Goal: Use online tool/utility: Use online tool/utility

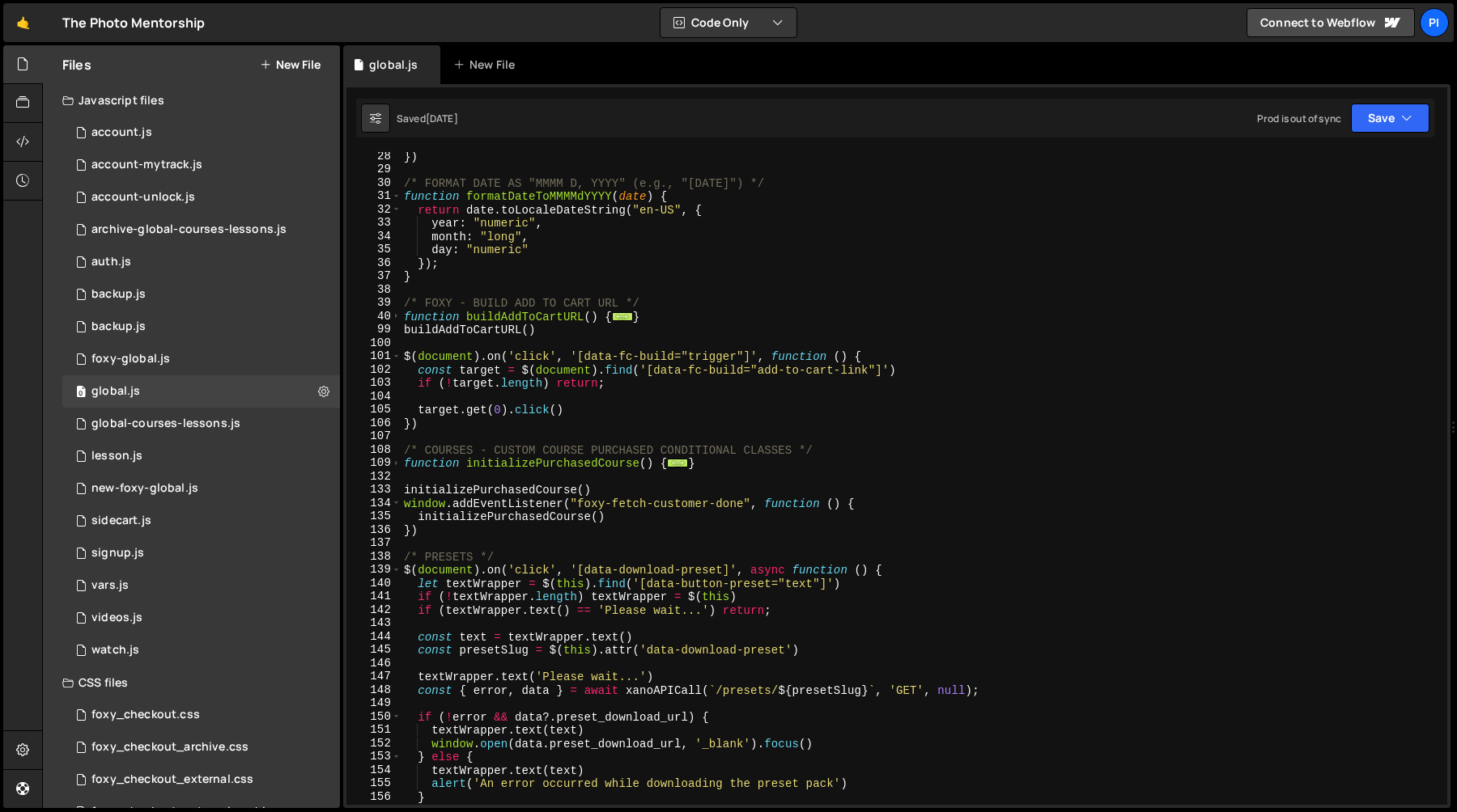
scroll to position [1528, 0]
click at [675, 140] on div "1 Type cmd + s to save your Javascript file. הההההההההההההההההההההההההההההההההה…" at bounding box center [896, 446] width 1107 height 725
click at [543, 311] on div "}) /* FORMAT DATE AS "MMMM D, YYYY" (e.g., "August 12, 2025") */ function forma…" at bounding box center [920, 490] width 1040 height 680
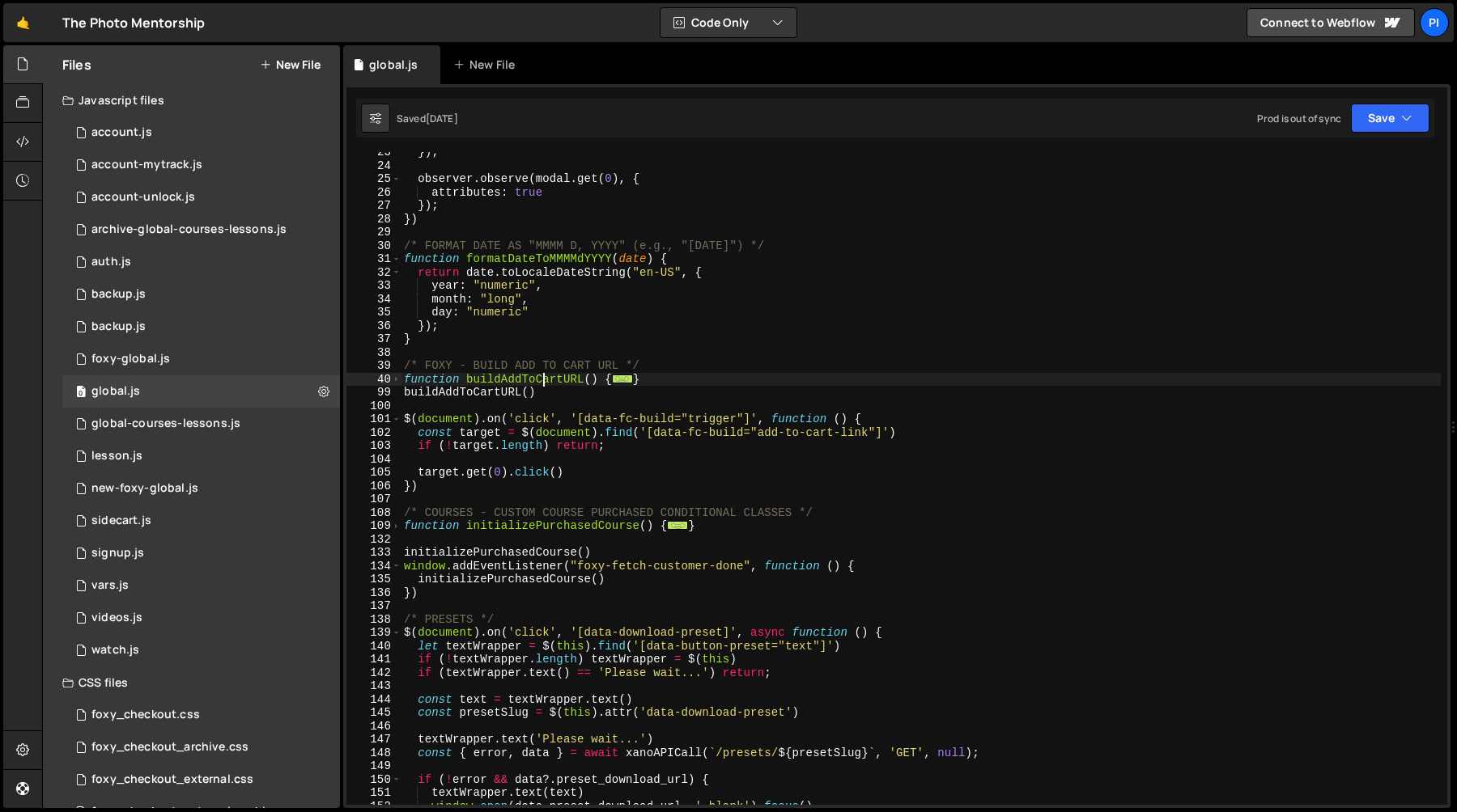
scroll to position [300, 0]
click at [457, 336] on div "}) ; observer . observe ( modal . get ( 0 ) , { attributes : true }) ; }) /* FO…" at bounding box center [920, 486] width 1040 height 680
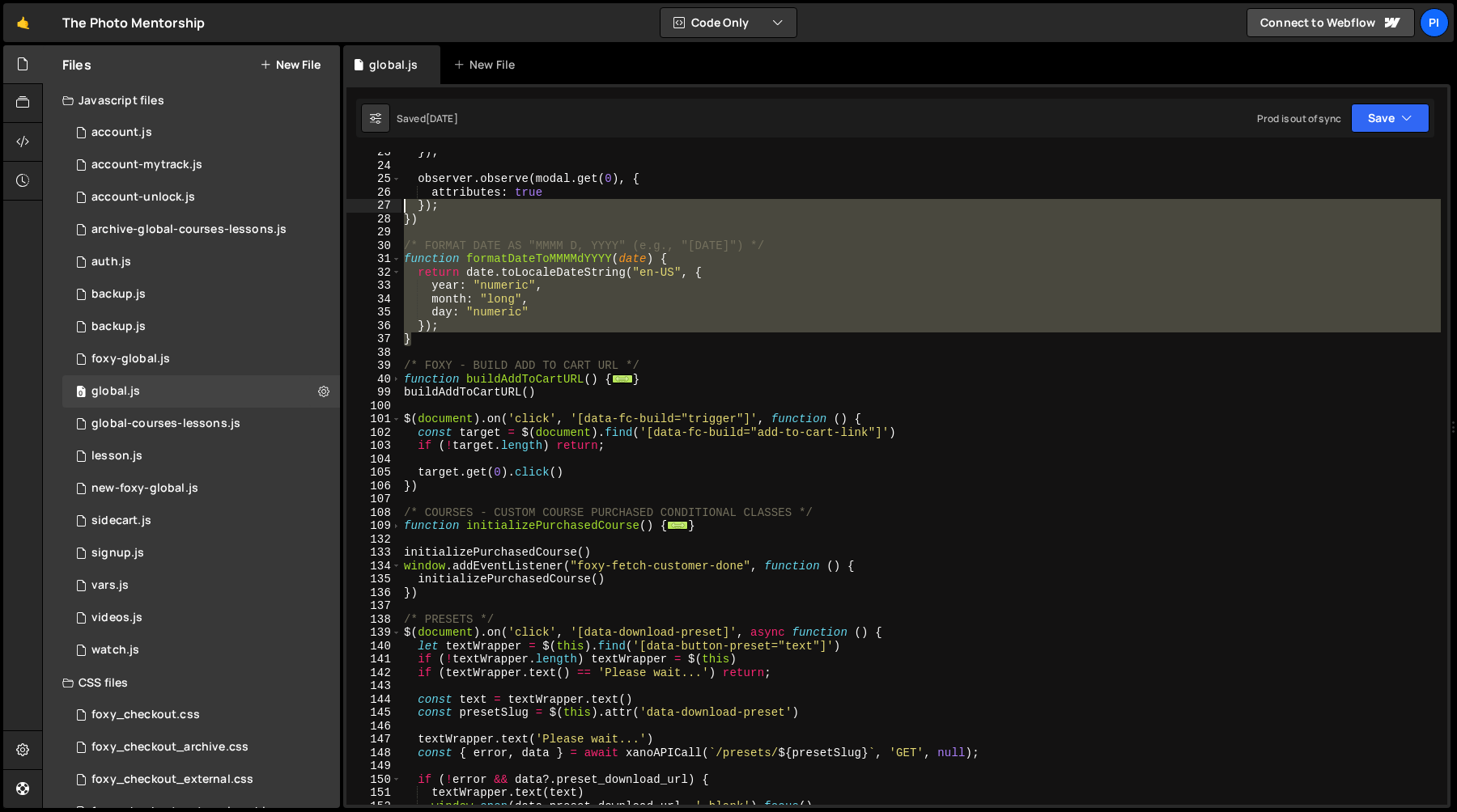
drag, startPoint x: 457, startPoint y: 336, endPoint x: 383, endPoint y: 209, distance: 147.0
click at [383, 209] on div "} 23 24 25 26 27 28 29 30 31 32 33 34 35 36 37 38 39 40 99 100 101 102 103 104 …" at bounding box center [895, 478] width 1100 height 653
click at [428, 225] on div "}) ; observer . observe ( modal . get ( 0 ) , { attributes : true }) ; }) /* FO…" at bounding box center [920, 478] width 1040 height 653
type textarea "})"
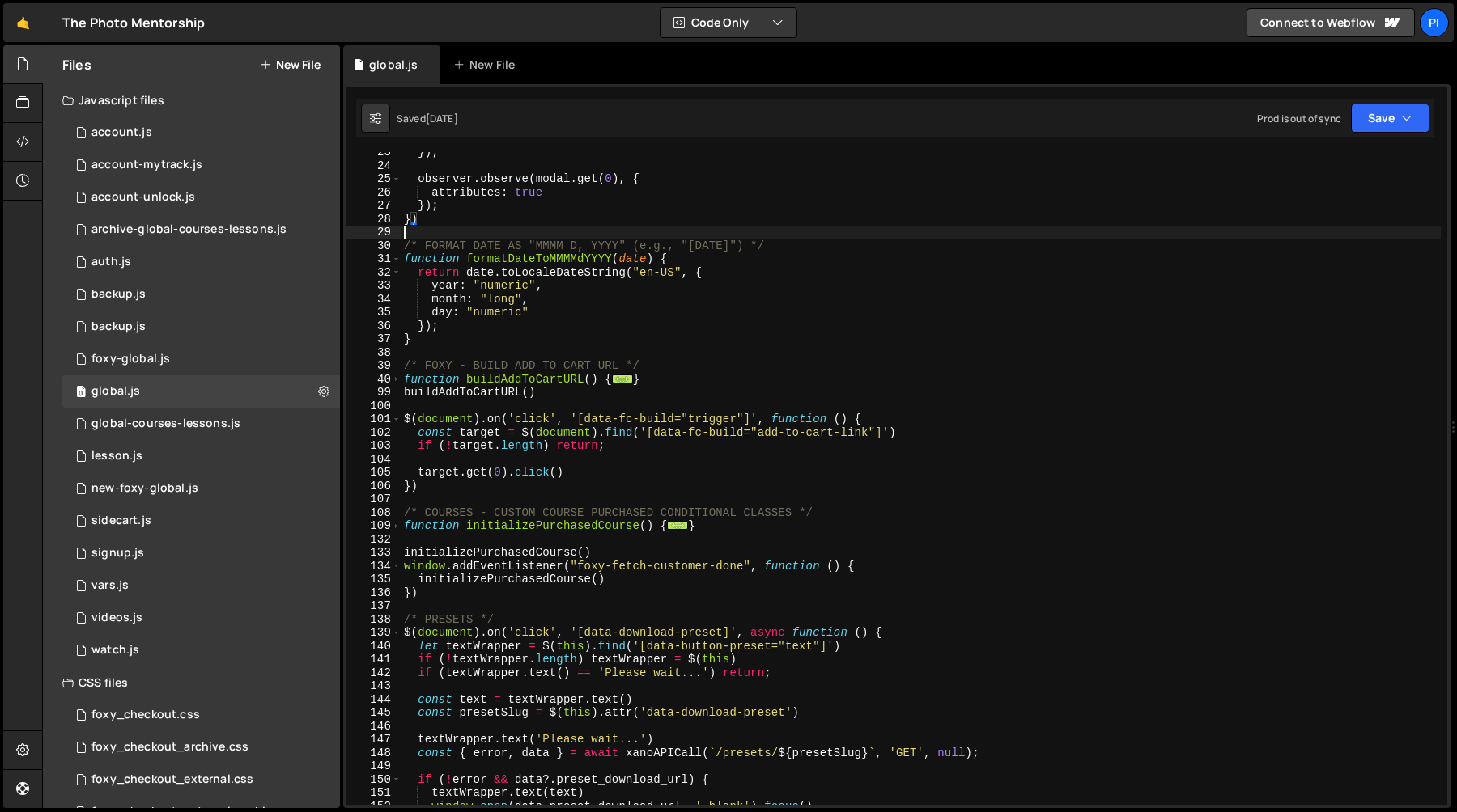
click at [426, 236] on div "}) ; observer . observe ( modal . get ( 0 ) , { attributes : true }) ; }) /* FO…" at bounding box center [920, 486] width 1040 height 680
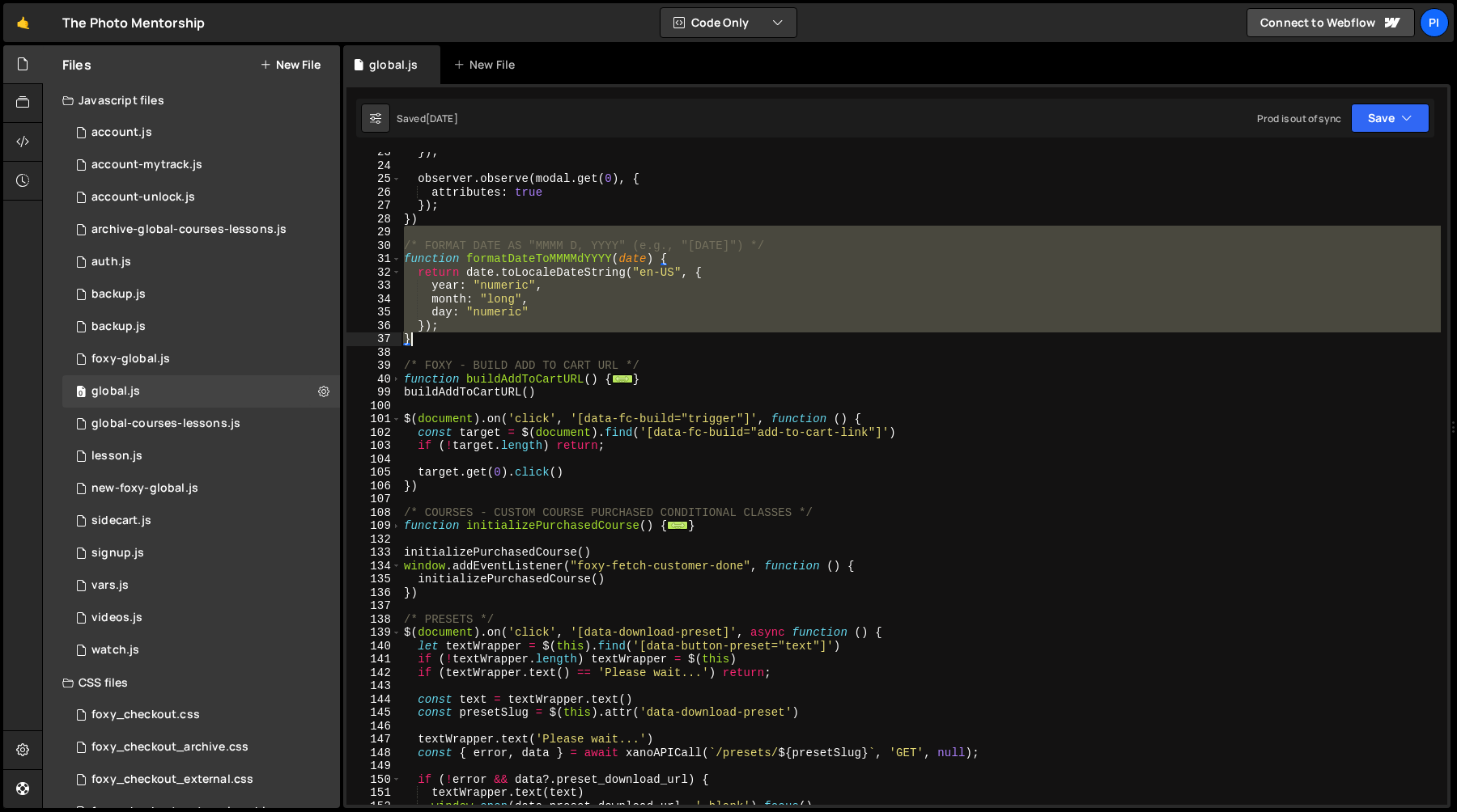
click at [438, 336] on div "}) ; observer . observe ( modal . get ( 0 ) , { attributes : true }) ; }) /* FO…" at bounding box center [920, 486] width 1040 height 680
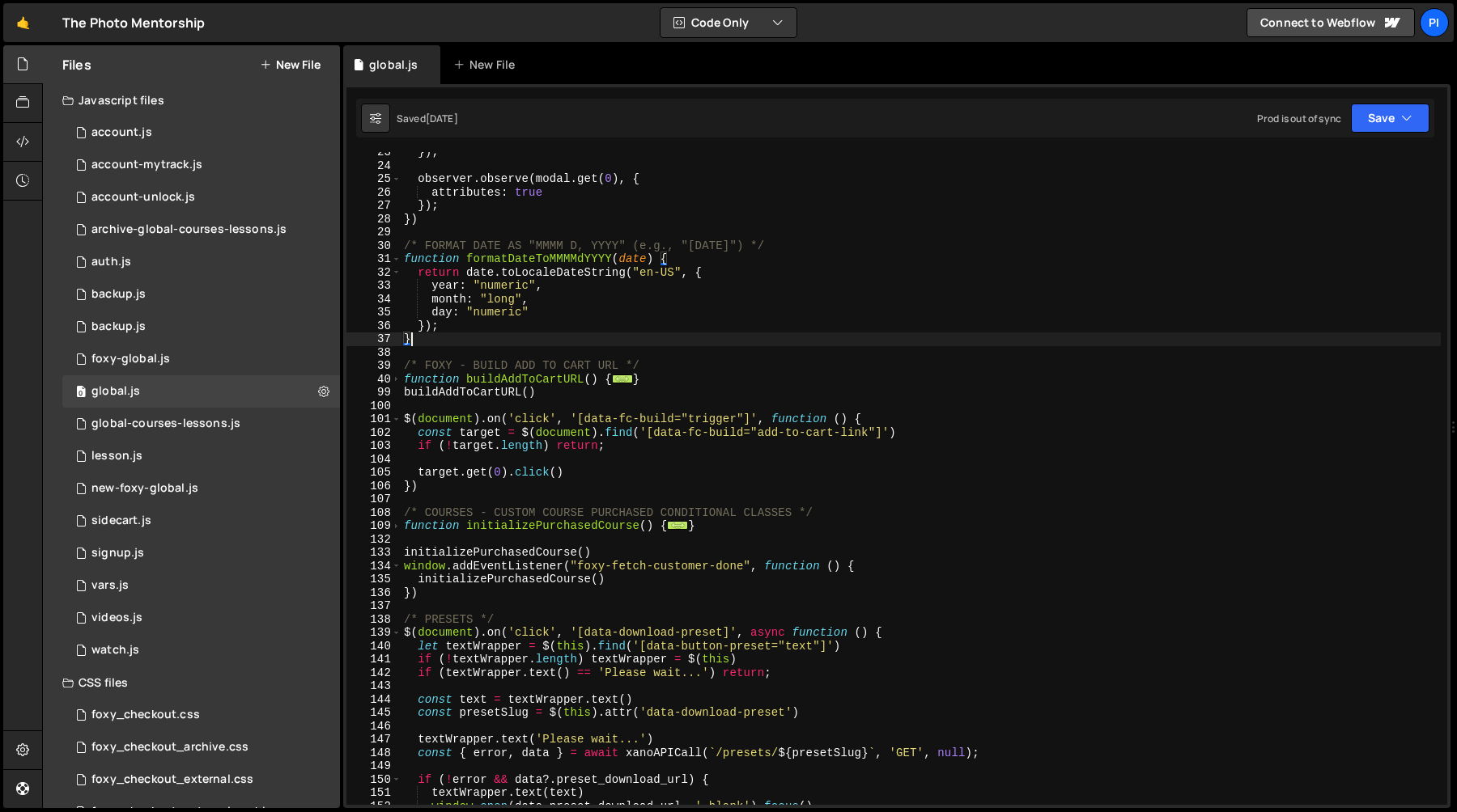
click at [433, 227] on div "}) ; observer . observe ( modal . get ( 0 ) , { attributes : true }) ; }) /* FO…" at bounding box center [920, 486] width 1040 height 680
type textarea "/* FORMAT DATE AS "MMMM D, YYYY" (e.g., "August 12, 2025") */"
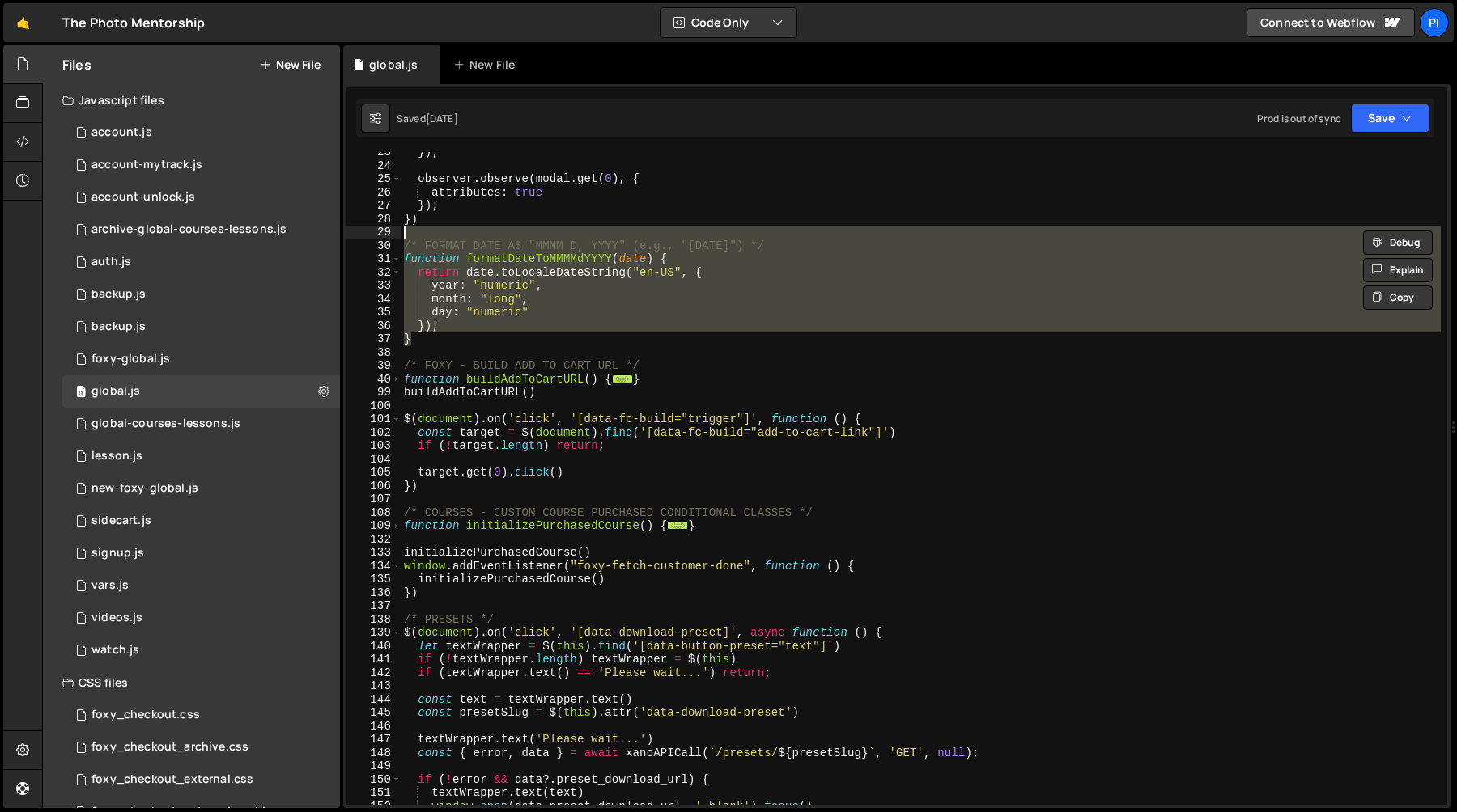
click at [433, 227] on div "}) ; observer . observe ( modal . get ( 0 ) , { attributes : true }) ; }) /* FO…" at bounding box center [920, 486] width 1040 height 680
drag, startPoint x: 433, startPoint y: 227, endPoint x: 559, endPoint y: 337, distance: 167.3
click at [559, 337] on div "}) ; observer . observe ( modal . get ( 0 ) , { attributes : true }) ; }) /* FO…" at bounding box center [920, 486] width 1040 height 680
click at [532, 341] on div "}) ; observer . observe ( modal . get ( 0 ) , { attributes : true }) ; }) /* FO…" at bounding box center [920, 478] width 1040 height 653
drag, startPoint x: 532, startPoint y: 341, endPoint x: 487, endPoint y: 229, distance: 120.7
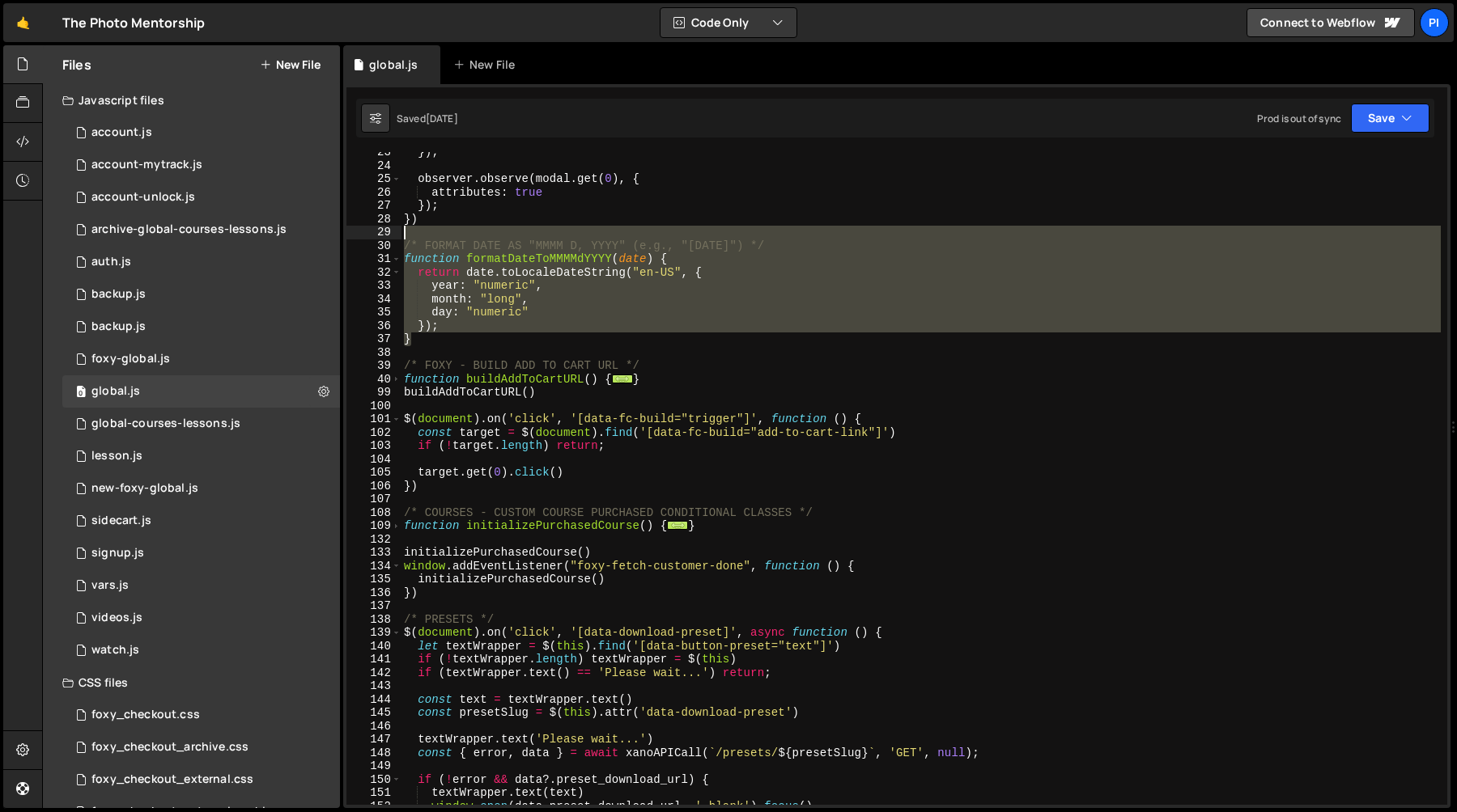
click at [487, 229] on div "}) ; observer . observe ( modal . get ( 0 ) , { attributes : true }) ; }) /* FO…" at bounding box center [920, 486] width 1040 height 680
type textarea "/* FORMAT DATE AS "MMMM D, YYYY" (e.g., "August 12, 2025") */"
click at [474, 233] on div "}) ; observer . observe ( modal . get ( 0 ) , { attributes : true }) ; }) /* FO…" at bounding box center [920, 478] width 1040 height 653
drag, startPoint x: 474, startPoint y: 233, endPoint x: 503, endPoint y: 336, distance: 107.0
click at [503, 336] on div "}) ; observer . observe ( modal . get ( 0 ) , { attributes : true }) ; }) /* FO…" at bounding box center [920, 486] width 1040 height 680
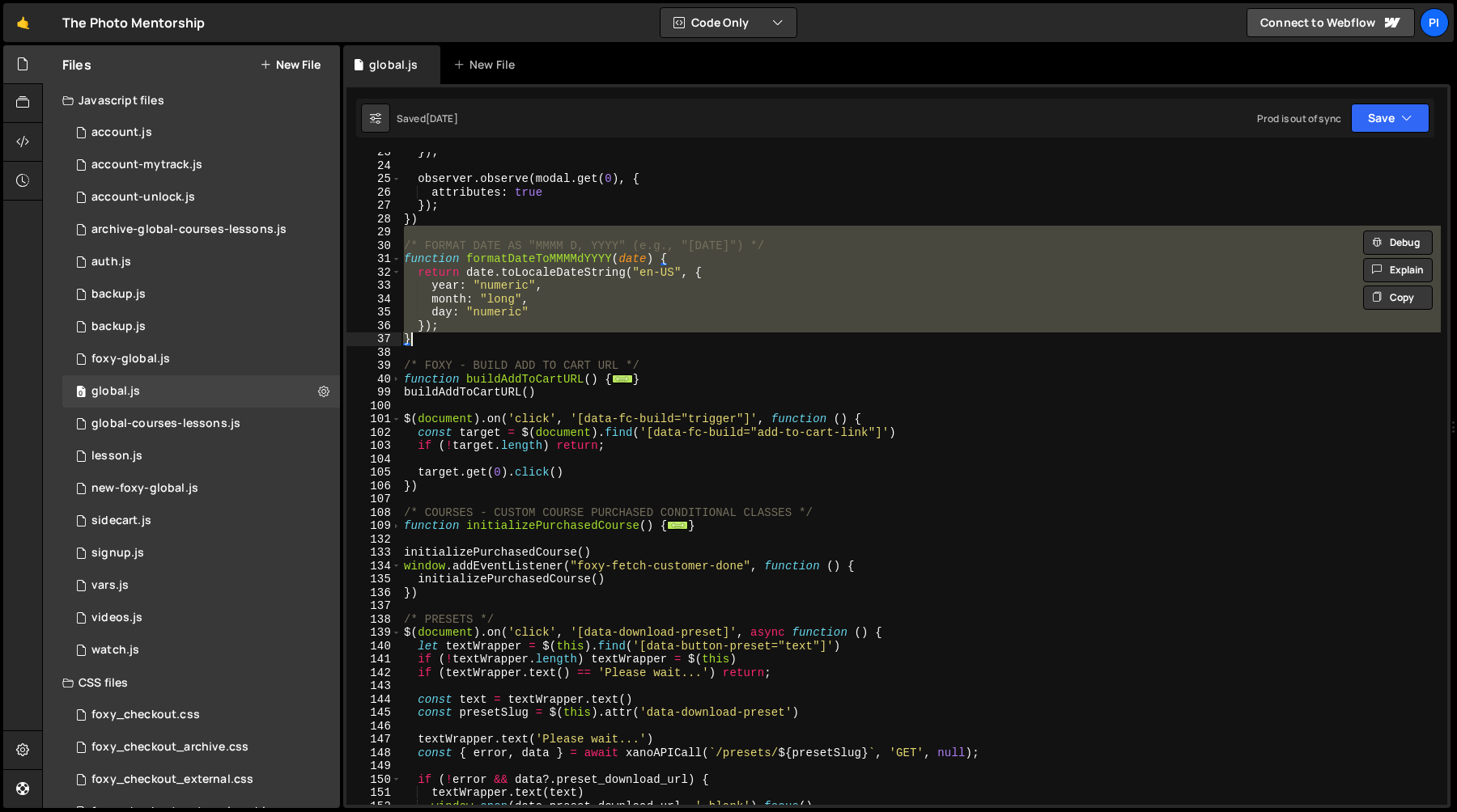
click at [500, 337] on div "}) ; observer . observe ( modal . get ( 0 ) , { attributes : true }) ; }) /* FO…" at bounding box center [920, 478] width 1040 height 653
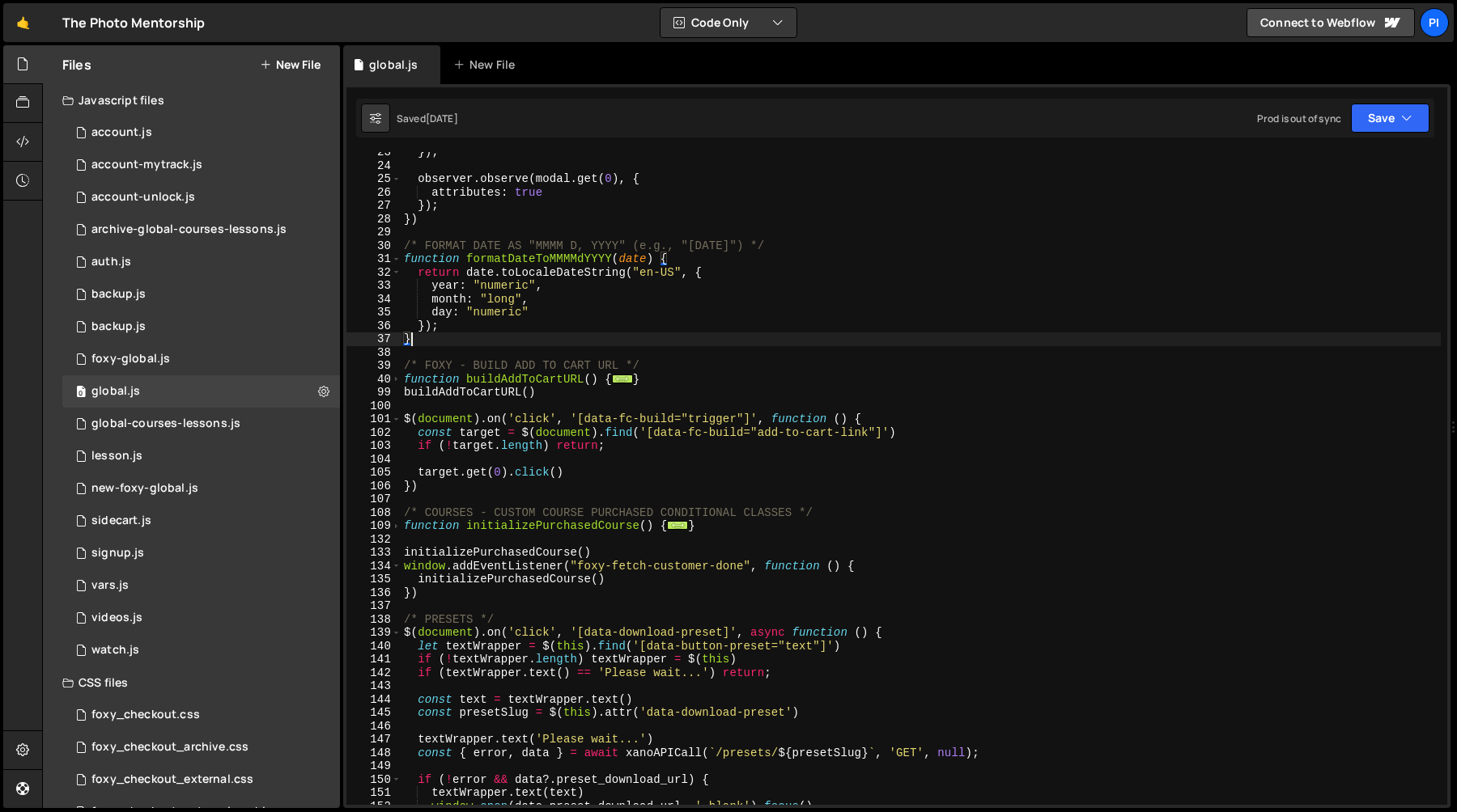
click at [494, 344] on div "}) ; observer . observe ( modal . get ( 0 ) , { attributes : true }) ; }) /* FO…" at bounding box center [920, 486] width 1040 height 680
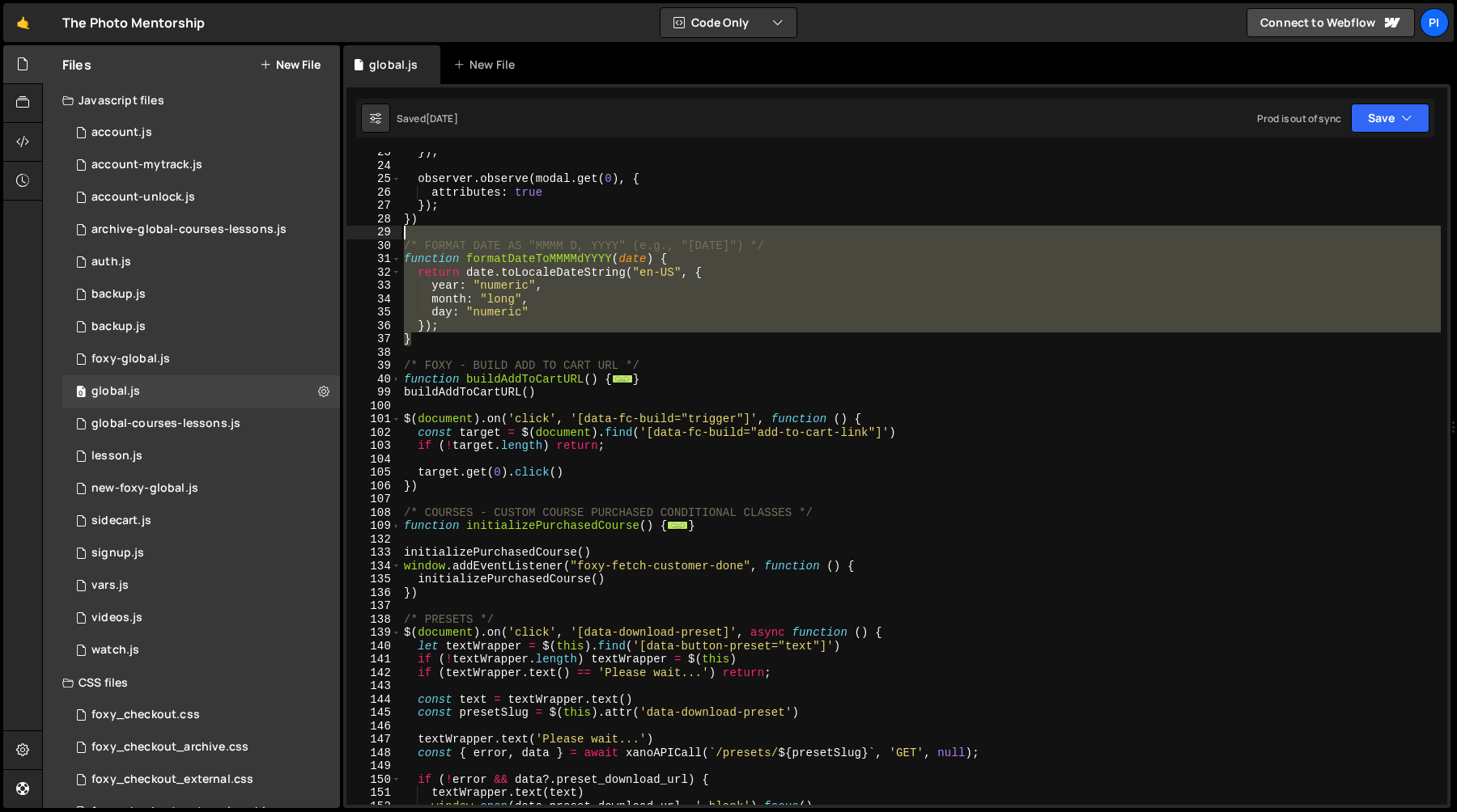
drag, startPoint x: 494, startPoint y: 344, endPoint x: 460, endPoint y: 230, distance: 119.0
click at [460, 230] on div "}) ; observer . observe ( modal . get ( 0 ) , { attributes : true }) ; }) /* FO…" at bounding box center [920, 486] width 1040 height 680
type textarea "/* FORMAT DATE AS "MMMM D, YYYY" (e.g., "August 12, 2025") */"
click at [468, 232] on div "}) ; observer . observe ( modal . get ( 0 ) , { attributes : true }) ; }) /* FO…" at bounding box center [920, 478] width 1040 height 653
drag, startPoint x: 468, startPoint y: 232, endPoint x: 488, endPoint y: 335, distance: 104.9
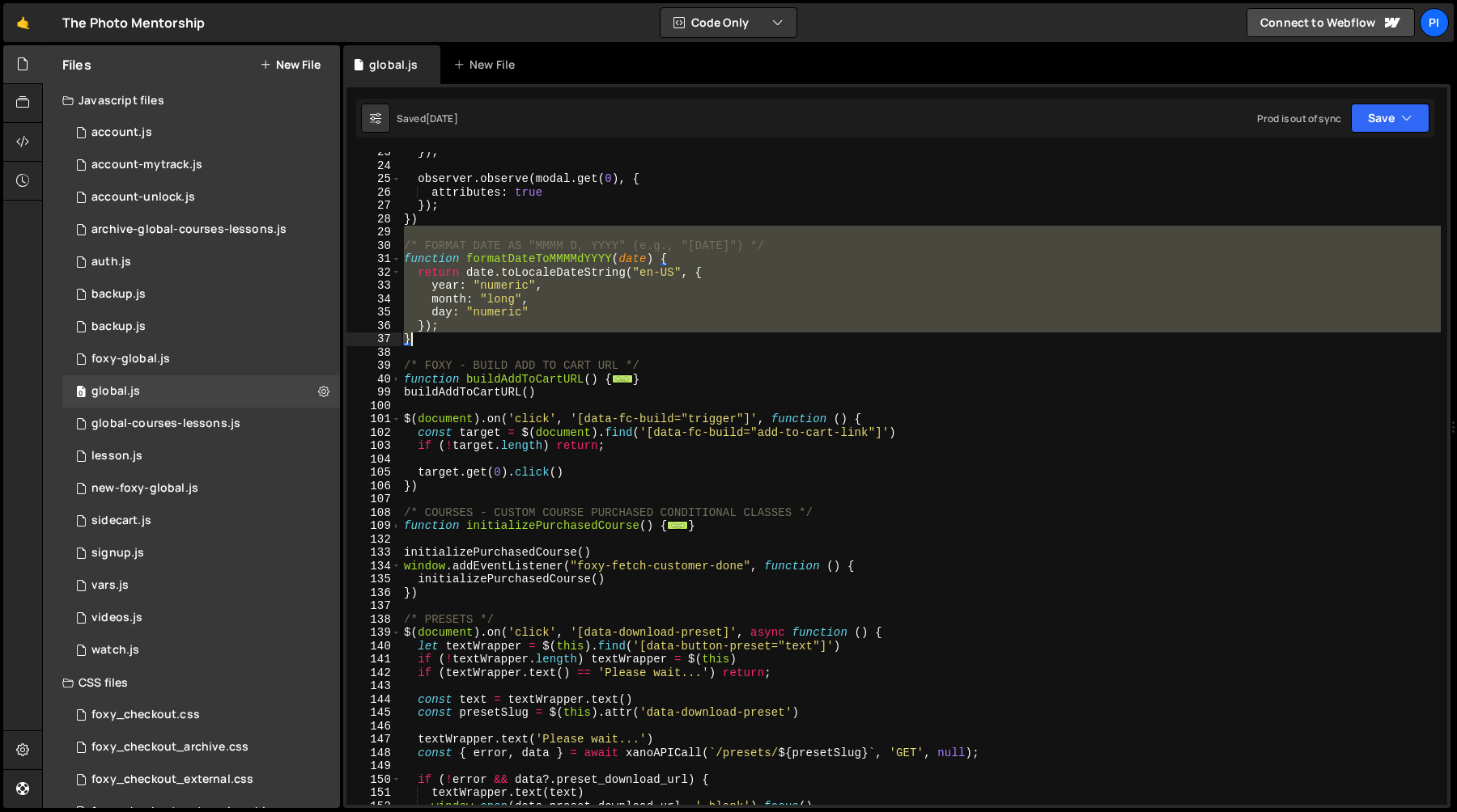
click at [488, 335] on div "}) ; observer . observe ( modal . get ( 0 ) , { attributes : true }) ; }) /* FO…" at bounding box center [920, 486] width 1040 height 680
click at [462, 335] on div "}) ; observer . observe ( modal . get ( 0 ) , { attributes : true }) ; }) /* FO…" at bounding box center [920, 478] width 1040 height 653
drag, startPoint x: 462, startPoint y: 335, endPoint x: 461, endPoint y: 235, distance: 100.0
click at [461, 235] on div "}) ; observer . observe ( modal . get ( 0 ) , { attributes : true }) ; }) /* FO…" at bounding box center [920, 486] width 1040 height 680
type textarea "/* FORMAT DATE AS "MMMM D, YYYY" (e.g., "August 12, 2025") */"
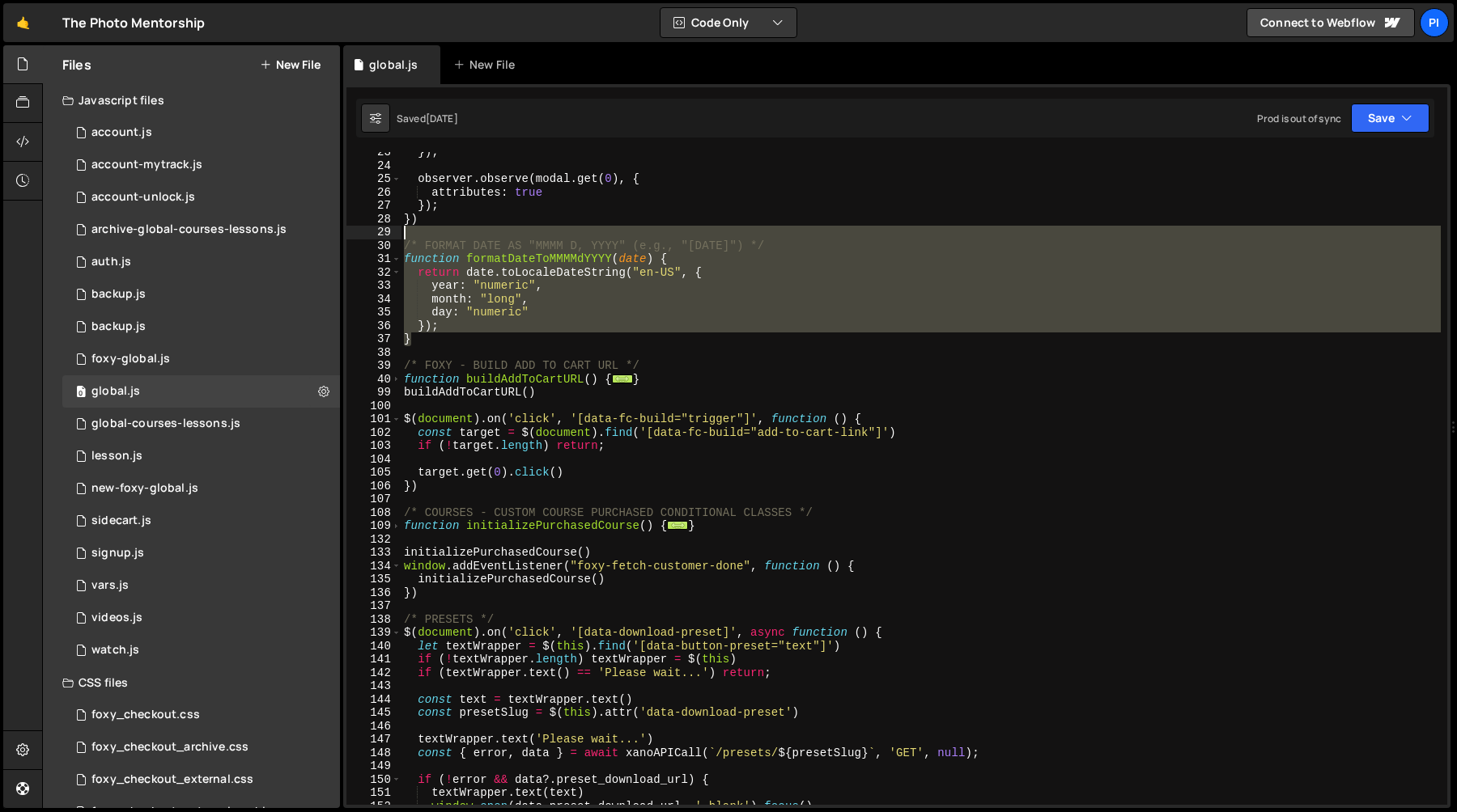
click at [464, 233] on div "}) ; observer . observe ( modal . get ( 0 ) , { attributes : true }) ; }) /* FO…" at bounding box center [920, 478] width 1040 height 653
drag, startPoint x: 464, startPoint y: 233, endPoint x: 488, endPoint y: 342, distance: 111.6
click at [488, 342] on div "}) ; observer . observe ( modal . get ( 0 ) , { attributes : true }) ; }) /* FO…" at bounding box center [920, 486] width 1040 height 680
click at [464, 229] on div "}) ; observer . observe ( modal . get ( 0 ) , { attributes : true }) ; }) /* FO…" at bounding box center [920, 486] width 1040 height 680
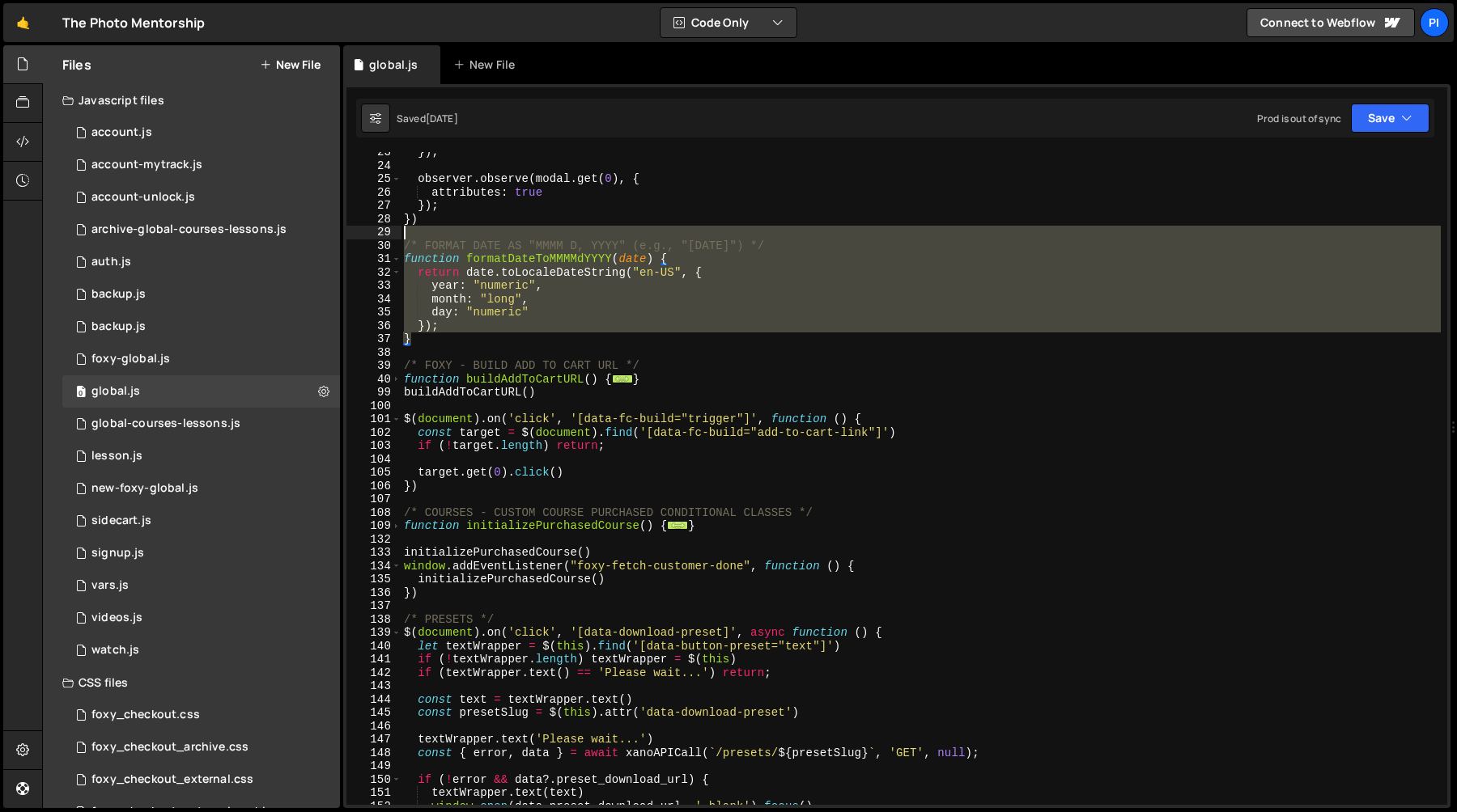
type textarea "/* FORMAT DATE AS "MMMM D, YYYY" (e.g., "August 12, 2025") */"
click at [464, 229] on div "}) ; observer . observe ( modal . get ( 0 ) , { attributes : true }) ; }) /* FO…" at bounding box center [920, 486] width 1040 height 680
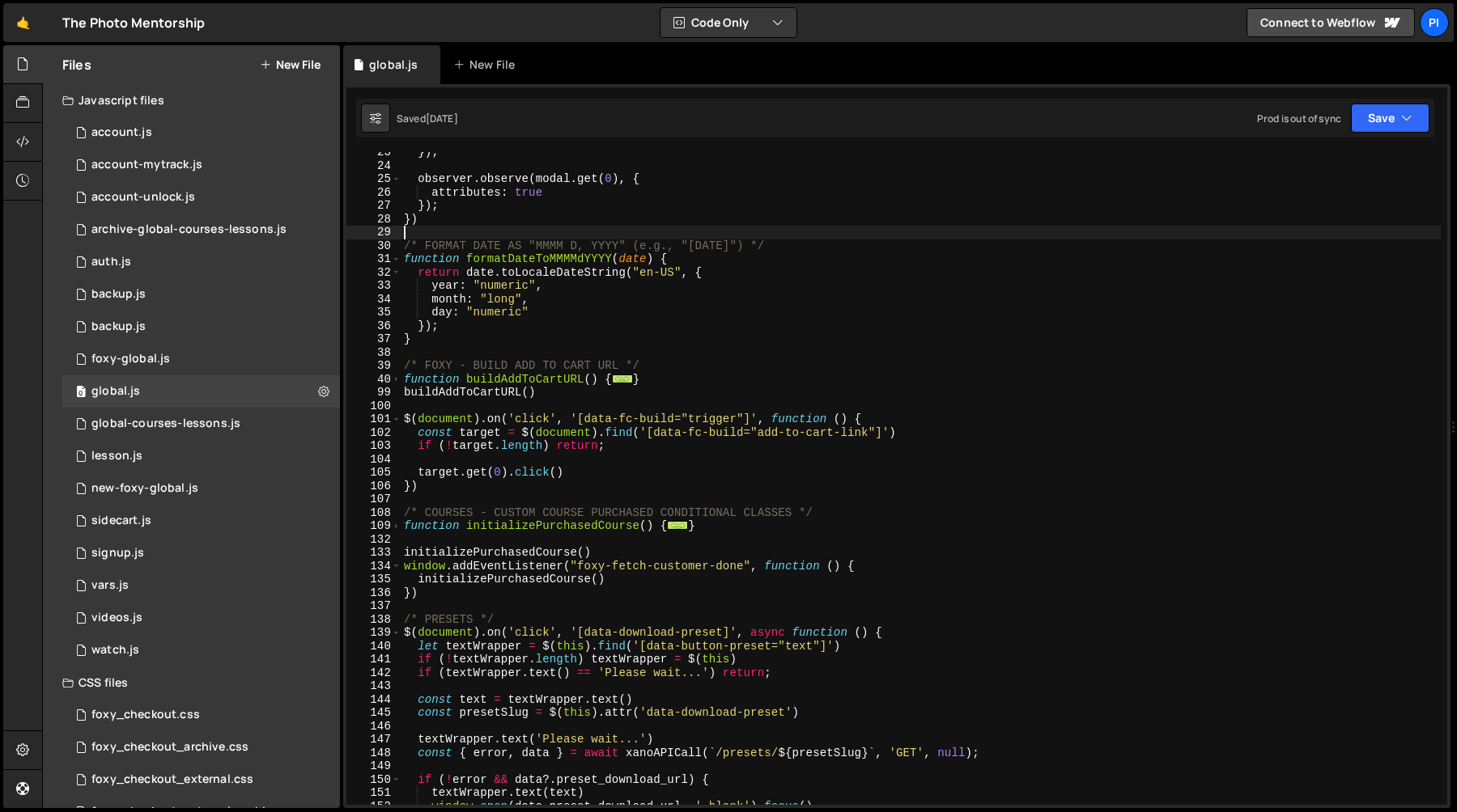
click at [457, 341] on div "}) ; observer . observe ( modal . get ( 0 ) , { attributes : true }) ; }) /* FO…" at bounding box center [920, 486] width 1040 height 680
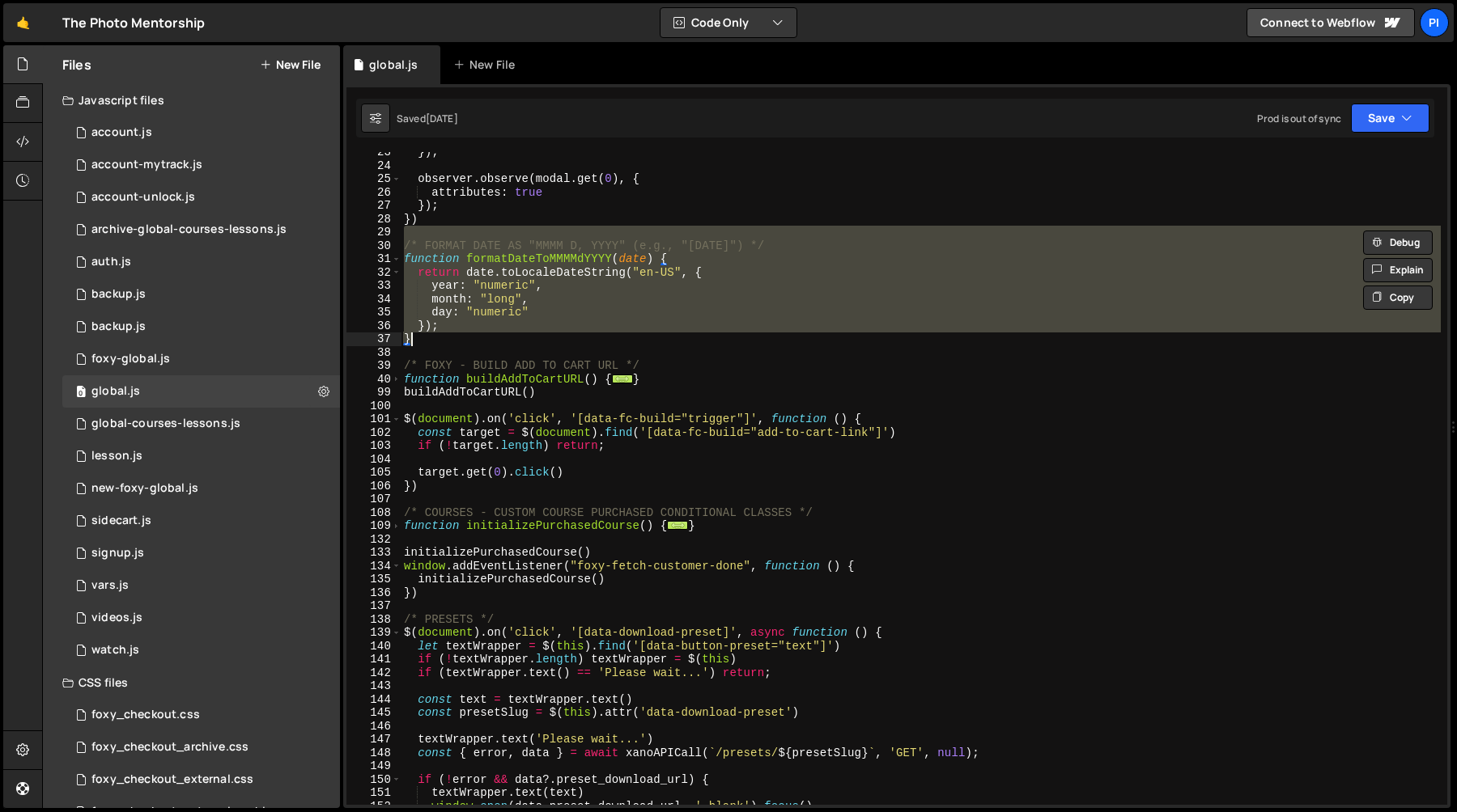
click at [521, 299] on div "}) ; observer . observe ( modal . get ( 0 ) , { attributes : true }) ; }) /* FO…" at bounding box center [920, 486] width 1040 height 680
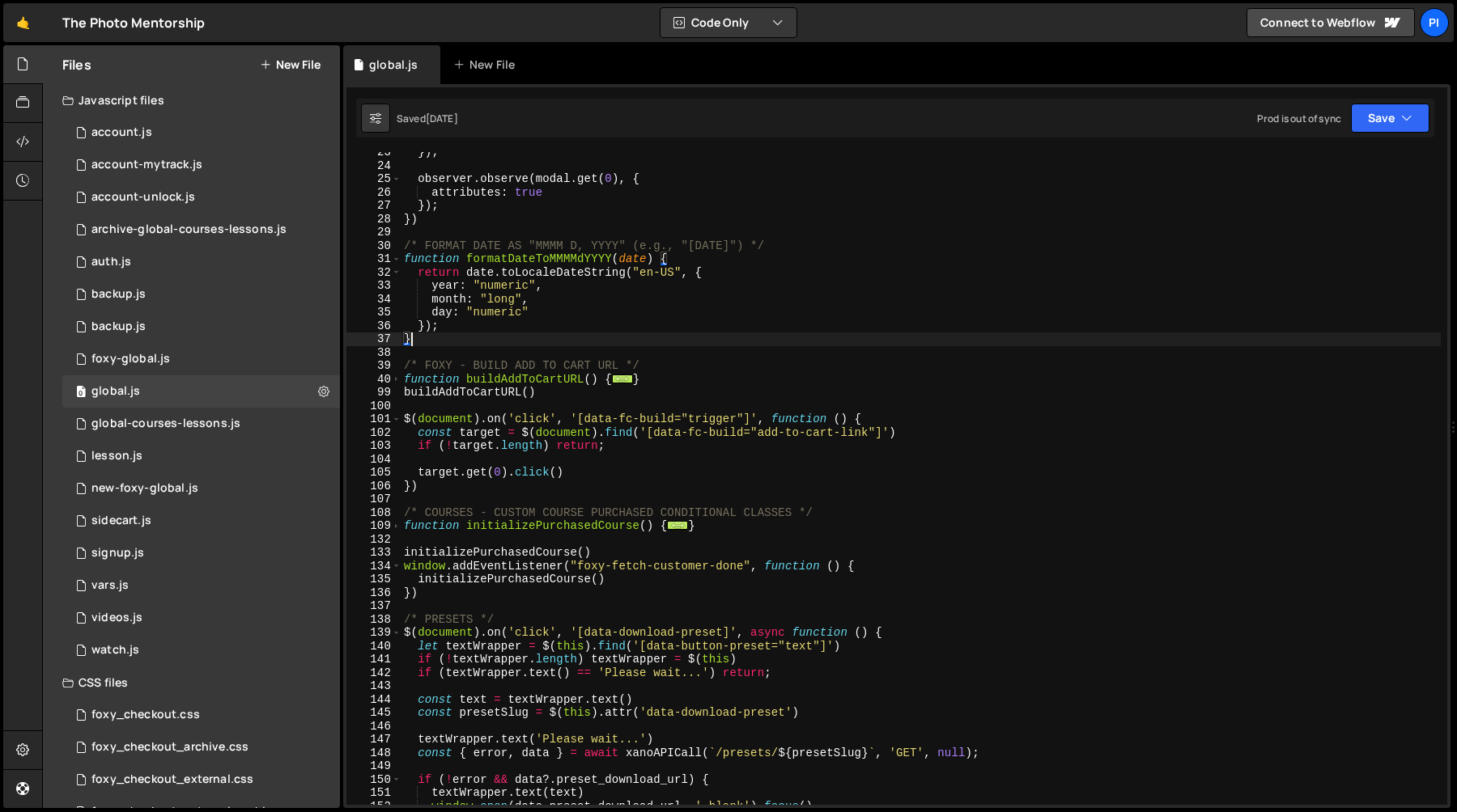
click at [482, 342] on div "}) ; observer . observe ( modal . get ( 0 ) , { attributes : true }) ; }) /* FO…" at bounding box center [920, 486] width 1040 height 680
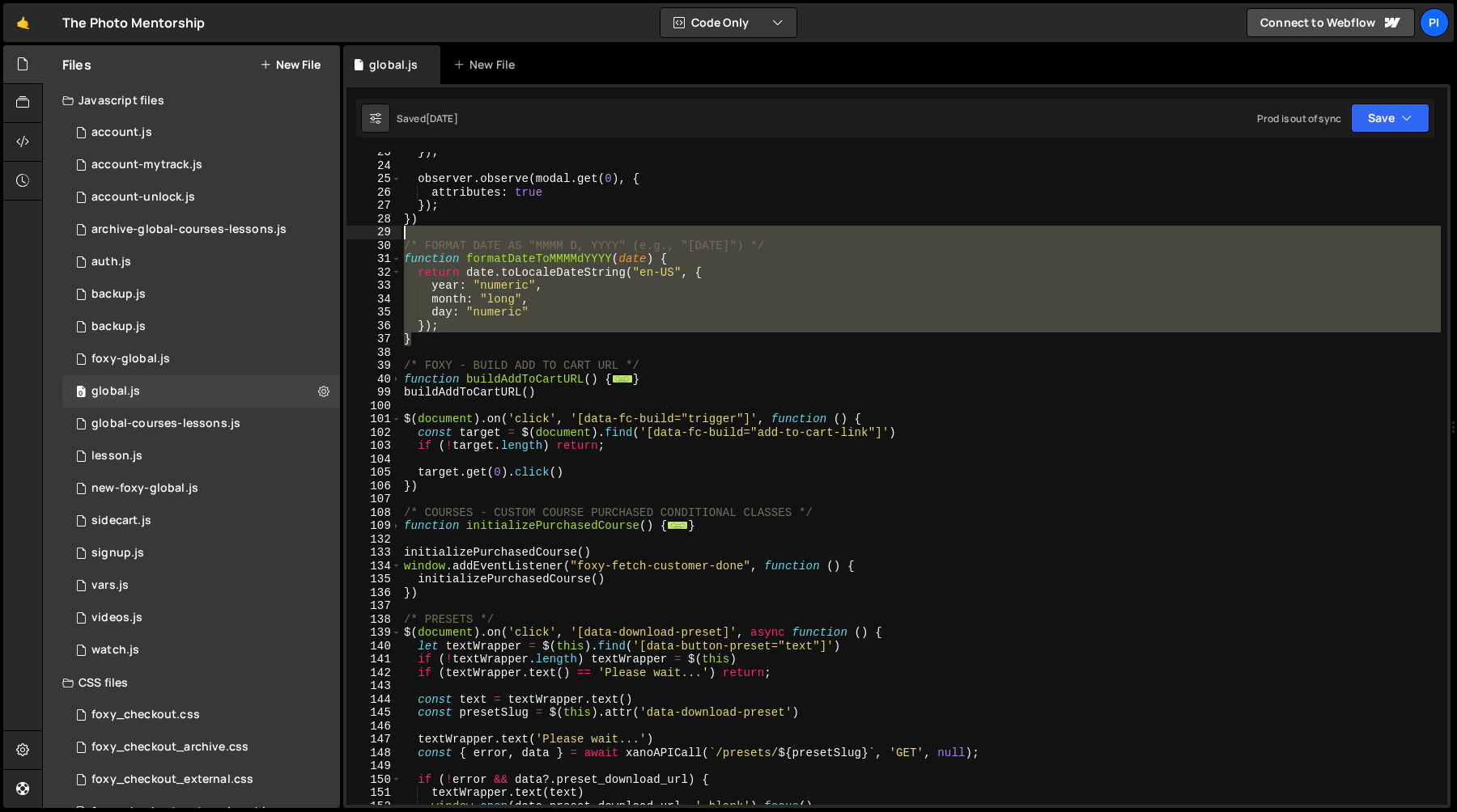
drag, startPoint x: 482, startPoint y: 342, endPoint x: 424, endPoint y: 230, distance: 126.1
click at [424, 230] on div "}) ; observer . observe ( modal . get ( 0 ) , { attributes : true }) ; }) /* FO…" at bounding box center [920, 486] width 1040 height 680
click at [491, 419] on div "}) ; observer . observe ( modal . get ( 0 ) , { attributes : true }) ; }) /* FO…" at bounding box center [920, 486] width 1040 height 680
type textarea "$(document).on('click', '[data-fc-build="trigger"]', function () {"
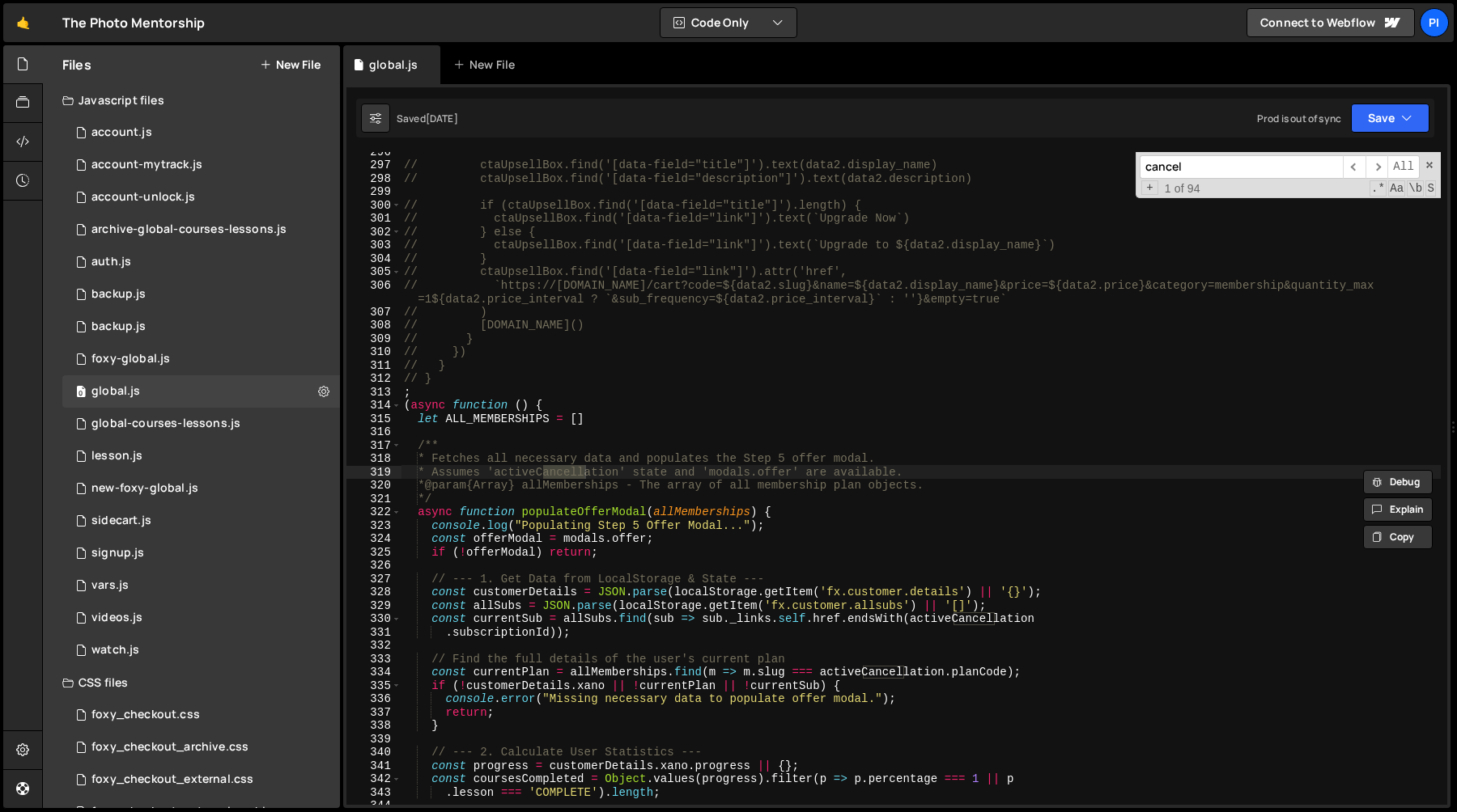
scroll to position [8111, 0]
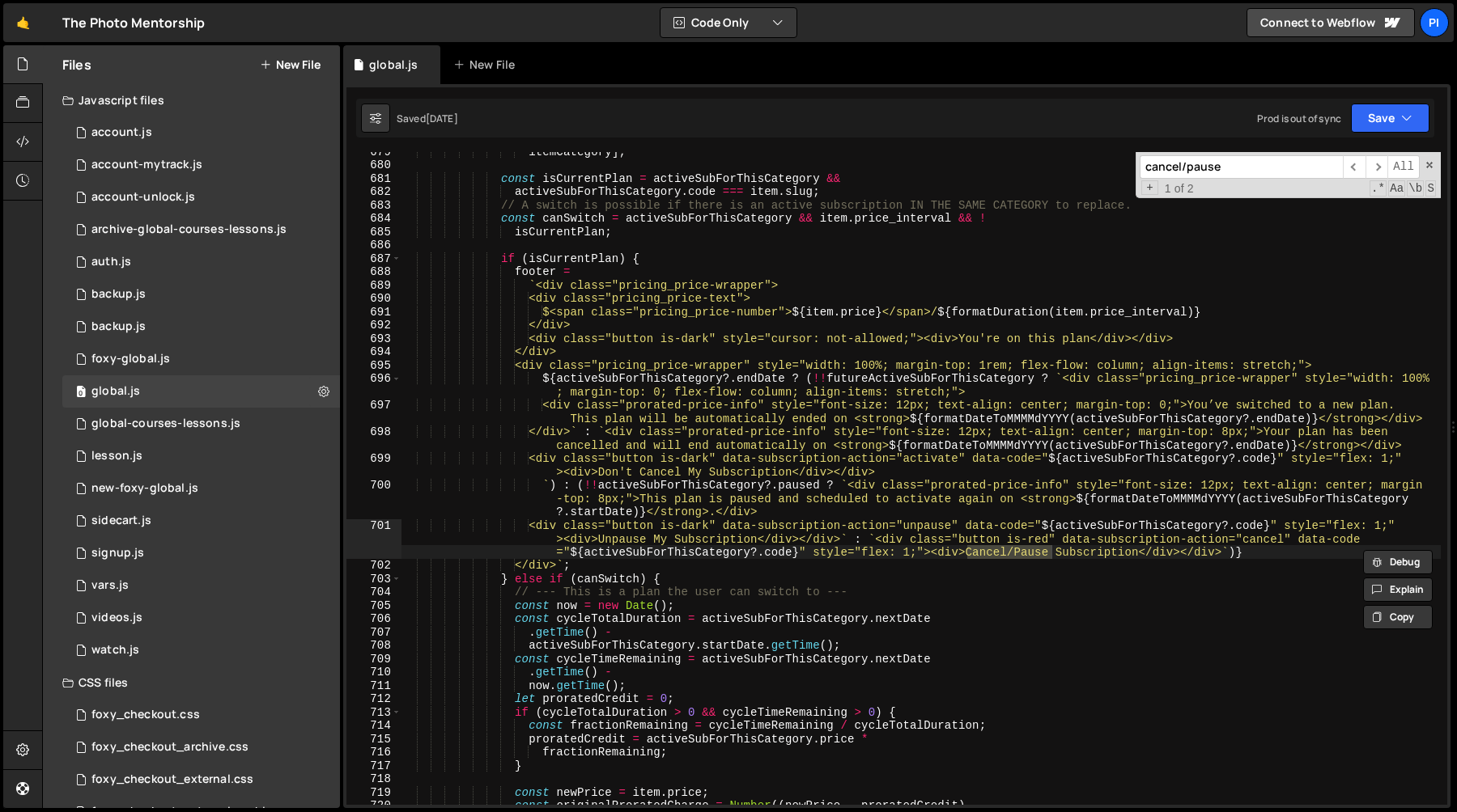
type input "cancel/pause"
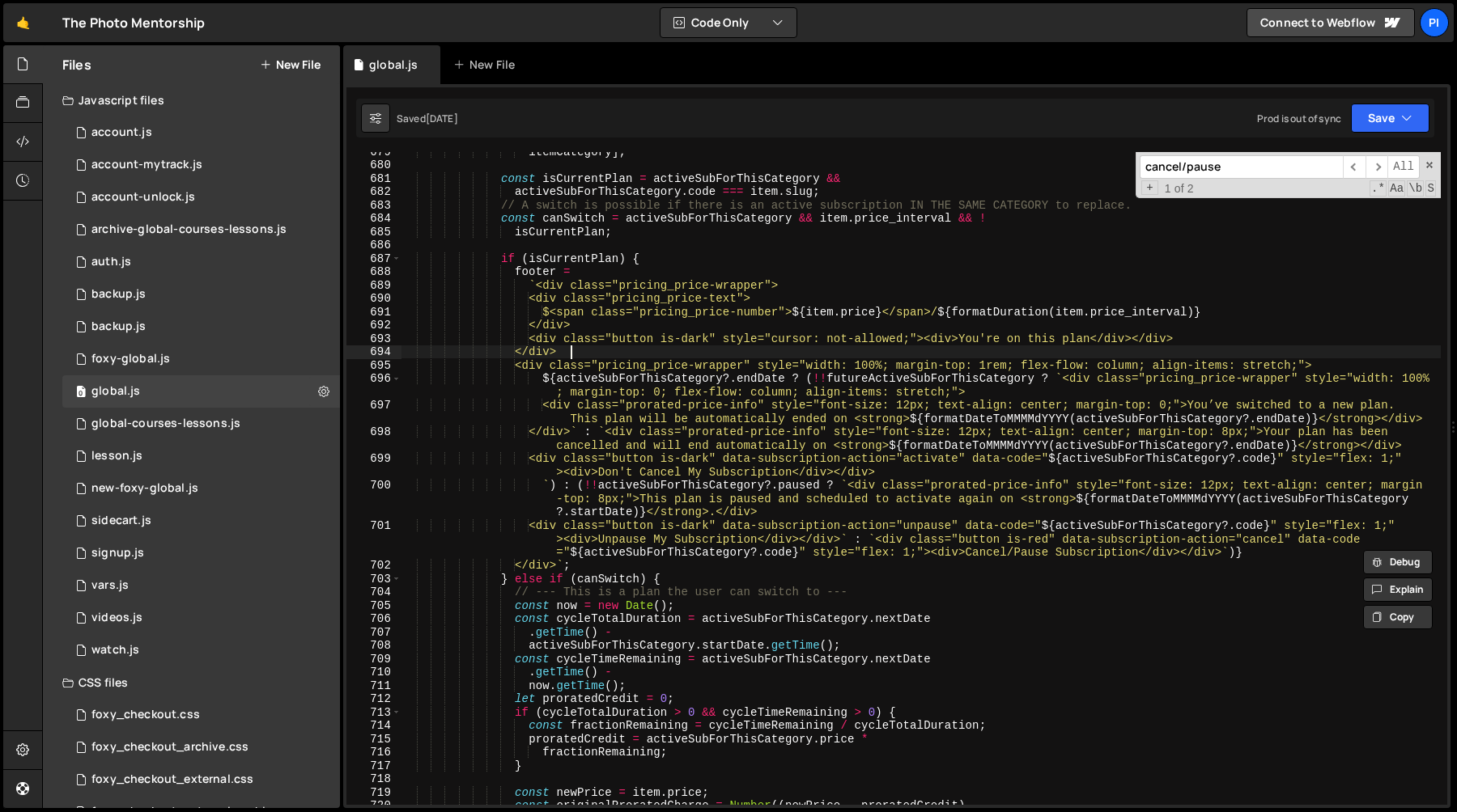
click at [1211, 347] on div "itemCategory ] ; const isCurrentPlan = activeSubForThisCategory && activeSubFor…" at bounding box center [920, 485] width 1040 height 680
click at [1213, 330] on div "itemCategory ] ; const isCurrentPlan = activeSubForThisCategory && activeSubFor…" at bounding box center [920, 485] width 1040 height 680
click at [1206, 338] on div "itemCategory ] ; const isCurrentPlan = activeSubForThisCategory && activeSubFor…" at bounding box center [920, 485] width 1040 height 680
click at [1429, 166] on span at bounding box center [1428, 164] width 11 height 11
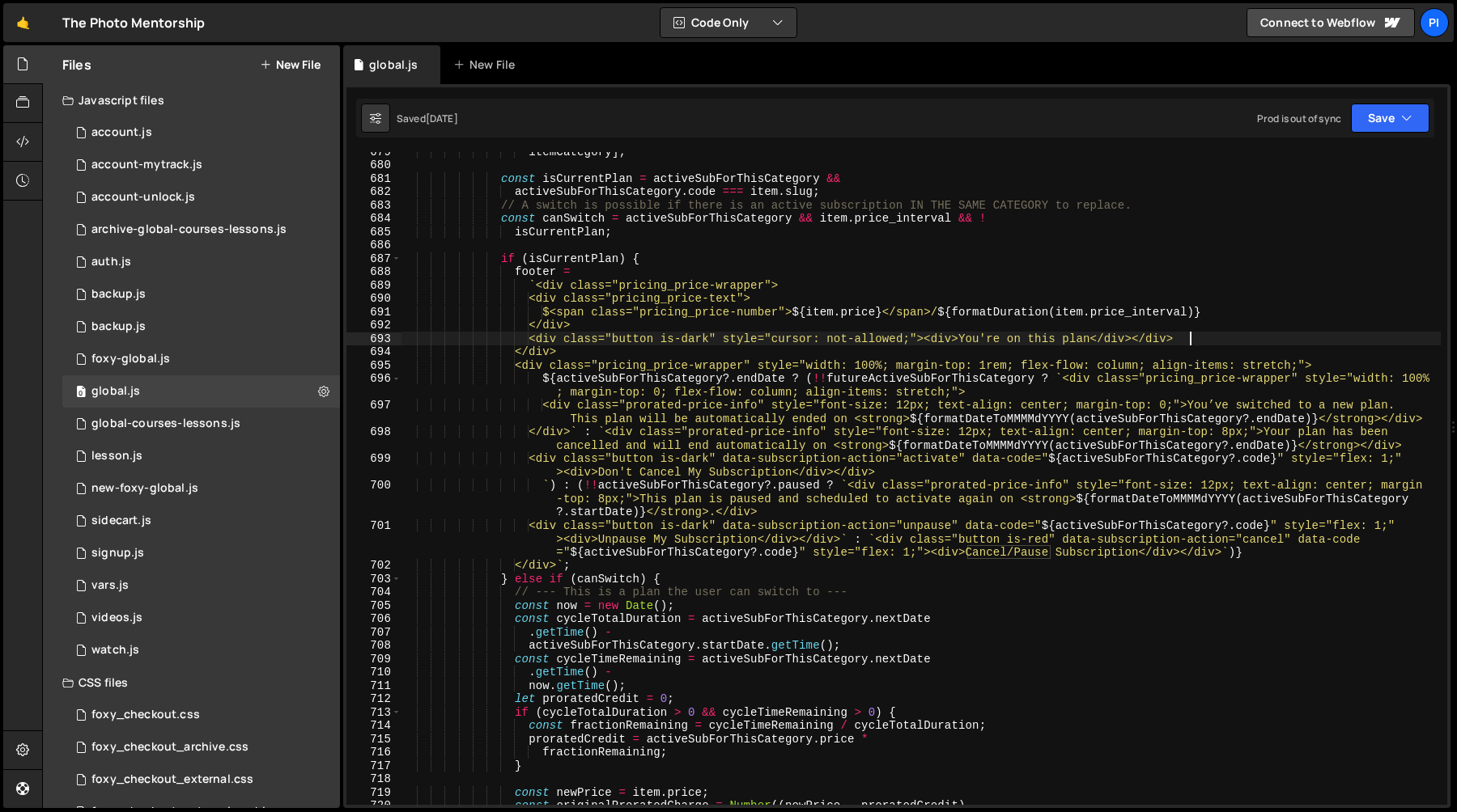
scroll to position [8138, 0]
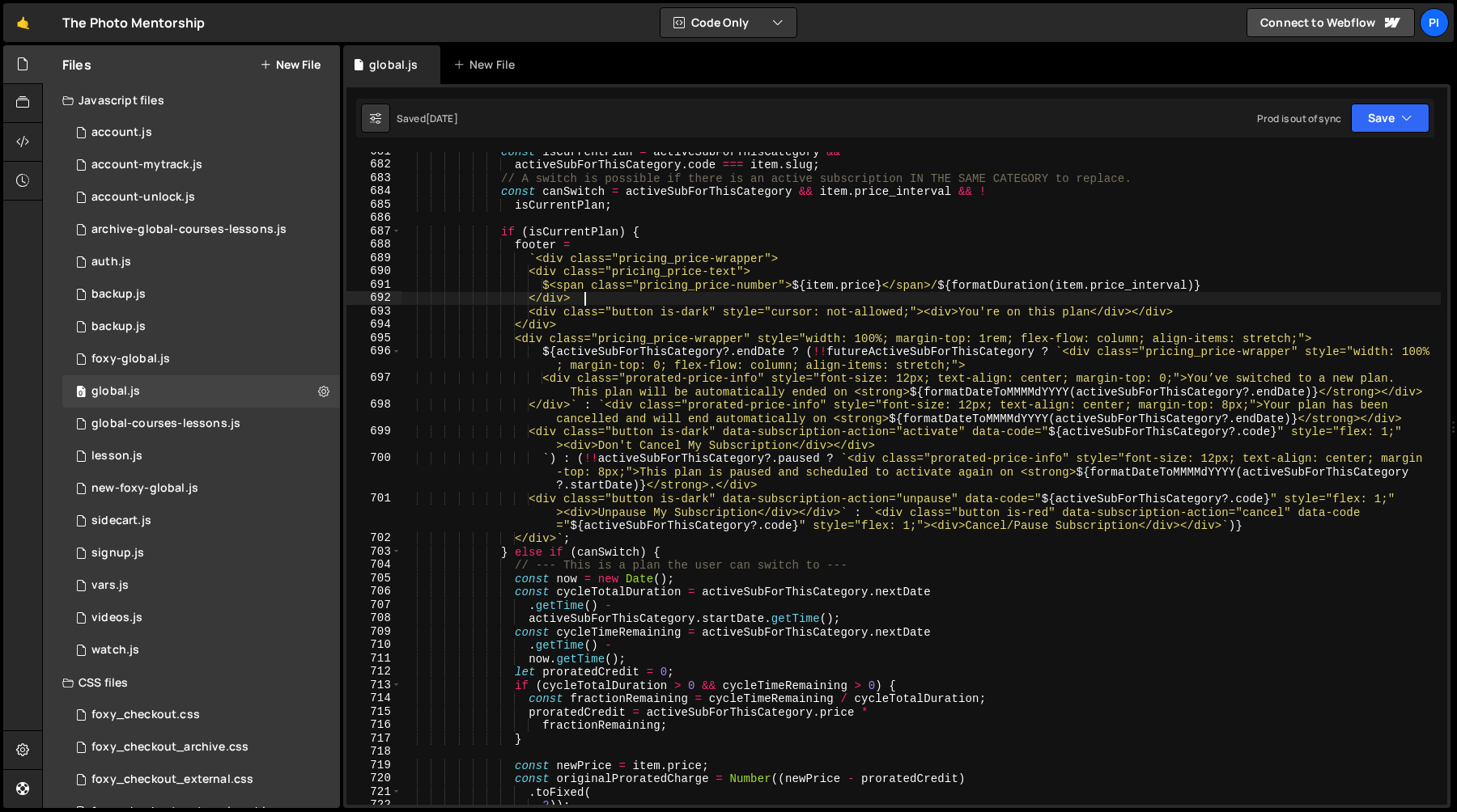
click at [730, 292] on div "const isCurrentPlan = activeSubForThisCategory && activeSubForThisCategory . co…" at bounding box center [920, 485] width 1040 height 680
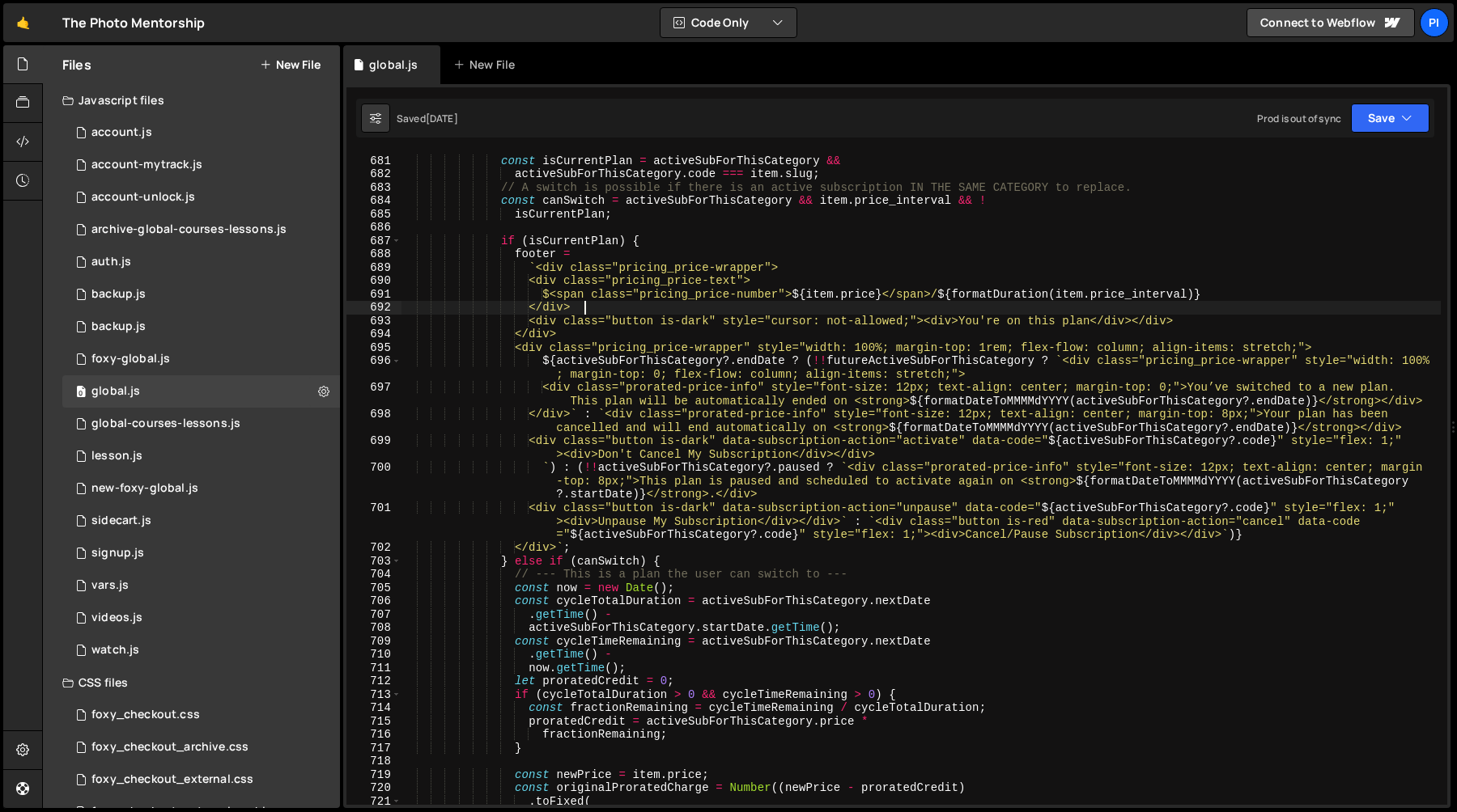
scroll to position [8120, 0]
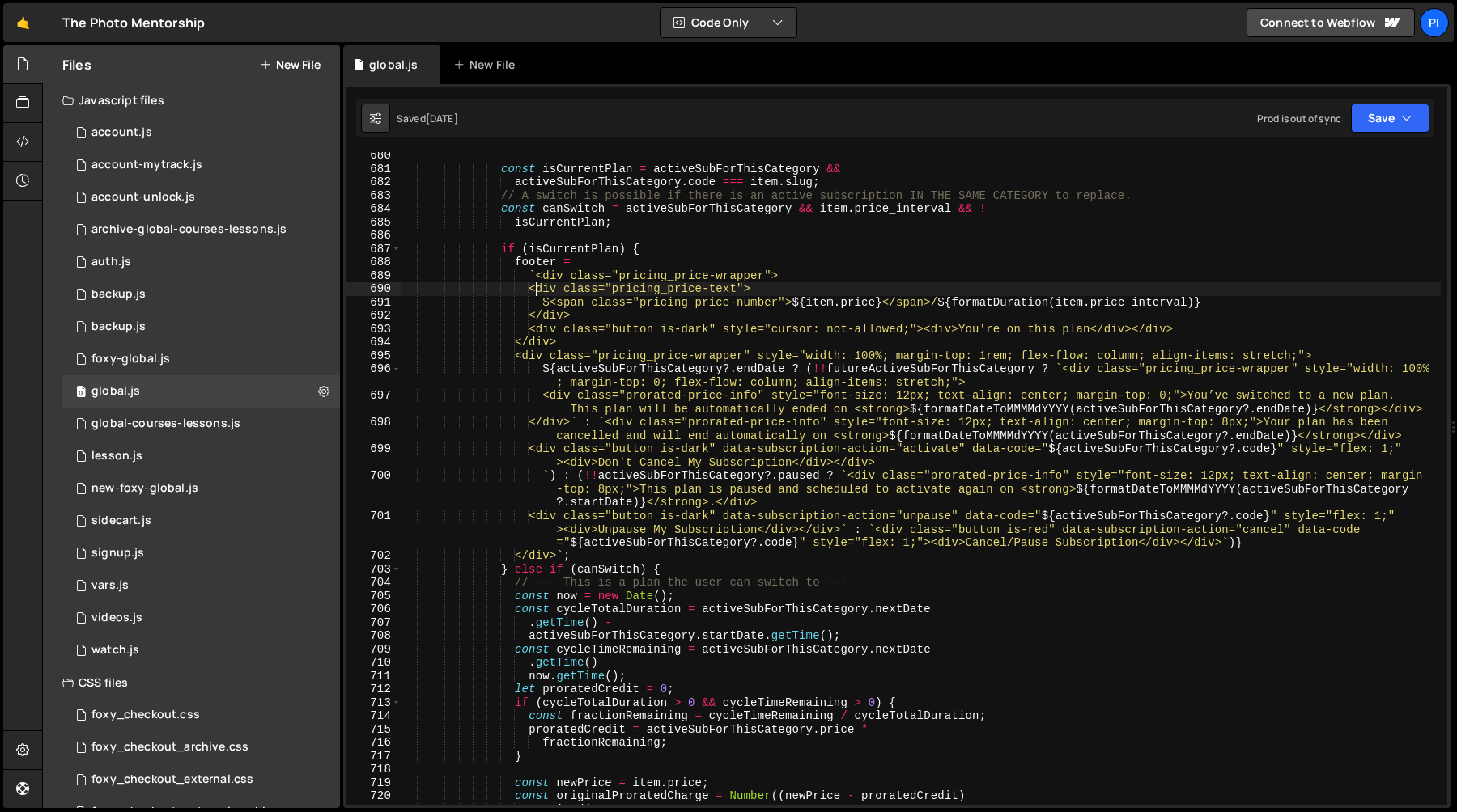
click at [539, 293] on div "const isCurrentPlan = activeSubForThisCategory && activeSubForThisCategory . co…" at bounding box center [920, 489] width 1040 height 680
click at [605, 320] on div "const isCurrentPlan = activeSubForThisCategory && activeSubForThisCategory . co…" at bounding box center [920, 489] width 1040 height 680
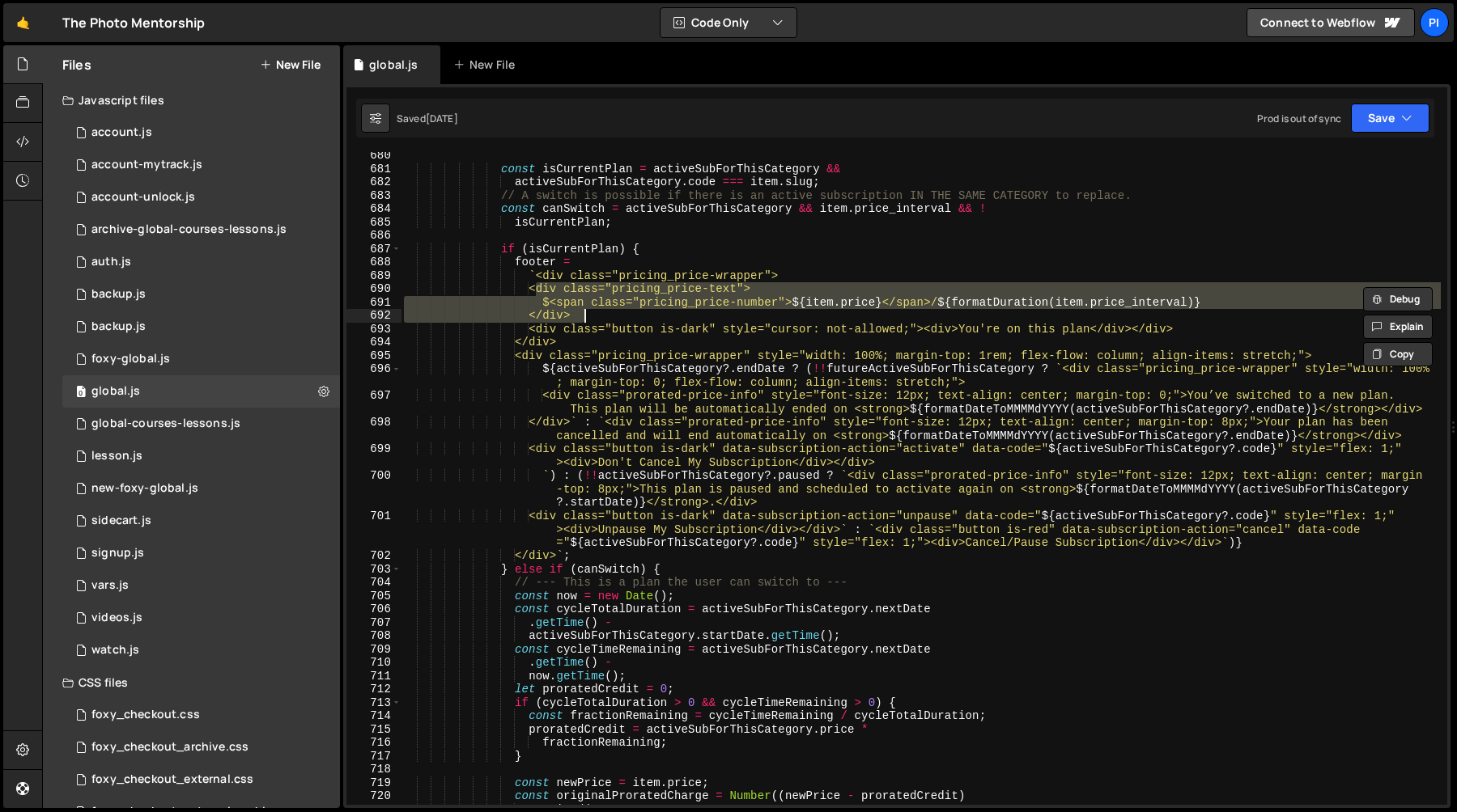
click at [605, 320] on div "const isCurrentPlan = activeSubForThisCategory && activeSubForThisCategory . co…" at bounding box center [920, 489] width 1040 height 680
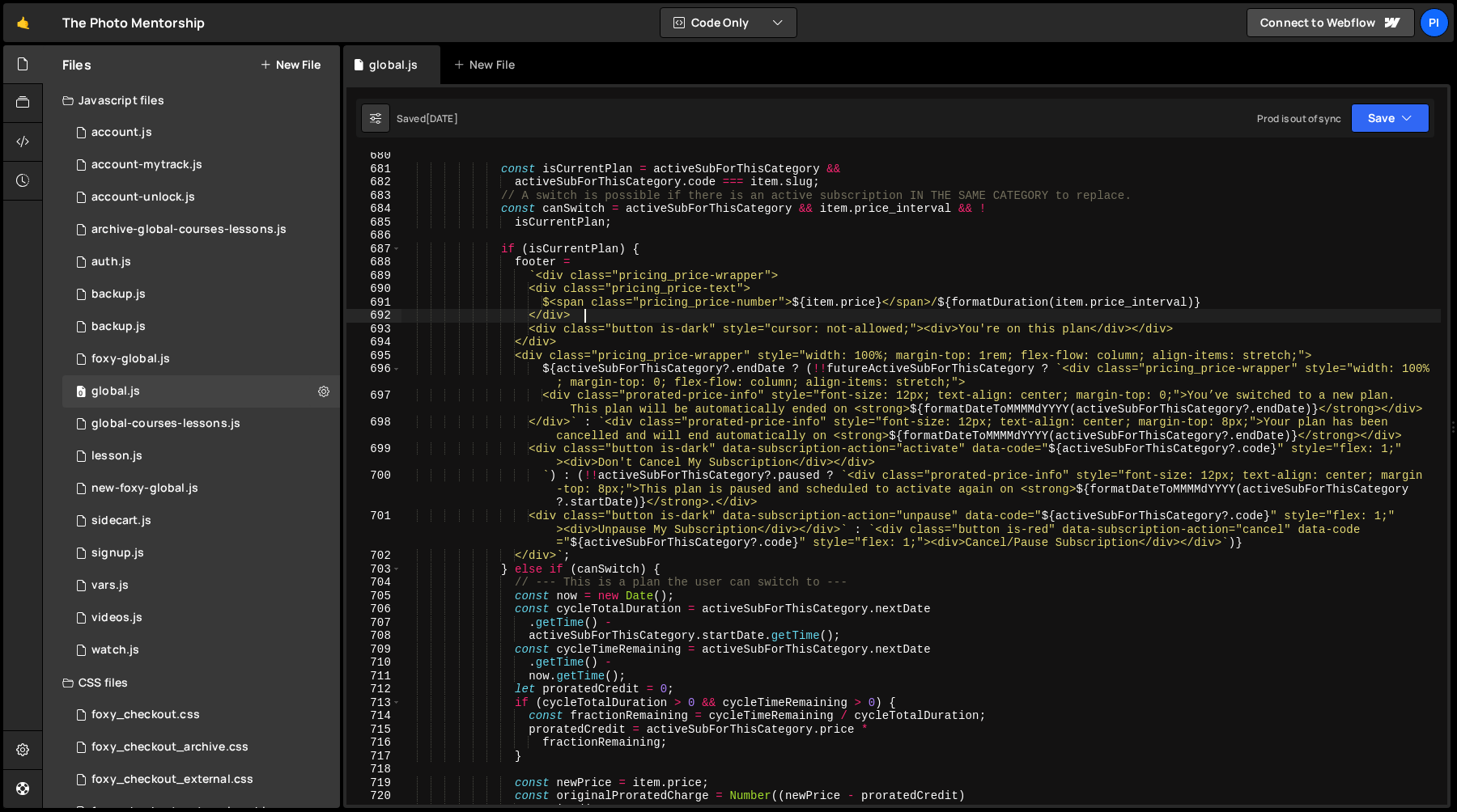
click at [551, 301] on div "const isCurrentPlan = activeSubForThisCategory && activeSubForThisCategory . co…" at bounding box center [920, 489] width 1040 height 680
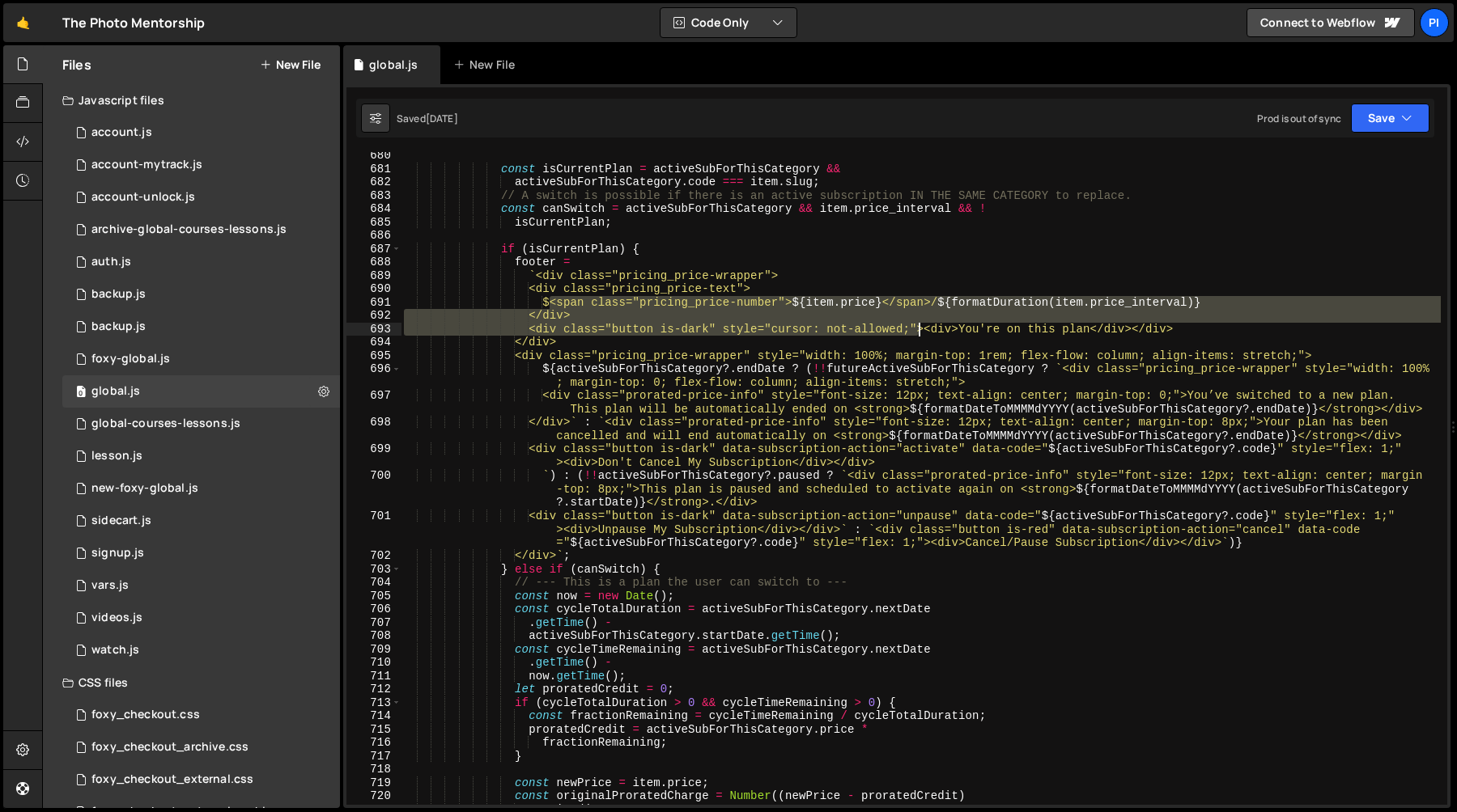
drag, startPoint x: 551, startPoint y: 301, endPoint x: 916, endPoint y: 333, distance: 366.4
click at [916, 333] on div "const isCurrentPlan = activeSubForThisCategory && activeSubForThisCategory . co…" at bounding box center [920, 489] width 1040 height 680
click at [616, 312] on div "const isCurrentPlan = activeSubForThisCategory && activeSubForThisCategory . co…" at bounding box center [920, 478] width 1040 height 653
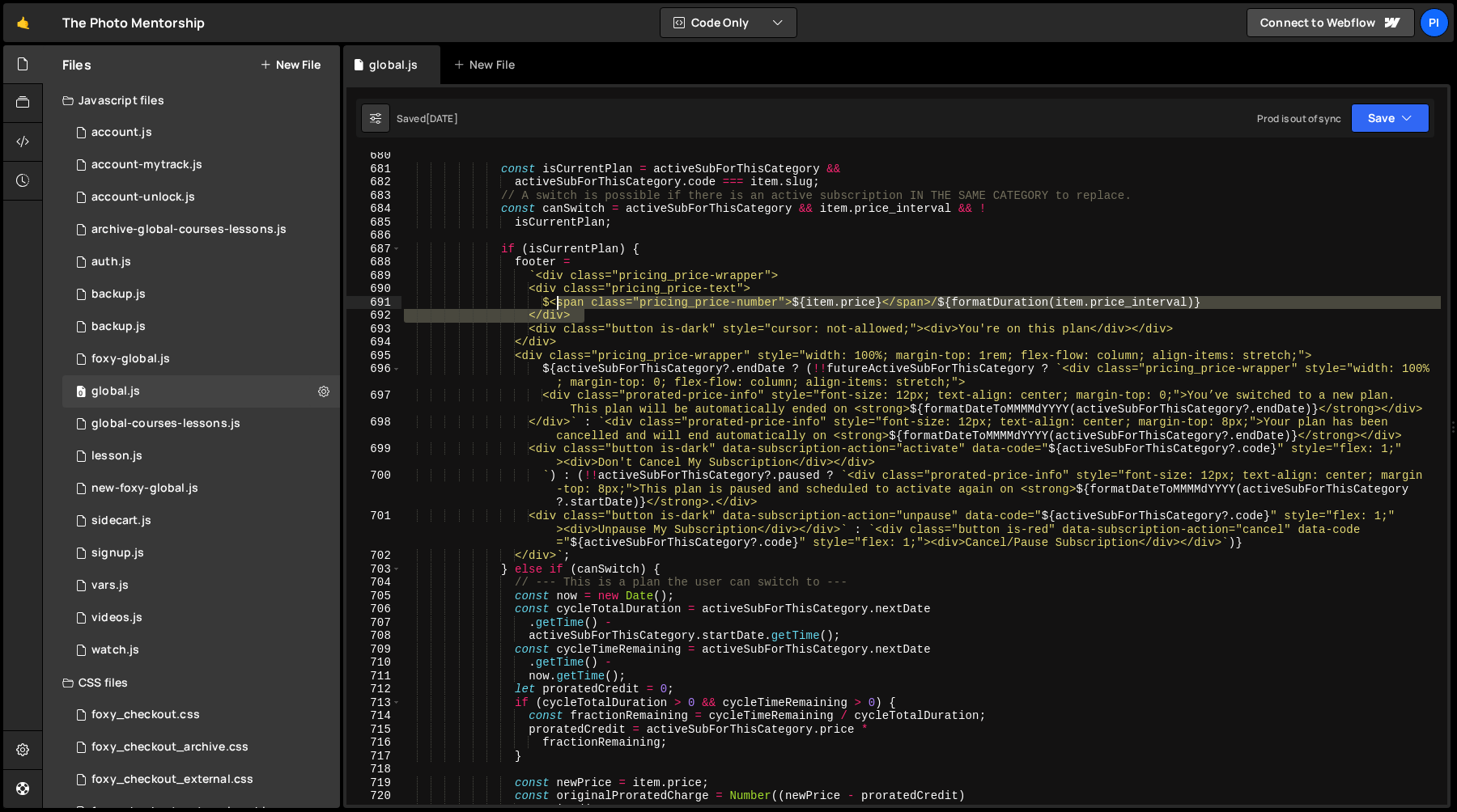
click at [556, 300] on div "const isCurrentPlan = activeSubForThisCategory && activeSubForThisCategory . co…" at bounding box center [920, 489] width 1040 height 680
click at [551, 298] on div "const isCurrentPlan = activeSubForThisCategory && activeSubForThisCategory . co…" at bounding box center [920, 489] width 1040 height 680
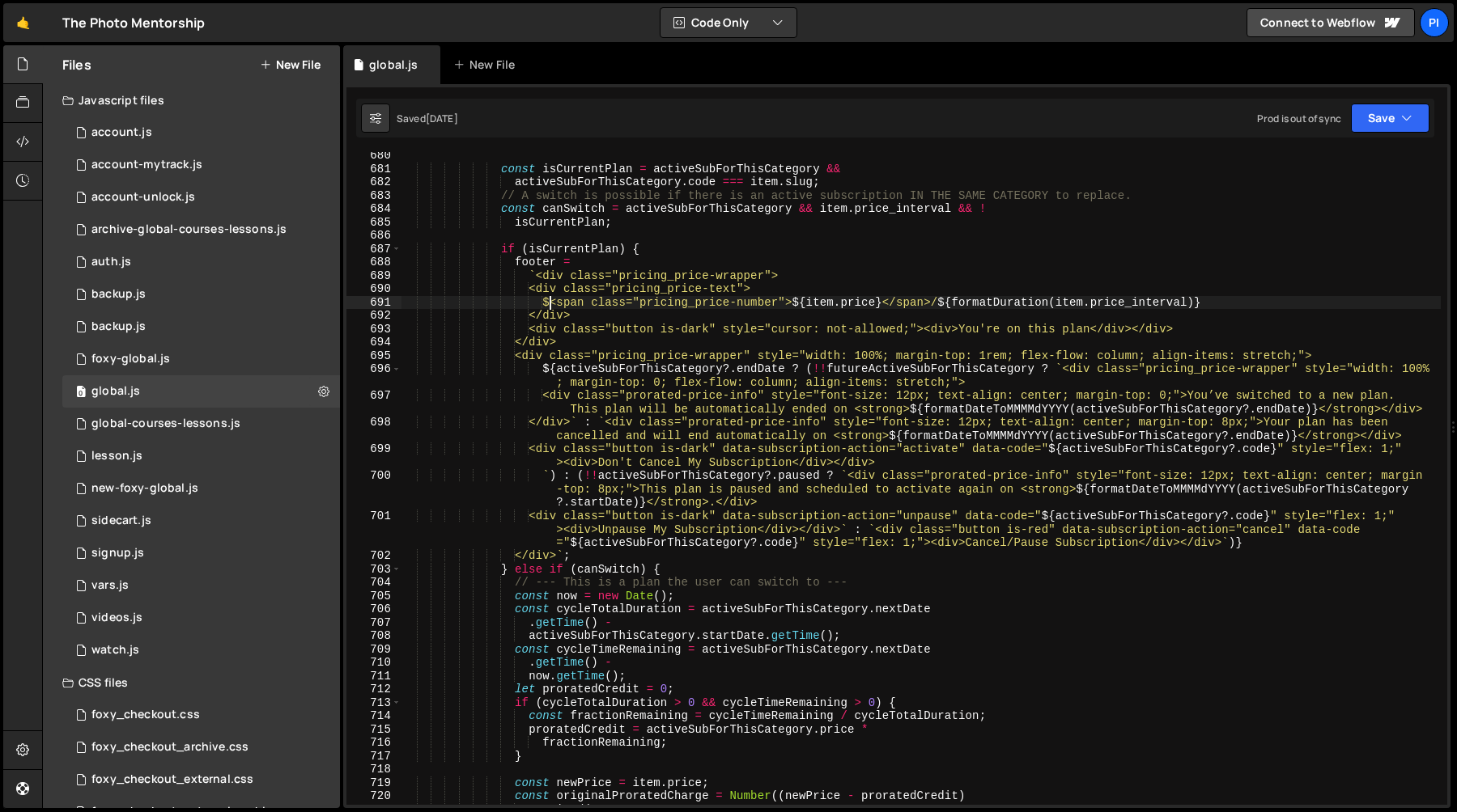
click at [559, 303] on div "const isCurrentPlan = activeSubForThisCategory && activeSubForThisCategory . co…" at bounding box center [920, 489] width 1040 height 680
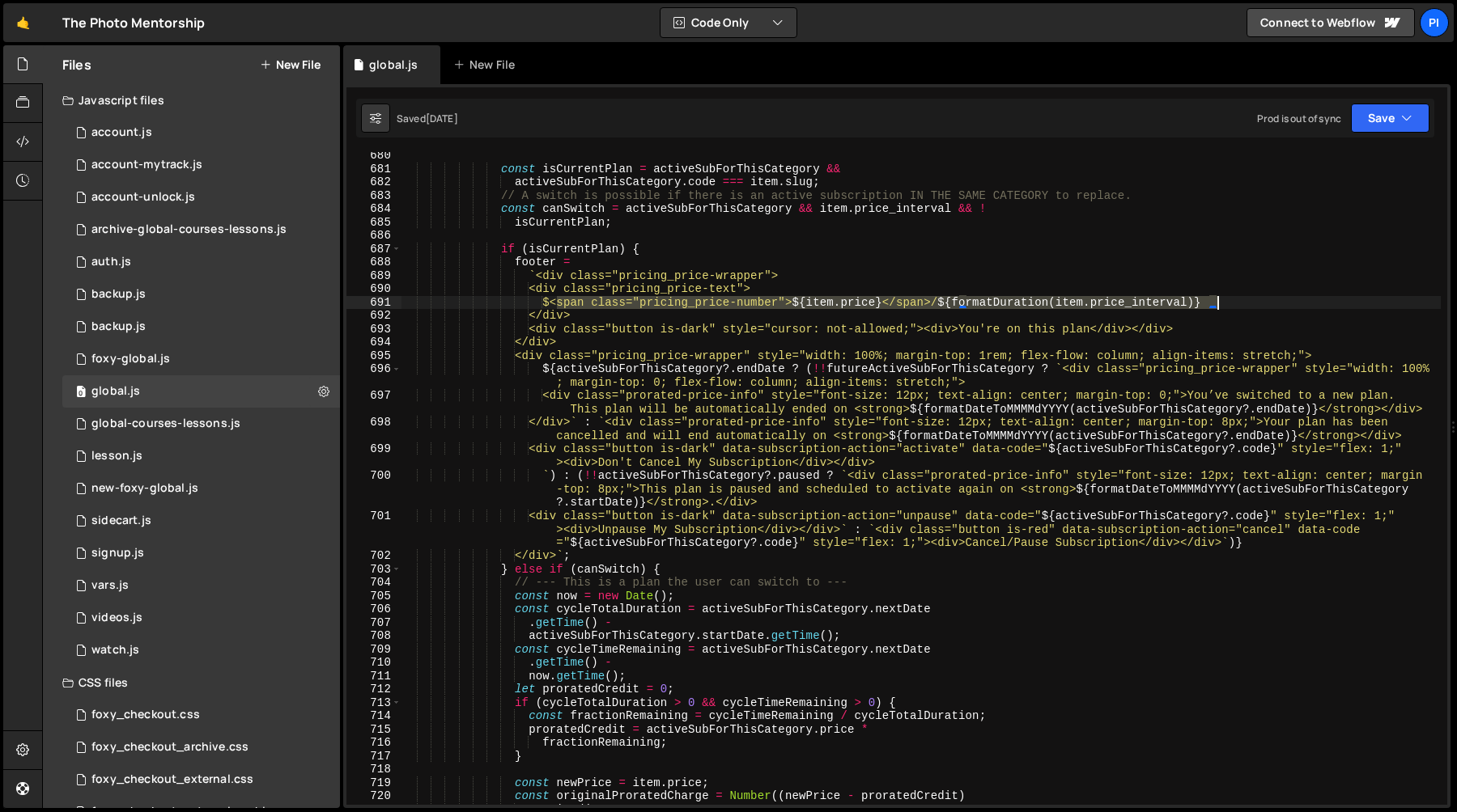
drag, startPoint x: 559, startPoint y: 303, endPoint x: 1239, endPoint y: 300, distance: 680.0
click at [1239, 300] on div "const isCurrentPlan = activeSubForThisCategory && activeSubForThisCategory . co…" at bounding box center [920, 489] width 1040 height 680
click at [1224, 302] on div "const isCurrentPlan = activeSubForThisCategory && activeSubForThisCategory . co…" at bounding box center [920, 478] width 1040 height 653
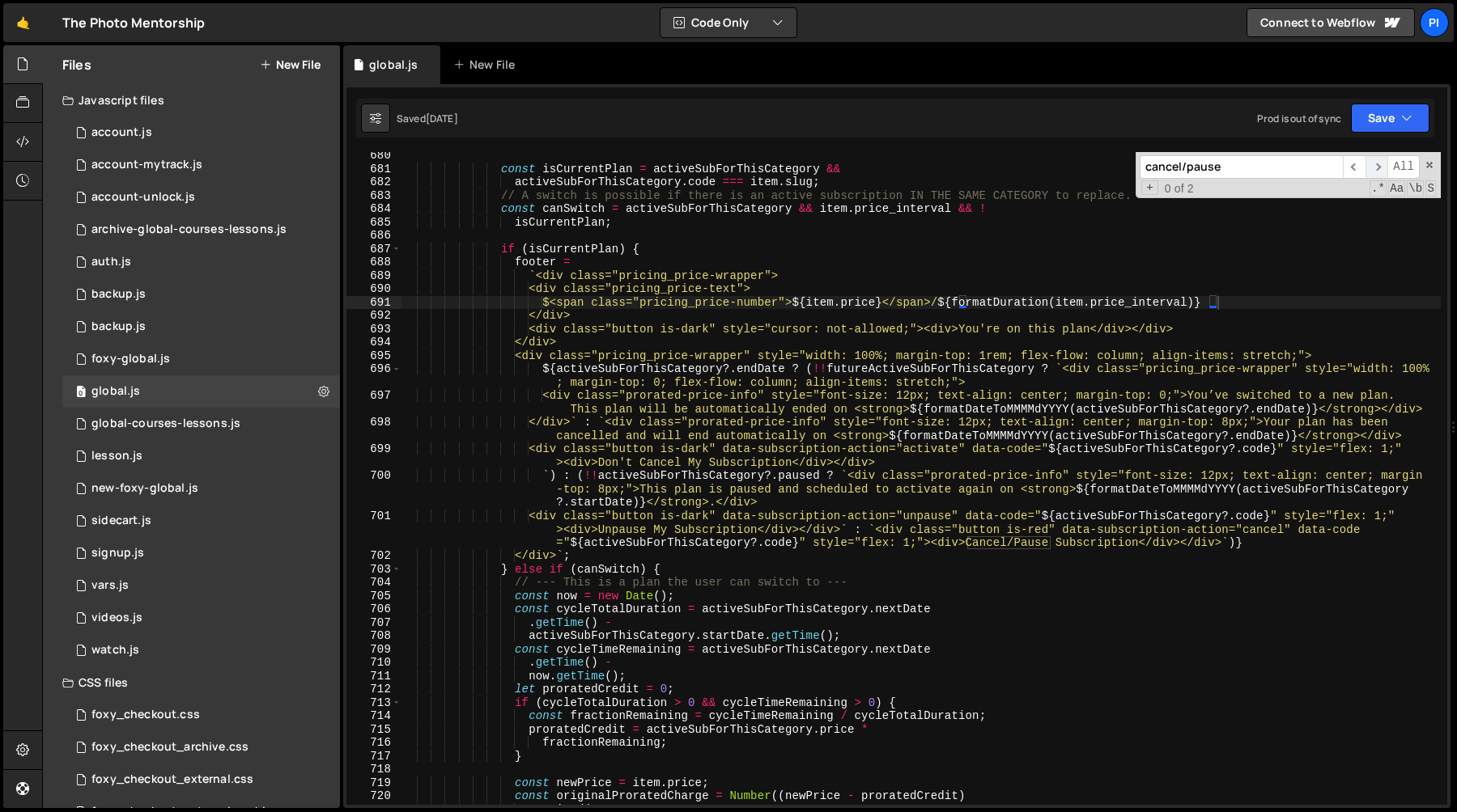
click at [1368, 163] on span "​" at bounding box center [1376, 167] width 23 height 24
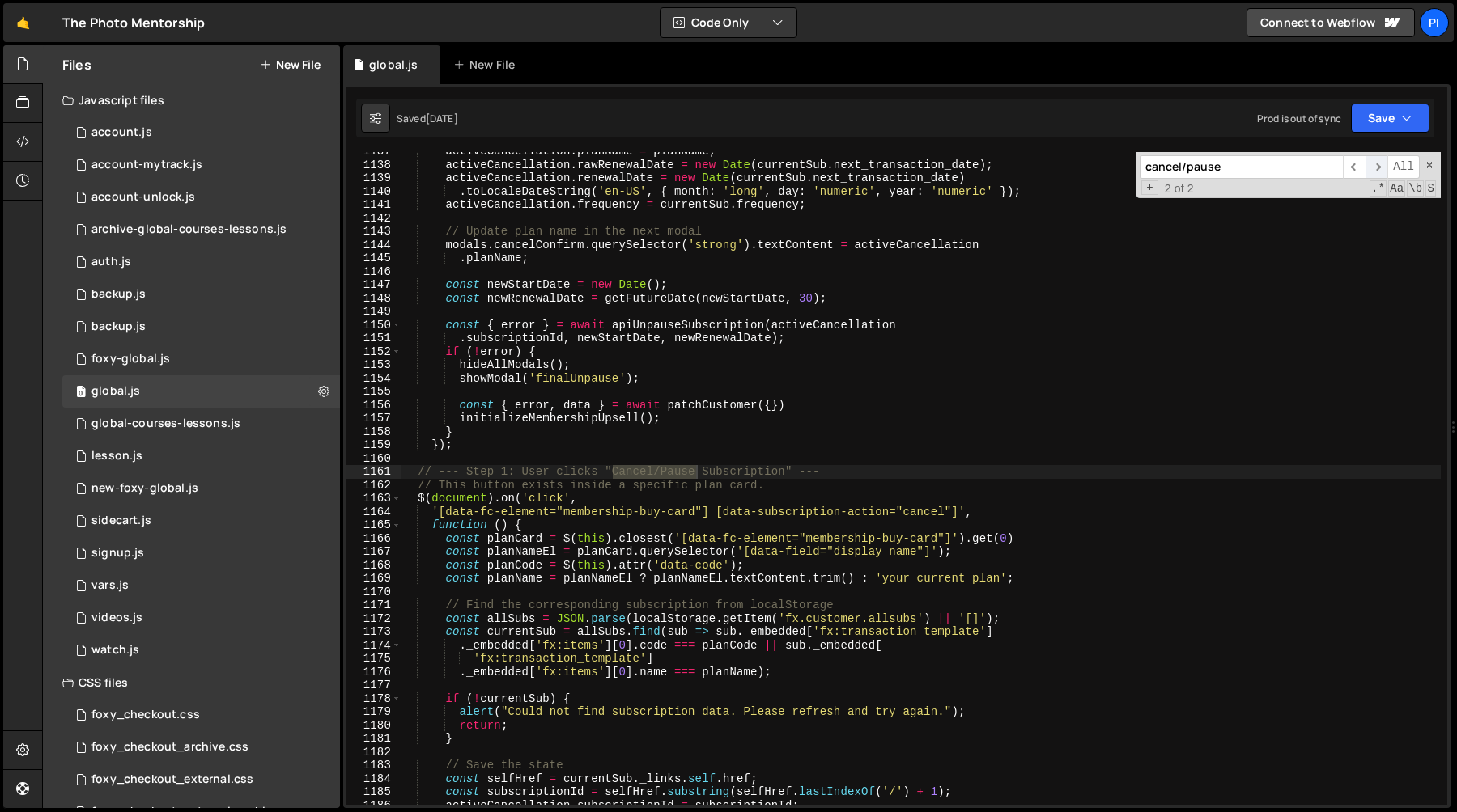
click at [1368, 163] on span "​" at bounding box center [1376, 167] width 23 height 24
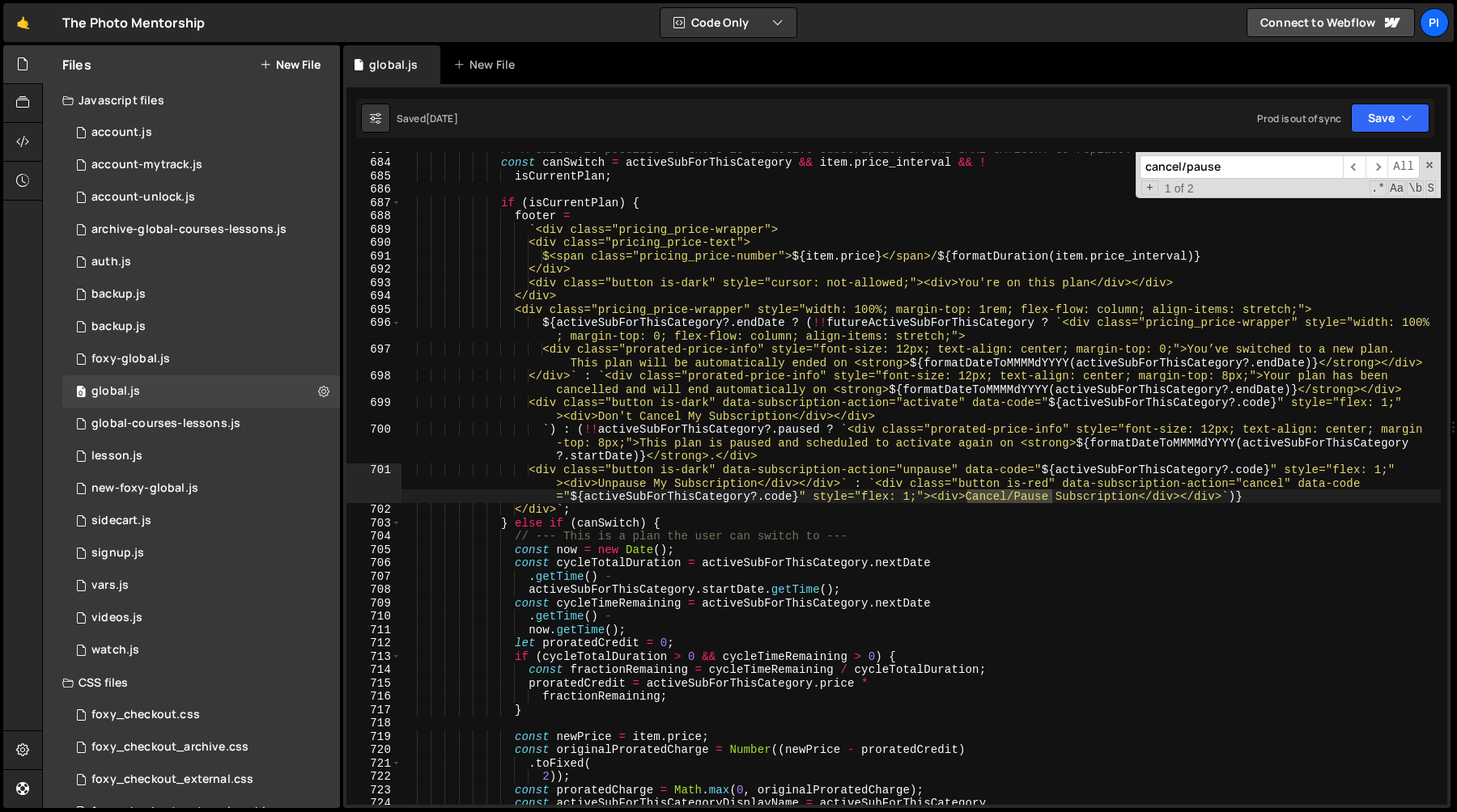
scroll to position [8156, 0]
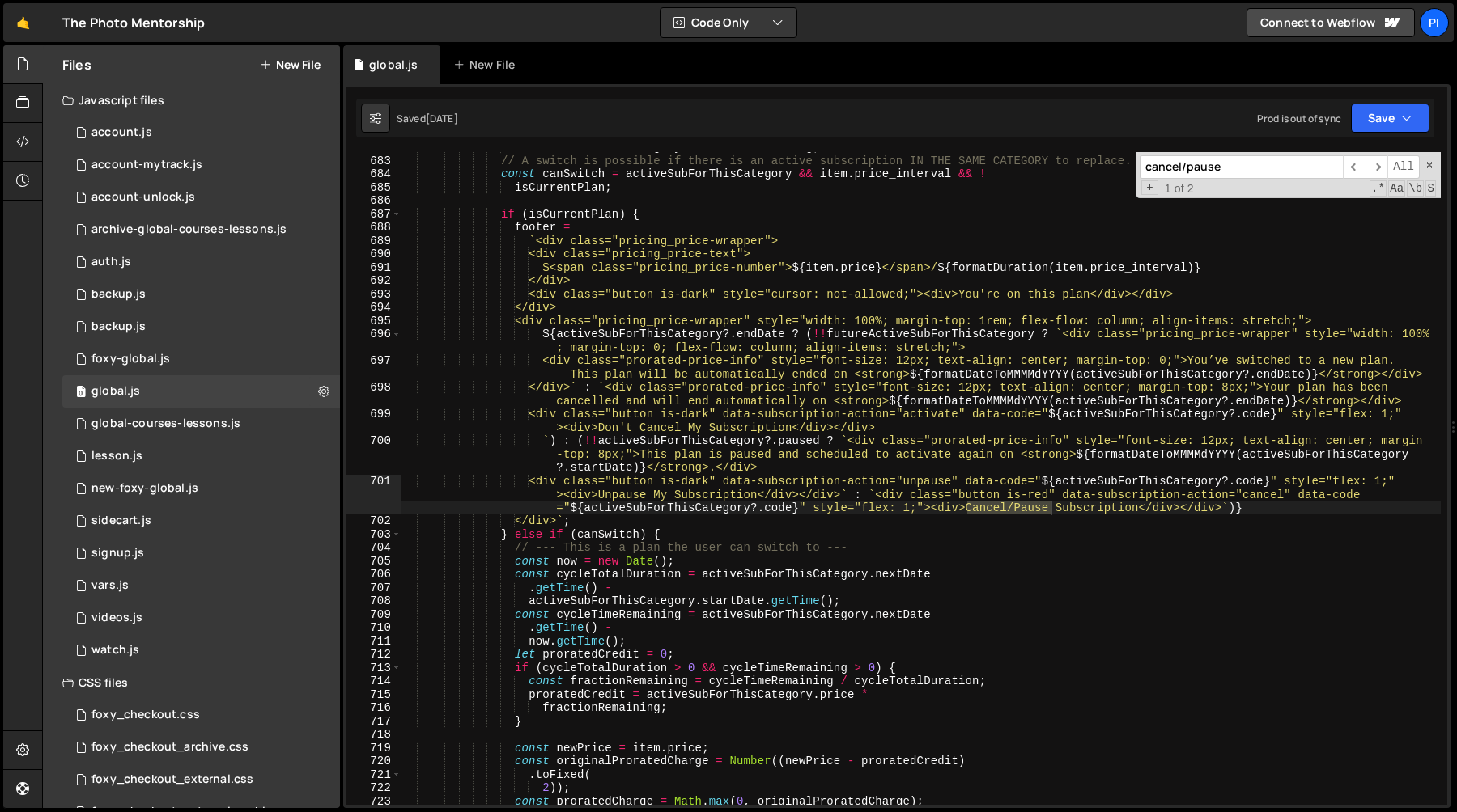
click at [1068, 482] on div "activeSubForThisCategory . code === item . slug ; // A switch is possible if th…" at bounding box center [920, 481] width 1040 height 680
click at [1277, 482] on div "activeSubForThisCategory . code === item . slug ; // A switch is possible if th…" at bounding box center [920, 481] width 1040 height 680
click at [758, 498] on div "activeSubForThisCategory . code === item . slug ; // A switch is possible if th…" at bounding box center [920, 481] width 1040 height 680
click at [598, 496] on div "activeSubForThisCategory . code === item . slug ; // A switch is possible if th…" at bounding box center [920, 481] width 1040 height 680
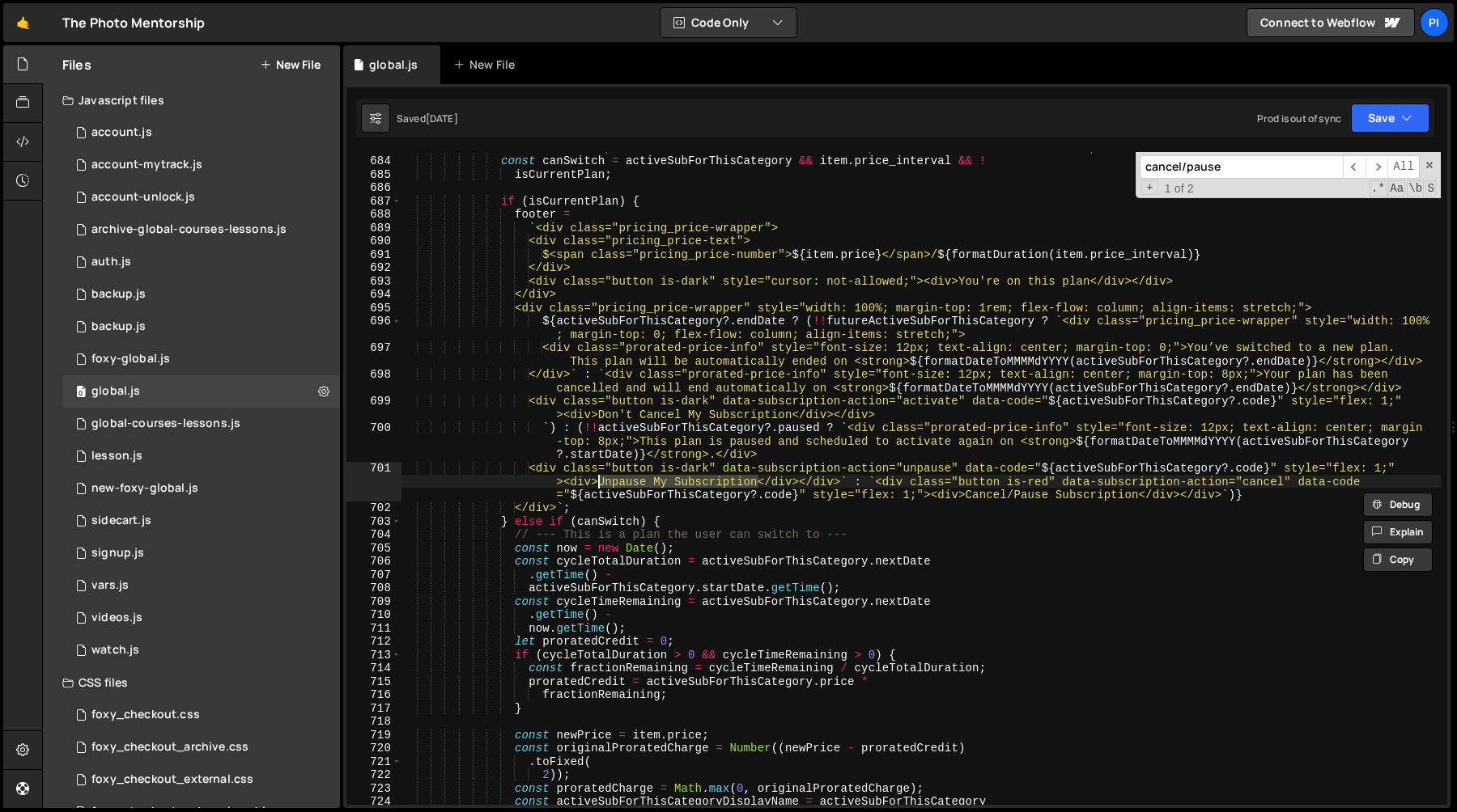
scroll to position [8175, 0]
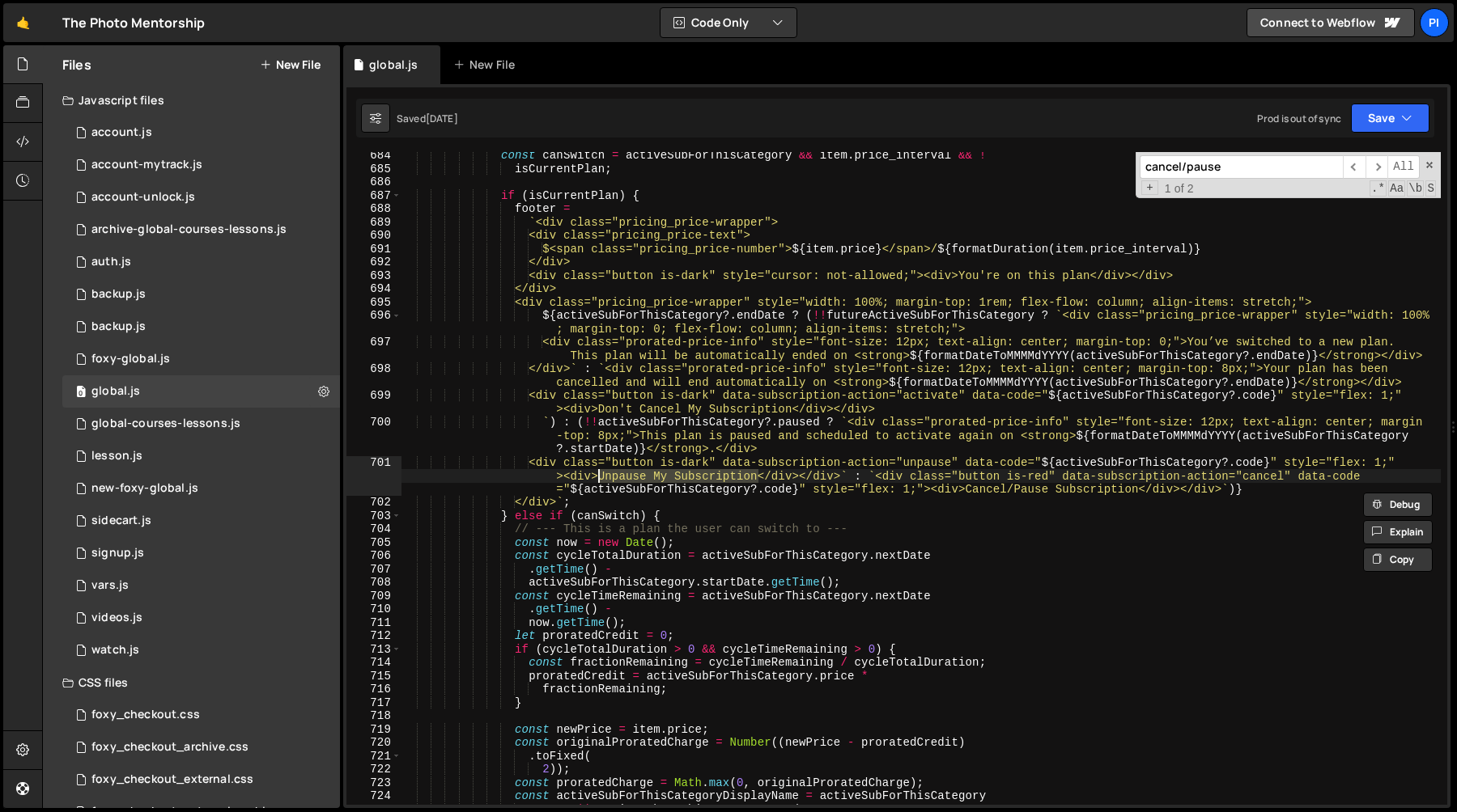
click at [754, 475] on div "const canSwitch = activeSubForThisCategory && item . price_interval && ! isCurr…" at bounding box center [920, 478] width 1040 height 653
click at [758, 476] on div "const canSwitch = activeSubForThisCategory && item . price_interval && ! isCurr…" at bounding box center [920, 489] width 1040 height 680
click at [597, 478] on div "const canSwitch = activeSubForThisCategory && item . price_interval && ! isCurr…" at bounding box center [920, 489] width 1040 height 680
click at [921, 479] on div "const canSwitch = activeSubForThisCategory && item . price_interval && ! isCurr…" at bounding box center [920, 489] width 1040 height 680
click at [874, 479] on div "const canSwitch = activeSubForThisCategory && item . price_interval && ! isCurr…" at bounding box center [920, 489] width 1040 height 680
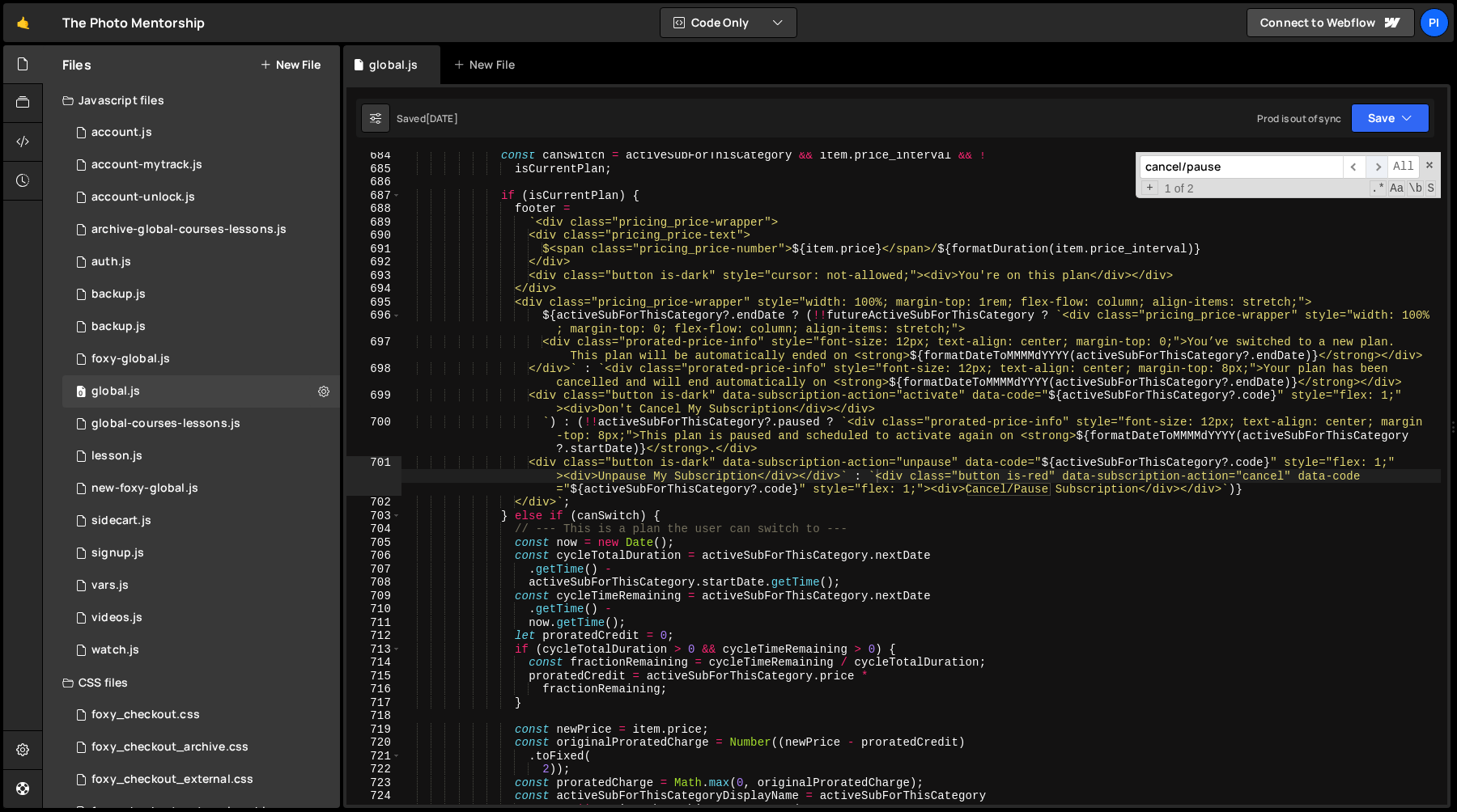
click at [1375, 169] on span "​" at bounding box center [1376, 167] width 23 height 24
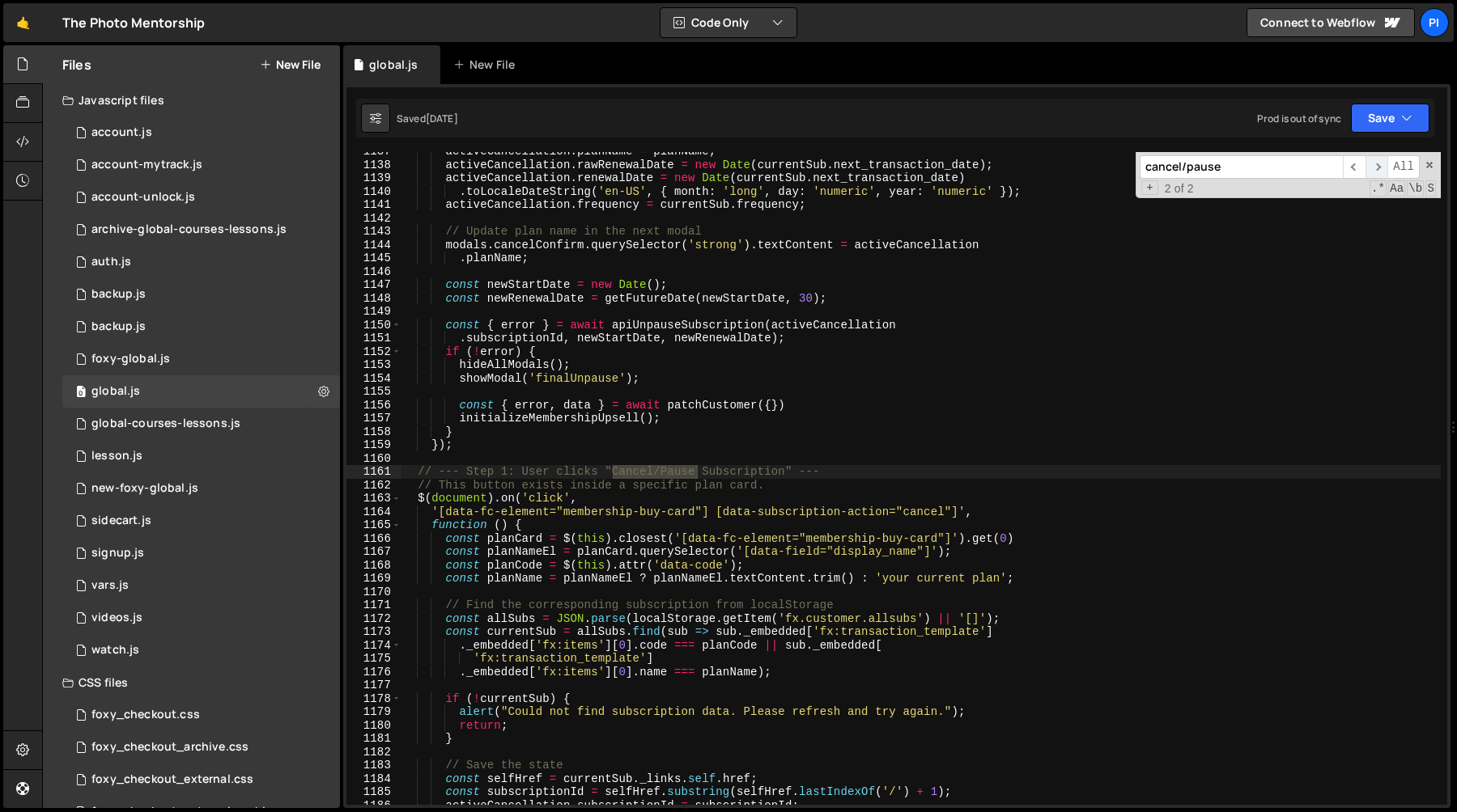
scroll to position [14695, 0]
click at [1375, 169] on span "​" at bounding box center [1376, 167] width 23 height 24
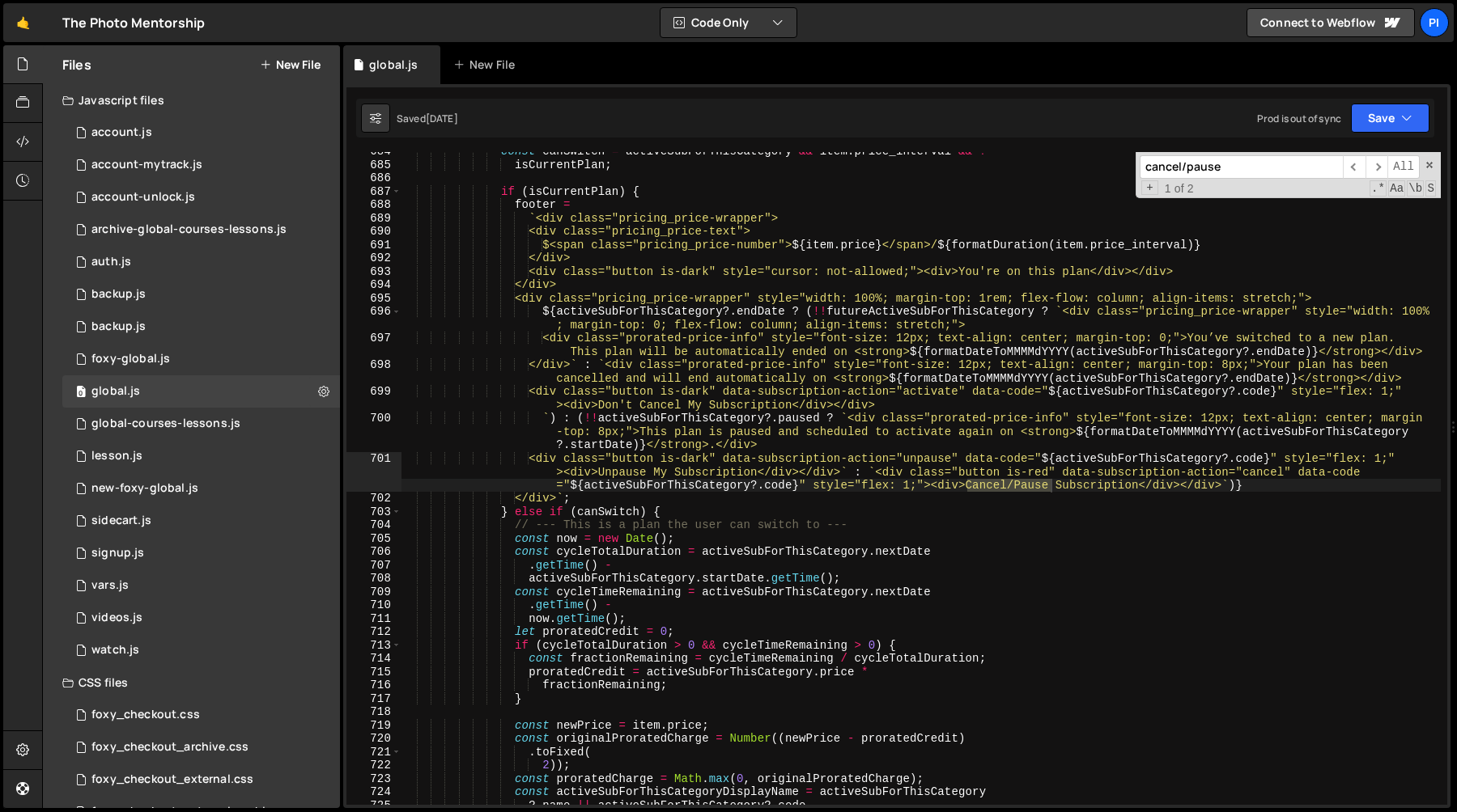
click at [954, 488] on div "const canSwitch = activeSubForThisCategory && item . price_interval && ! isCurr…" at bounding box center [920, 485] width 1040 height 680
click at [1004, 485] on div "const canSwitch = activeSubForThisCategory && item . price_interval && ! isCurr…" at bounding box center [920, 485] width 1040 height 680
click at [1141, 488] on div "const canSwitch = activeSubForThisCategory && item . price_interval && ! isCurr…" at bounding box center [920, 485] width 1040 height 680
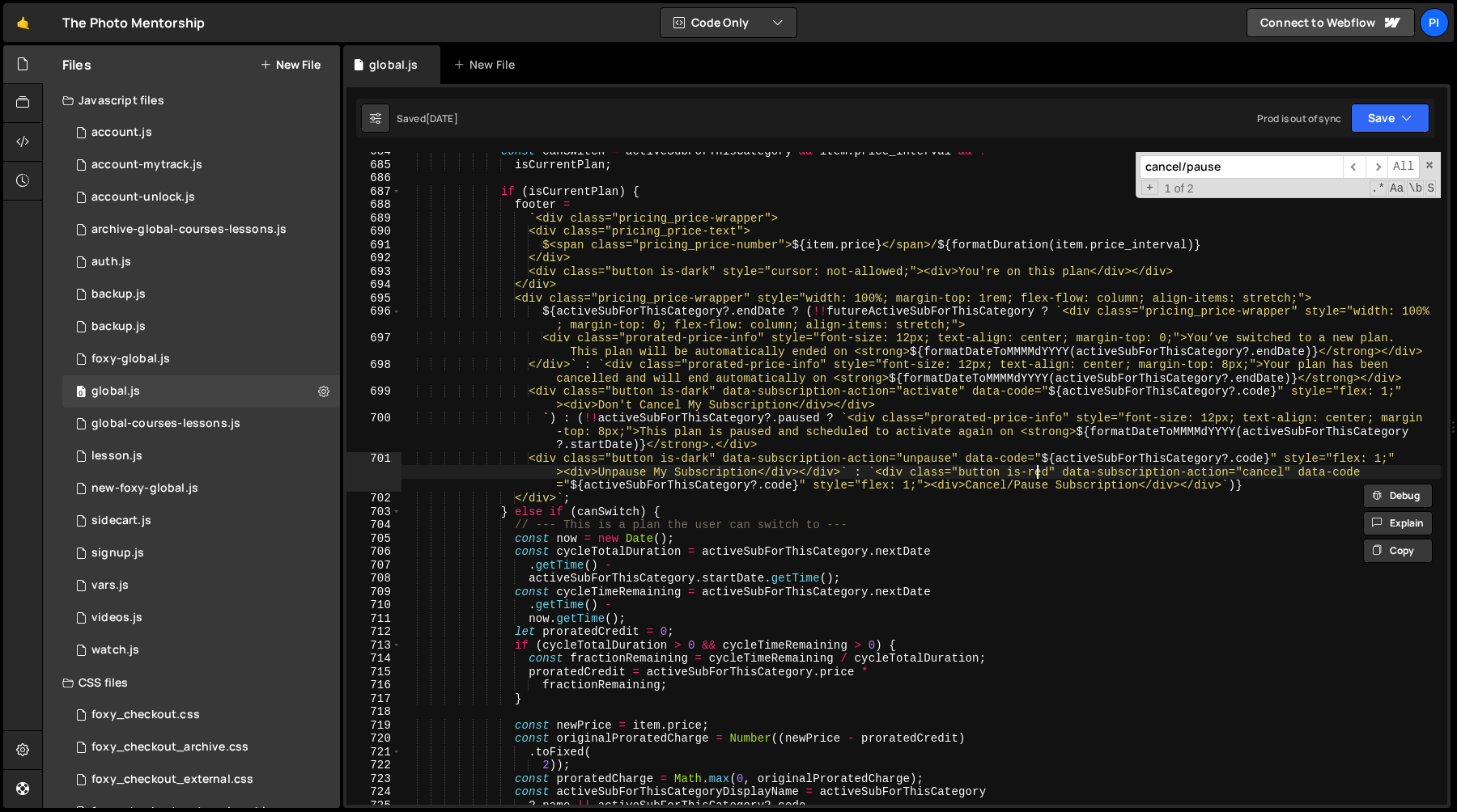
click at [1038, 473] on div "const canSwitch = activeSubForThisCategory && item . price_interval && ! isCurr…" at bounding box center [920, 485] width 1040 height 680
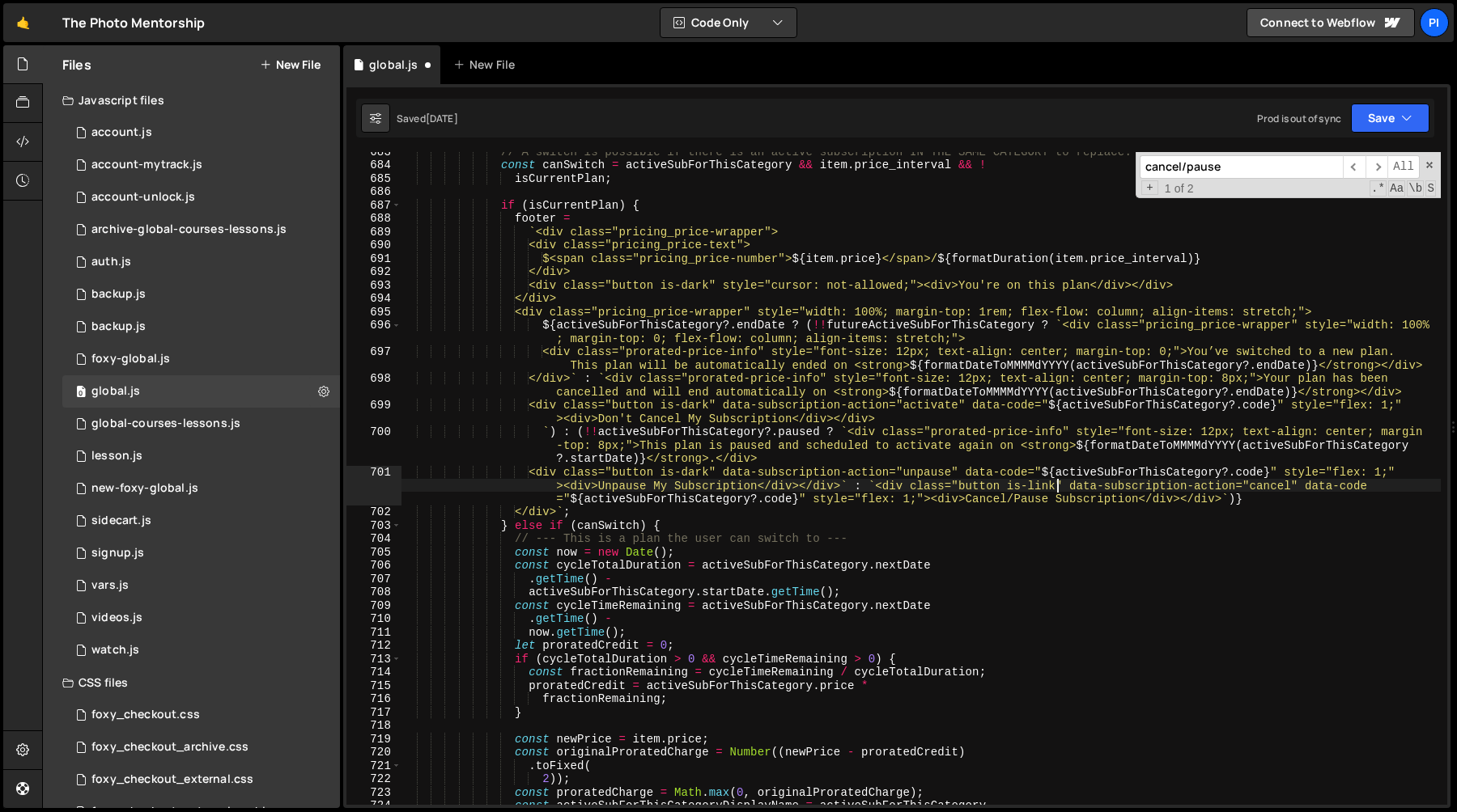
click at [1020, 461] on div "// A switch is possible if there is an active subscription IN THE SAME CATEGORY…" at bounding box center [920, 485] width 1040 height 680
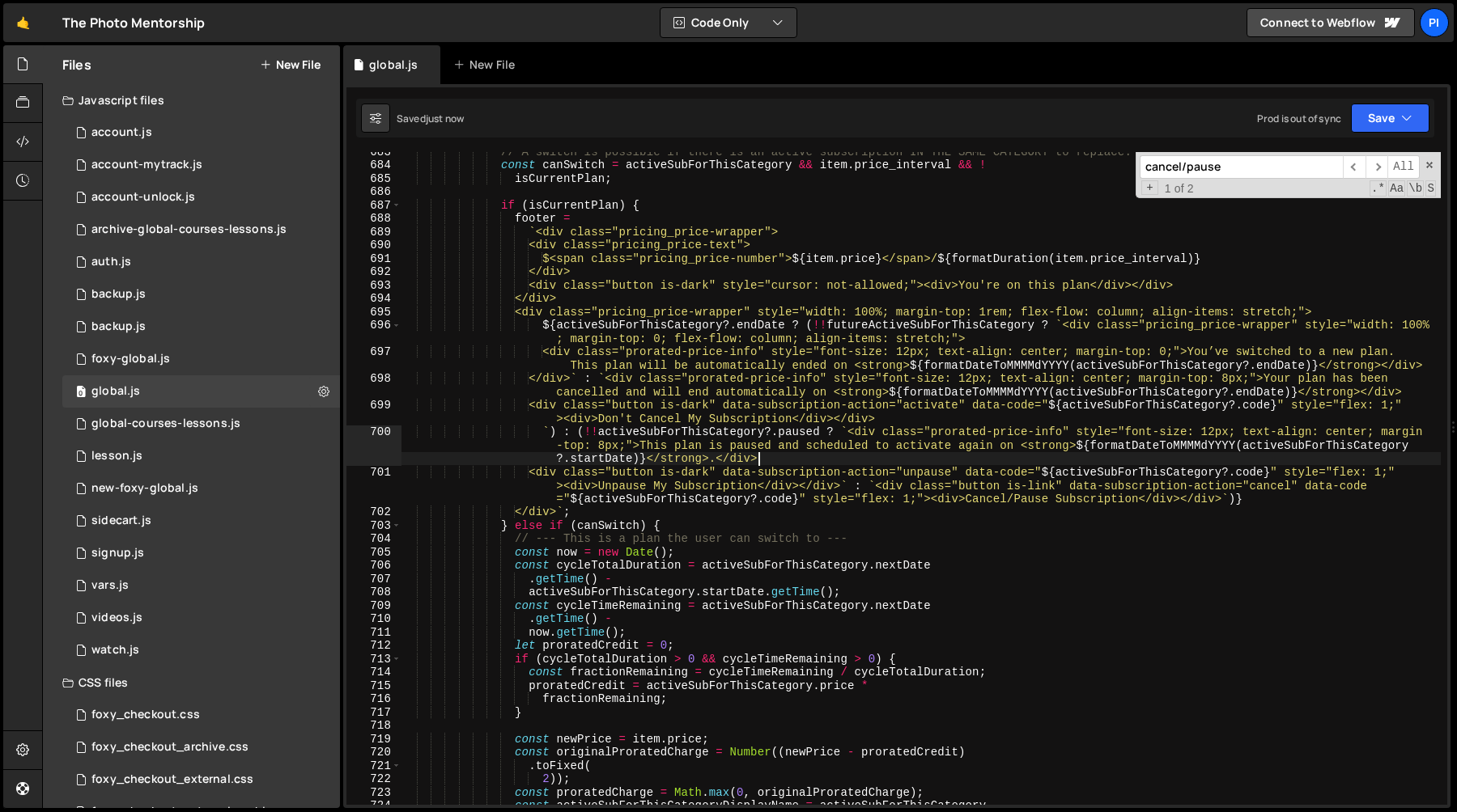
click at [1045, 487] on div "// A switch is possible if there is an active subscription IN THE SAME CATEGORY…" at bounding box center [920, 485] width 1040 height 680
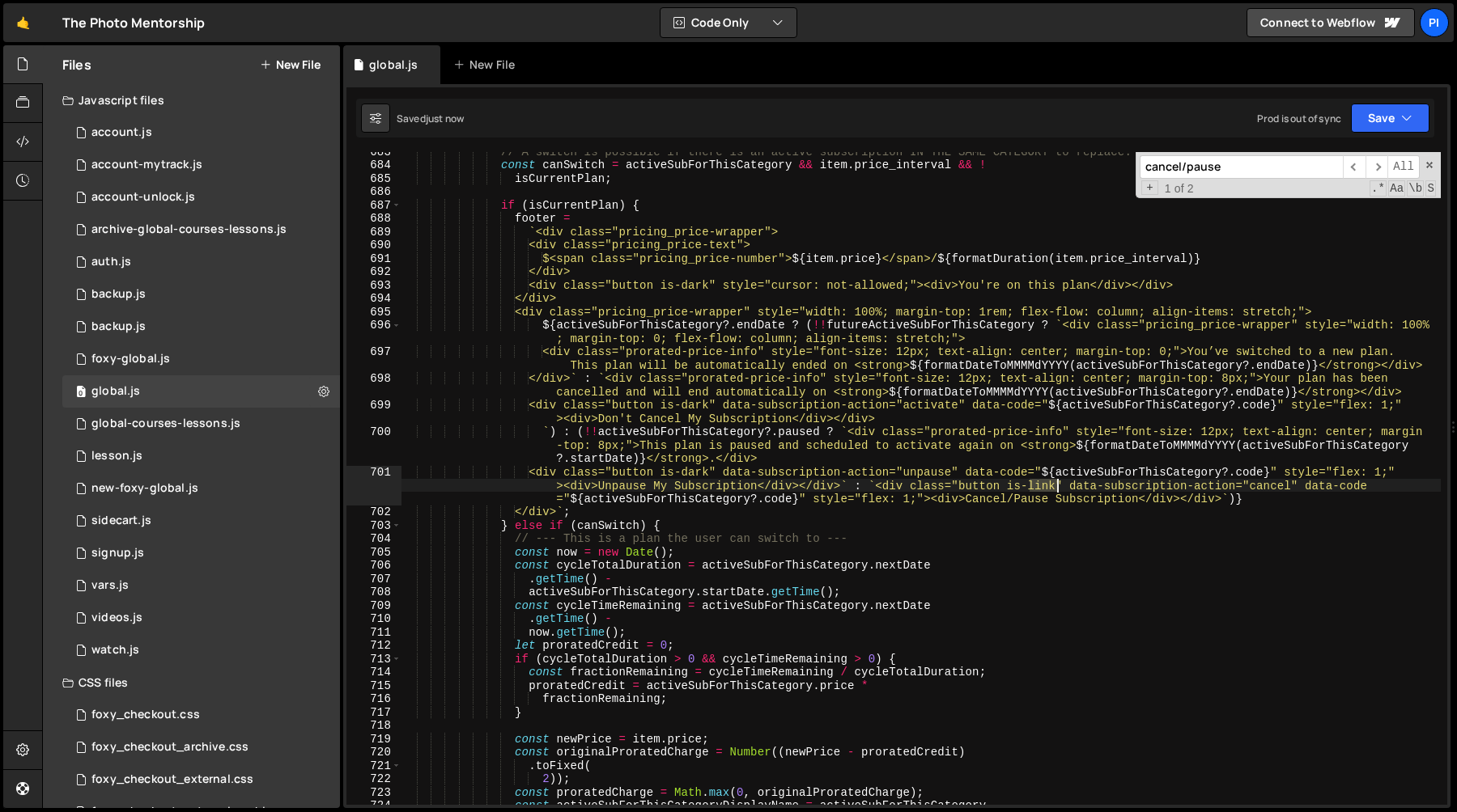
click at [1045, 487] on div "// A switch is possible if there is an active subscription IN THE SAME CATEGORY…" at bounding box center [920, 485] width 1040 height 680
click at [1061, 487] on div "// A switch is possible if there is an active subscription IN THE SAME CATEGORY…" at bounding box center [920, 485] width 1040 height 680
click at [916, 500] on div "// A switch is possible if there is an active subscription IN THE SAME CATEGORY…" at bounding box center [920, 485] width 1040 height 680
paste textarea "var(--base-brand-colors--black-50)"><div>Cancel/Pause Subscription</div></div>"
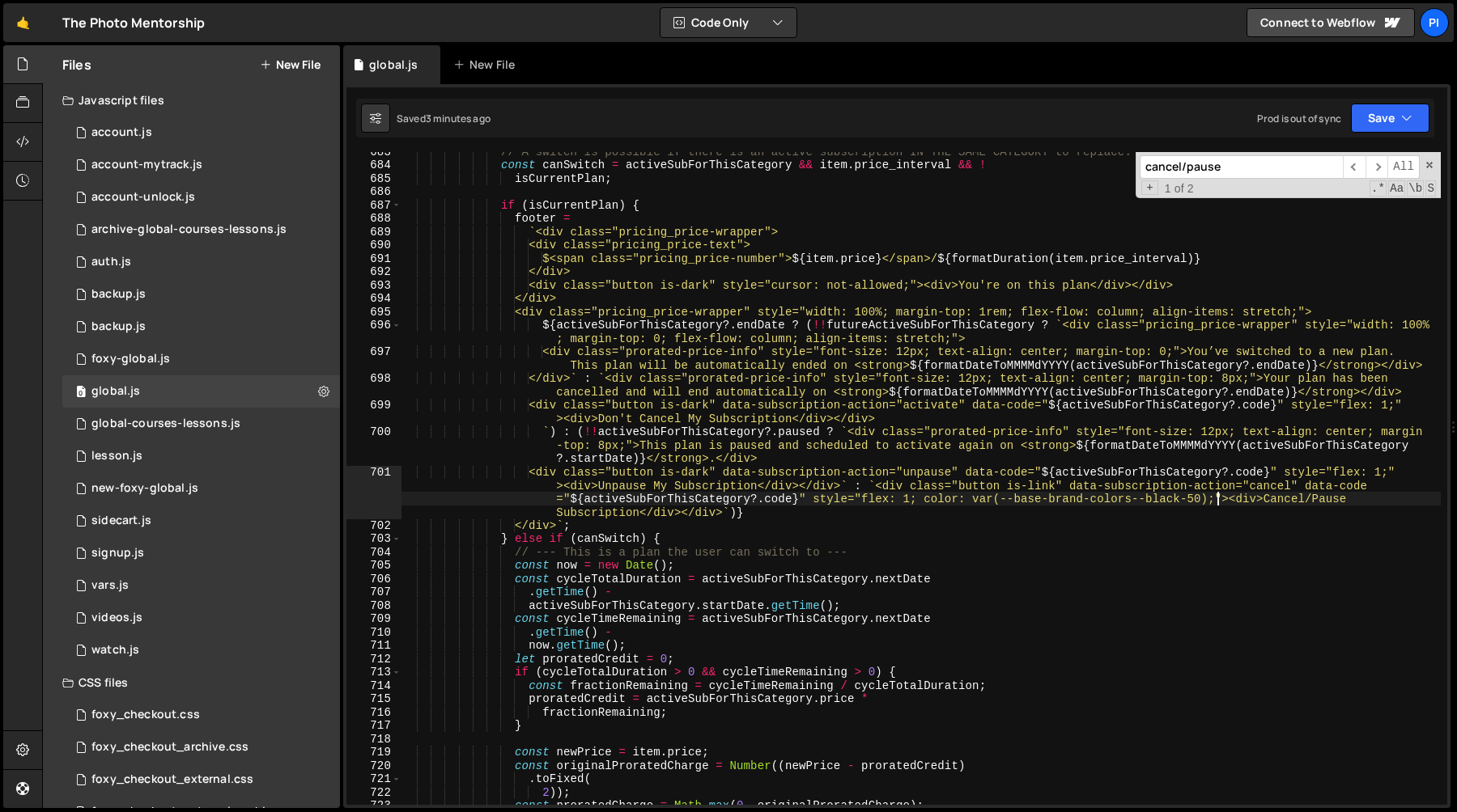
scroll to position [0, 174]
paste textarea "text-size-medium"><div>Cancel/Pause Subscr"
click at [1060, 486] on div "// A switch is possible if there is an active subscription IN THE SAME CATEGORY…" at bounding box center [920, 485] width 1040 height 680
paste textarea "text-size-medium" data-subscription-action="cancel" data-code="${activeSubForTh…"
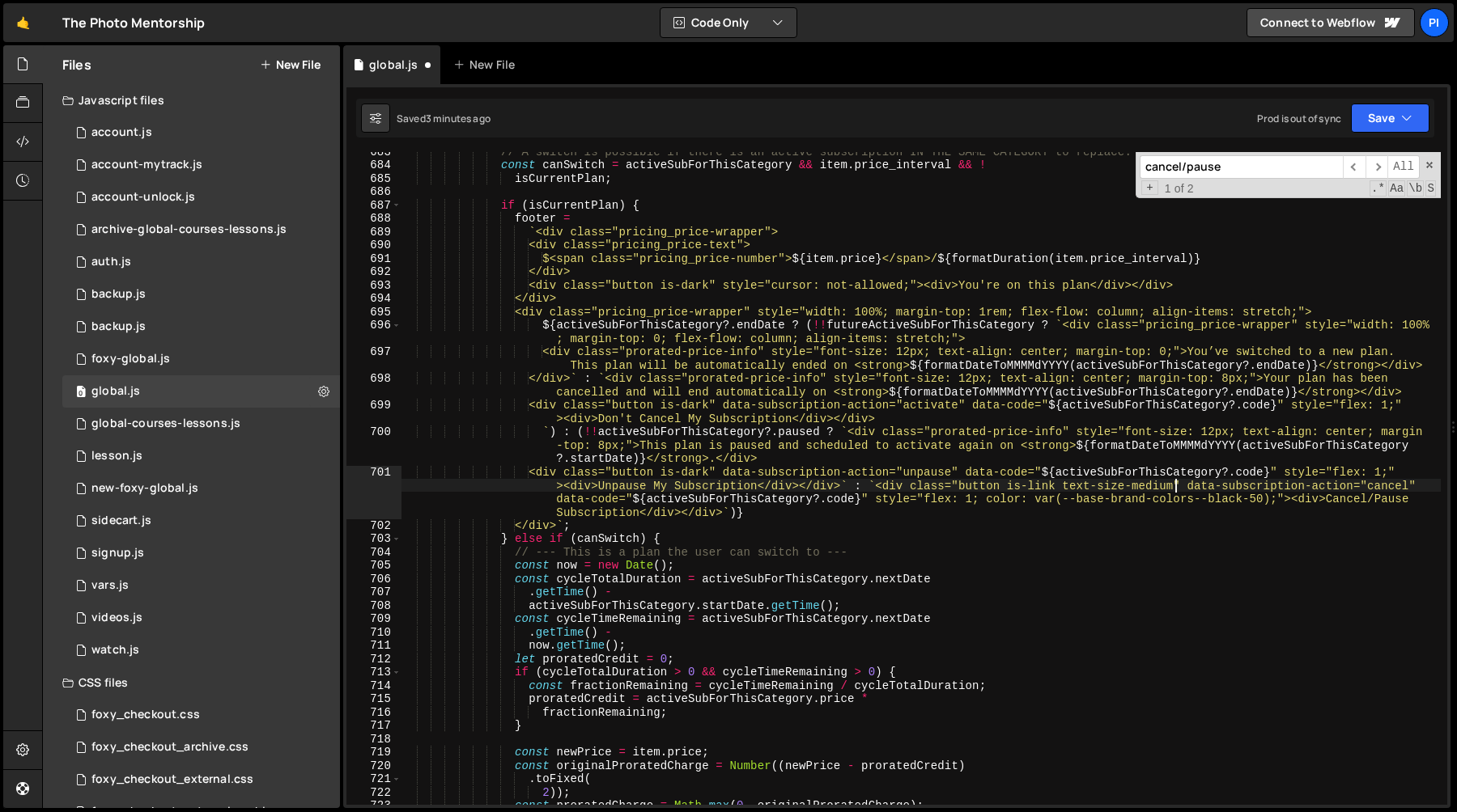
click at [1156, 487] on div "// A switch is possible if there is an active subscription IN THE SAME CATEGORY…" at bounding box center [920, 485] width 1040 height 680
click at [1083, 487] on div "// A switch is possible if there is an active subscription IN THE SAME CATEGORY…" at bounding box center [920, 485] width 1040 height 680
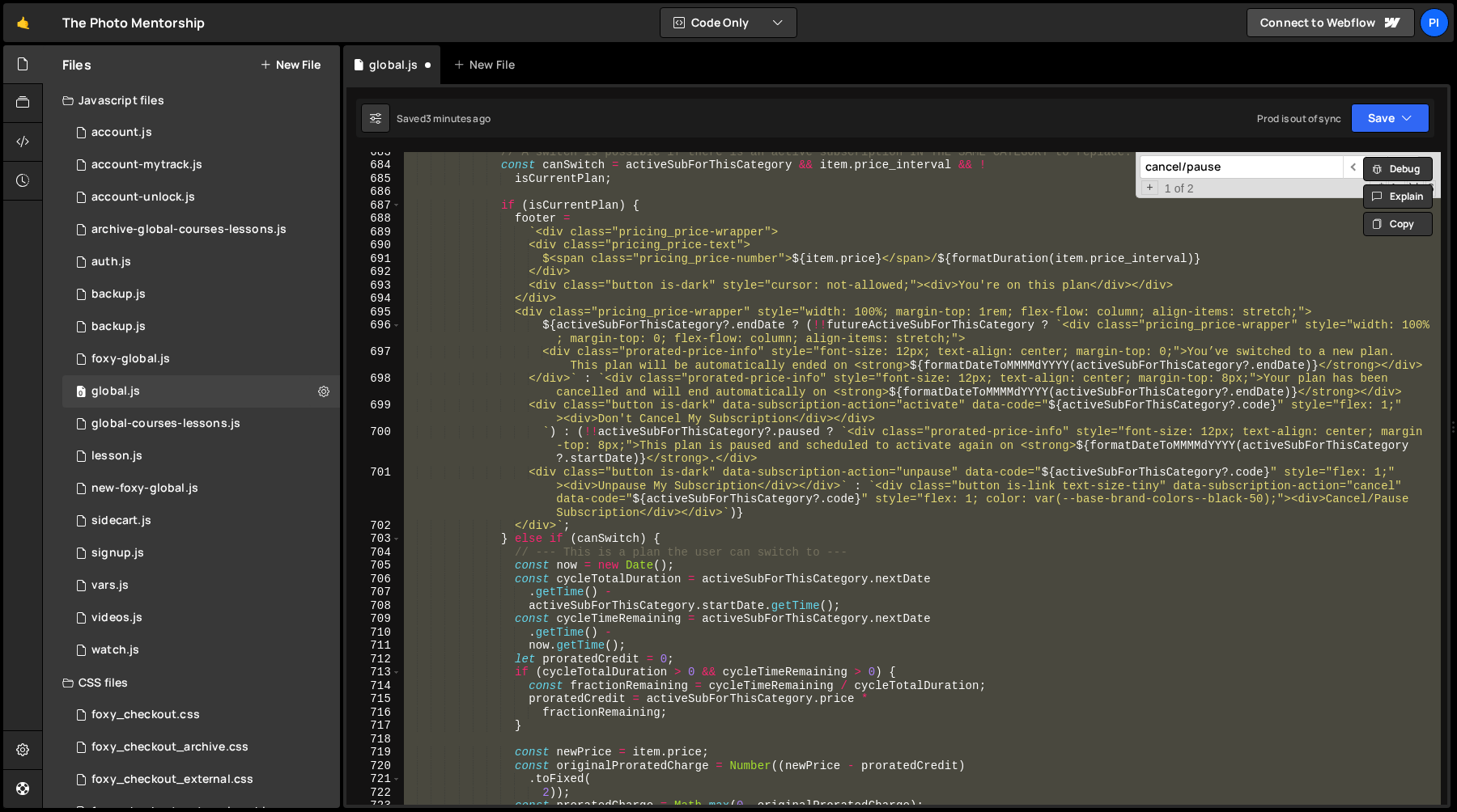
scroll to position [0, 2]
click at [1043, 477] on div "// A switch is possible if there is an active subscription IN THE SAME CATEGORY…" at bounding box center [920, 478] width 1040 height 653
type textarea "<div class="button is-dark" data-subscription-action="unpause" data-code="${act…"
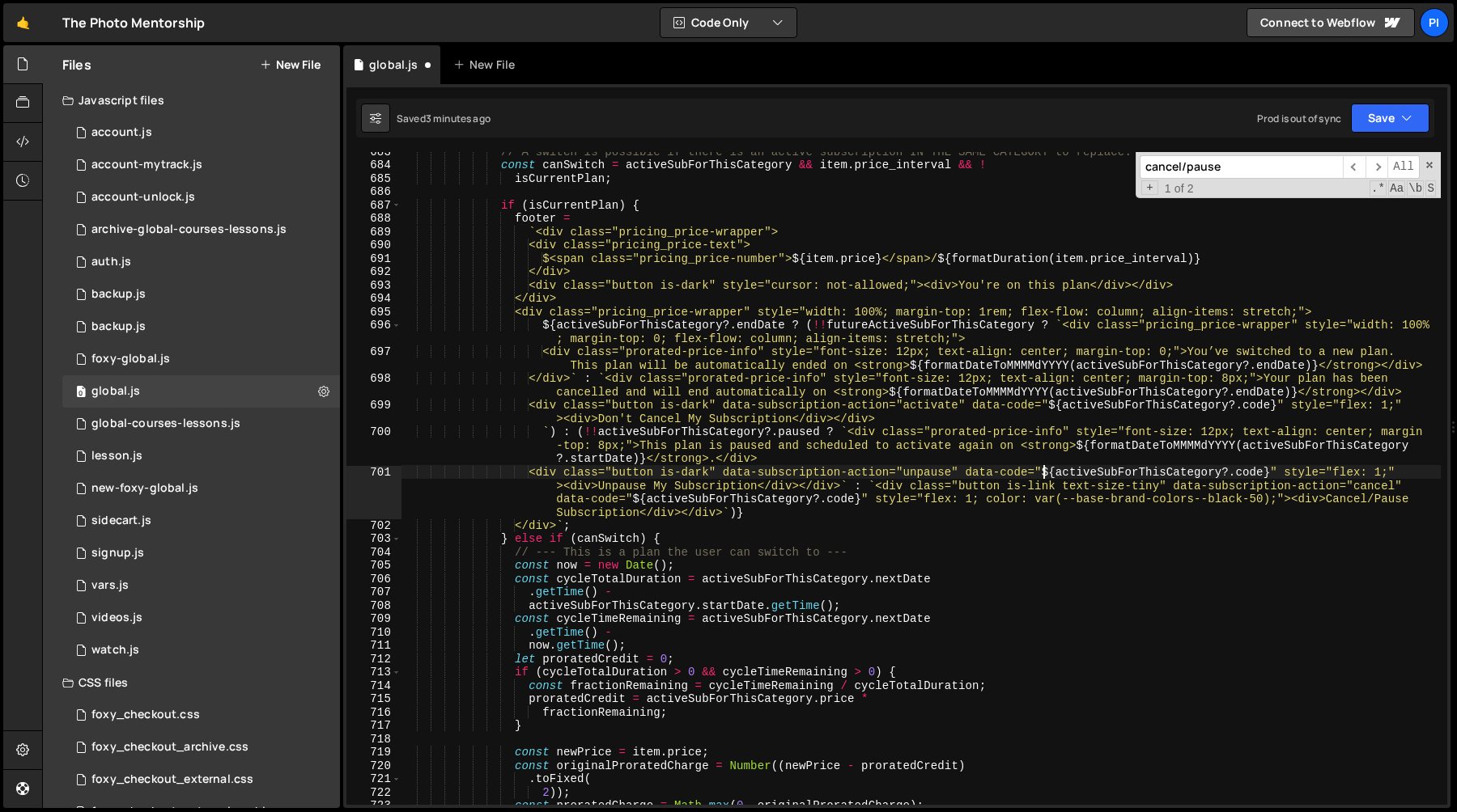
click at [1005, 482] on div "// A switch is possible if there is an active subscription IN THE SAME CATEGORY…" at bounding box center [920, 485] width 1040 height 680
click at [1164, 482] on div "// A switch is possible if there is an active subscription IN THE SAME CATEGORY…" at bounding box center [920, 485] width 1040 height 680
click at [985, 499] on div "// A switch is possible if there is an active subscription IN THE SAME CATEGORY…" at bounding box center [920, 485] width 1040 height 680
click at [1278, 496] on div "// A switch is possible if there is an active subscription IN THE SAME CATEGORY…" at bounding box center [920, 485] width 1040 height 680
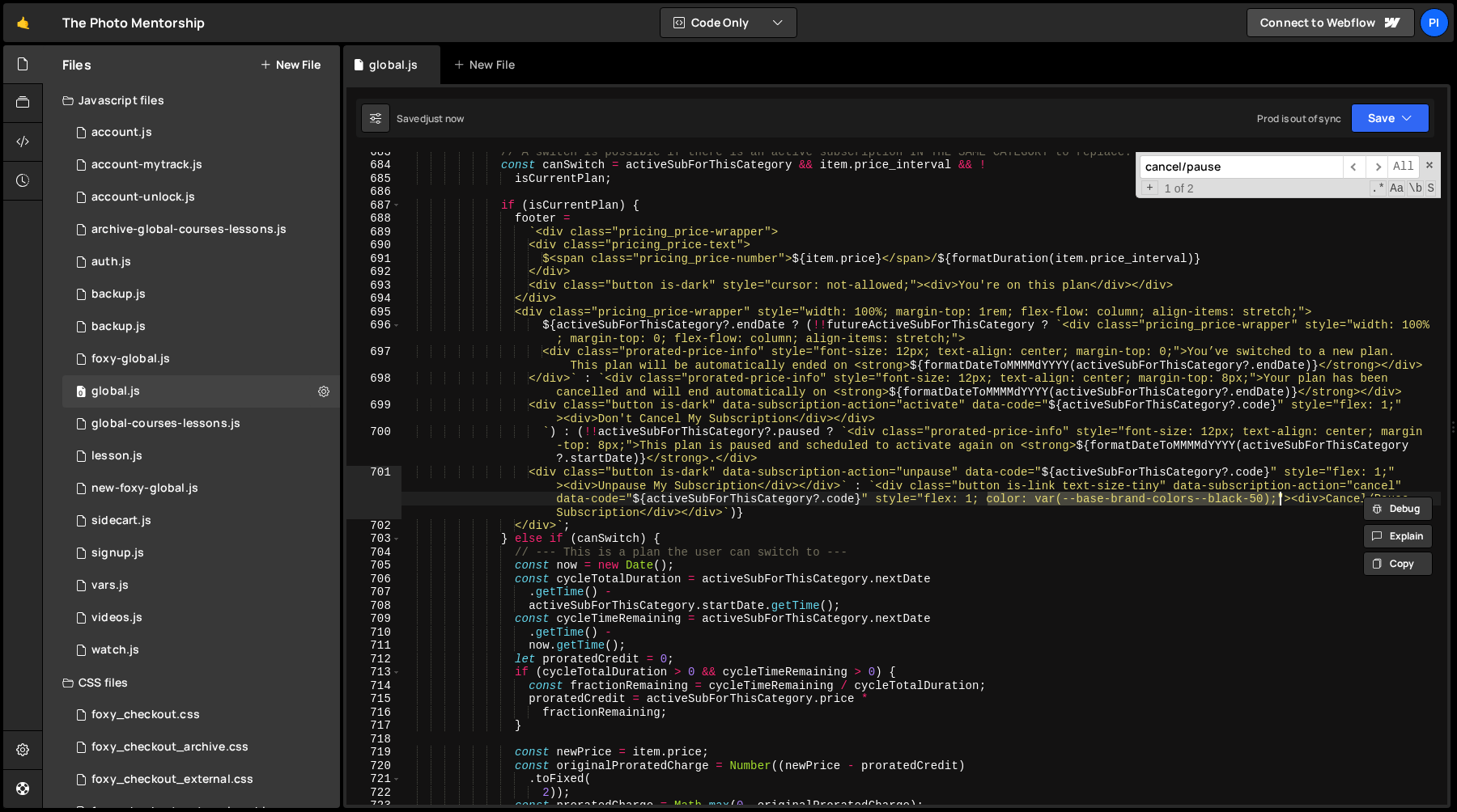
click at [1095, 468] on div "// A switch is possible if there is an active subscription IN THE SAME CATEGORY…" at bounding box center [920, 485] width 1040 height 680
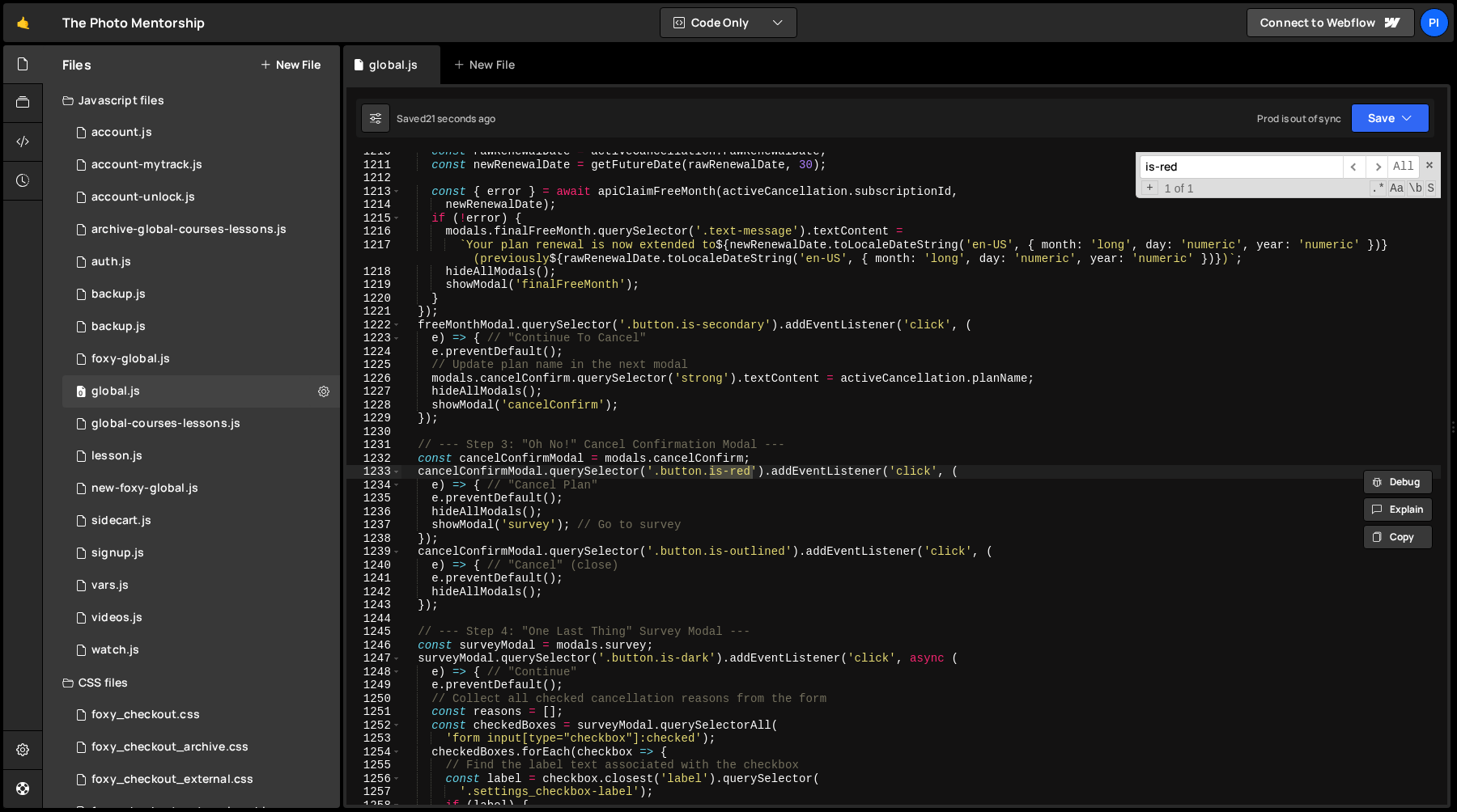
type input "is-red"
click at [1434, 167] on div "is-red ​ ​ All Replace All + 1 of 1 .* Aa \b S" at bounding box center [1287, 175] width 305 height 46
click at [1427, 166] on span at bounding box center [1428, 164] width 11 height 11
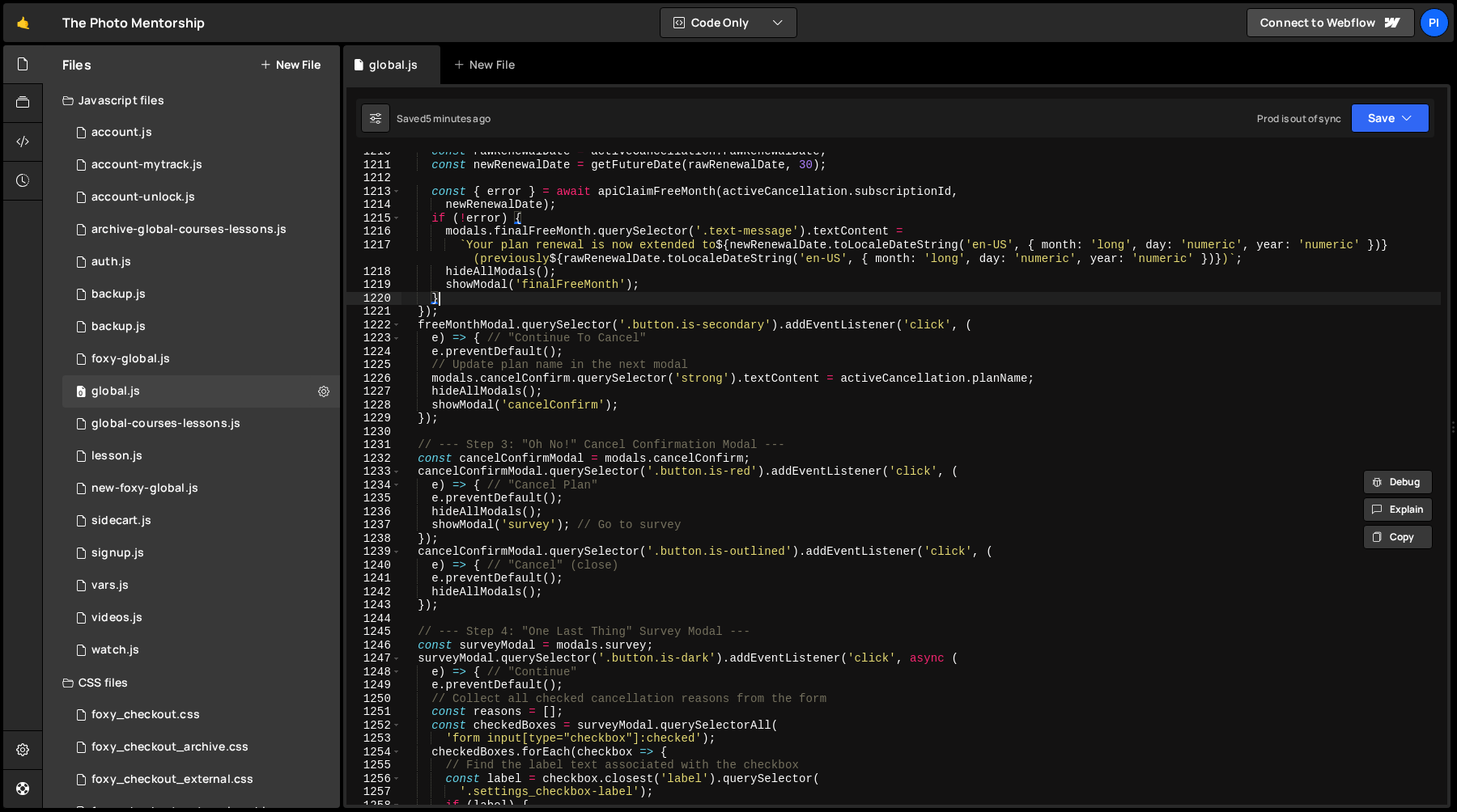
click at [1201, 303] on div "const rawRenewalDate = activeCancellation . rawRenewalDate ; const newRenewalDa…" at bounding box center [920, 485] width 1040 height 680
type textarea "}"
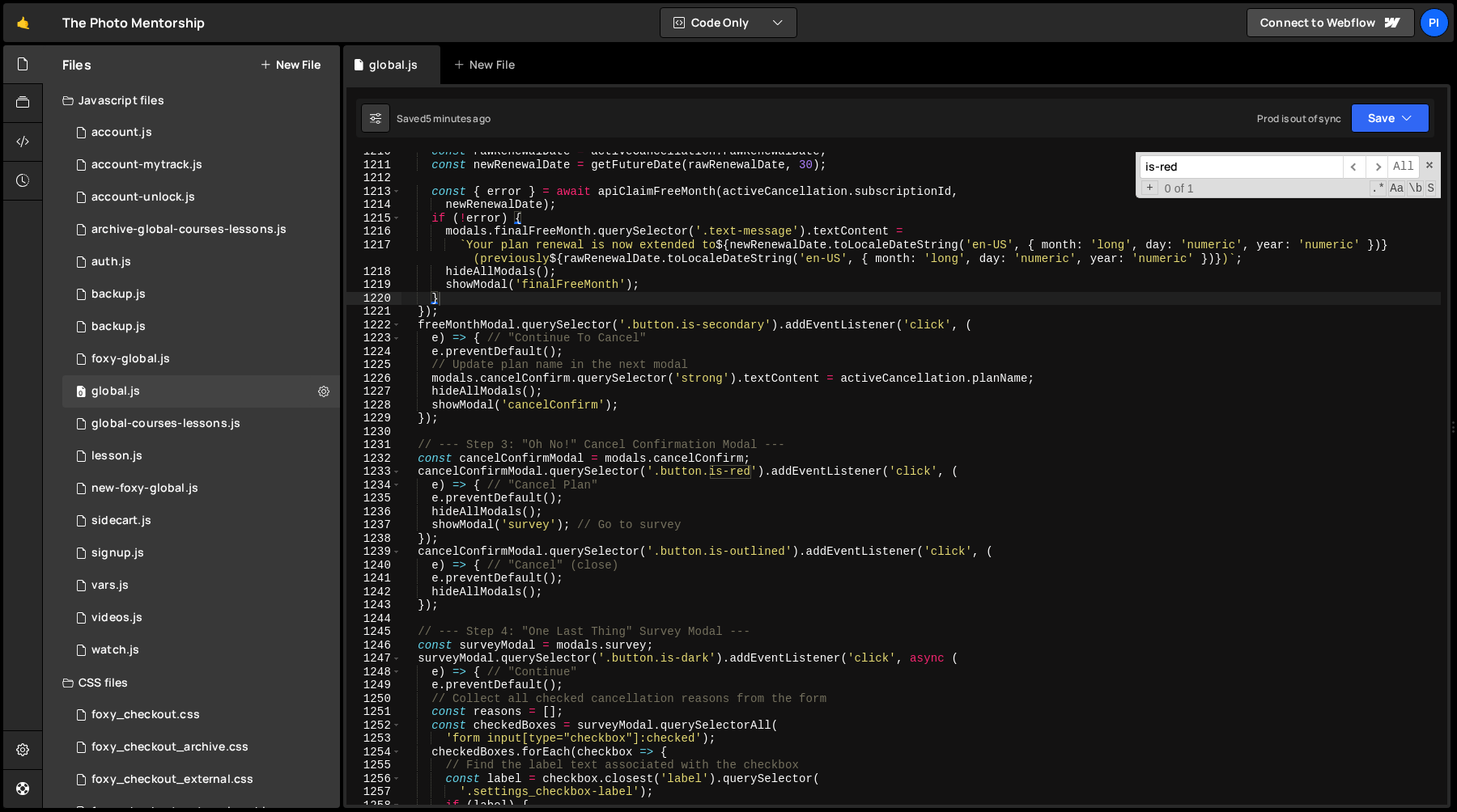
paste input "course-module_badge is-free"
type input "is-free"
click at [1375, 165] on span "​" at bounding box center [1376, 167] width 23 height 24
click at [1296, 168] on input "is-free" at bounding box center [1240, 167] width 203 height 24
click at [1426, 164] on span at bounding box center [1428, 164] width 11 height 11
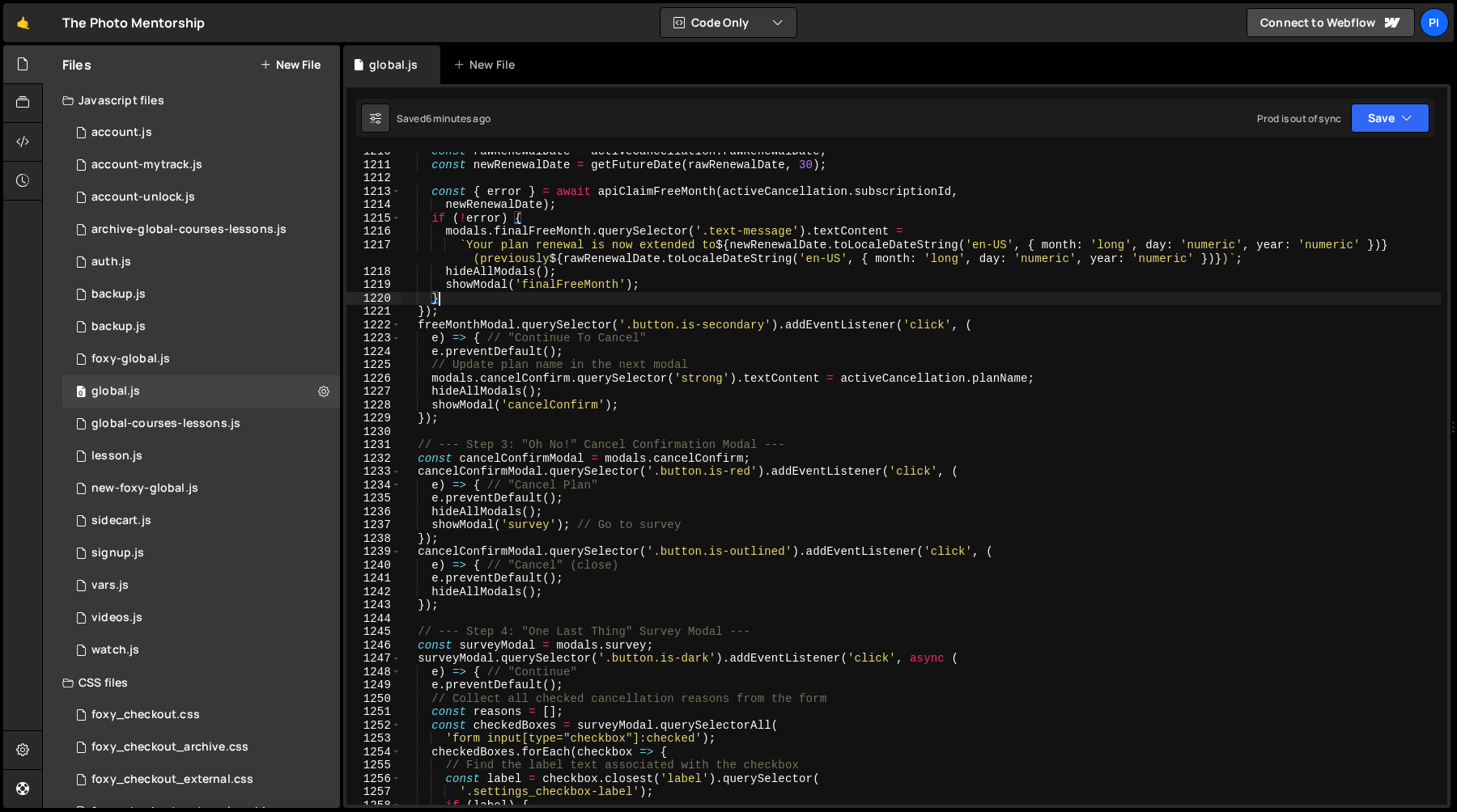
click at [603, 303] on div "const rawRenewalDate = activeCancellation . rawRenewalDate ; const newRenewalDa…" at bounding box center [920, 485] width 1040 height 680
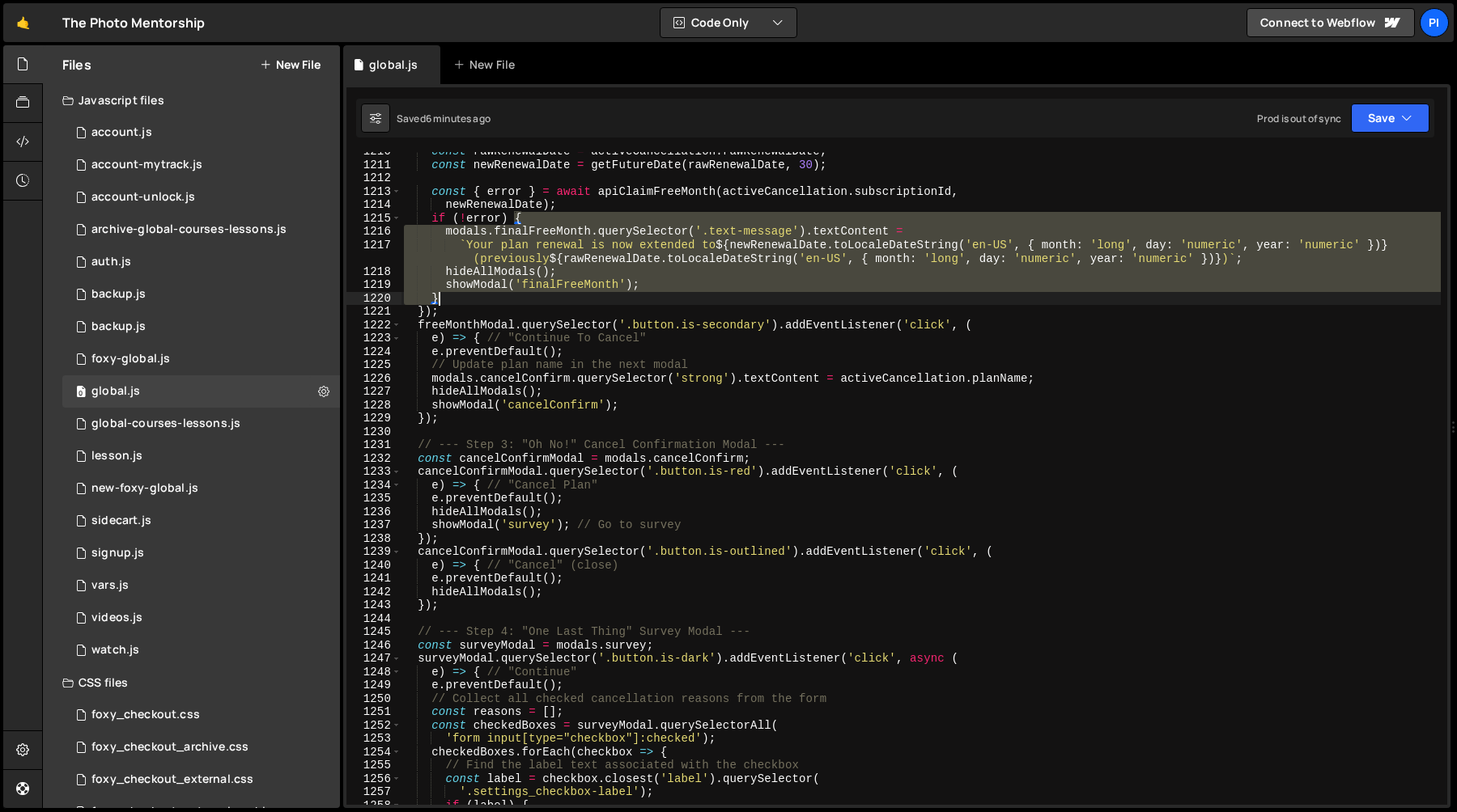
click at [603, 303] on div "const rawRenewalDate = activeCancellation . rawRenewalDate ; const newRenewalDa…" at bounding box center [920, 485] width 1040 height 680
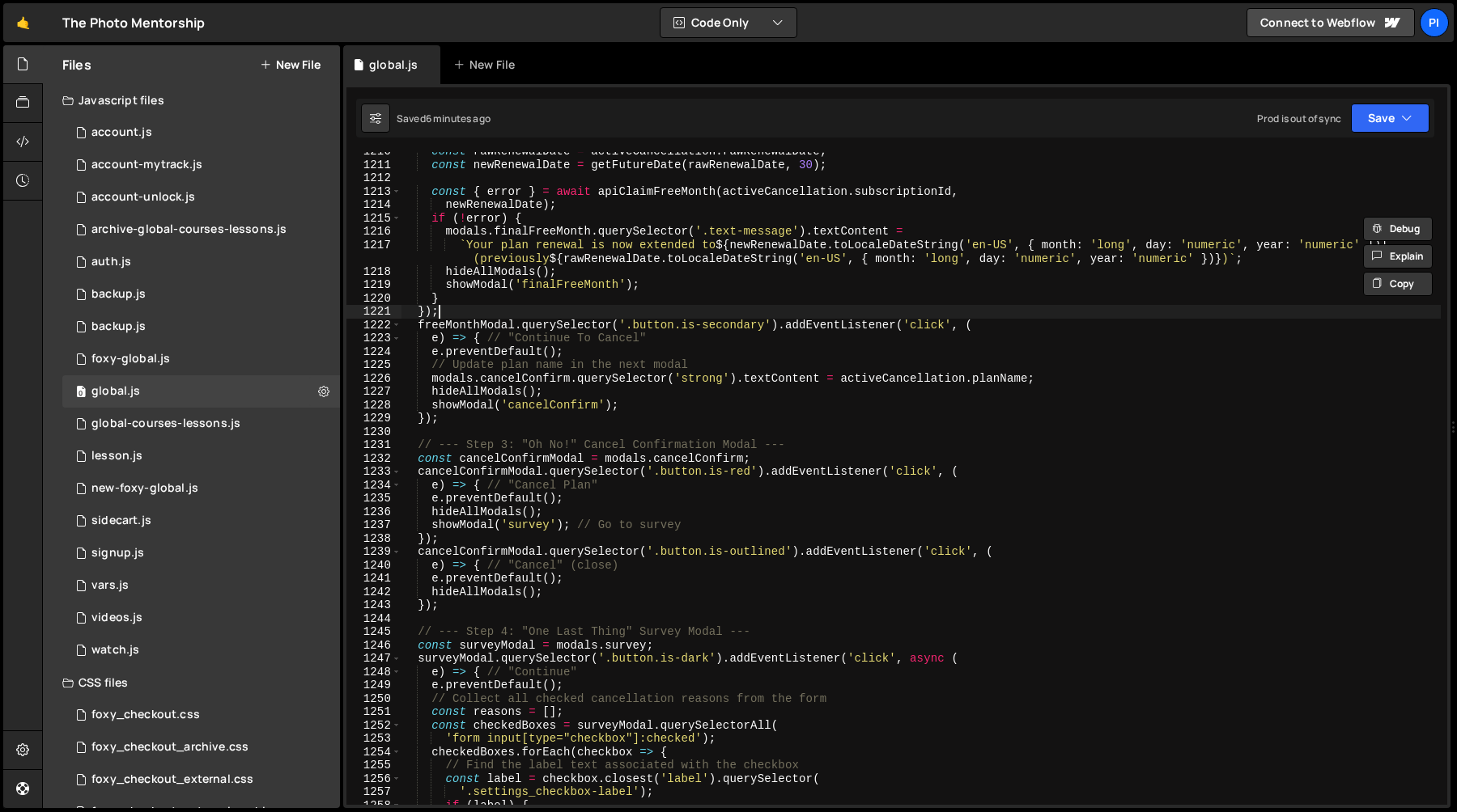
click at [577, 307] on div "const rawRenewalDate = activeCancellation . rawRenewalDate ; const newRenewalDa…" at bounding box center [920, 485] width 1040 height 680
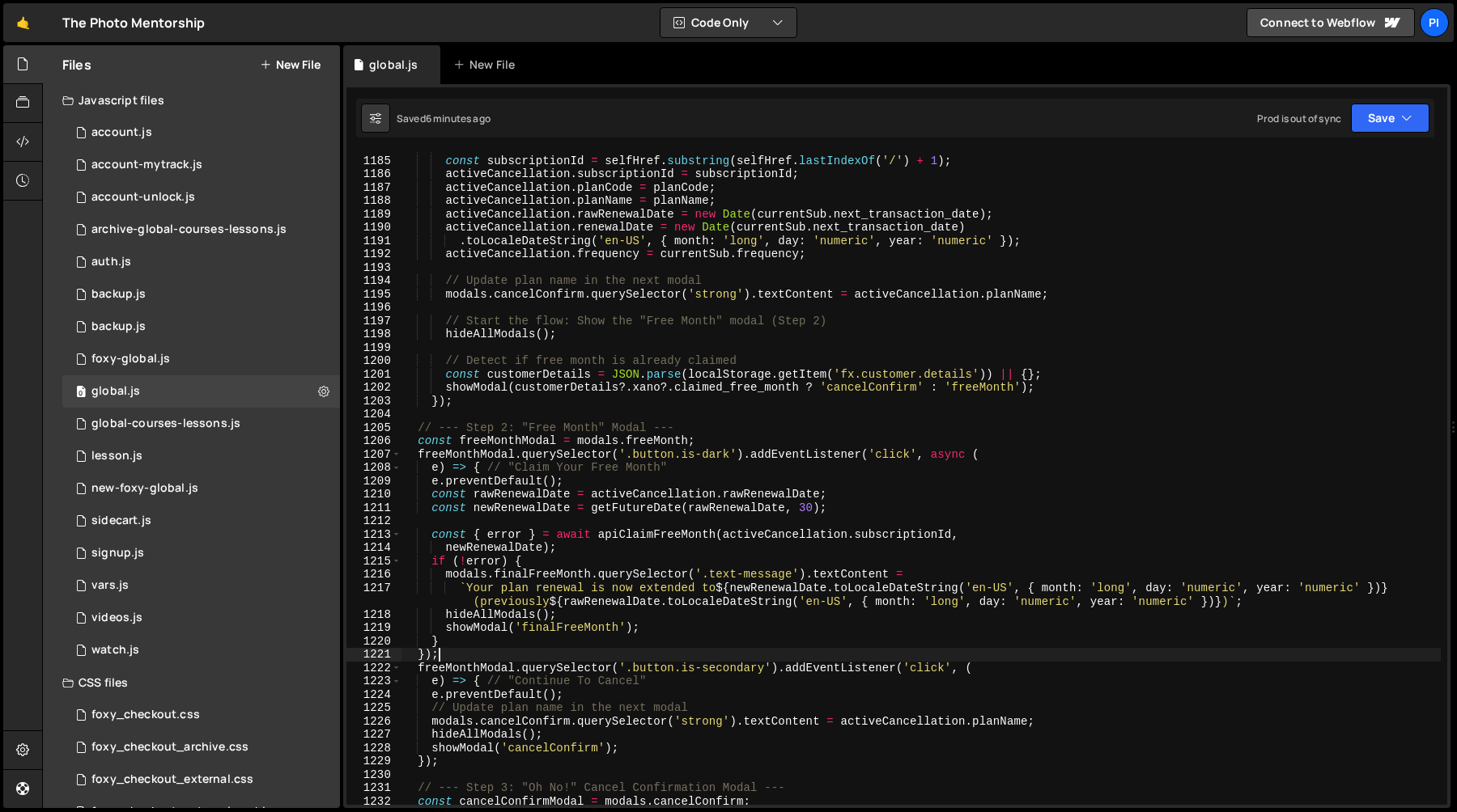
scroll to position [16265, 0]
click at [419, 432] on div "const selfHref = currentSub . _links . self . href ; const subscriptionId = sel…" at bounding box center [920, 483] width 1040 height 680
type textarea "// --- Step 2: "Free Month" Modal --- const freeMonthModal = modals.freeMonth;"
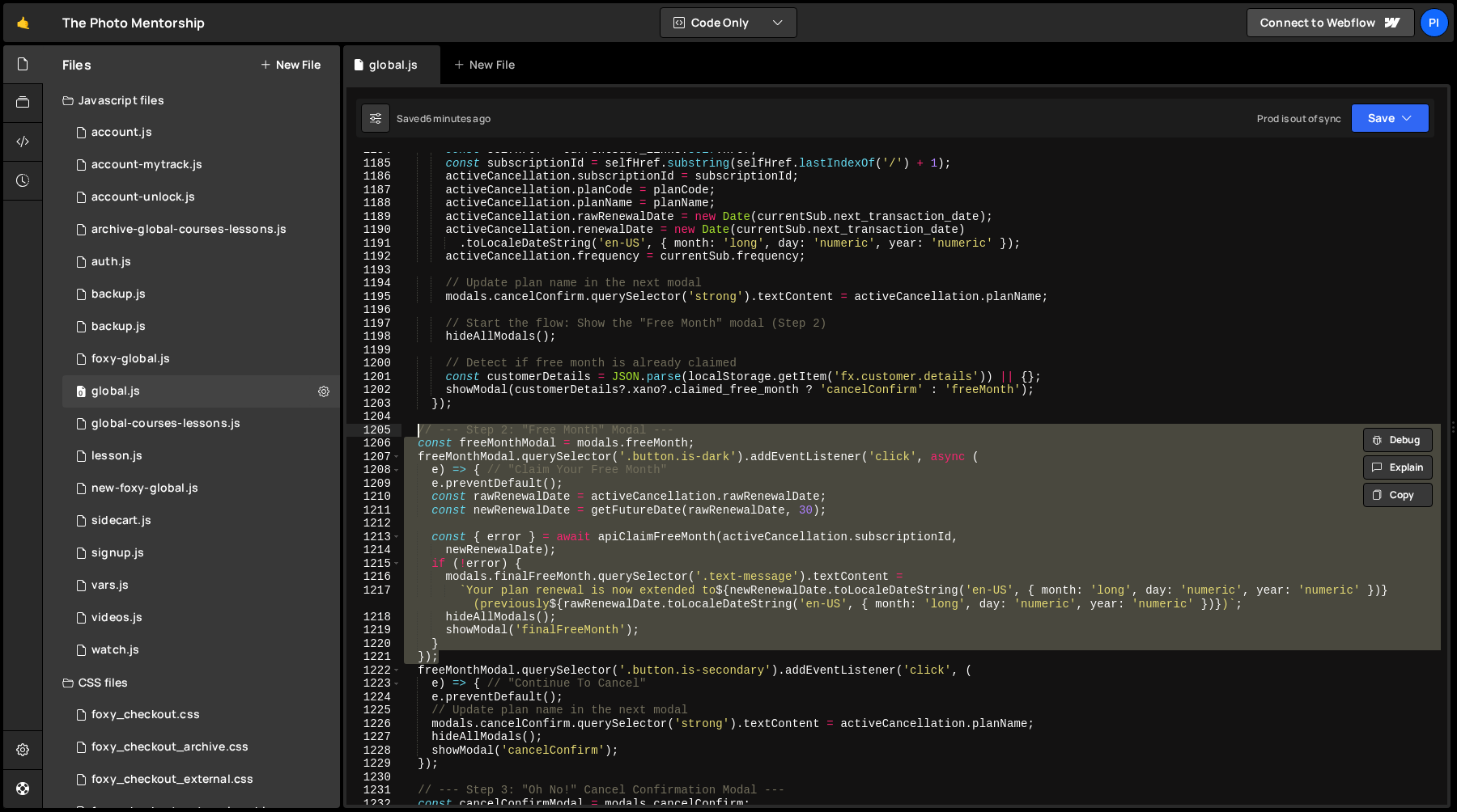
click at [477, 419] on div "const selfHref = currentSub . _links . self . href ; const subscriptionId = sel…" at bounding box center [920, 483] width 1040 height 680
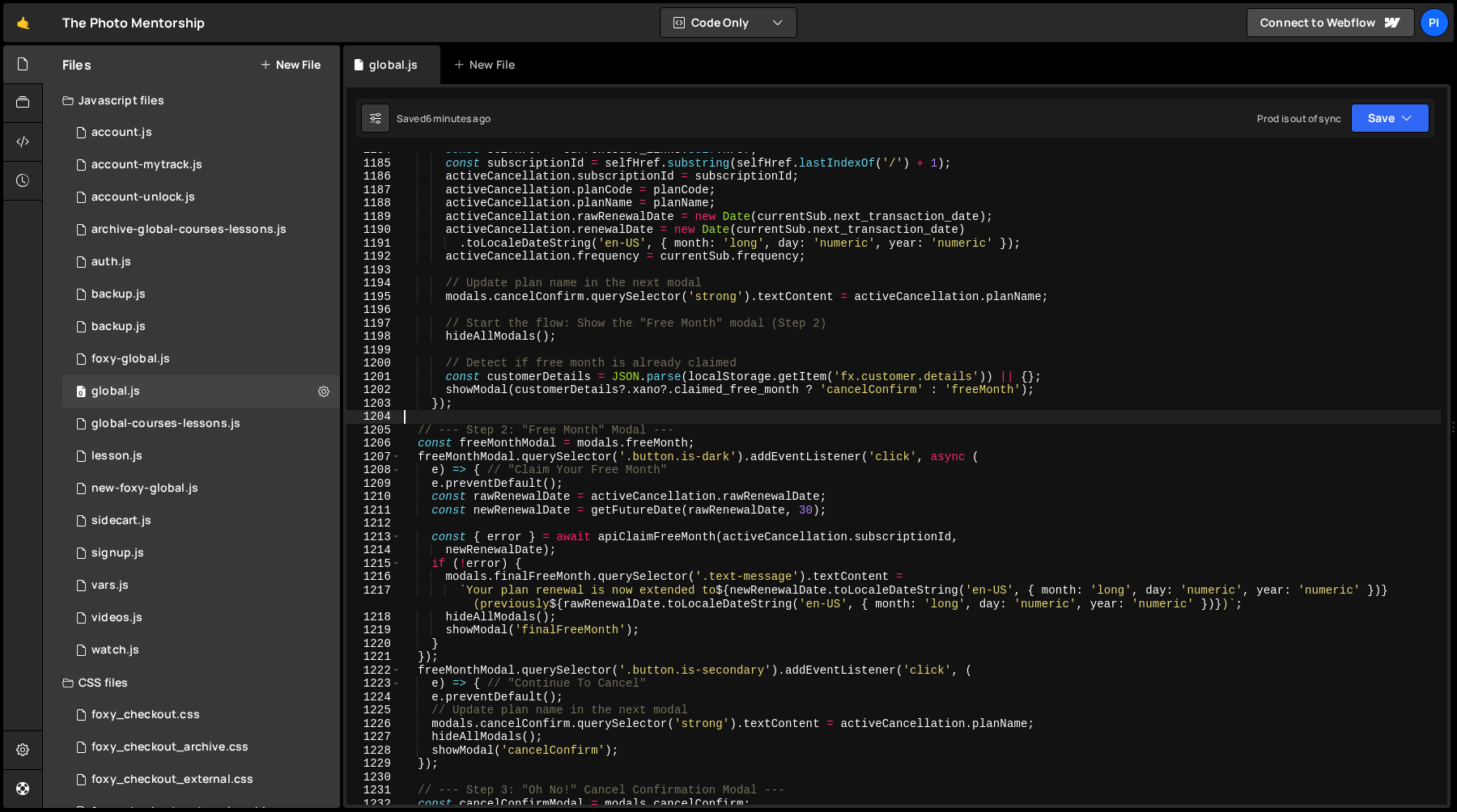
click at [418, 435] on div "const selfHref = currentSub . _links . self . href ; const subscriptionId = sel…" at bounding box center [920, 483] width 1040 height 680
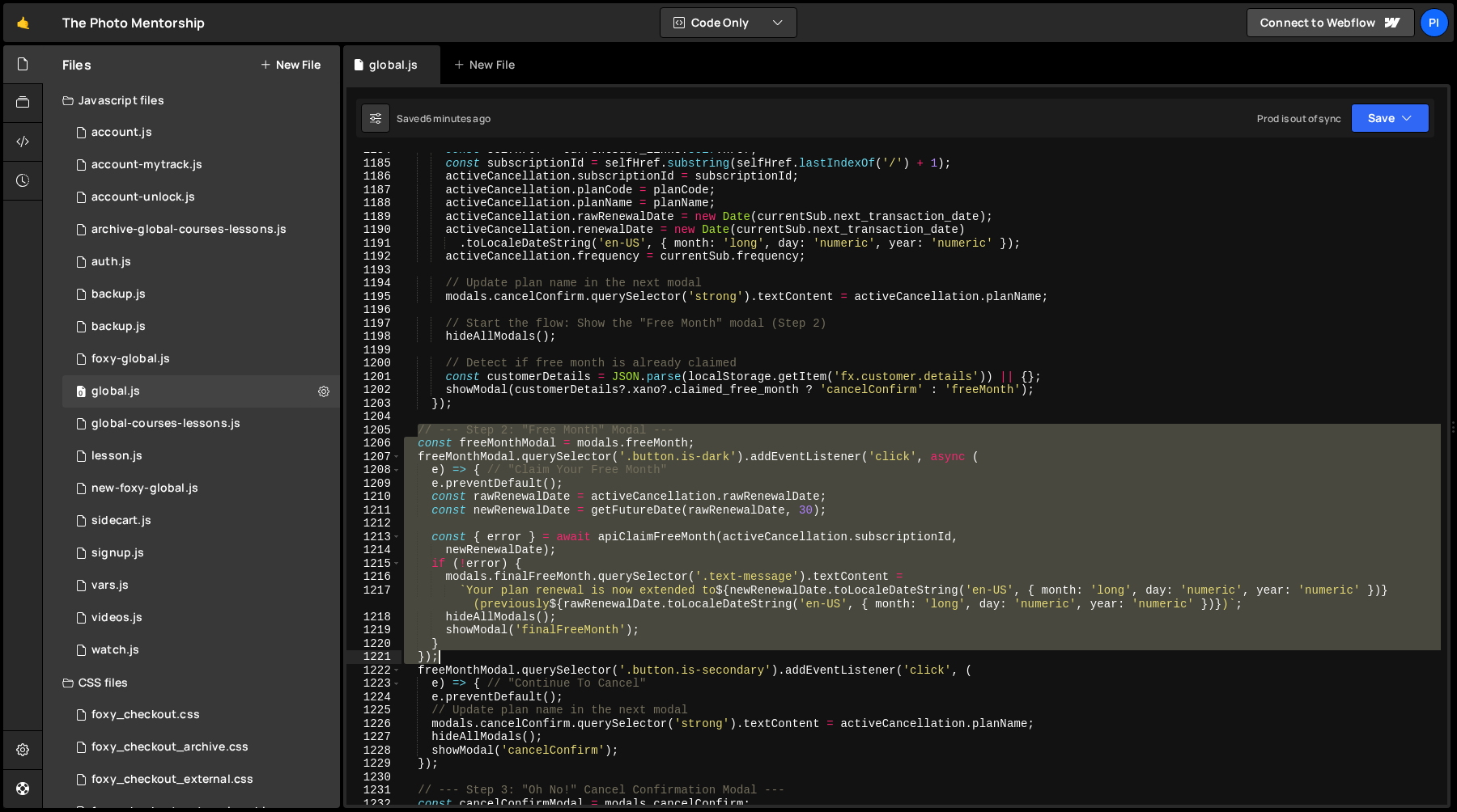
click at [444, 654] on div "const selfHref = currentSub . _links . self . href ; const subscriptionId = sel…" at bounding box center [920, 483] width 1040 height 680
click at [415, 436] on div "const selfHref = currentSub . _links . self . href ; const subscriptionId = sel…" at bounding box center [920, 483] width 1040 height 680
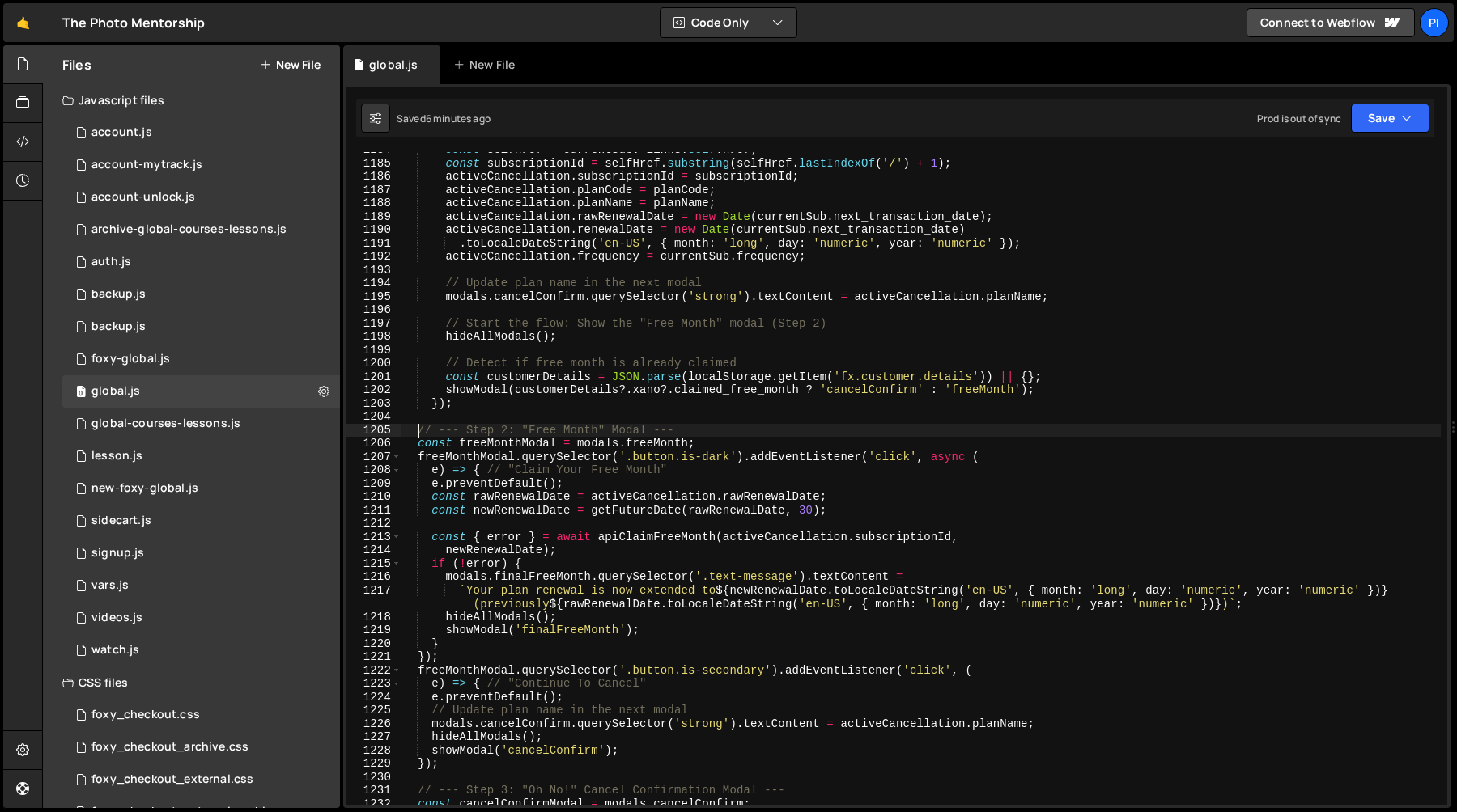
click at [446, 660] on div "const selfHref = currentSub . _links . self . href ; const subscriptionId = sel…" at bounding box center [920, 483] width 1040 height 680
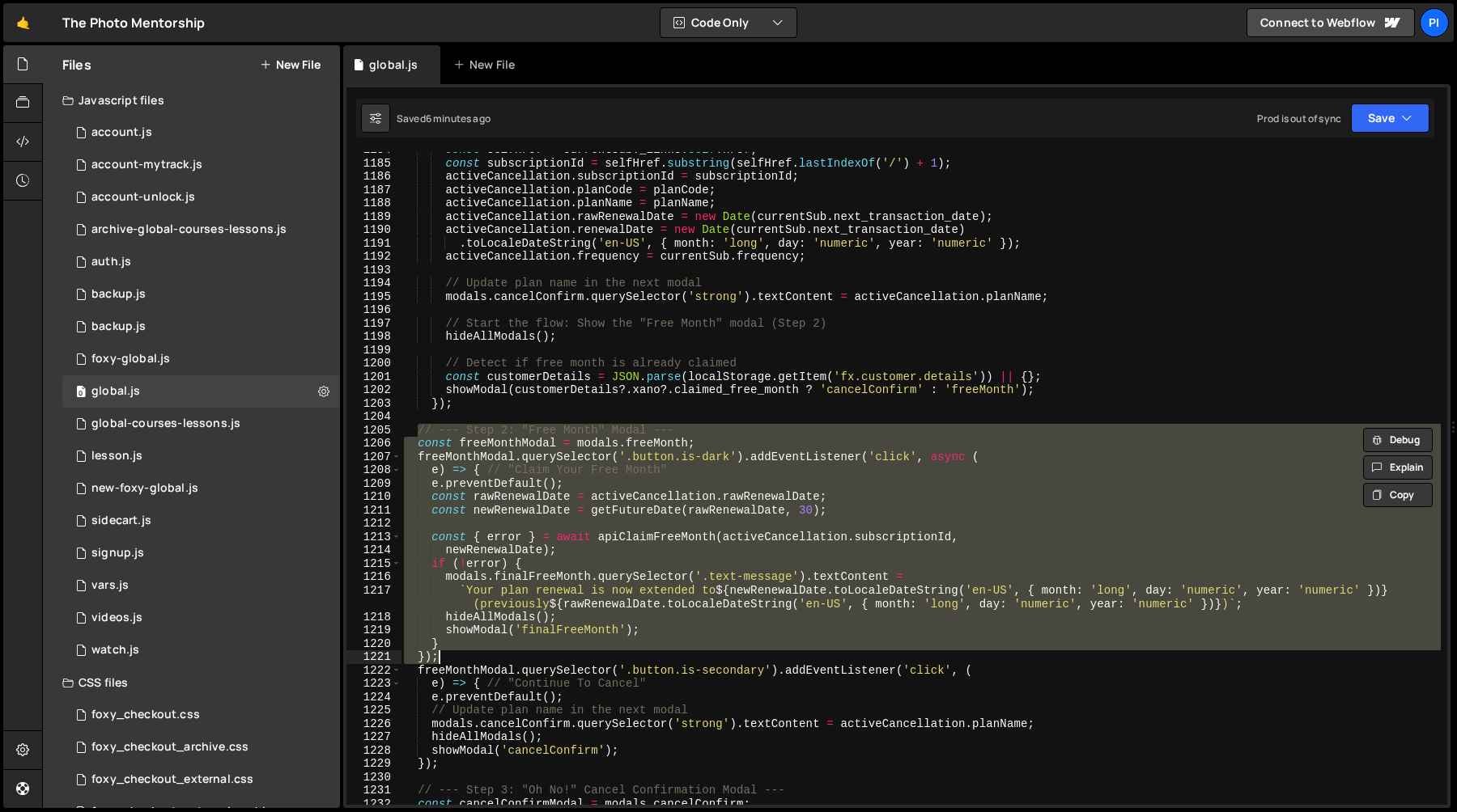
click at [449, 660] on div "const selfHref = currentSub . _links . self . href ; const subscriptionId = sel…" at bounding box center [920, 483] width 1040 height 680
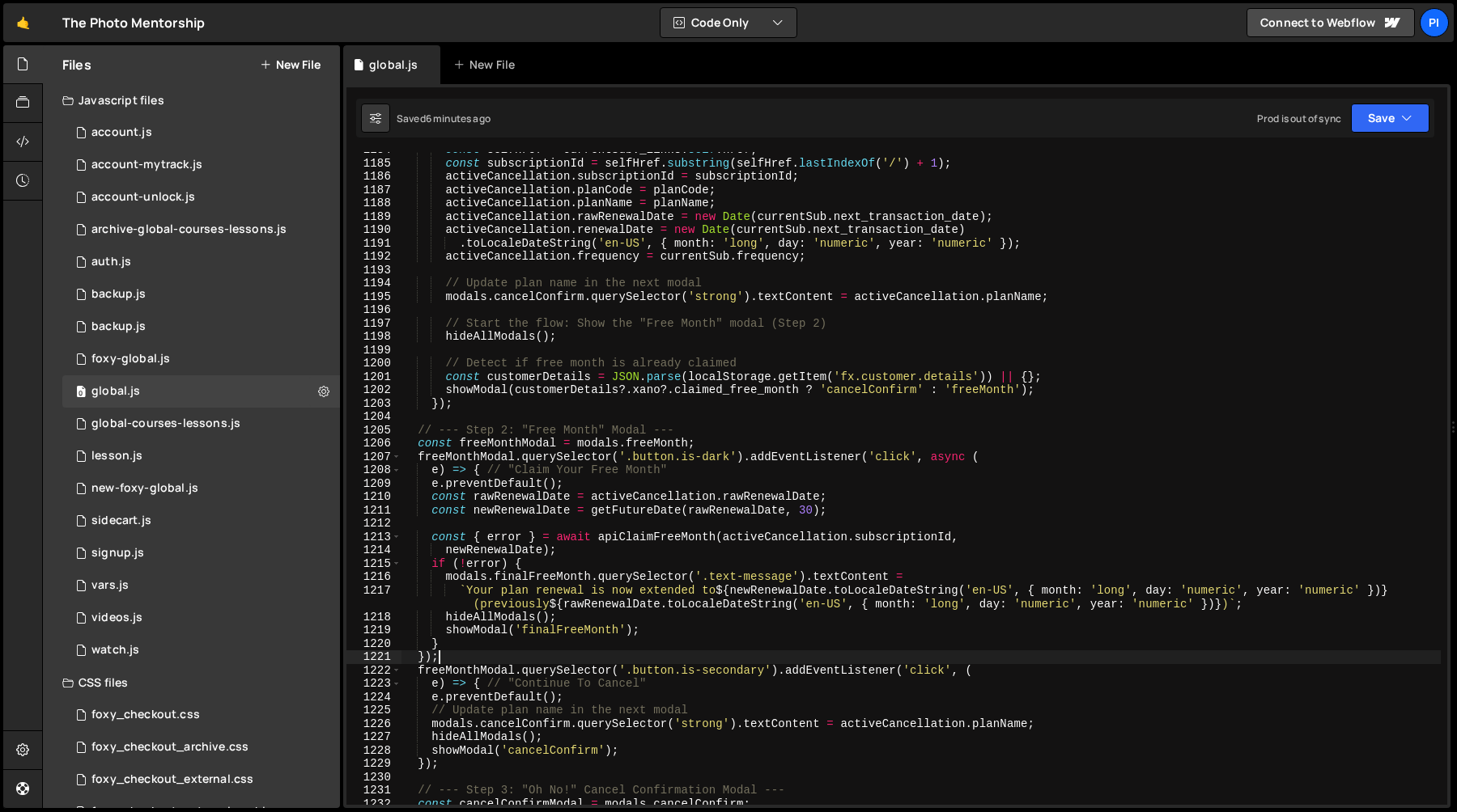
click at [416, 433] on div "const selfHref = currentSub . _links . self . href ; const subscriptionId = sel…" at bounding box center [920, 483] width 1040 height 680
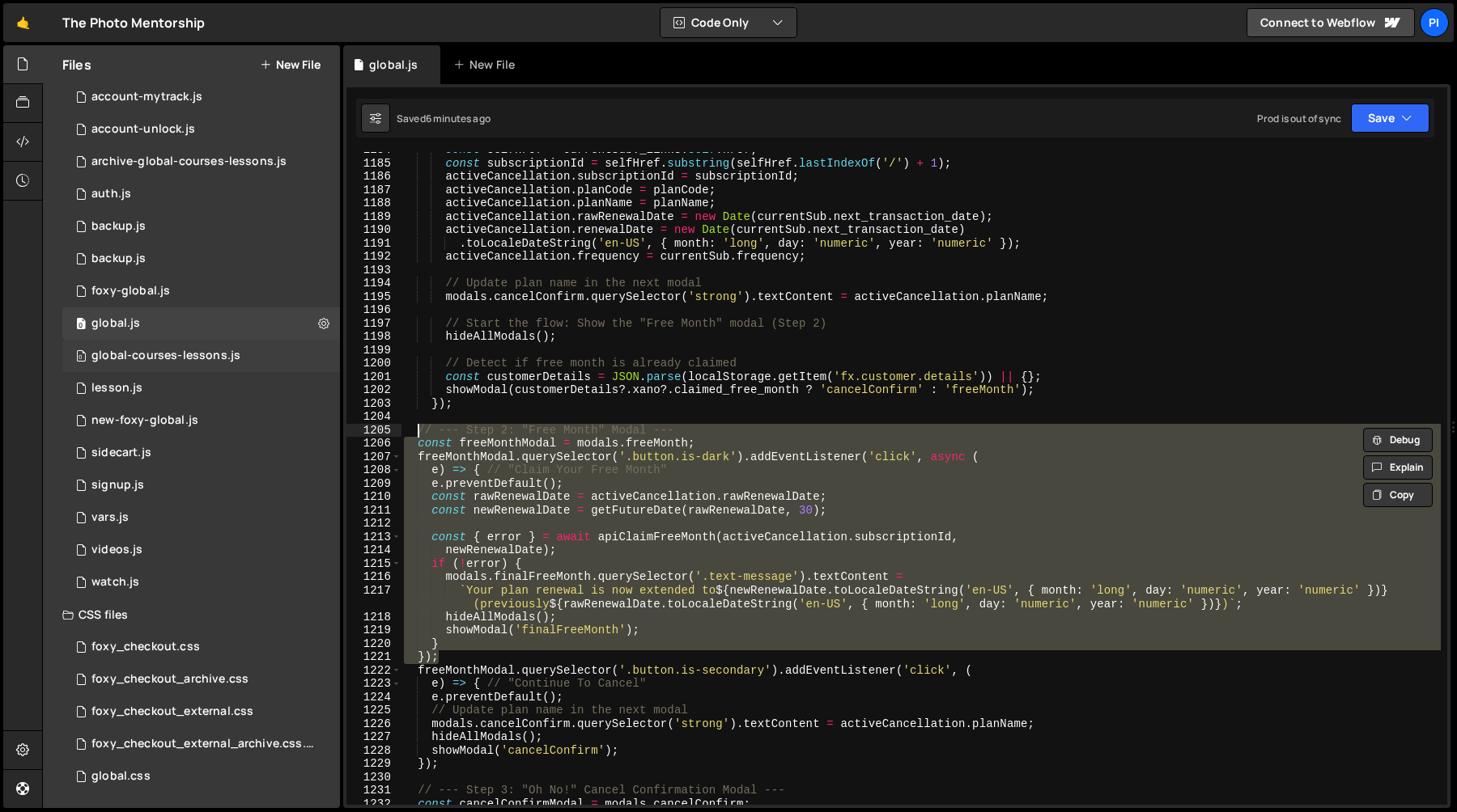
scroll to position [69, 0]
click at [570, 390] on div "const selfHref = currentSub . _links . self . href ; const subscriptionId = sel…" at bounding box center [920, 483] width 1040 height 680
type textarea "showModal(customerDetails?.xano?.claimed_free_month ? 'cancelConfirm' : 'freeMo…"
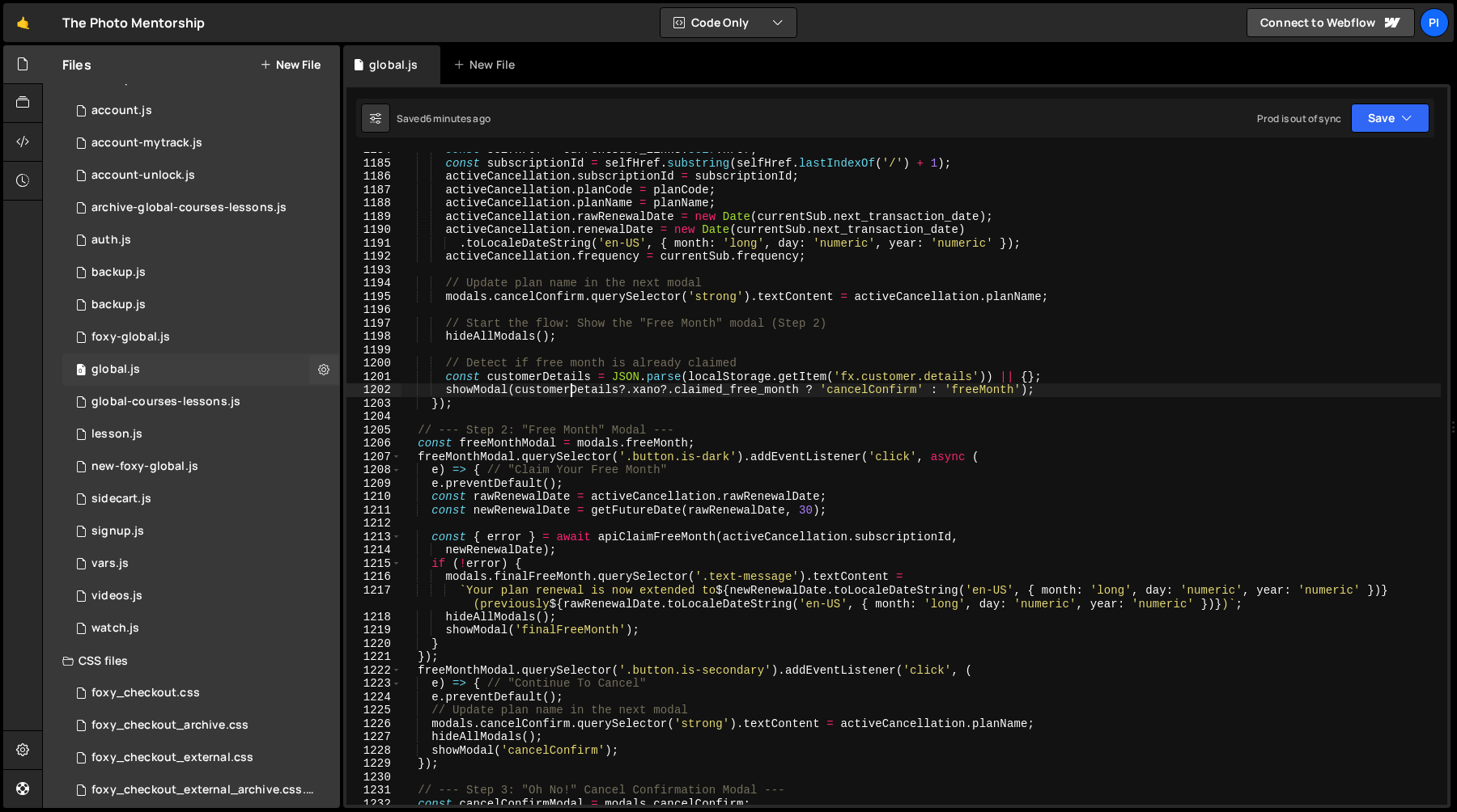
scroll to position [0, 0]
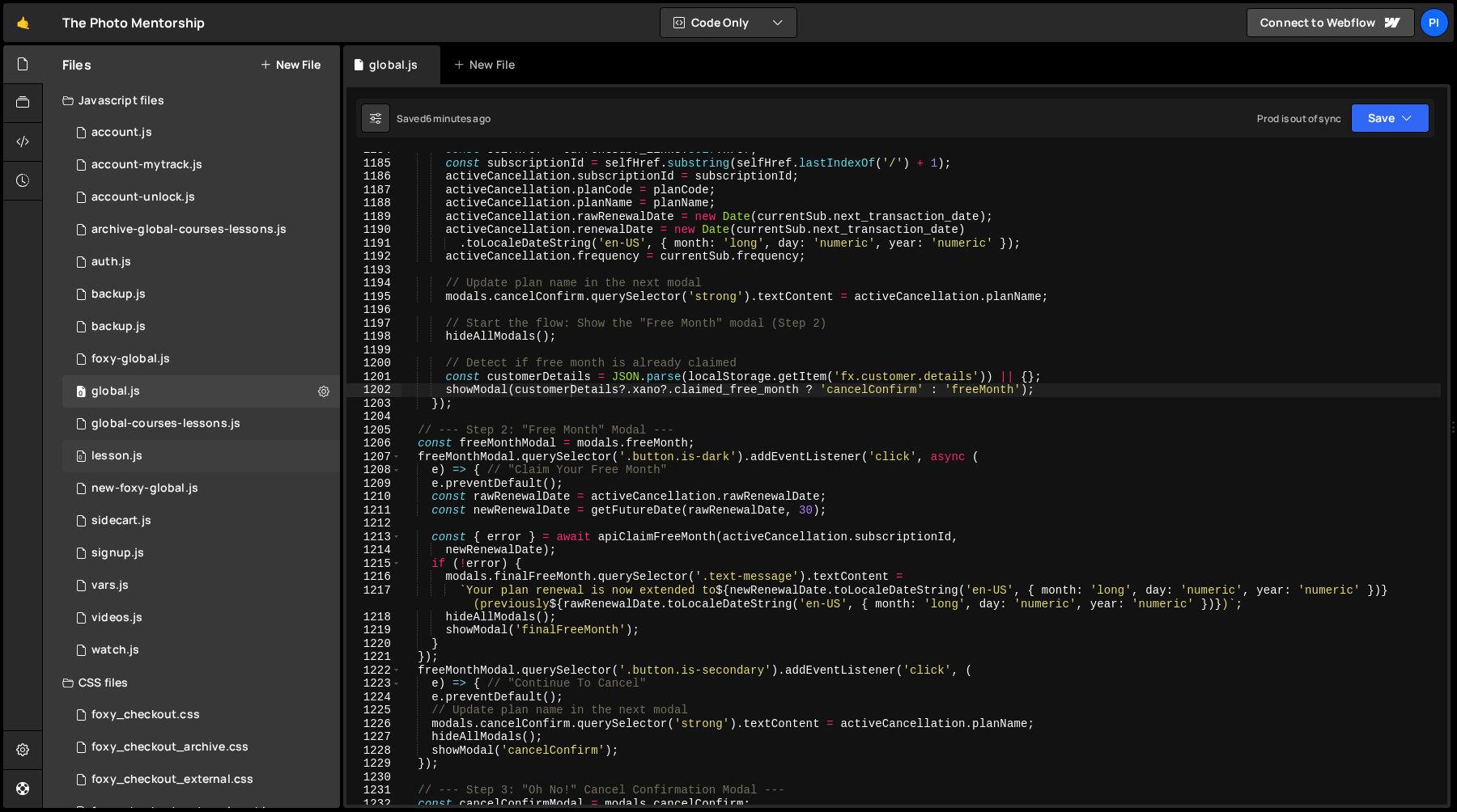
click at [203, 463] on div "0 lesson.js 0" at bounding box center [201, 456] width 277 height 33
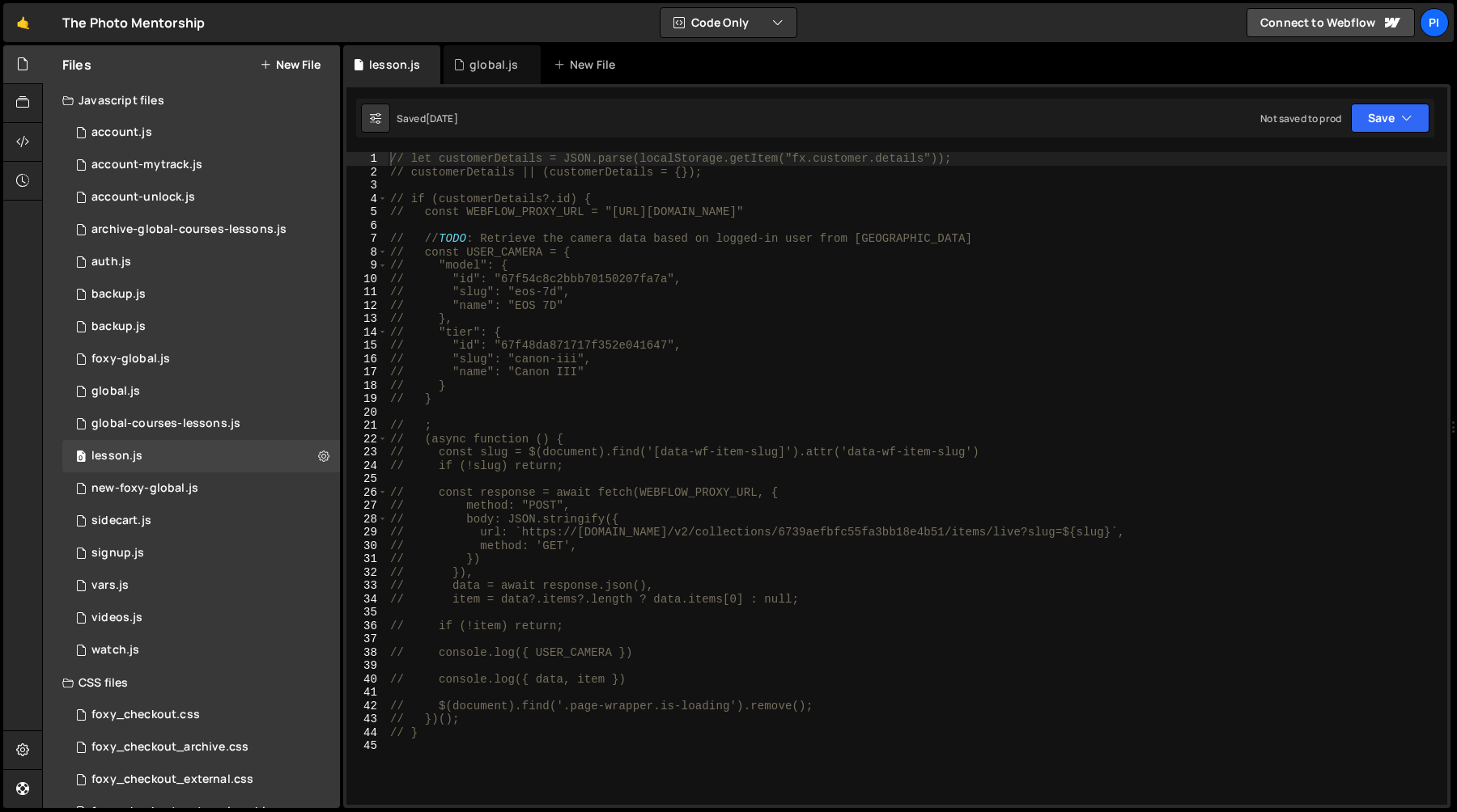
type textarea "// "slug": "canon-iii","
click at [533, 357] on div "// let customerDetails = JSON.parse(localStorage.getItem("fx.customer.details")…" at bounding box center [916, 492] width 1060 height 680
click at [423, 66] on icon at bounding box center [427, 65] width 11 height 16
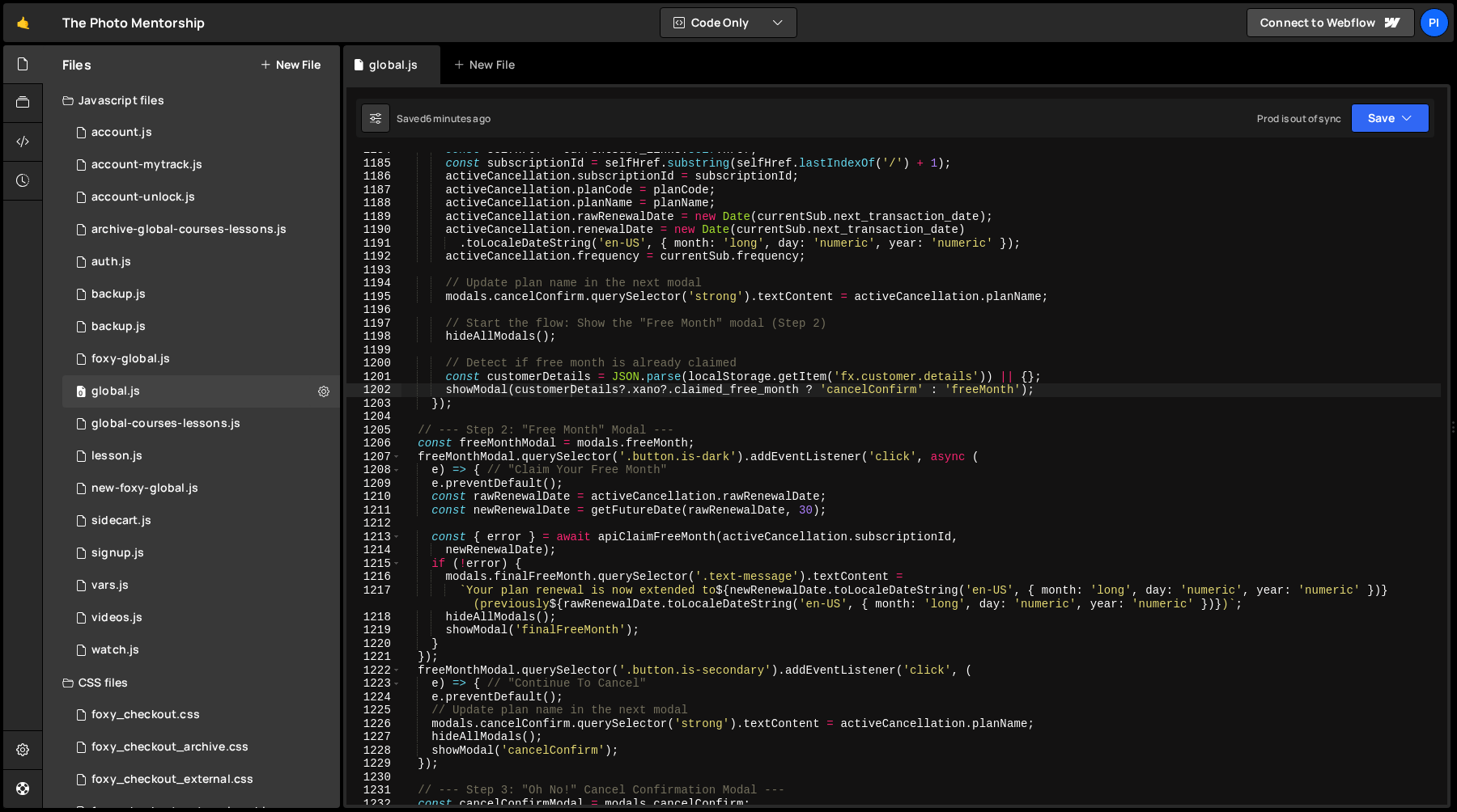
scroll to position [1528, 0]
click at [749, 351] on div "const selfHref = currentSub . _links . self . href ; const subscriptionId = sel…" at bounding box center [920, 483] width 1040 height 680
click at [896, 388] on div "const selfHref = currentSub . _links . self . href ; const subscriptionId = sel…" at bounding box center [920, 483] width 1040 height 680
type textarea "showModal(customerDetails?.xano?.claimed_free_month ? 'cancelConfirm' : 'freeMo…"
click at [896, 388] on div "const selfHref = currentSub . _links . self . href ; const subscriptionId = sel…" at bounding box center [920, 483] width 1040 height 680
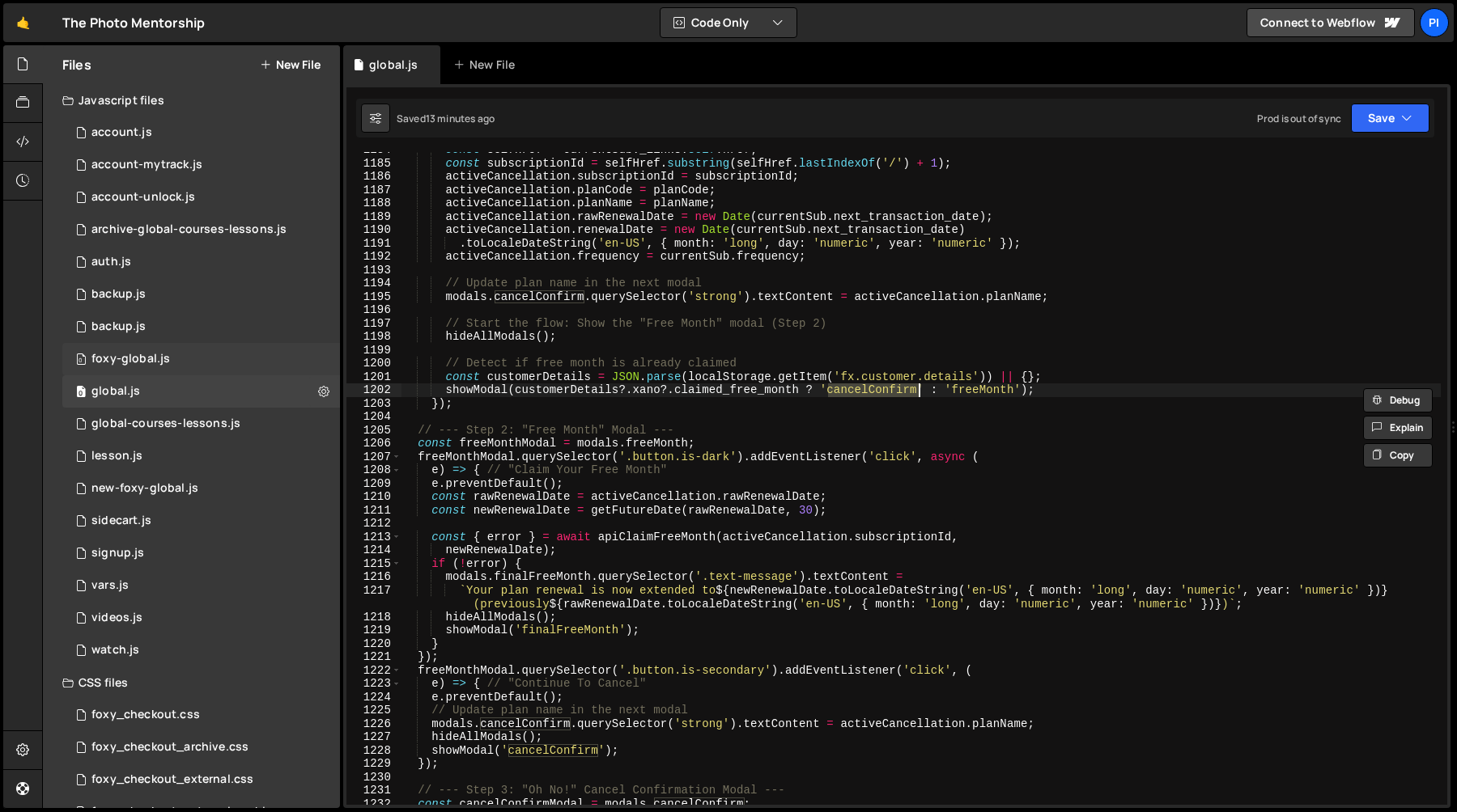
click at [168, 364] on div "0 foxy-global.js 0" at bounding box center [201, 359] width 277 height 33
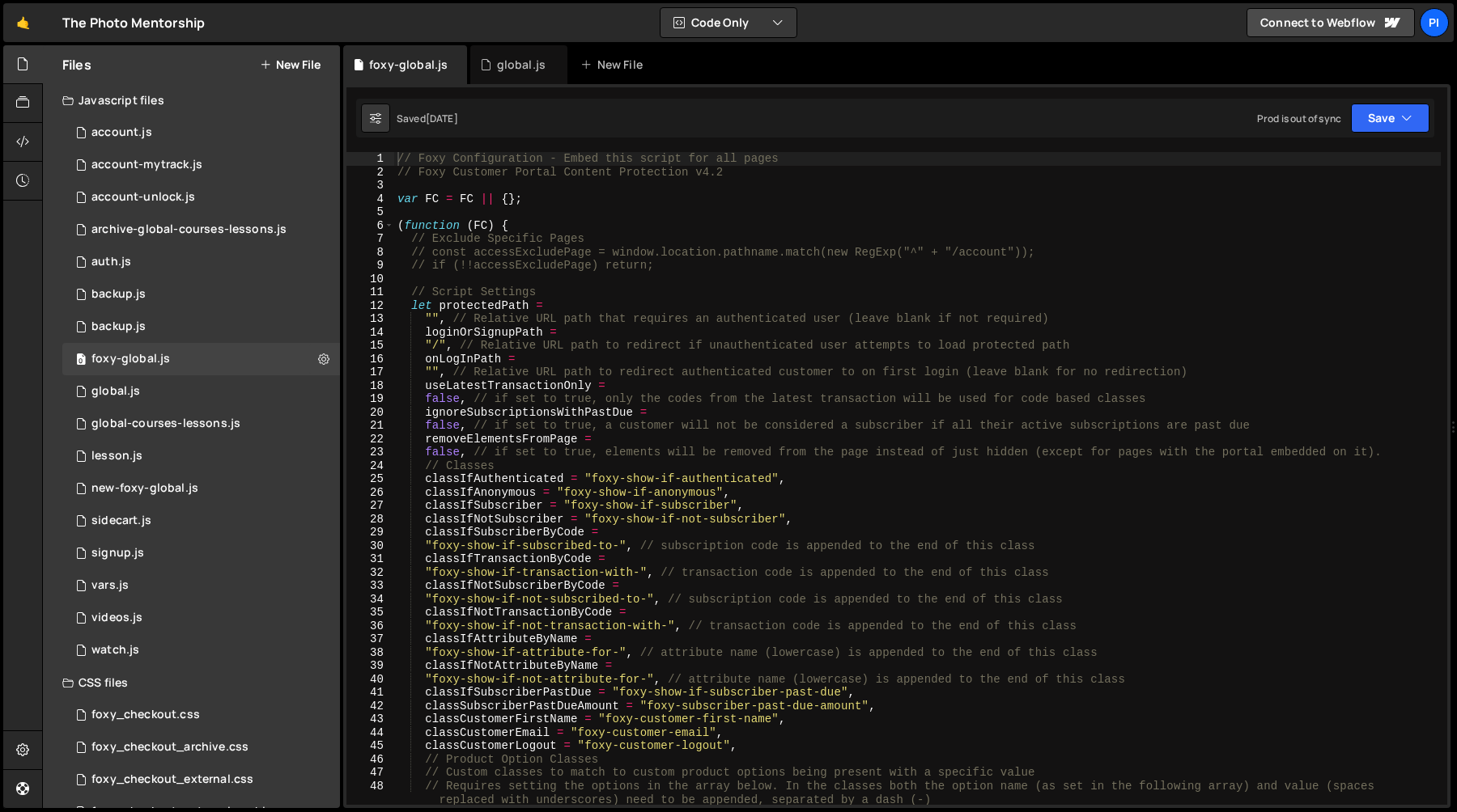
scroll to position [839, 0]
type textarea "useLatestTransactionOnly ="
click at [542, 386] on div "// Foxy Configuration - Embed this script for all pages // Foxy Customer Portal…" at bounding box center [917, 492] width 1047 height 680
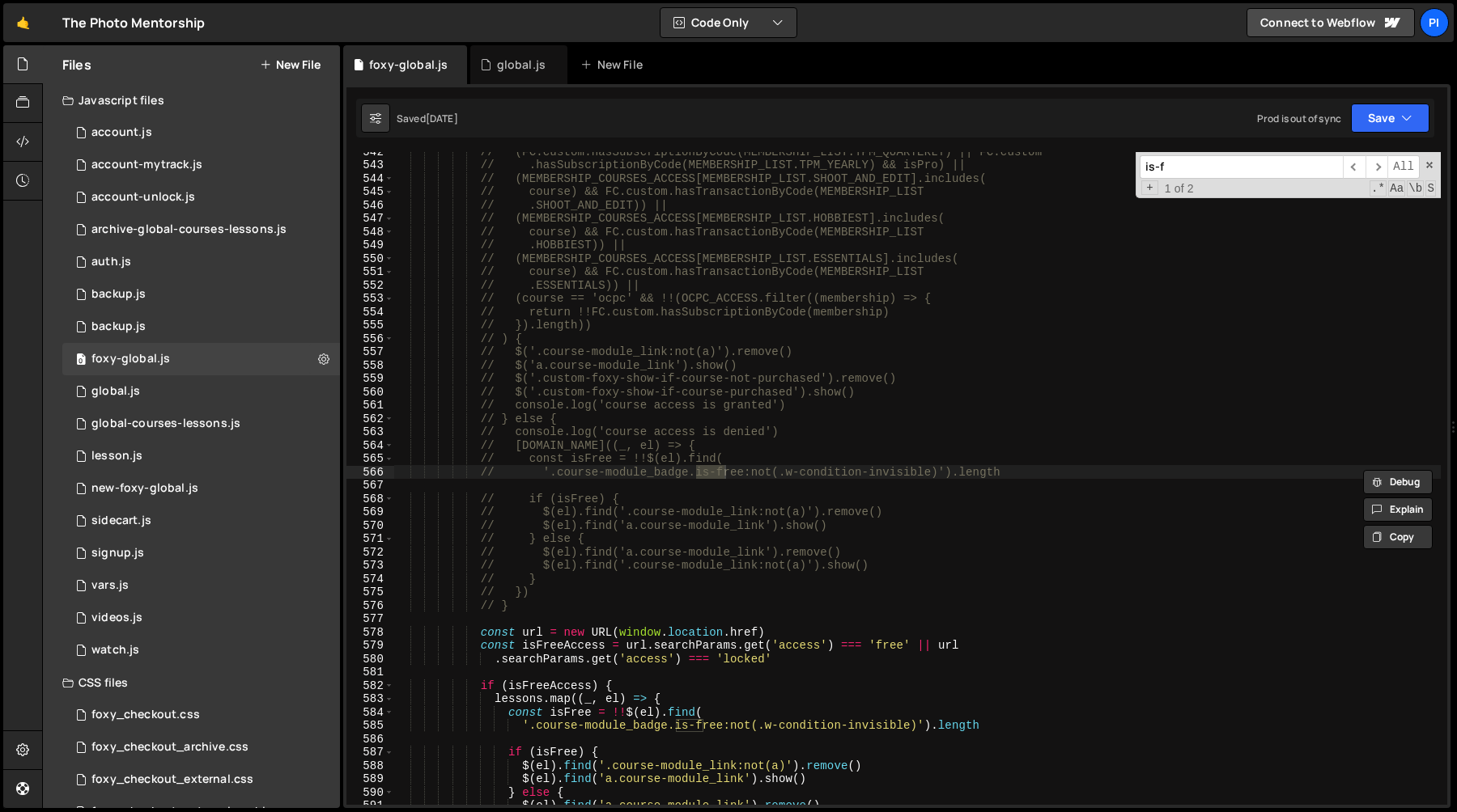
scroll to position [7310, 0]
type input "is-free"
click at [1370, 168] on span "​" at bounding box center [1376, 167] width 23 height 24
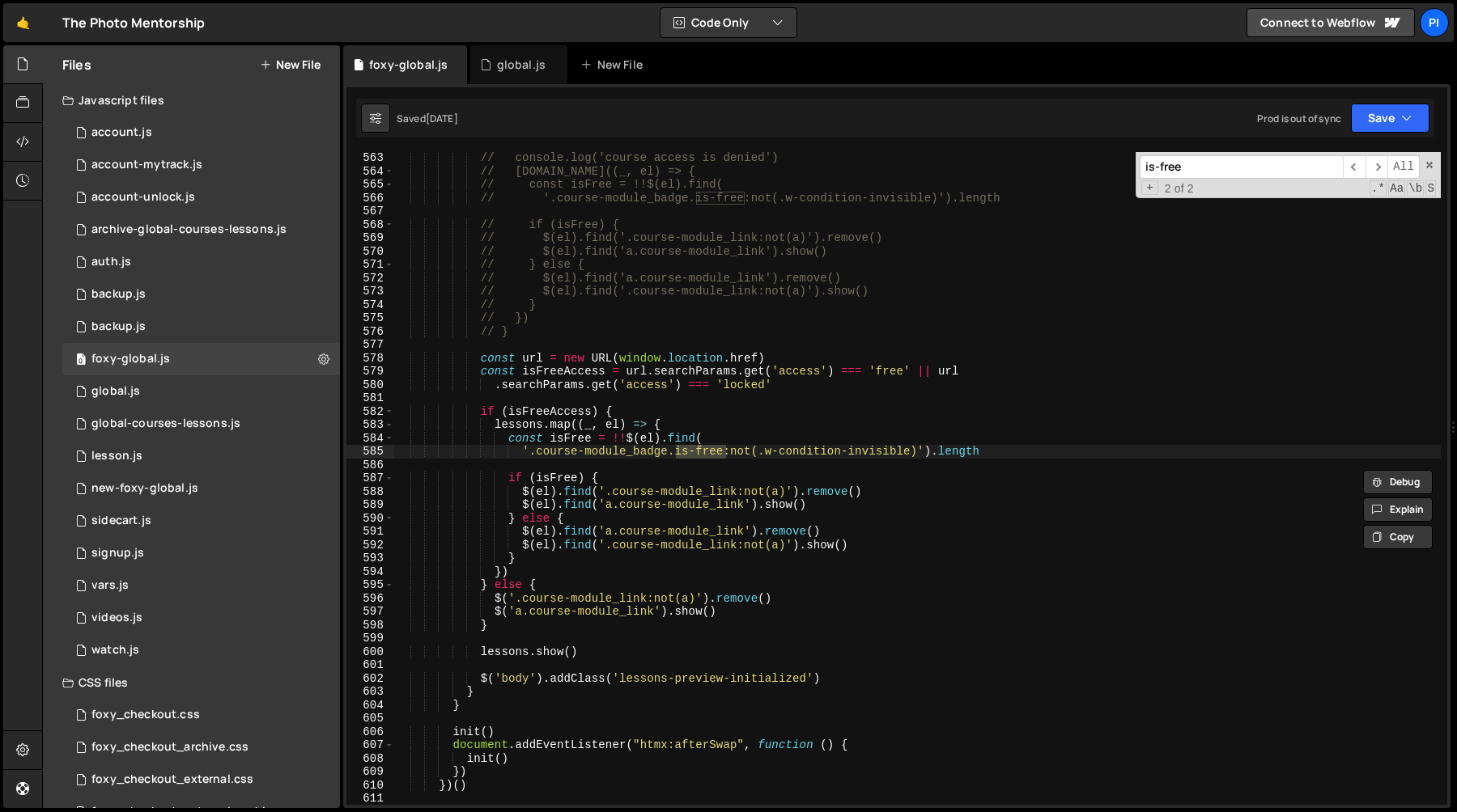
scroll to position [7611, 0]
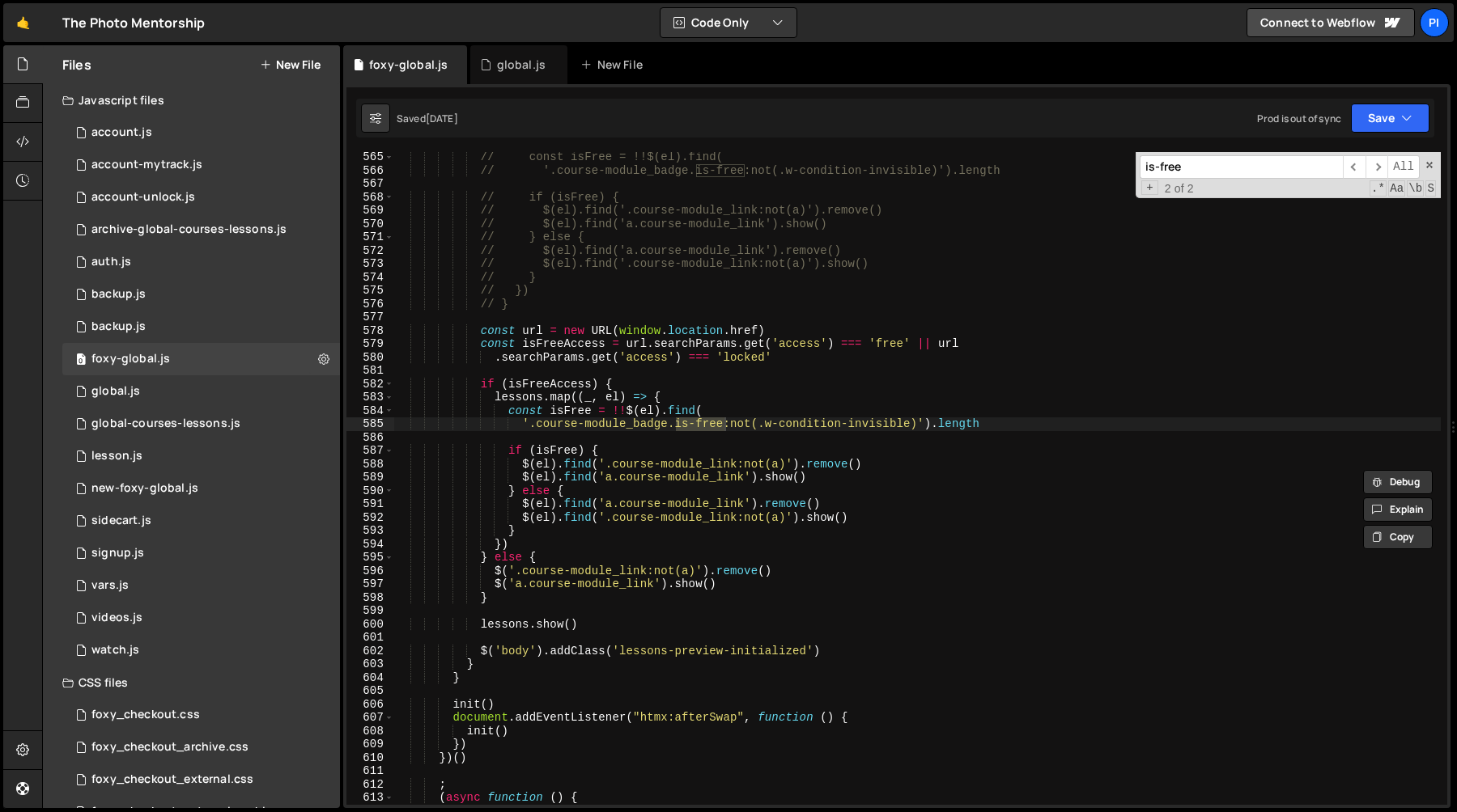
click at [700, 429] on div "// const isFree = !!$(el).find( // '.course-module_badge.is-free:not(.w-conditi…" at bounding box center [917, 478] width 1047 height 653
click at [743, 395] on div "// const isFree = !!$(el).find( // '.course-module_badge.is-free:not(.w-conditi…" at bounding box center [917, 490] width 1047 height 680
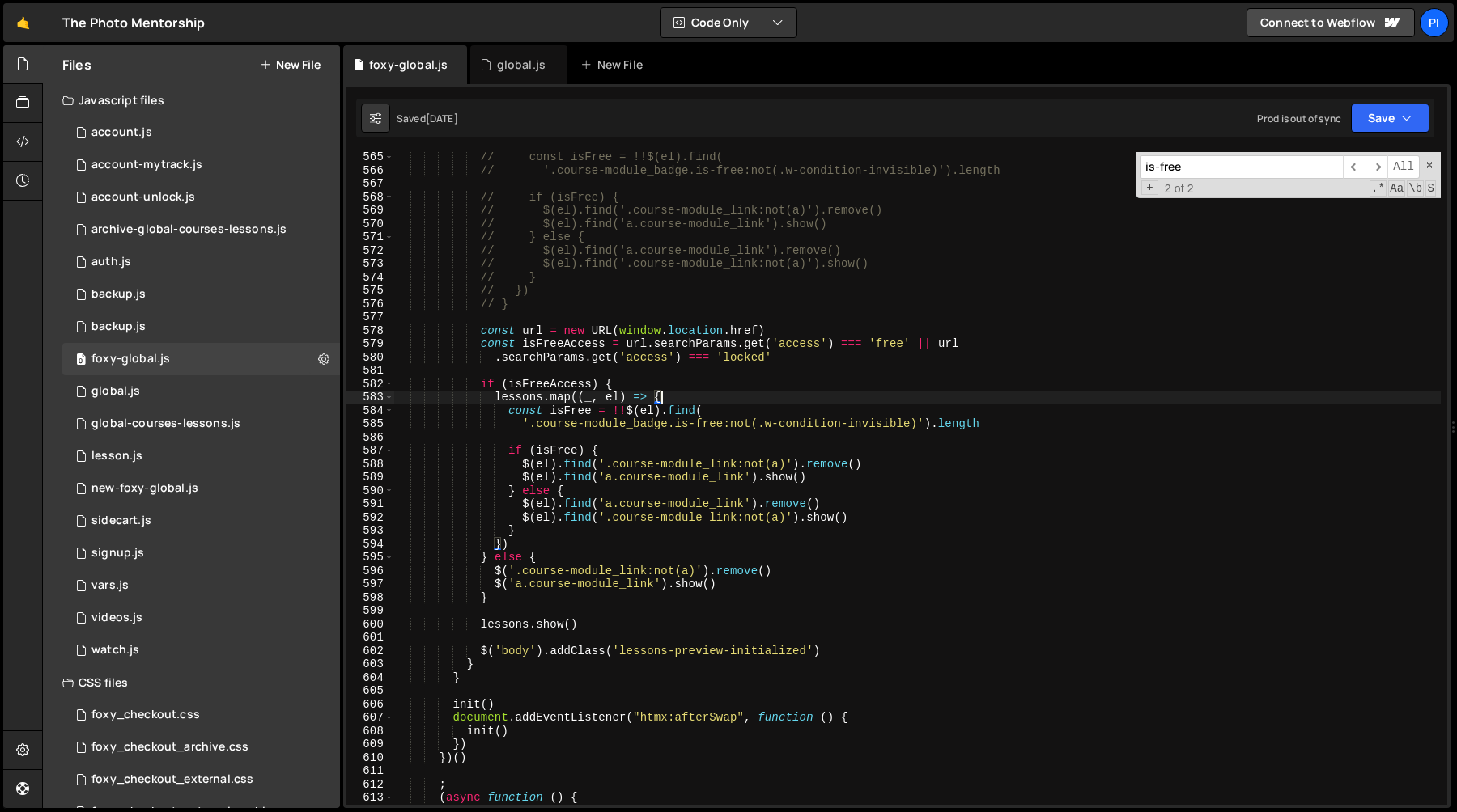
click at [480, 387] on div "// const isFree = !!$(el).find( // '.course-module_badge.is-free:not(.w-conditi…" at bounding box center [917, 490] width 1047 height 680
click at [552, 594] on div "// const isFree = !!$(el).find( // '.course-module_badge.is-free:not(.w-conditi…" at bounding box center [917, 490] width 1047 height 680
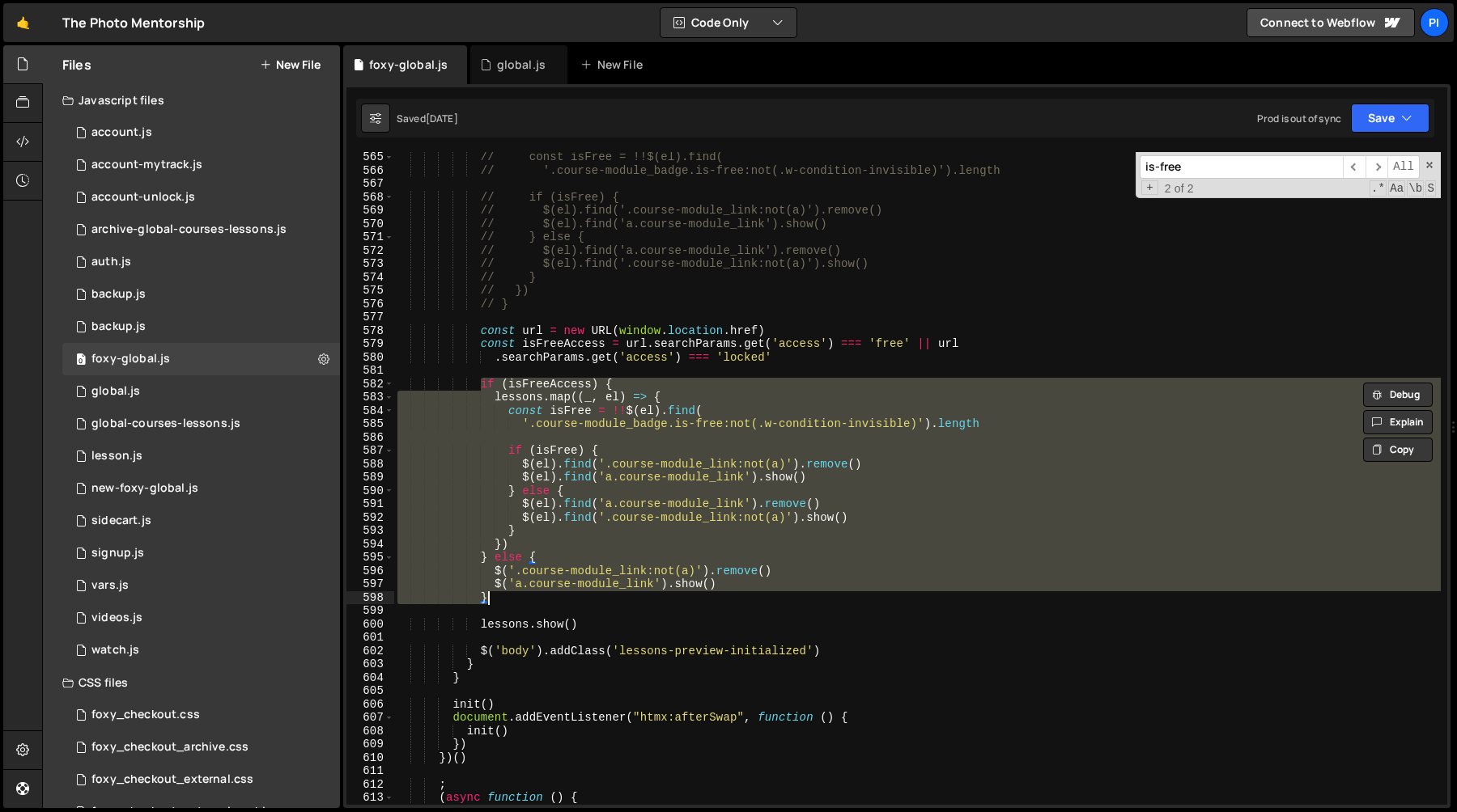
click at [647, 512] on div "// const isFree = !!$(el).find( // '.course-module_badge.is-free:not(.w-conditi…" at bounding box center [917, 478] width 1047 height 653
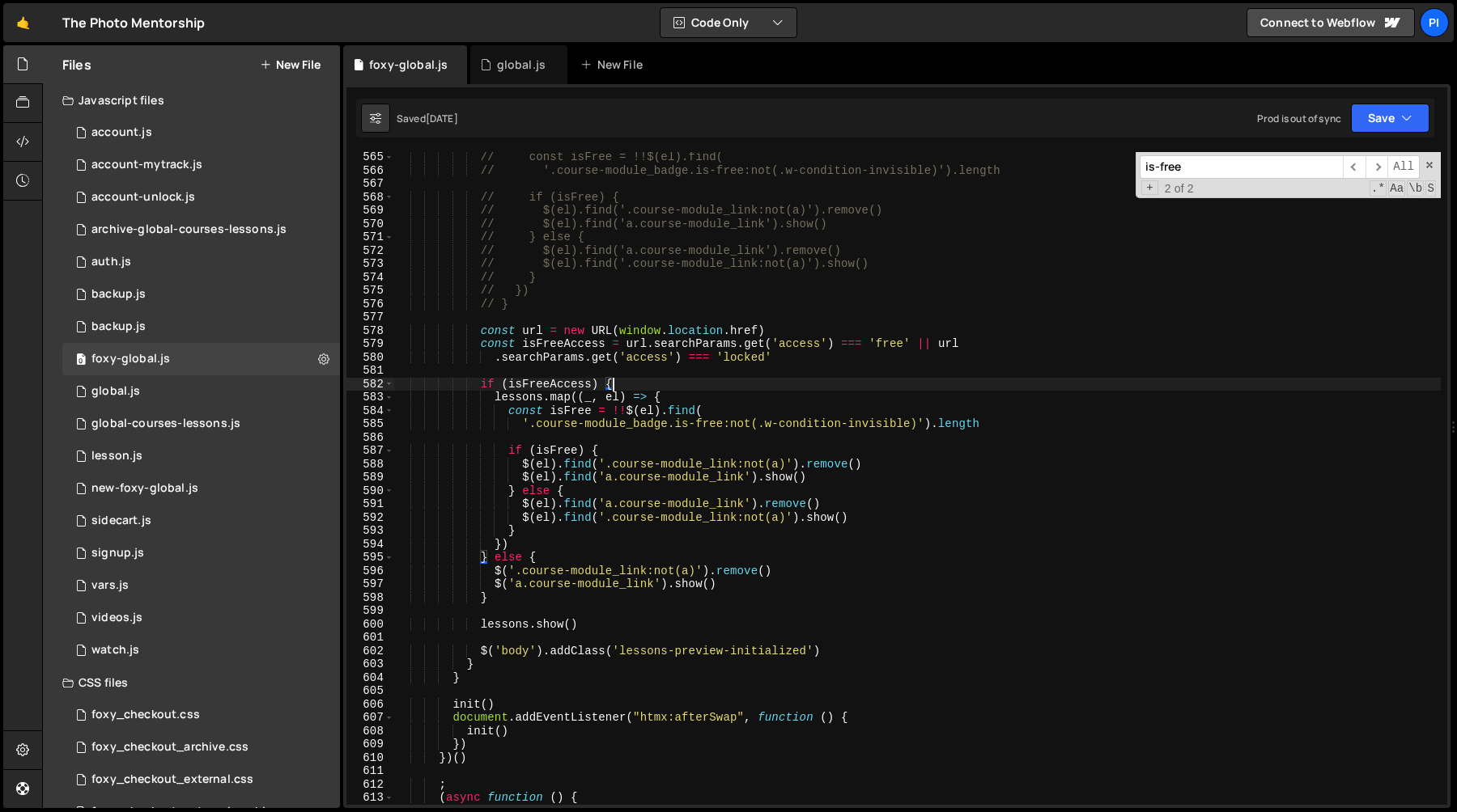
click at [615, 380] on div "// const isFree = !!$(el).find( // '.course-module_badge.is-free:not(.w-conditi…" at bounding box center [917, 490] width 1047 height 680
click at [1230, 172] on input "is-free" at bounding box center [1240, 167] width 203 height 24
click at [1203, 172] on input "is-free" at bounding box center [1240, 167] width 203 height 24
click at [572, 423] on div "// const isFree = !!$(el).find( // '.course-module_badge.is-free:not(.w-conditi…" at bounding box center [917, 490] width 1047 height 680
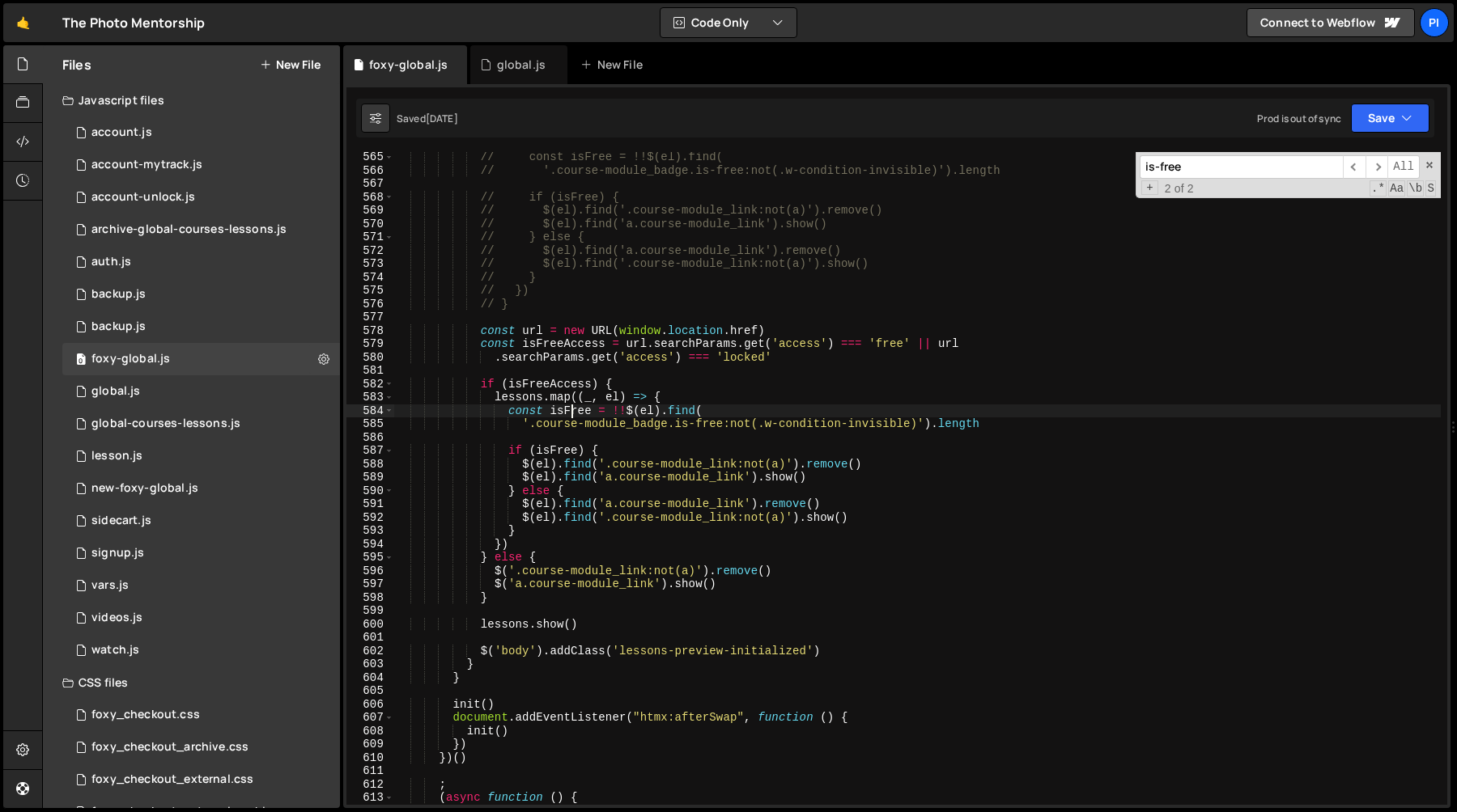
click at [572, 412] on div "// const isFree = !!$(el).find( // '.course-module_badge.is-free:not(.w-conditi…" at bounding box center [917, 490] width 1047 height 680
click at [555, 454] on div "// const isFree = !!$(el).find( // '.course-module_badge.is-free:not(.w-conditi…" at bounding box center [917, 490] width 1047 height 680
click at [613, 448] on div "// const isFree = !!$(el).find( // '.course-module_badge.is-free:not(.w-conditi…" at bounding box center [917, 490] width 1047 height 680
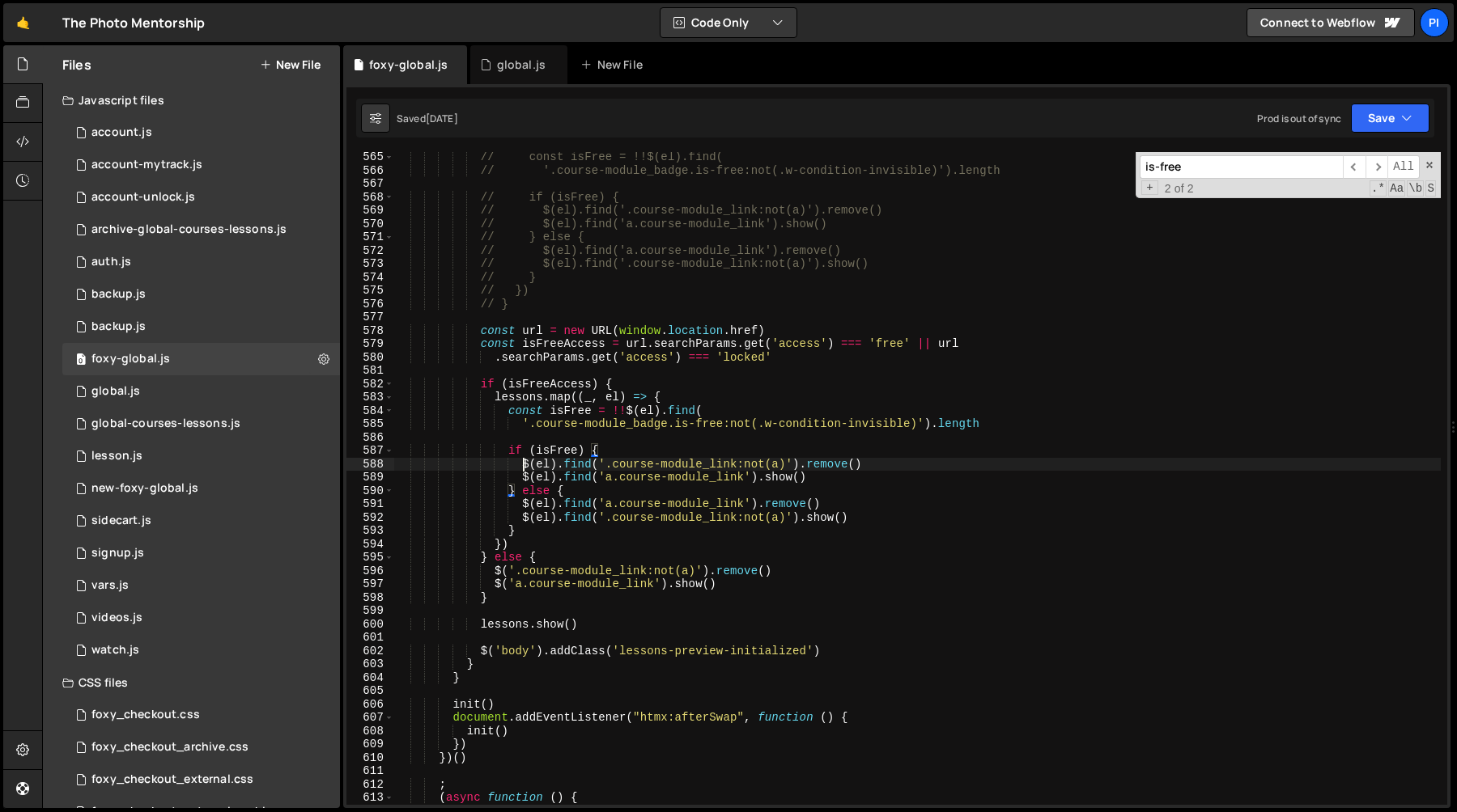
click at [523, 465] on div "// const isFree = !!$(el).find( // '.course-module_badge.is-free:not(.w-conditi…" at bounding box center [917, 490] width 1047 height 680
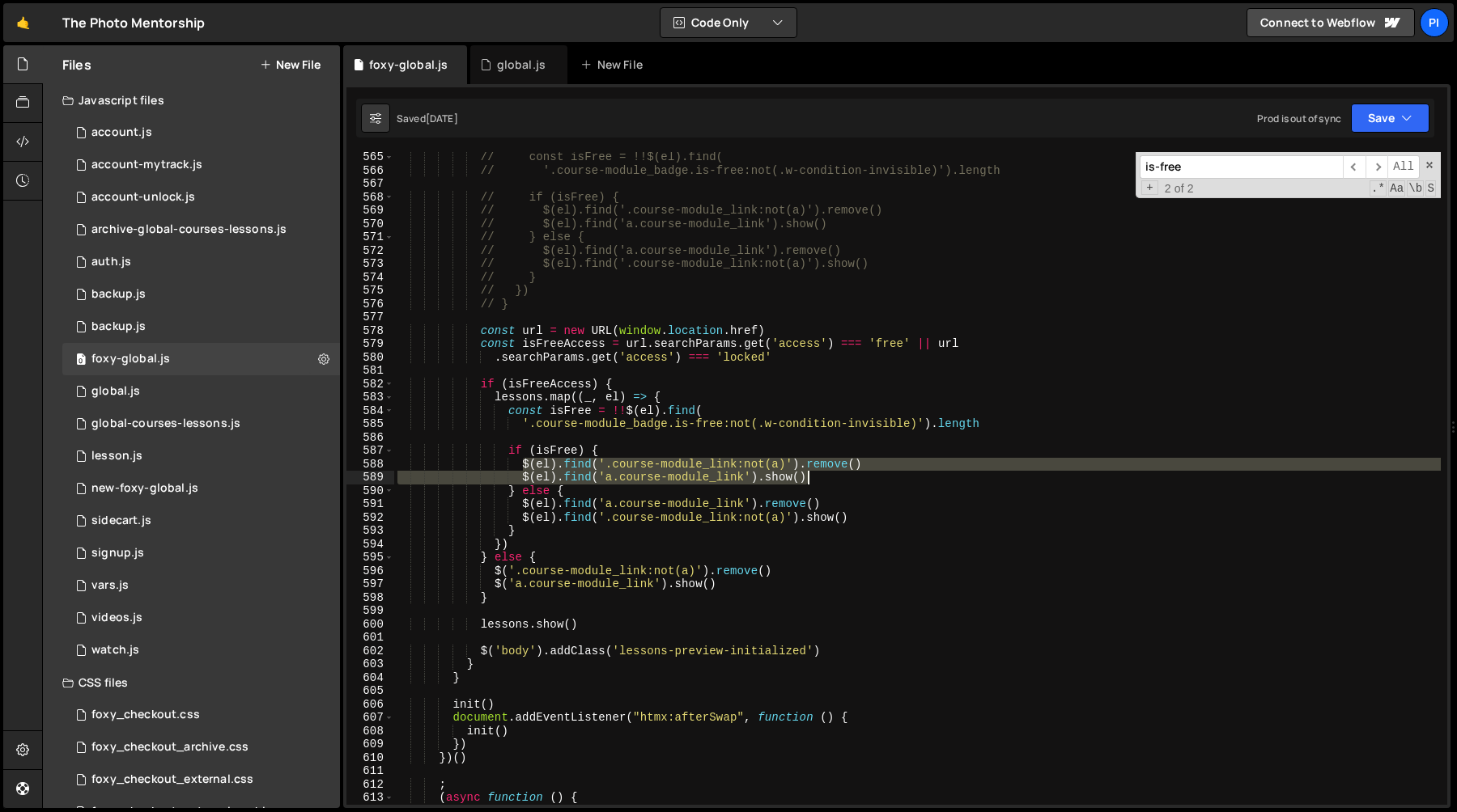
click at [823, 482] on div "// const isFree = !!$(el).find( // '.course-module_badge.is-free:not(.w-conditi…" at bounding box center [917, 490] width 1047 height 680
click at [823, 479] on div "// const isFree = !!$(el).find( // '.course-module_badge.is-free:not(.w-conditi…" at bounding box center [917, 478] width 1047 height 653
click at [518, 464] on div "// const isFree = !!$(el).find( // '.course-module_badge.is-free:not(.w-conditi…" at bounding box center [917, 490] width 1047 height 680
click at [527, 468] on div "// const isFree = !!$(el).find( // '.course-module_badge.is-free:not(.w-conditi…" at bounding box center [917, 490] width 1047 height 680
click at [521, 469] on div "// const isFree = !!$(el).find( // '.course-module_badge.is-free:not(.w-conditi…" at bounding box center [917, 490] width 1047 height 680
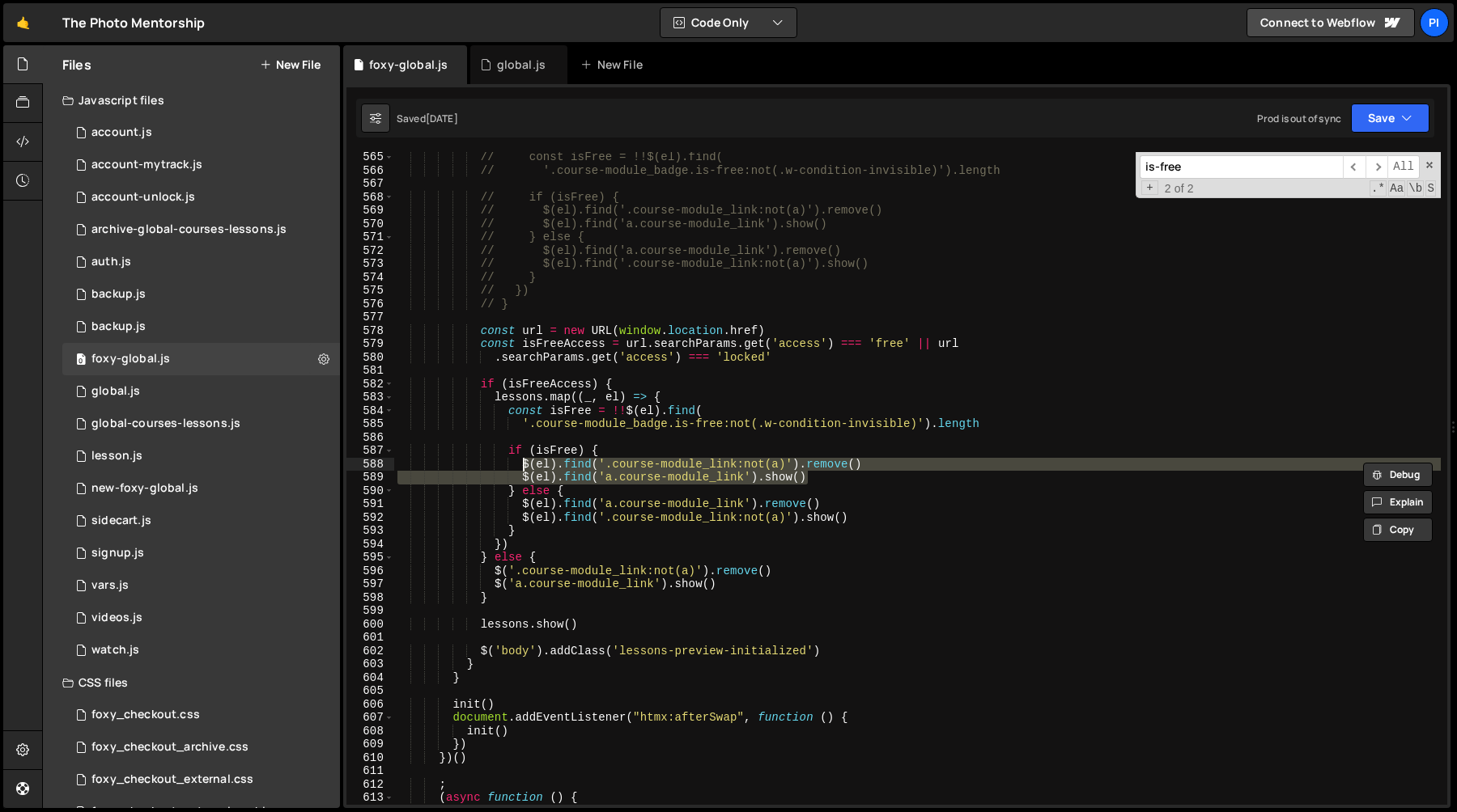
click at [521, 468] on div "// const isFree = !!$(el).find( // '.course-module_badge.is-free:not(.w-conditi…" at bounding box center [917, 478] width 1047 height 653
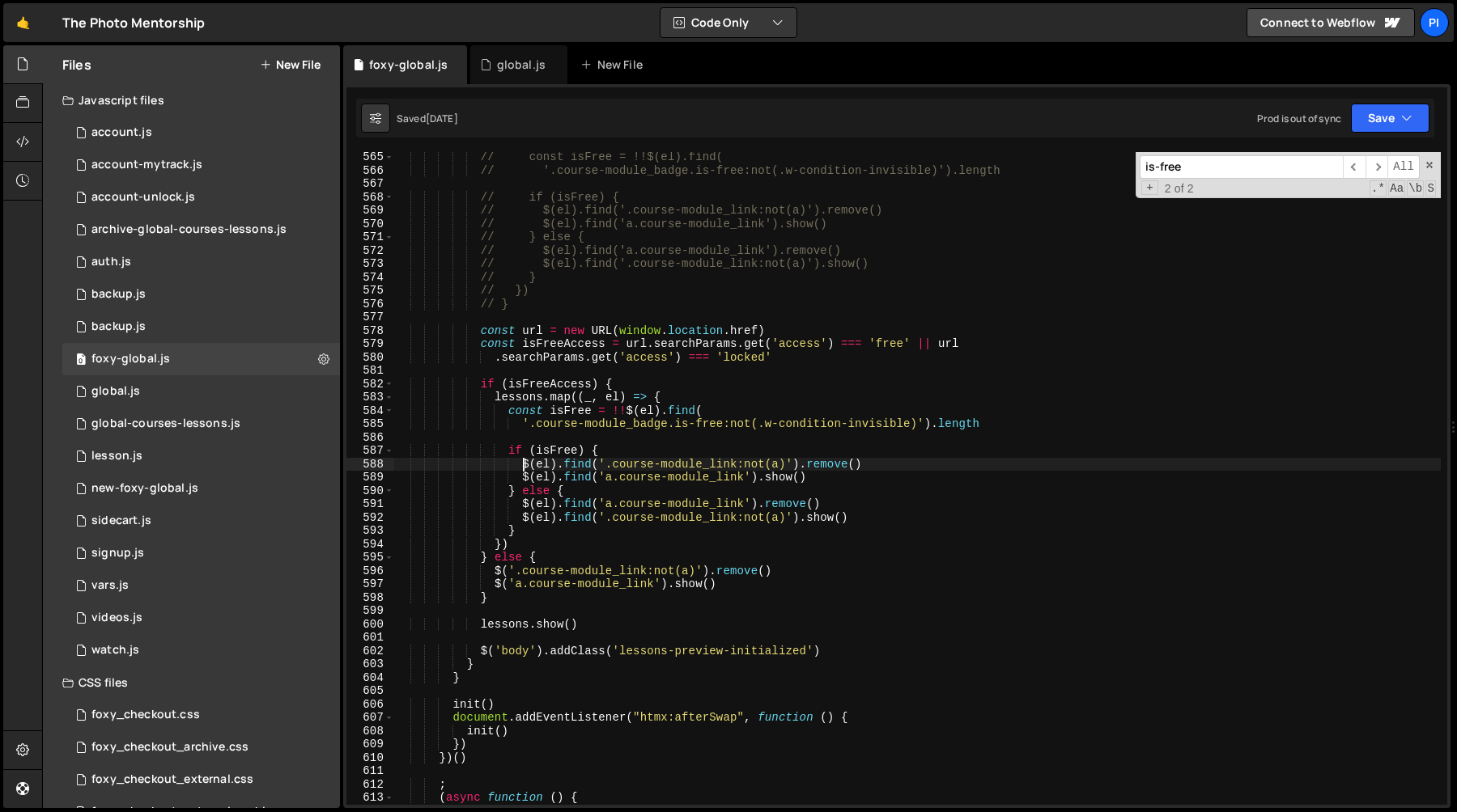
click at [521, 468] on div "// const isFree = !!$(el).find( // '.course-module_badge.is-free:not(.w-conditi…" at bounding box center [917, 490] width 1047 height 680
click at [887, 472] on div "// const isFree = !!$(el).find( // '.course-module_badge.is-free:not(.w-conditi…" at bounding box center [917, 490] width 1047 height 680
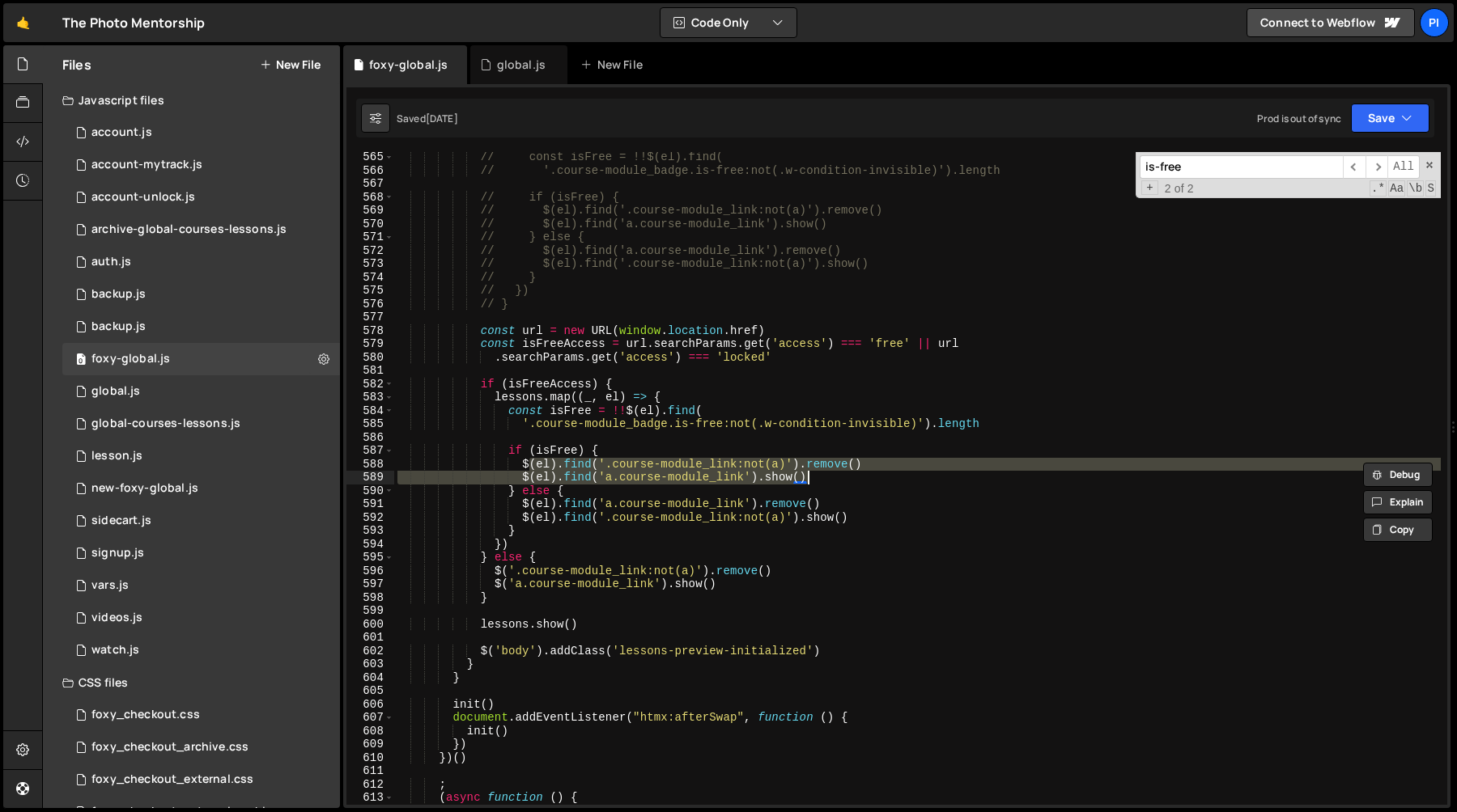
click at [880, 464] on div "// const isFree = !!$(el).find( // '.course-module_badge.is-free:not(.w-conditi…" at bounding box center [917, 478] width 1047 height 653
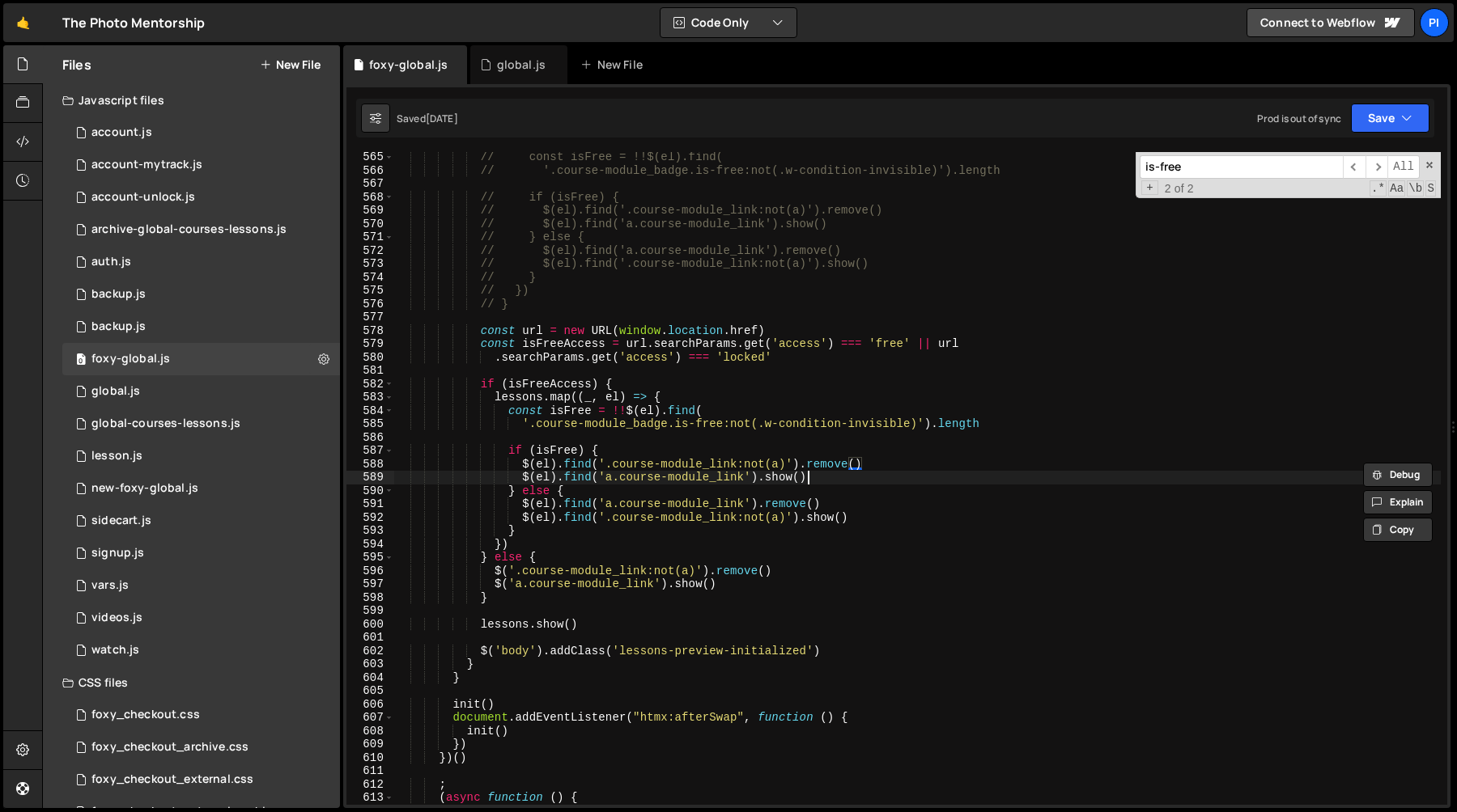
click at [828, 477] on div "// const isFree = !!$(el).find( // '.course-module_badge.is-free:not(.w-conditi…" at bounding box center [917, 490] width 1047 height 680
click at [883, 464] on div "// const isFree = !!$(el).find( // '.course-module_badge.is-free:not(.w-conditi…" at bounding box center [917, 490] width 1047 height 680
click at [521, 467] on div "// const isFree = !!$(el).find( // '.course-module_badge.is-free:not(.w-conditi…" at bounding box center [917, 490] width 1047 height 680
click at [746, 355] on div "// const isFree = !!$(el).find( // '.course-module_badge.is-free:not(.w-conditi…" at bounding box center [917, 490] width 1047 height 680
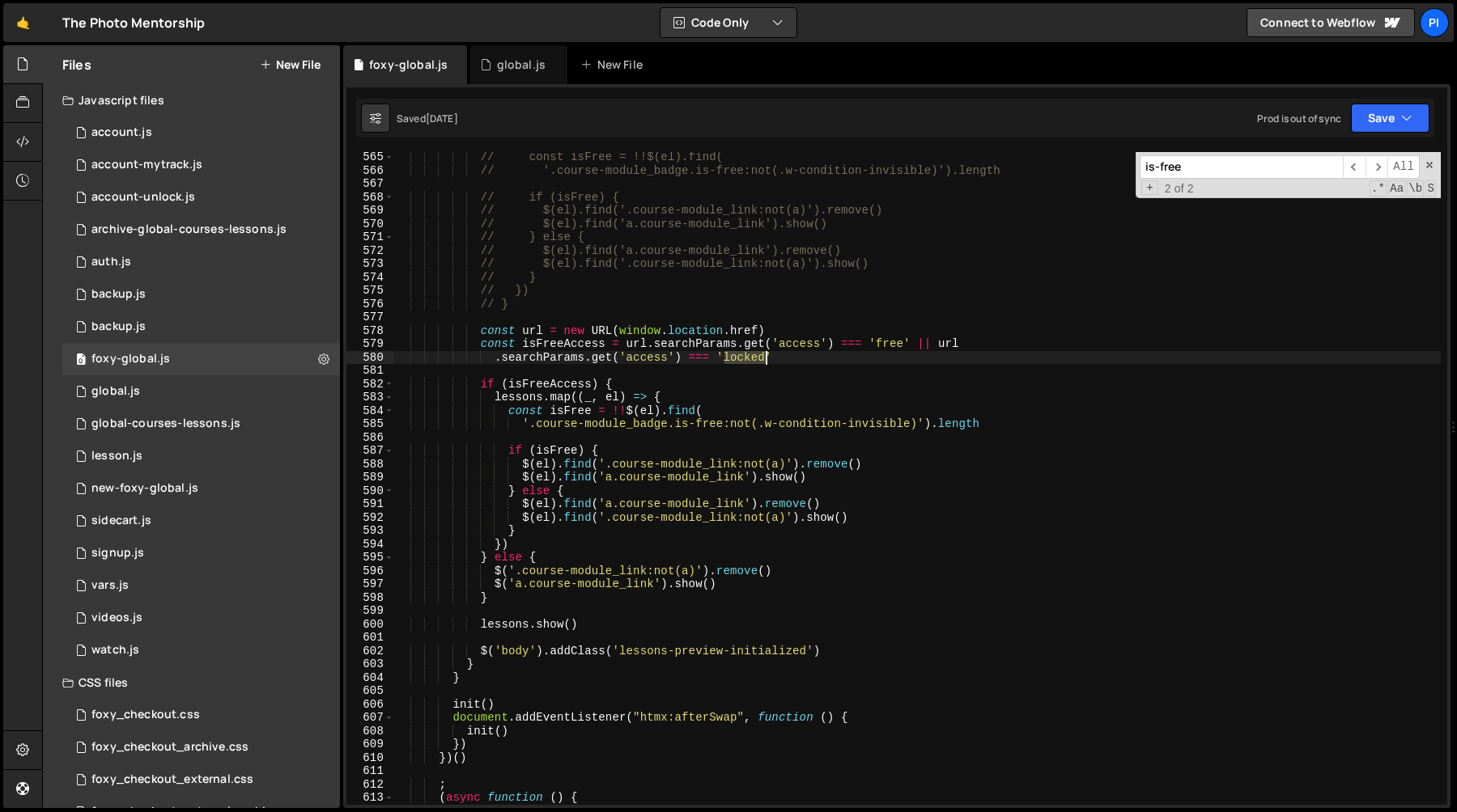
click at [746, 355] on div "// const isFree = !!$(el).find( // '.course-module_badge.is-free:not(.w-conditi…" at bounding box center [917, 490] width 1047 height 680
click at [572, 412] on div "// const isFree = !!$(el).find( // '.course-module_badge.is-free:not(.w-conditi…" at bounding box center [917, 490] width 1047 height 680
type textarea "const isFree = !!$(el).find("
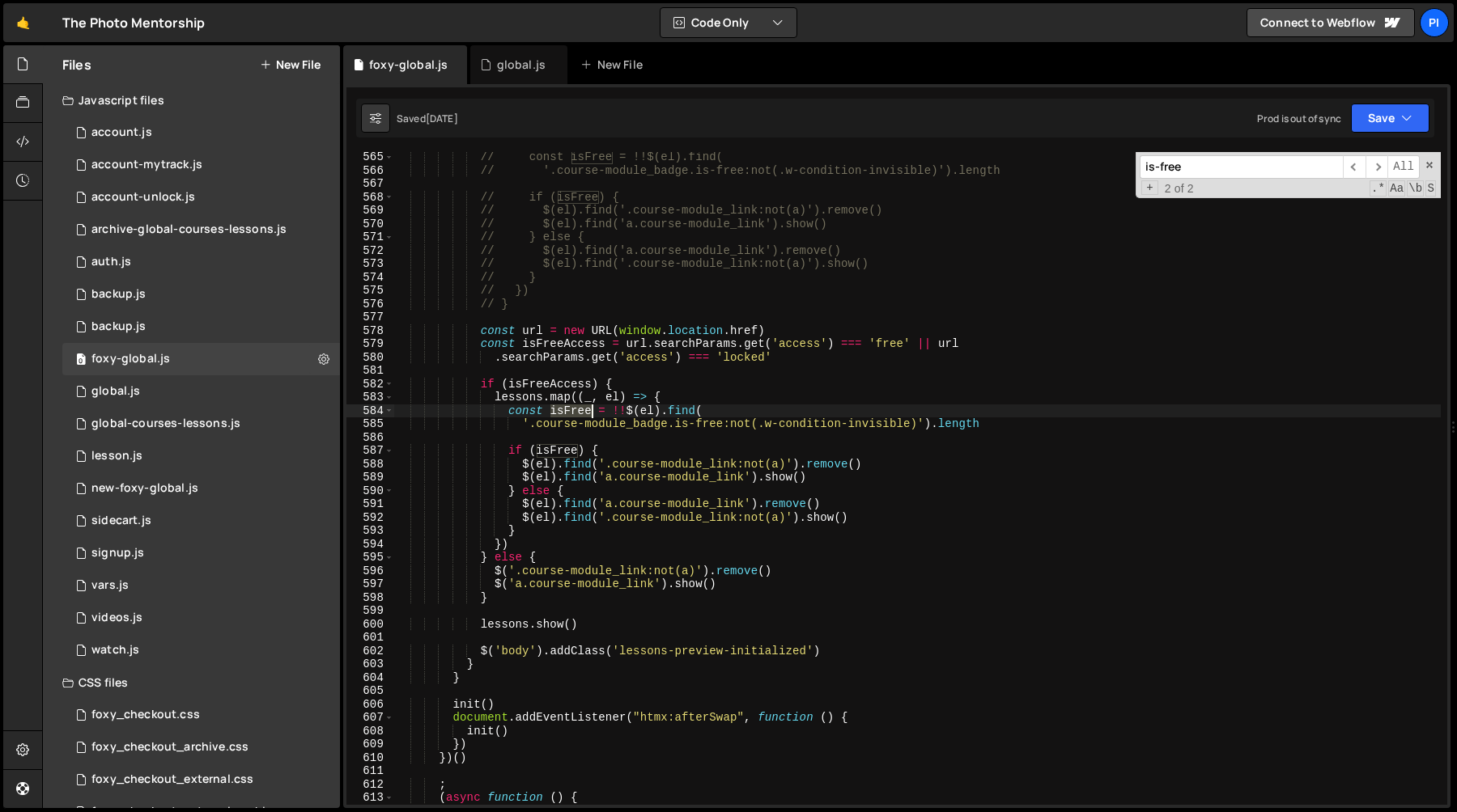
click at [572, 412] on div "// const isFree = !!$(el).find( // '.course-module_badge.is-free:not(.w-conditi…" at bounding box center [917, 490] width 1047 height 680
type input "isFree"
click at [1207, 164] on input "isFree" at bounding box center [1240, 167] width 203 height 24
click at [578, 411] on div "// const isFree = !!$(el).find( // '.course-module_badge.is-free:not(.w-conditi…" at bounding box center [917, 478] width 1047 height 653
click at [578, 411] on div "// const isFree = !!$(el).find( // '.course-module_badge.is-free:not(.w-conditi…" at bounding box center [917, 490] width 1047 height 680
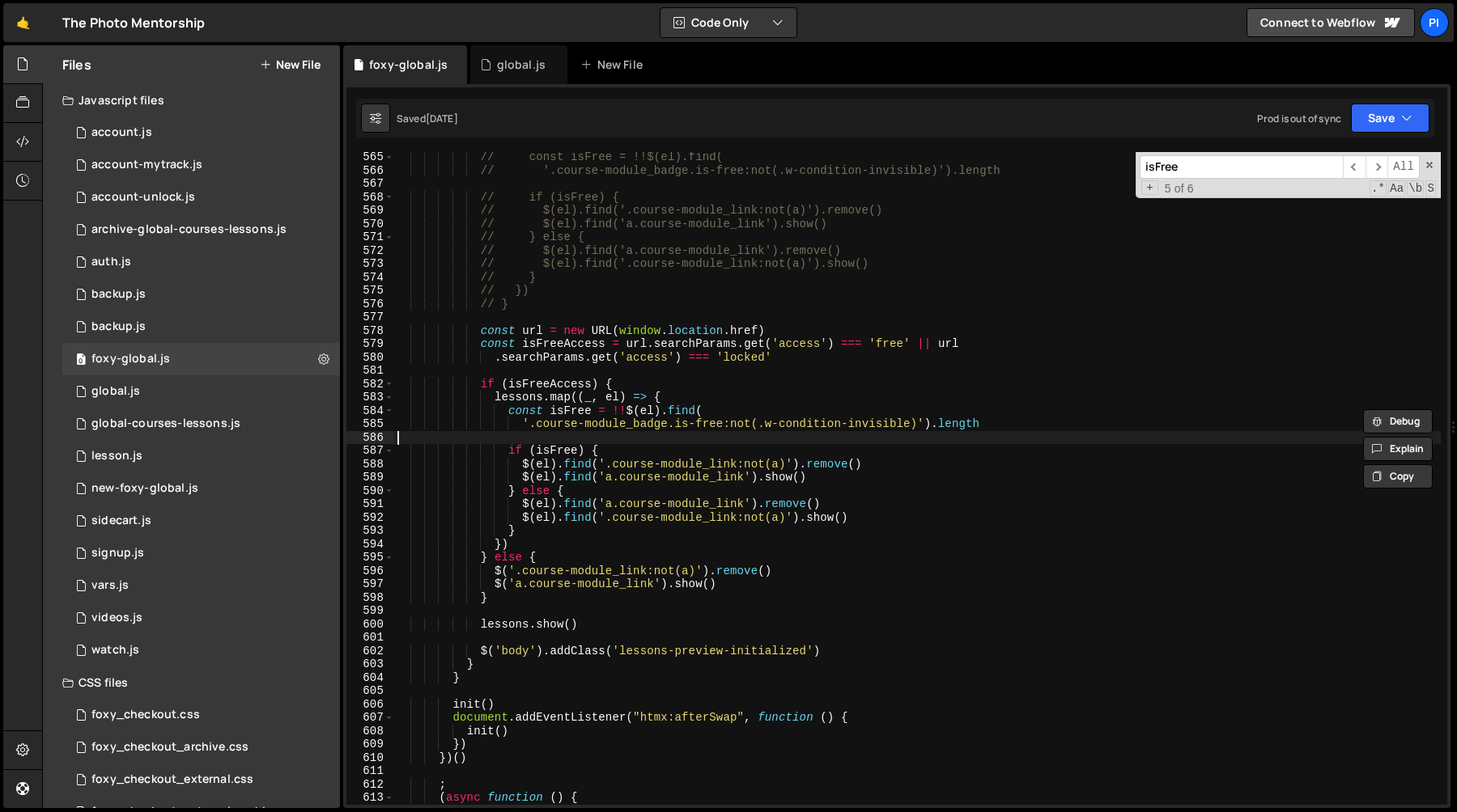
click at [553, 437] on div "// const isFree = !!$(el).find( // '.course-module_badge.is-free:not(.w-conditi…" at bounding box center [917, 490] width 1047 height 680
click at [556, 442] on div "// const isFree = !!$(el).find( // '.course-module_badge.is-free:not(.w-conditi…" at bounding box center [917, 490] width 1047 height 680
click at [557, 450] on div "// const isFree = !!$(el).find( // '.course-module_badge.is-free:not(.w-conditi…" at bounding box center [917, 490] width 1047 height 680
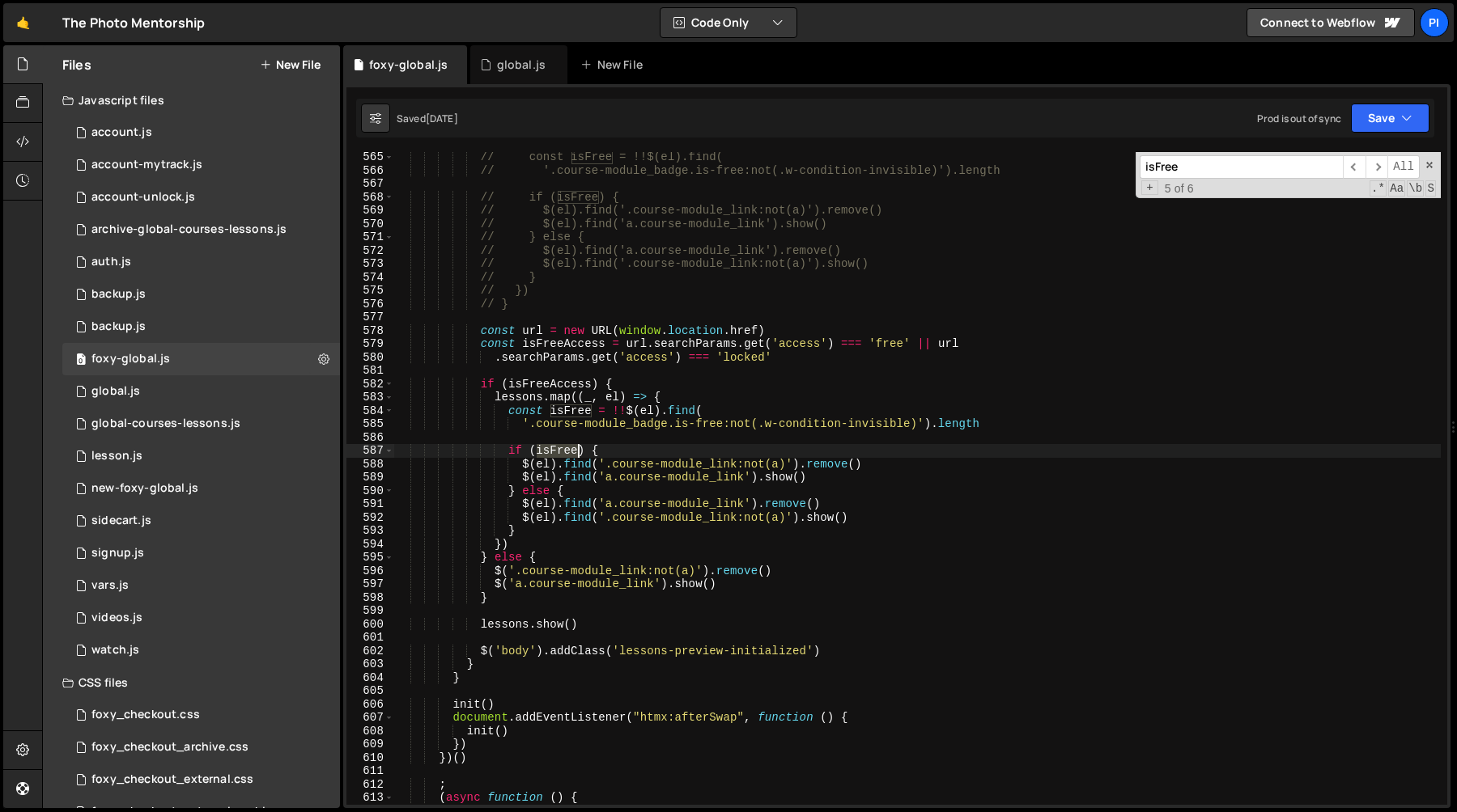
click at [557, 450] on div "// const isFree = !!$(el).find( // '.course-module_badge.is-free:not(.w-conditi…" at bounding box center [917, 490] width 1047 height 680
click at [853, 478] on div "// const isFree = !!$(el).find( // '.course-module_badge.is-free:not(.w-conditi…" at bounding box center [917, 490] width 1047 height 680
click at [831, 477] on div "// const isFree = !!$(el).find( // '.course-module_badge.is-free:not(.w-conditi…" at bounding box center [917, 490] width 1047 height 680
click at [563, 457] on div "// const isFree = !!$(el).find( // '.course-module_badge.is-free:not(.w-conditi…" at bounding box center [917, 490] width 1047 height 680
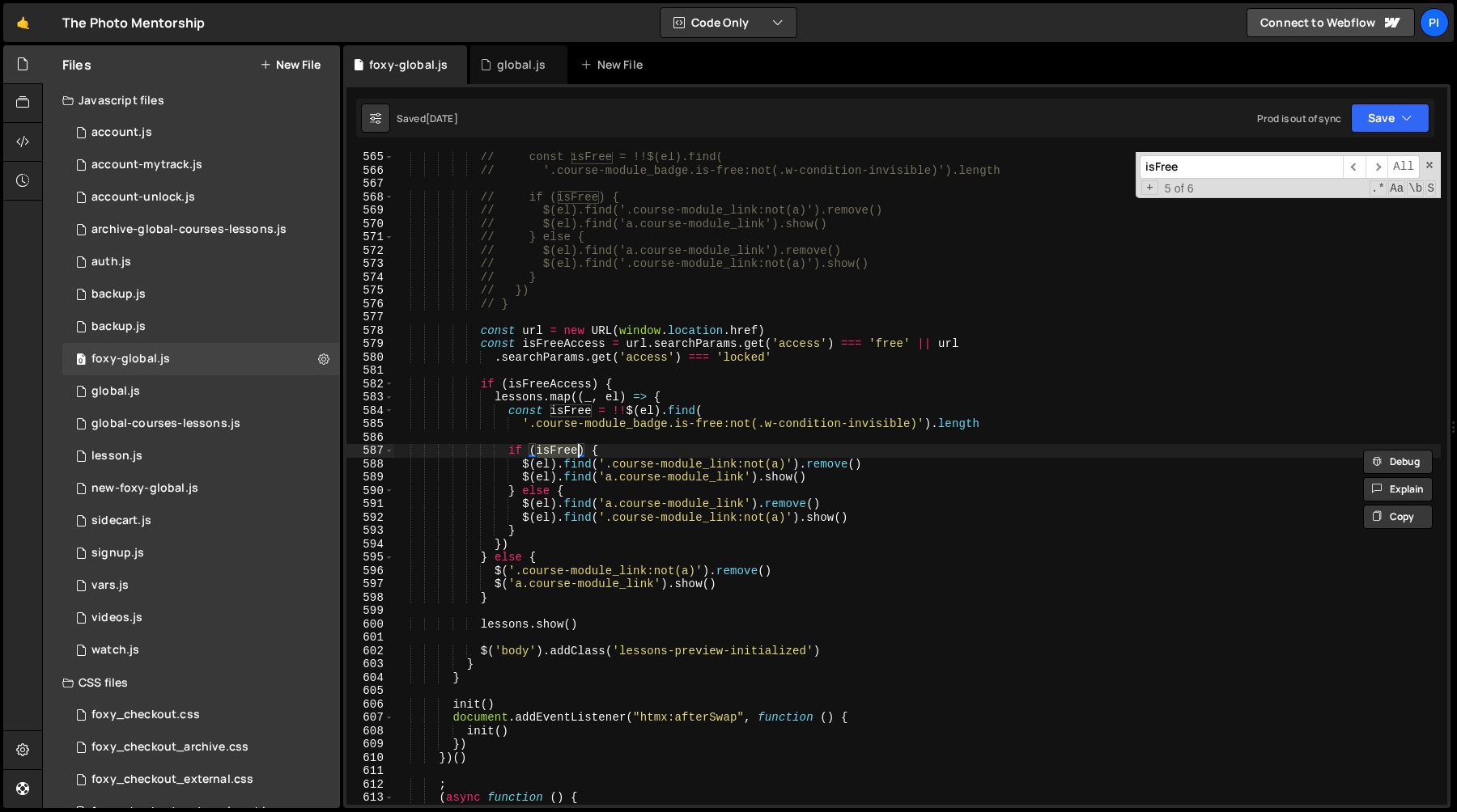
click at [710, 479] on div "// const isFree = !!$(el).find( // '.course-module_badge.is-free:not(.w-conditi…" at bounding box center [917, 490] width 1047 height 680
click at [563, 411] on div "// const isFree = !!$(el).find( // '.course-module_badge.is-free:not(.w-conditi…" at bounding box center [917, 490] width 1047 height 680
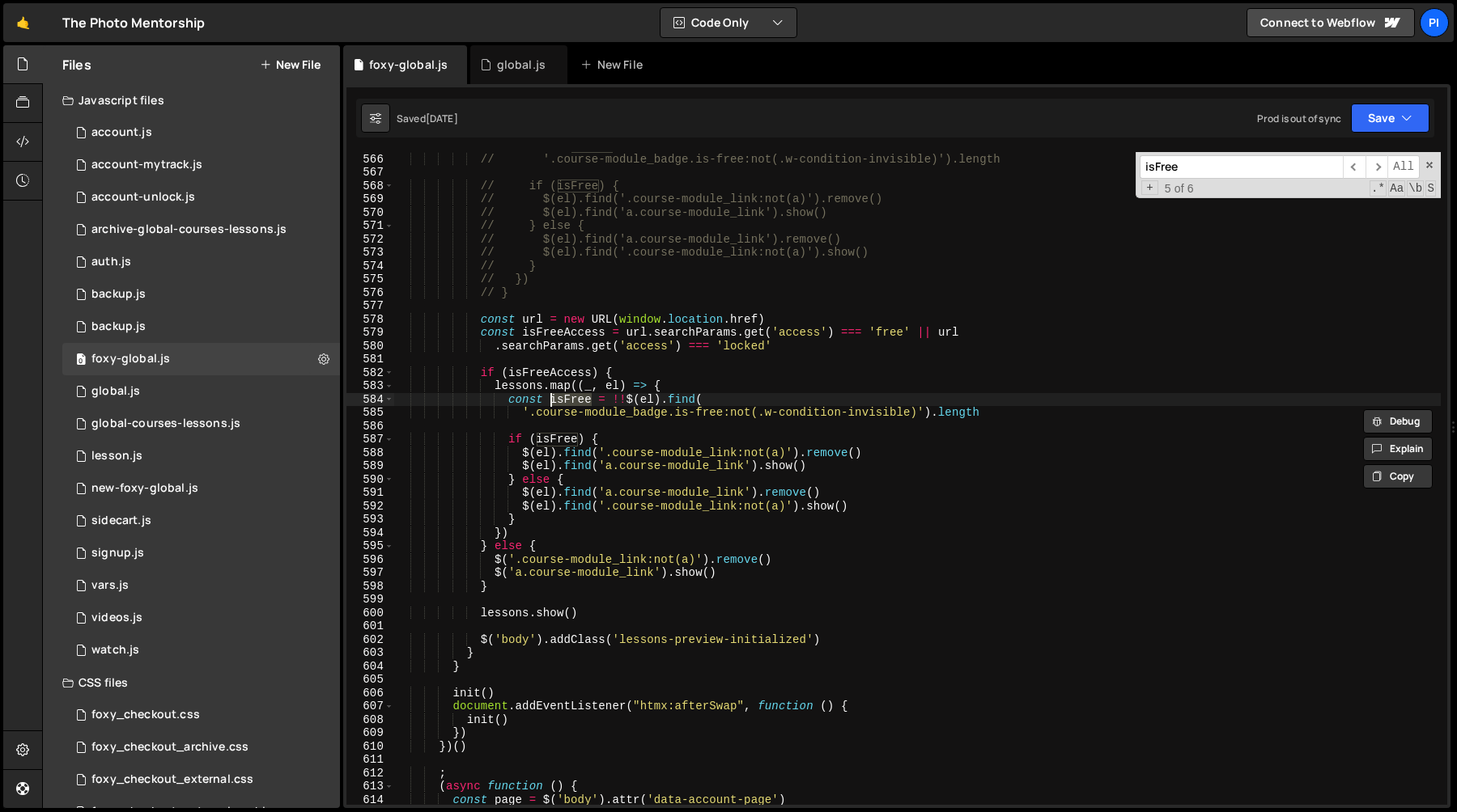
click at [779, 467] on div "// const isFree = !!$(el).find( // '.course-module_badge.is-free:not(.w-conditi…" at bounding box center [917, 479] width 1047 height 680
type textarea "$(el).find('a.course-module_link').show()"
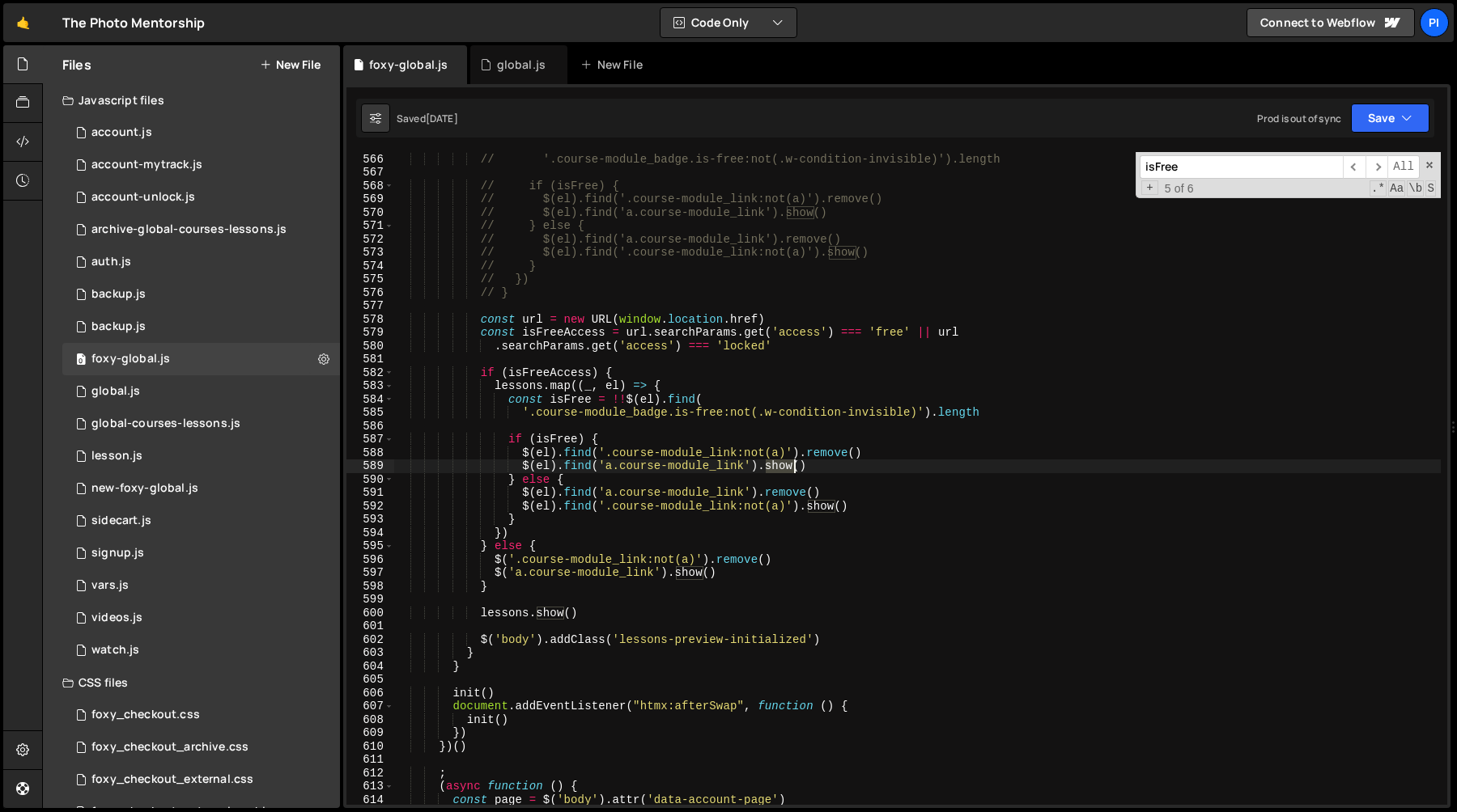
click at [779, 467] on div "// const isFree = !!$(el).find( // '.course-module_badge.is-free:not(.w-conditi…" at bounding box center [917, 479] width 1047 height 680
click at [834, 462] on div "// const isFree = !!$(el).find( // '.course-module_badge.is-free:not(.w-conditi…" at bounding box center [917, 479] width 1047 height 680
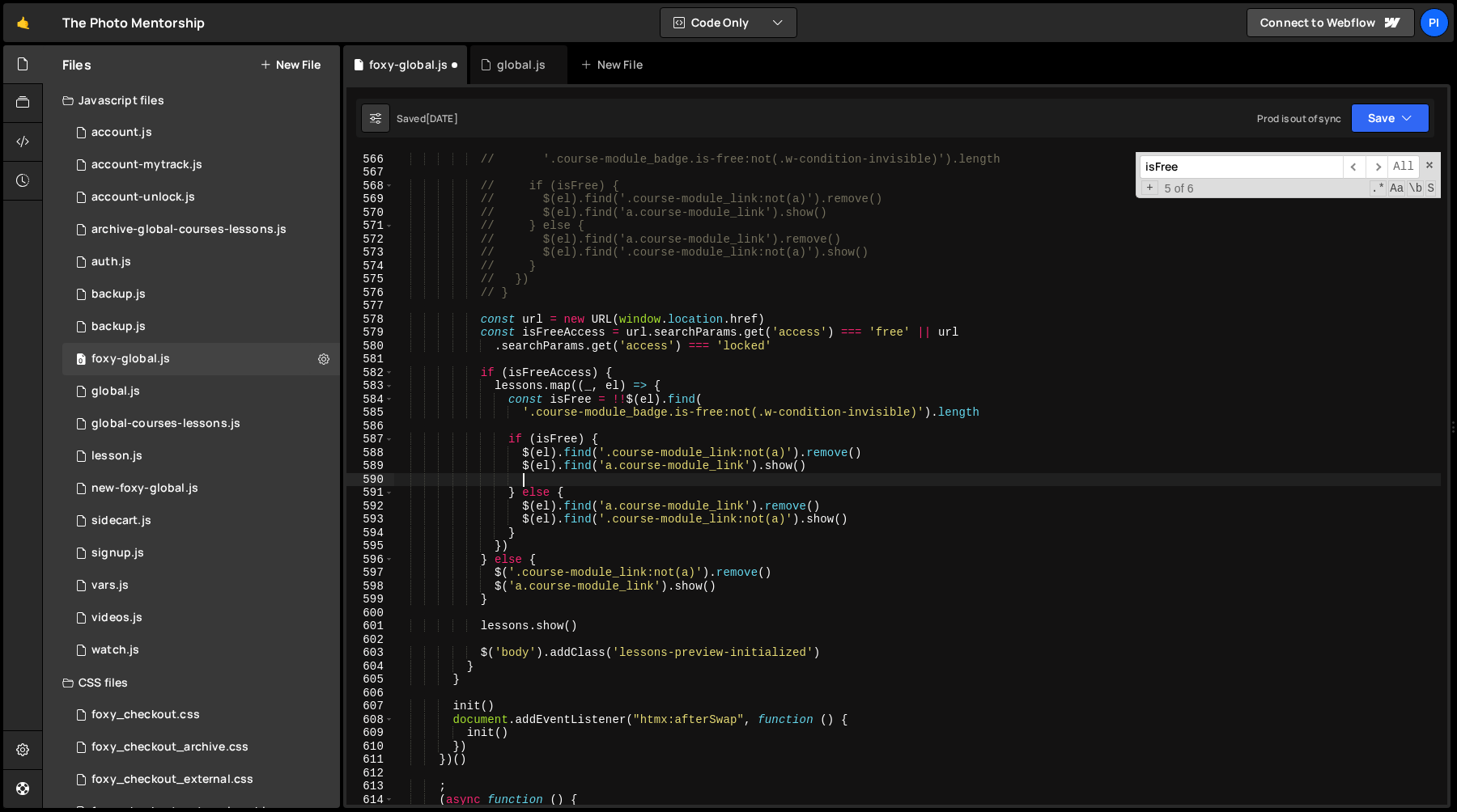
scroll to position [0, 7]
paste textarea "$(el).find('a.course-module_link').show()"
click at [784, 483] on div "// const isFree = !!$(el).find( // '.course-module_badge.is-free:not(.w-conditi…" at bounding box center [917, 479] width 1047 height 680
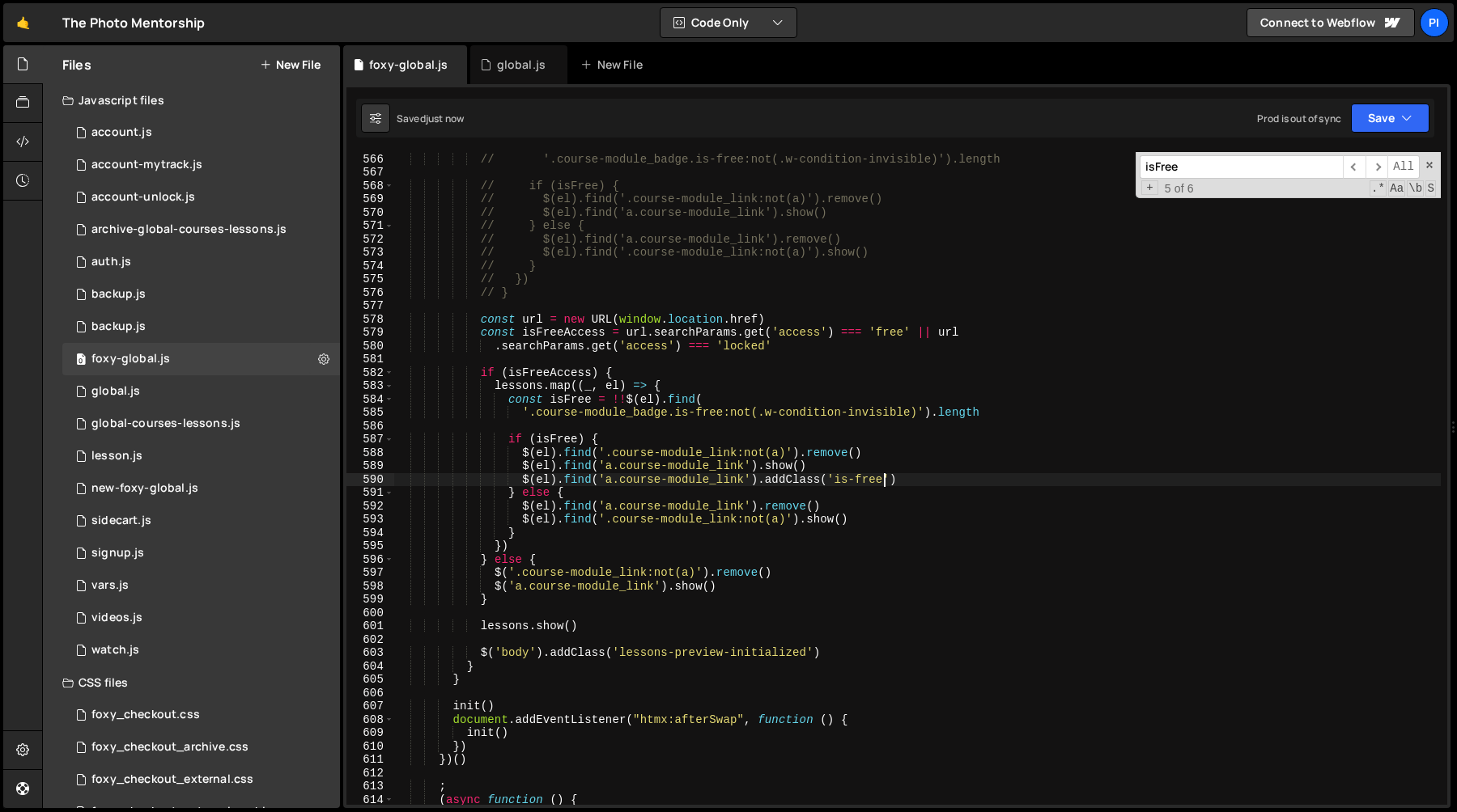
type textarea "$(el).find('a.course-module_link').addClass('is-free')"
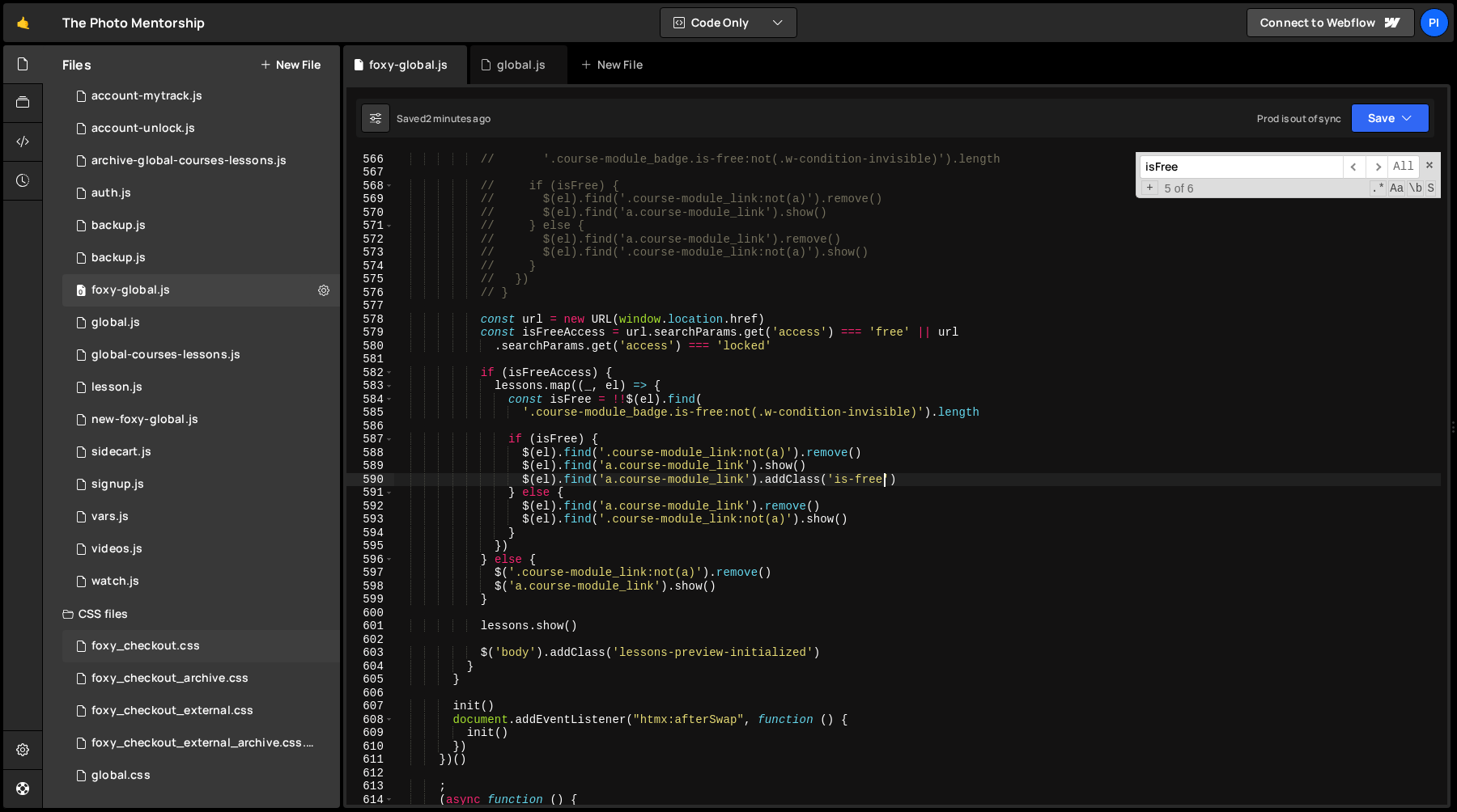
click at [176, 640] on div "foxy_checkout.css" at bounding box center [145, 646] width 108 height 15
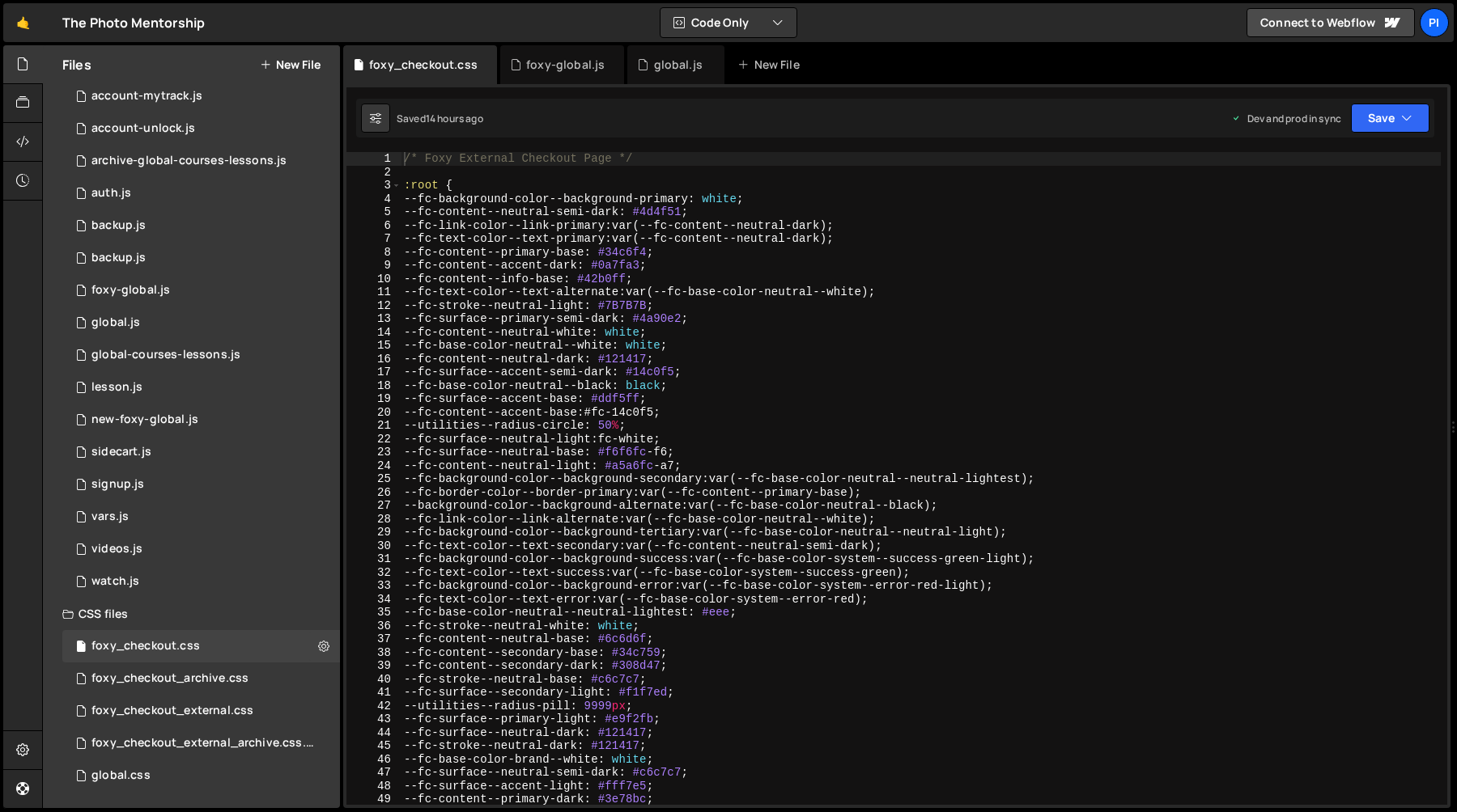
type textarea "--fc-content--info-base: #42b0ff;"
click at [556, 275] on div "/* Foxy External Checkout Page */ :root { --fc-background-color--background-pri…" at bounding box center [920, 492] width 1040 height 680
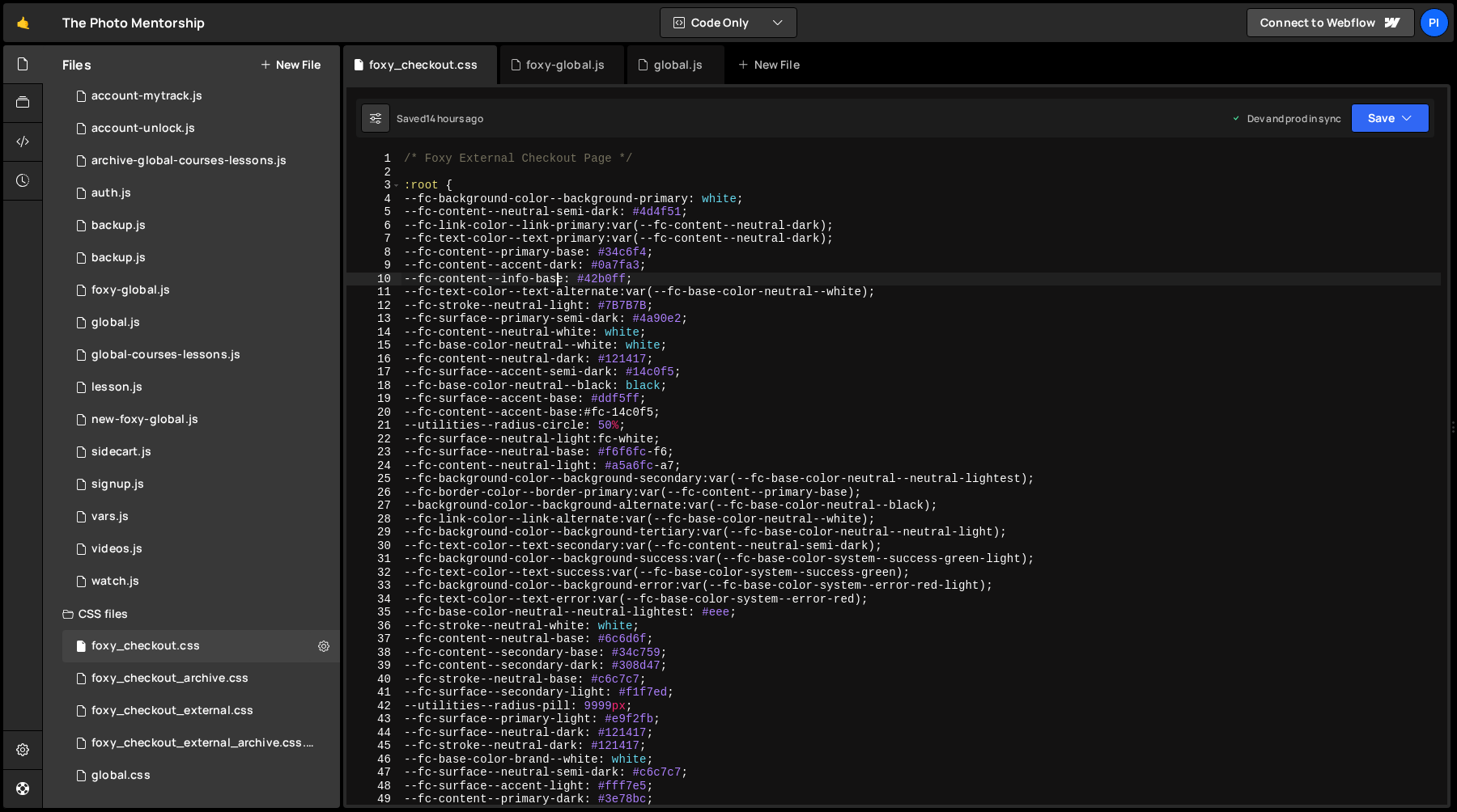
scroll to position [17874, 0]
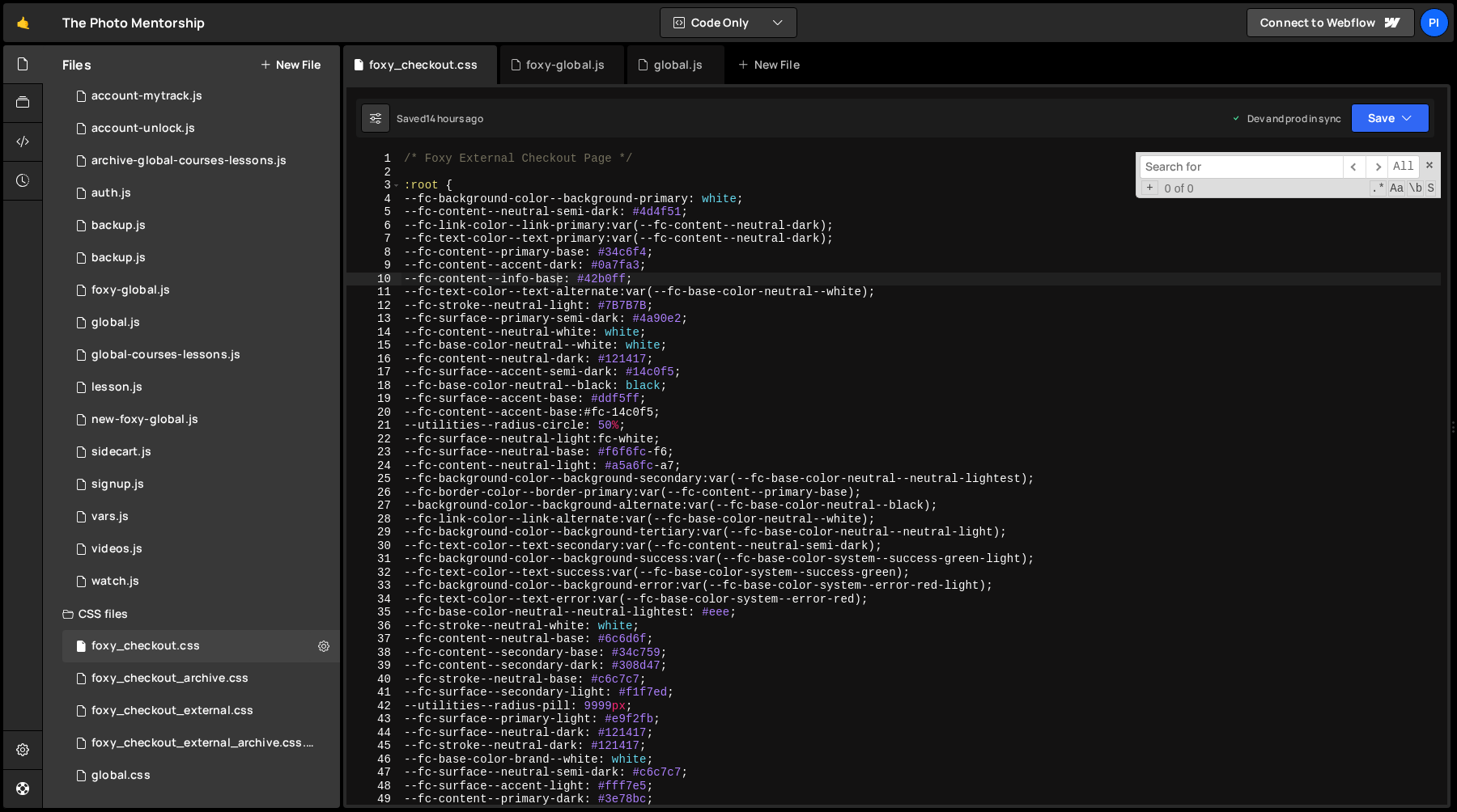
type input "c"
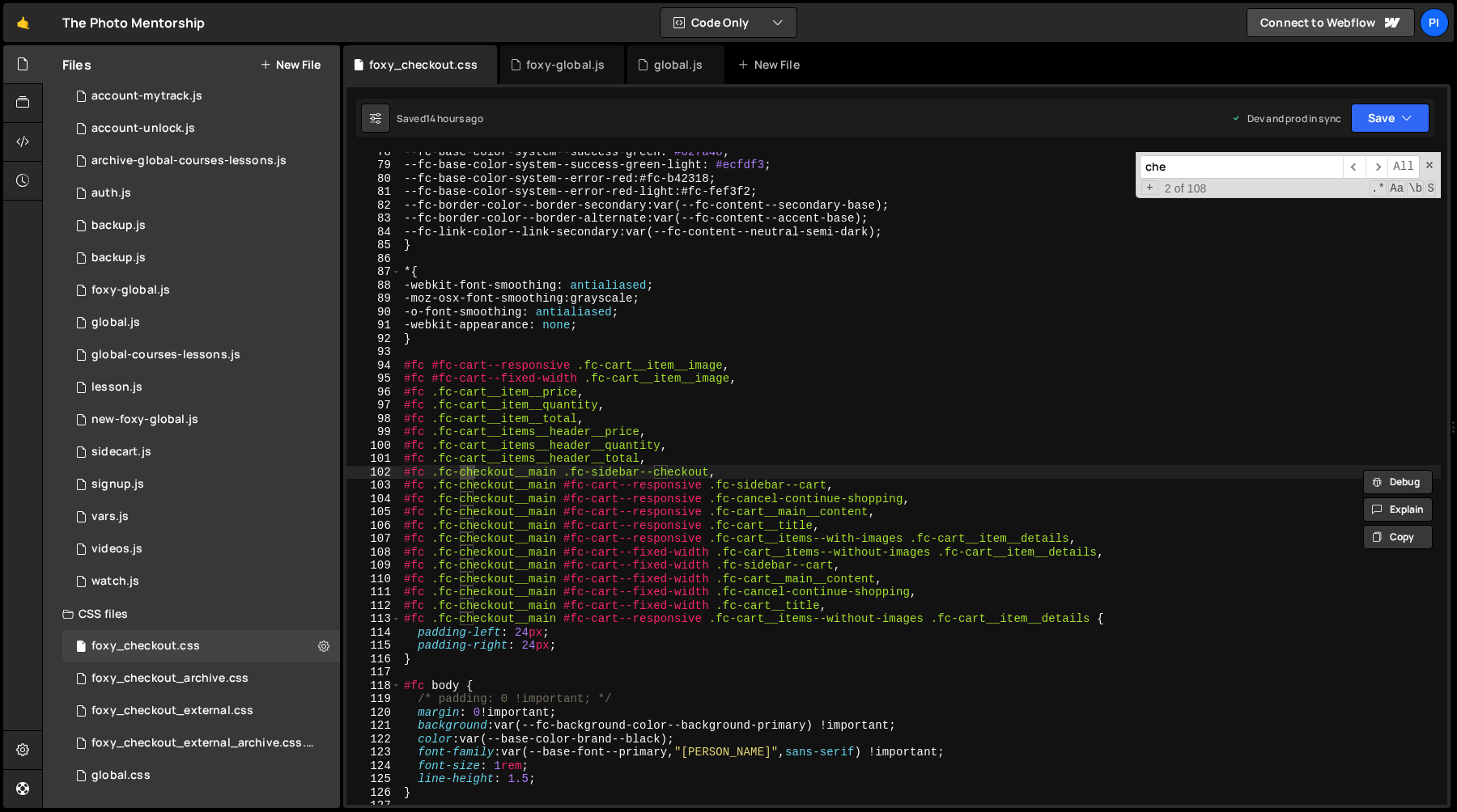
type input "chec"
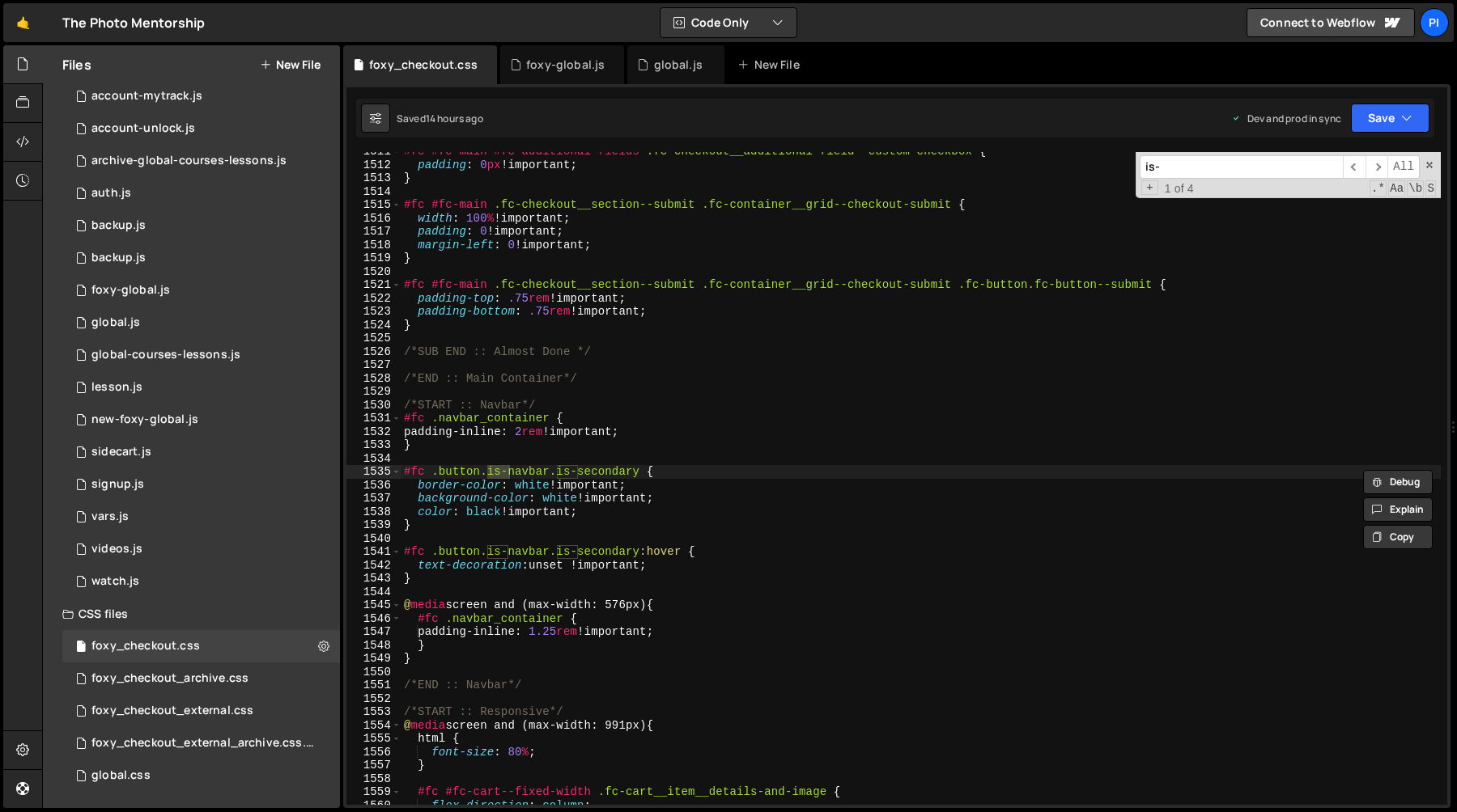
scroll to position [20356, 0]
type input "is-locked"
type textarea "padding-inline: 2rem !important;"
click at [885, 434] on div "#fc #fc-main #fc-additional-fields .fc-checkout__additional-field--custom-check…" at bounding box center [920, 485] width 1040 height 680
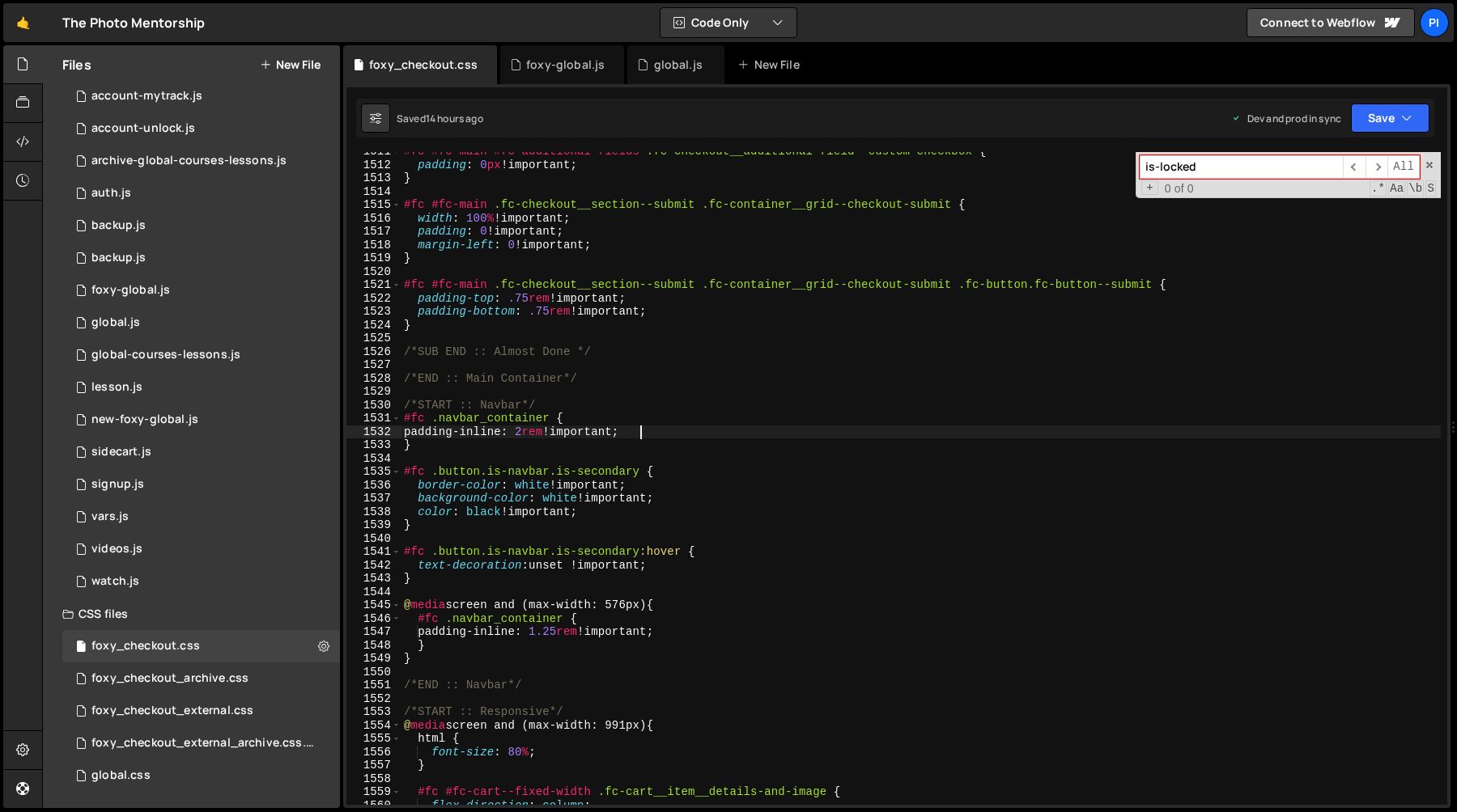
click at [1231, 164] on input "is-locked" at bounding box center [1240, 167] width 203 height 24
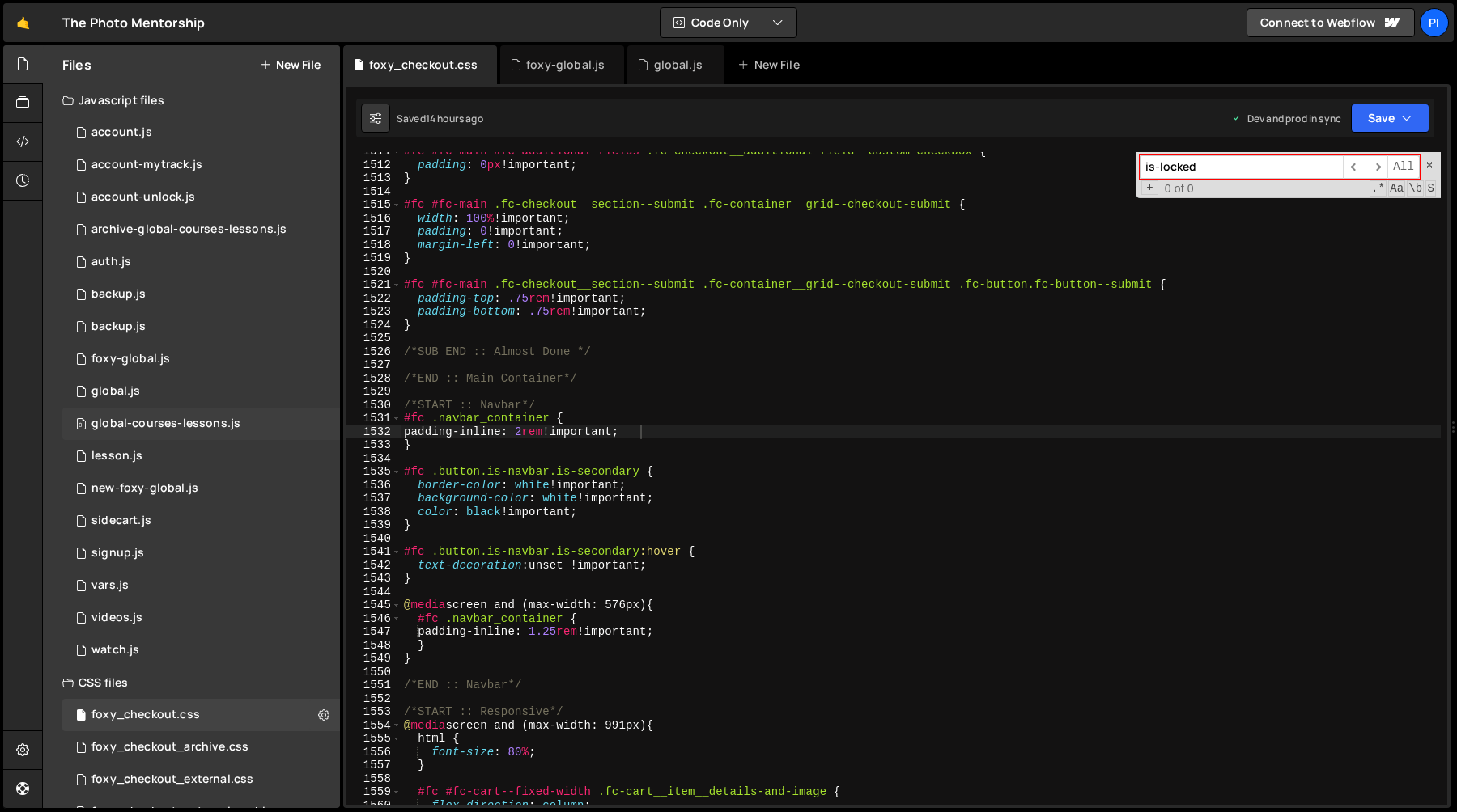
scroll to position [69, 0]
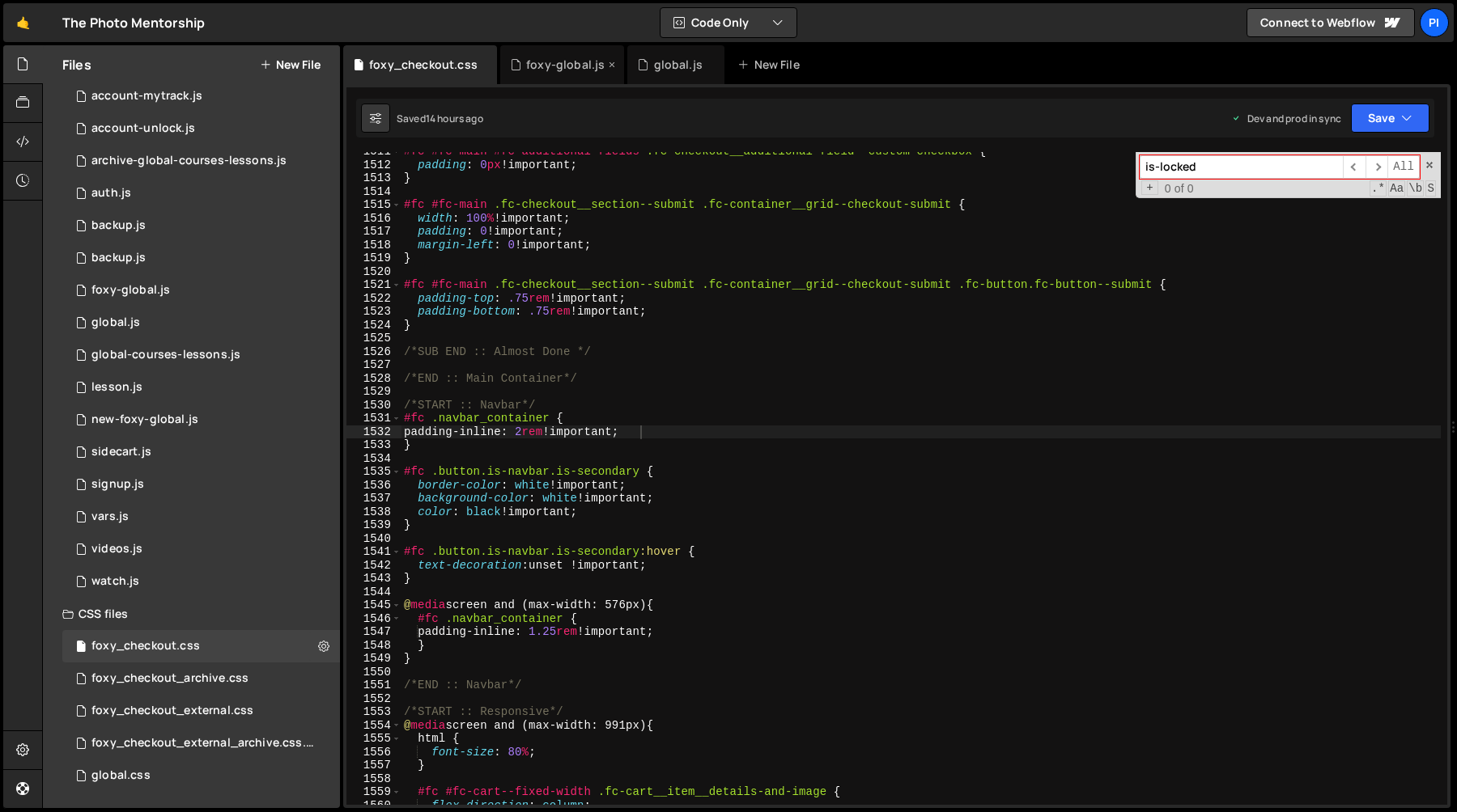
click at [553, 73] on div "foxy-global.js" at bounding box center [562, 65] width 124 height 39
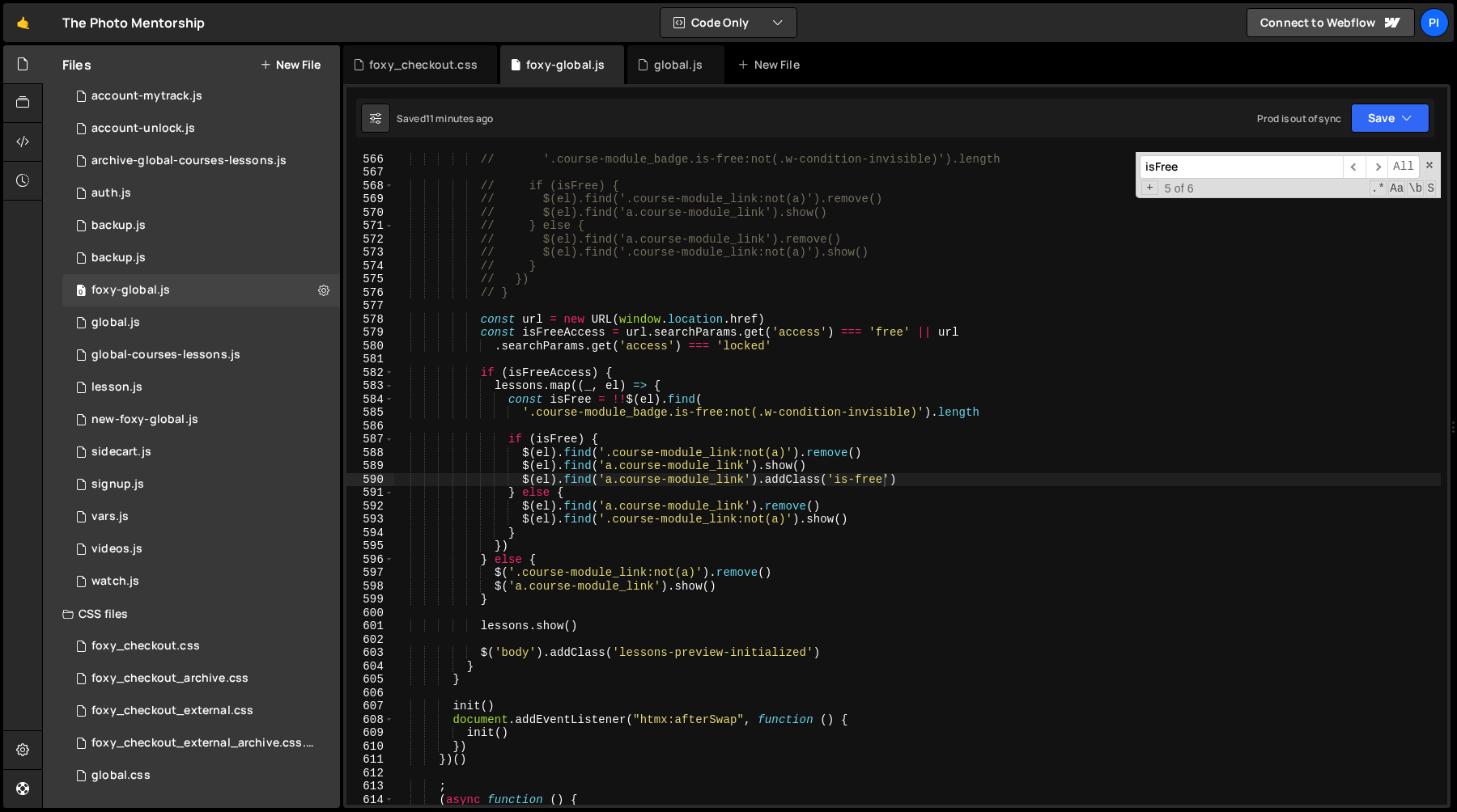
scroll to position [839, 0]
click at [135, 768] on div "global.css" at bounding box center [120, 775] width 59 height 15
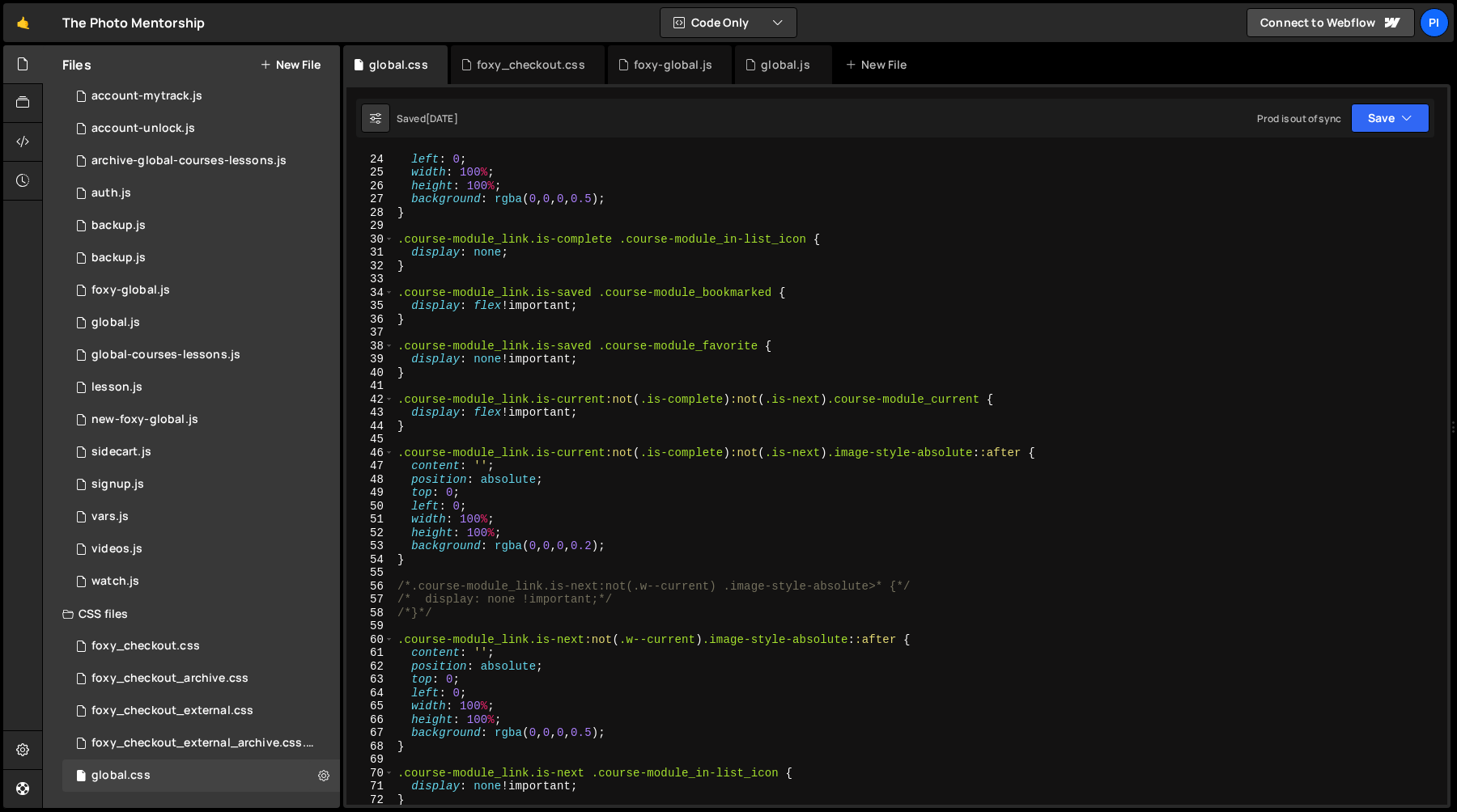
scroll to position [345, 0]
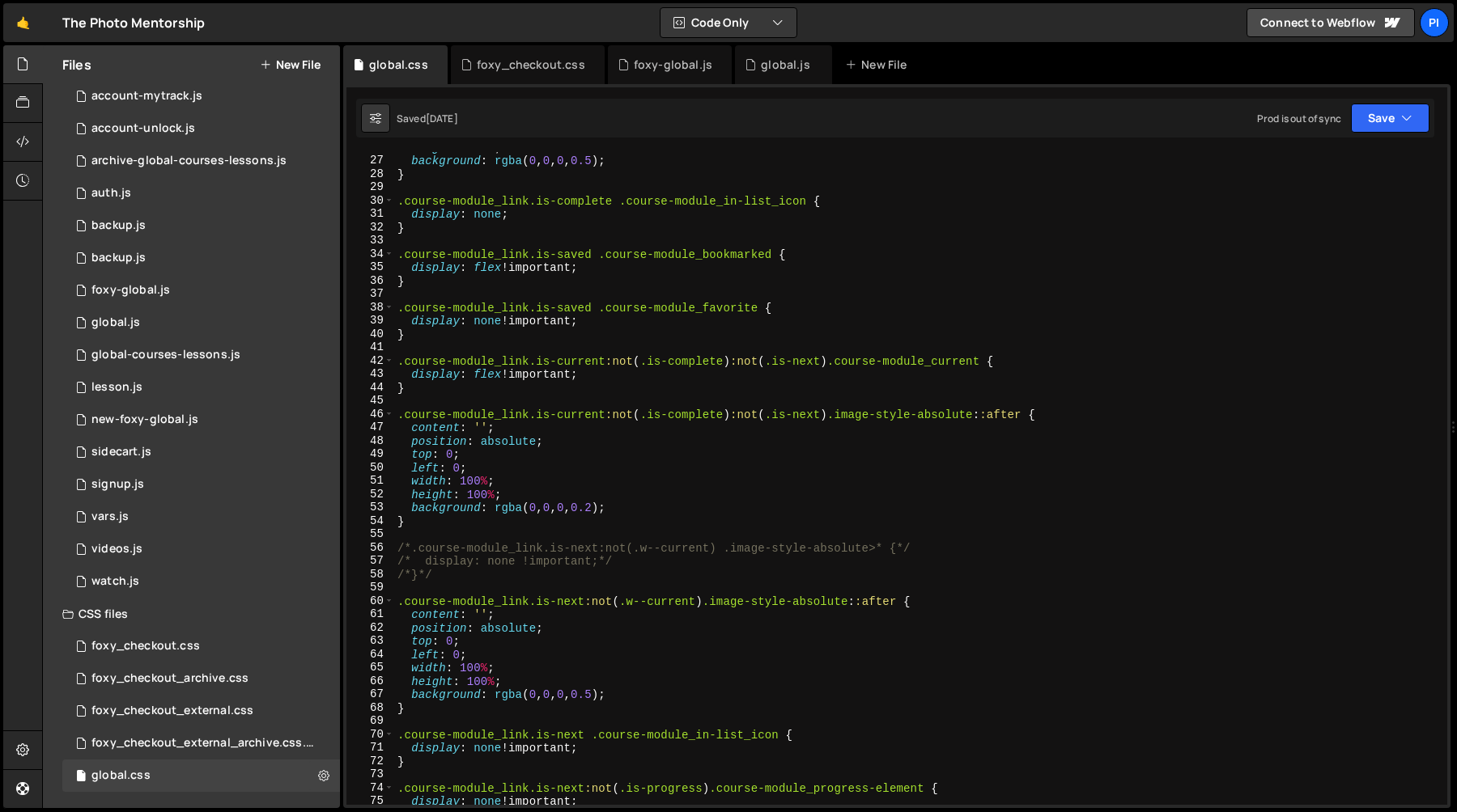
type textarea ".course-module_link.is-saved .course-module_bookmarked {"
click at [943, 258] on div "height : 100 % ; background : rgba ( 0 , 0 , 0 , 0.5 ) ; } .course-module_link.…" at bounding box center [917, 481] width 1047 height 680
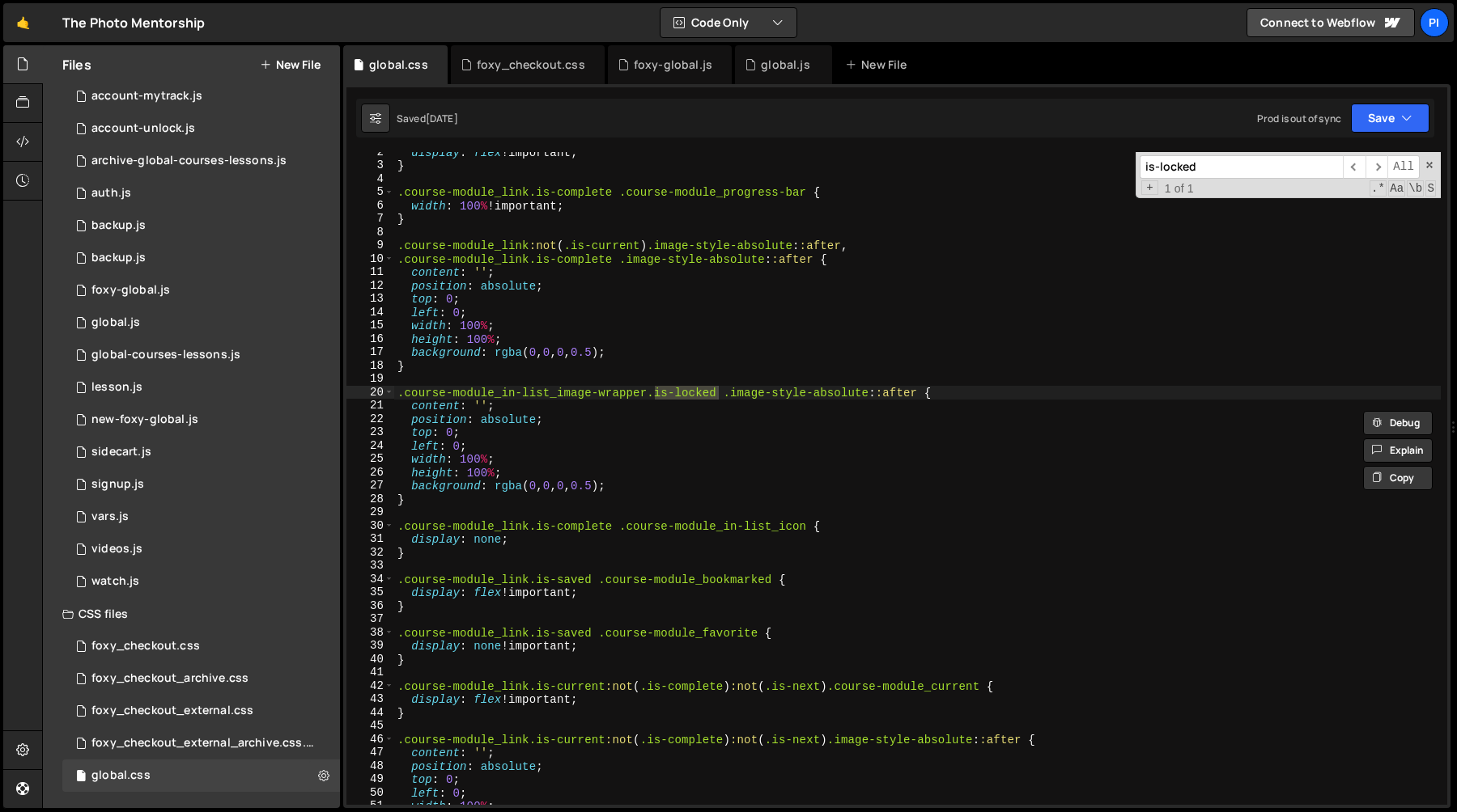
scroll to position [0, 0]
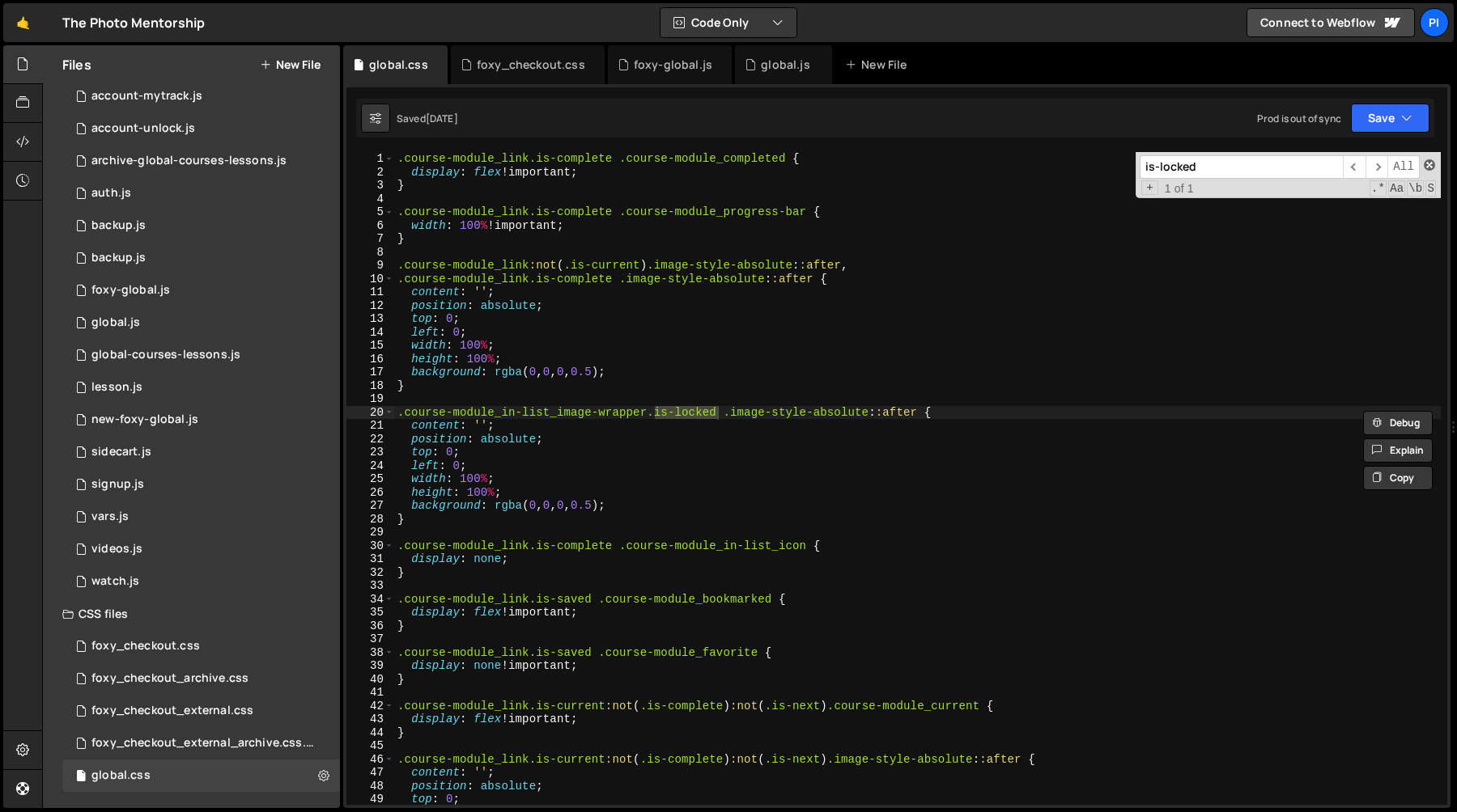
type input "is-locked"
click at [1425, 167] on span at bounding box center [1428, 164] width 11 height 11
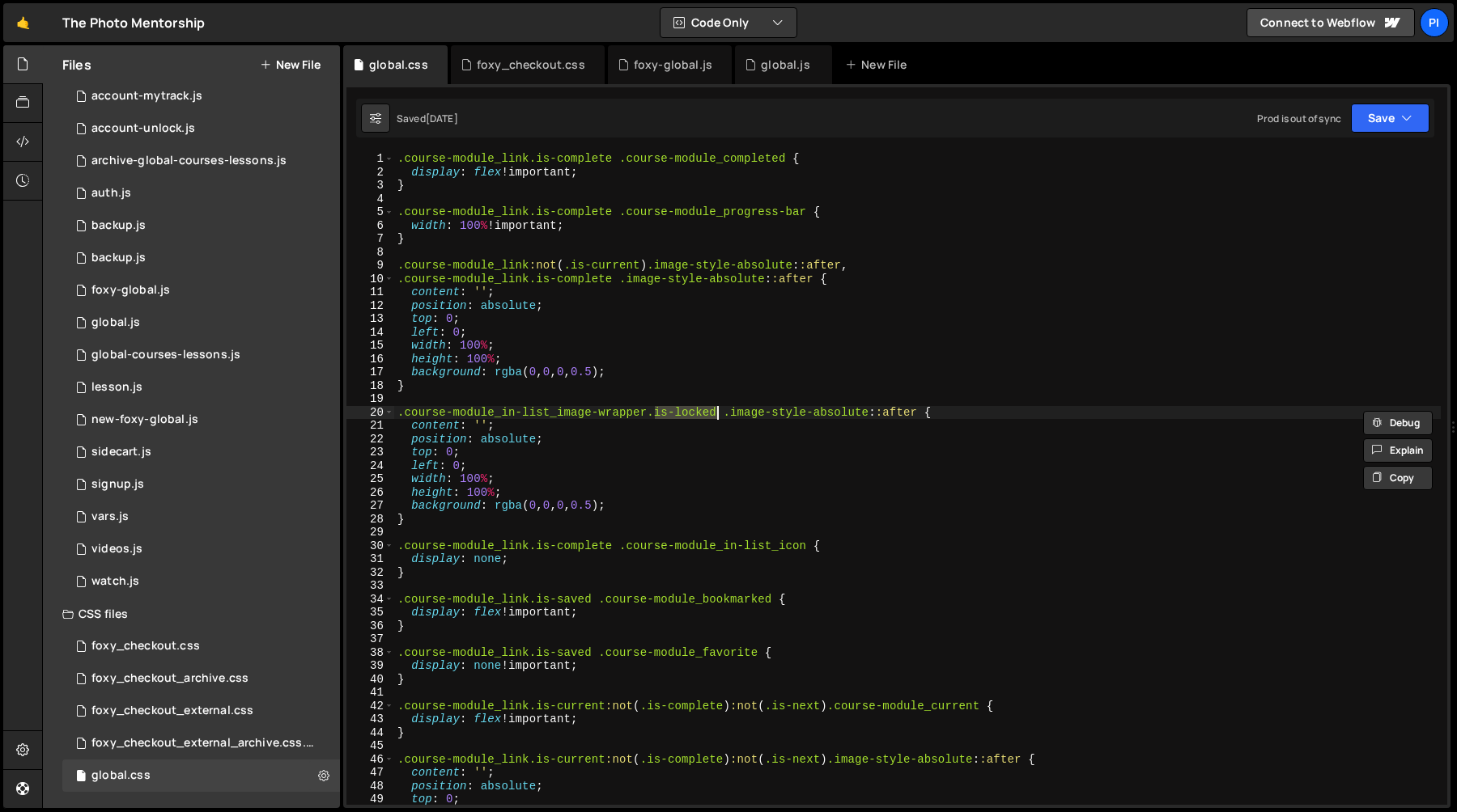
click at [542, 183] on div ".course-module_link.is-complete .course-module_completed { display : flex !impo…" at bounding box center [917, 492] width 1047 height 680
type textarea "}"
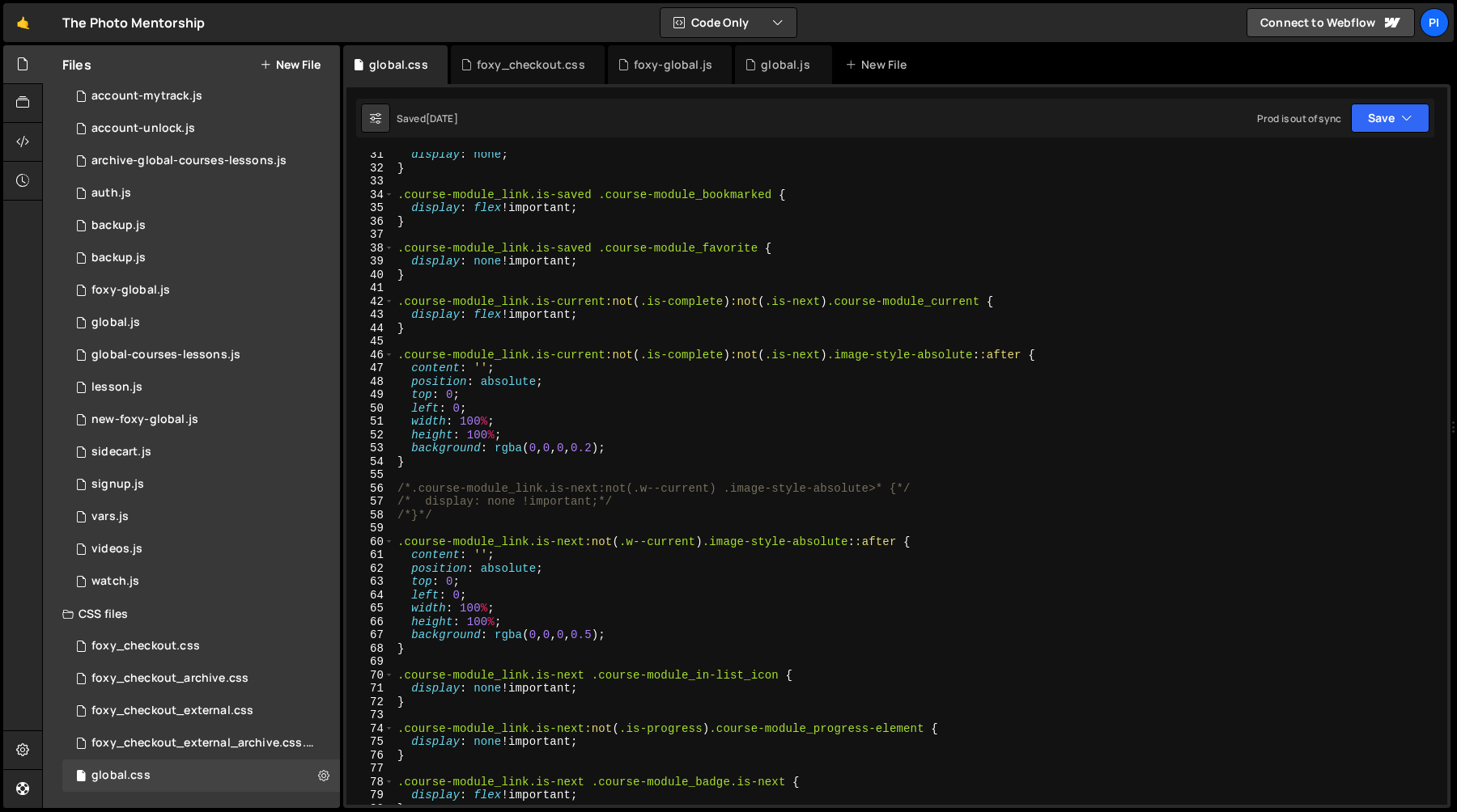
scroll to position [518, 0]
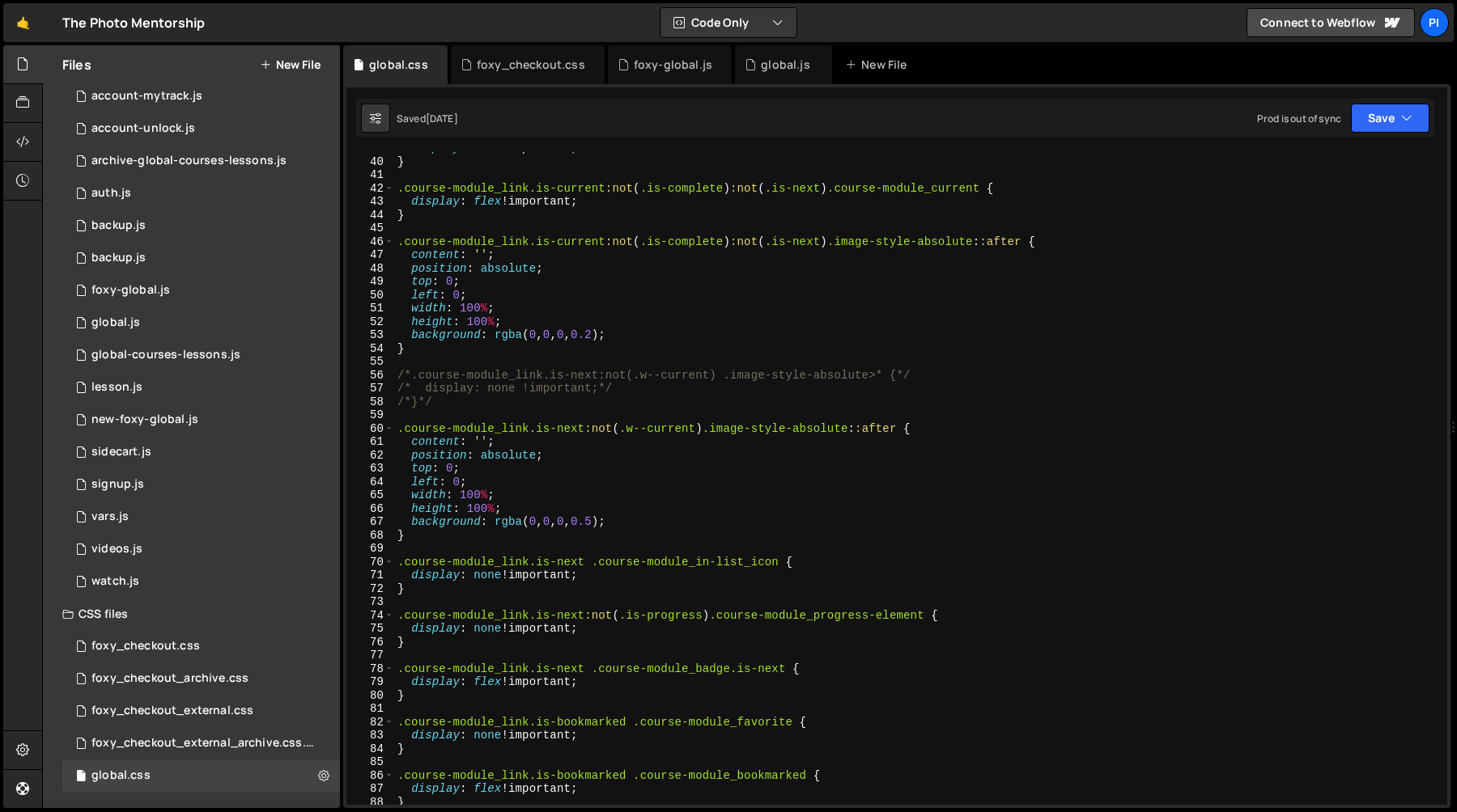
click at [464, 351] on div "display : none !important ; } .course-module_link.is-current :not ( .is-complet…" at bounding box center [917, 481] width 1047 height 680
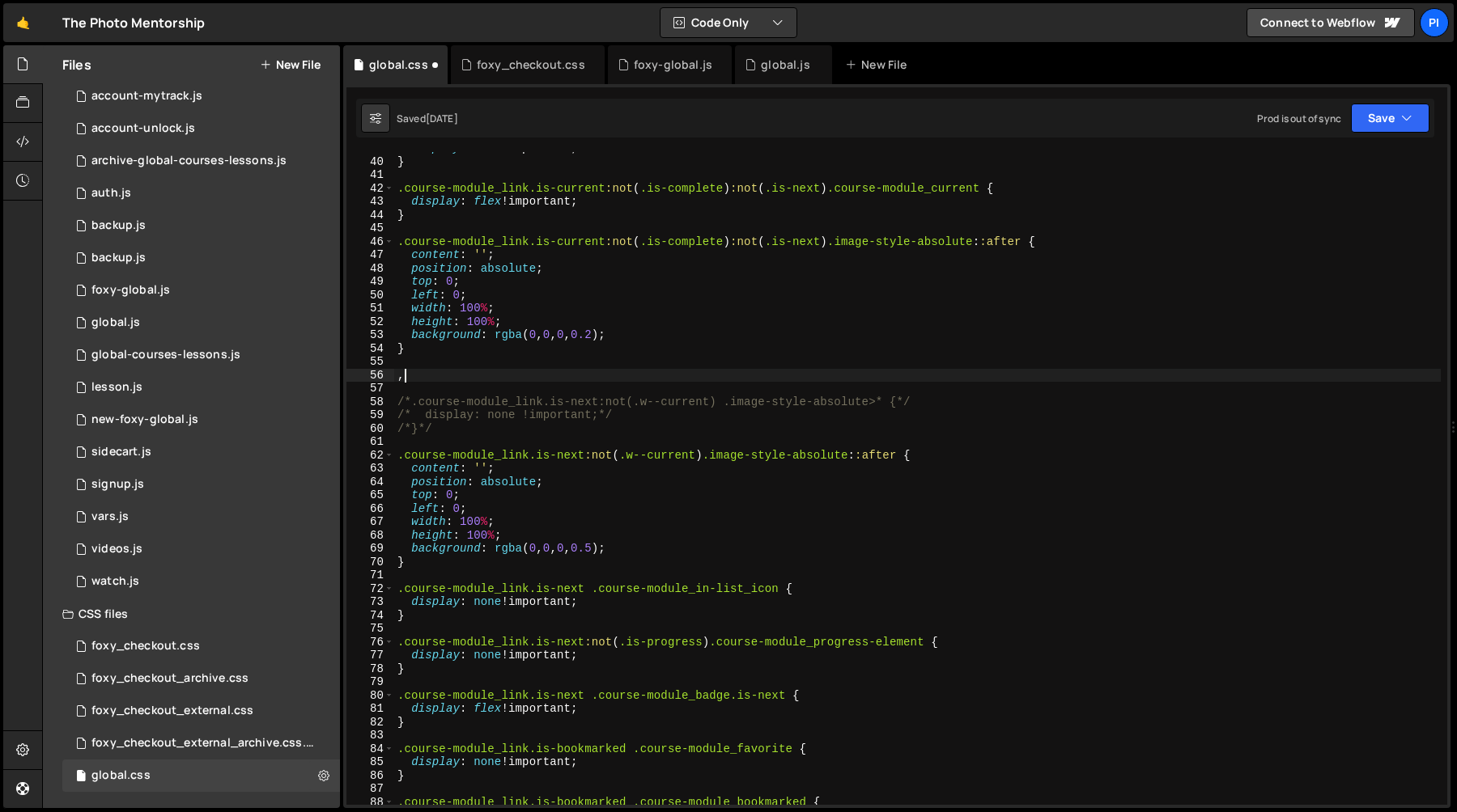
paste textarea "course-module_in-list_free-button"
click at [605, 244] on div "display : none !important ; } .course-module_link.is-current :not ( .is-complet…" at bounding box center [917, 481] width 1047 height 680
click at [475, 381] on div "display : none !important ; } .course-module_link.is-current :not ( .is-complet…" at bounding box center [917, 481] width 1047 height 680
paste textarea ".course-module_link.is-current"
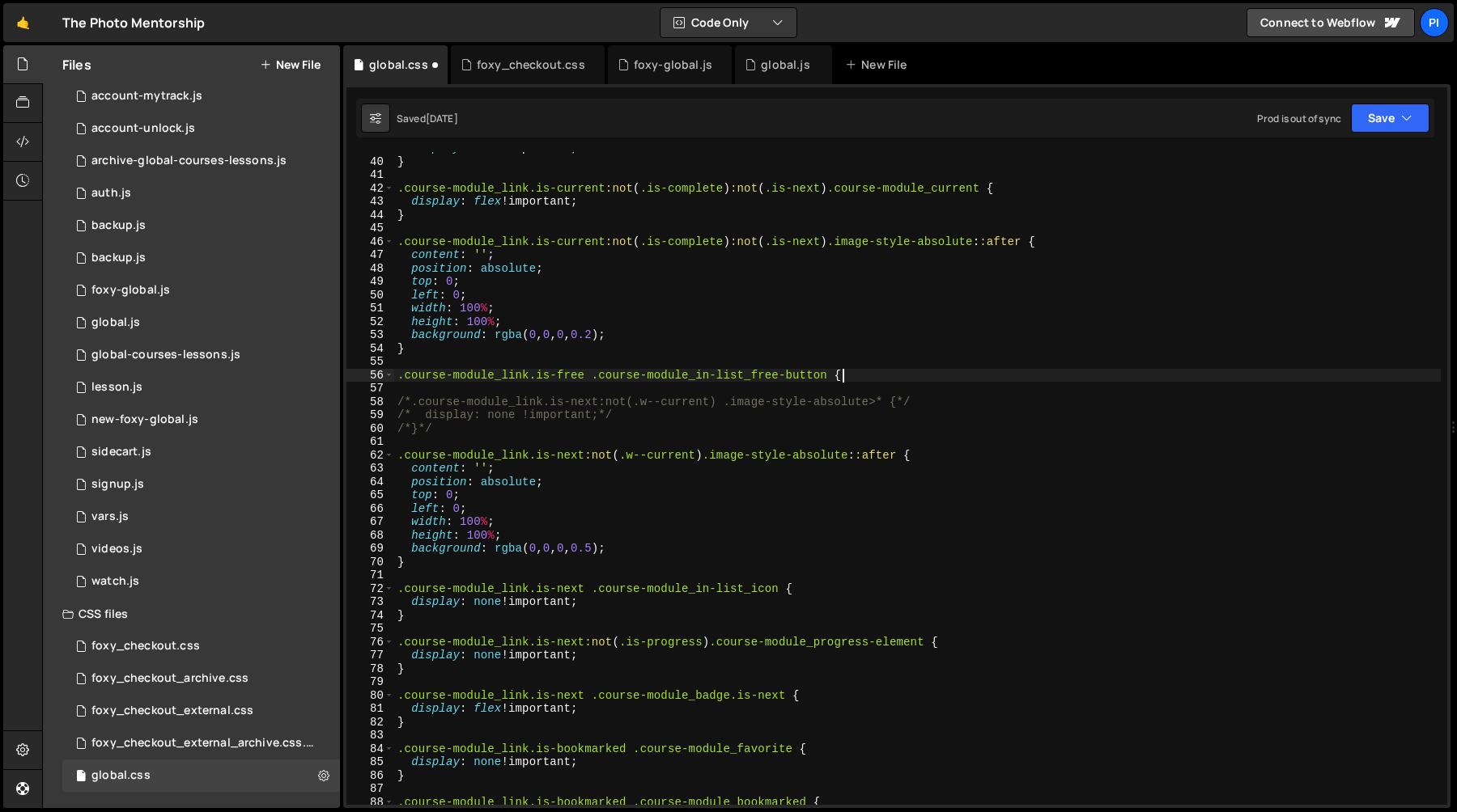
type textarea ".course-module_link.is-free .course-module_in-list_free-button {}"
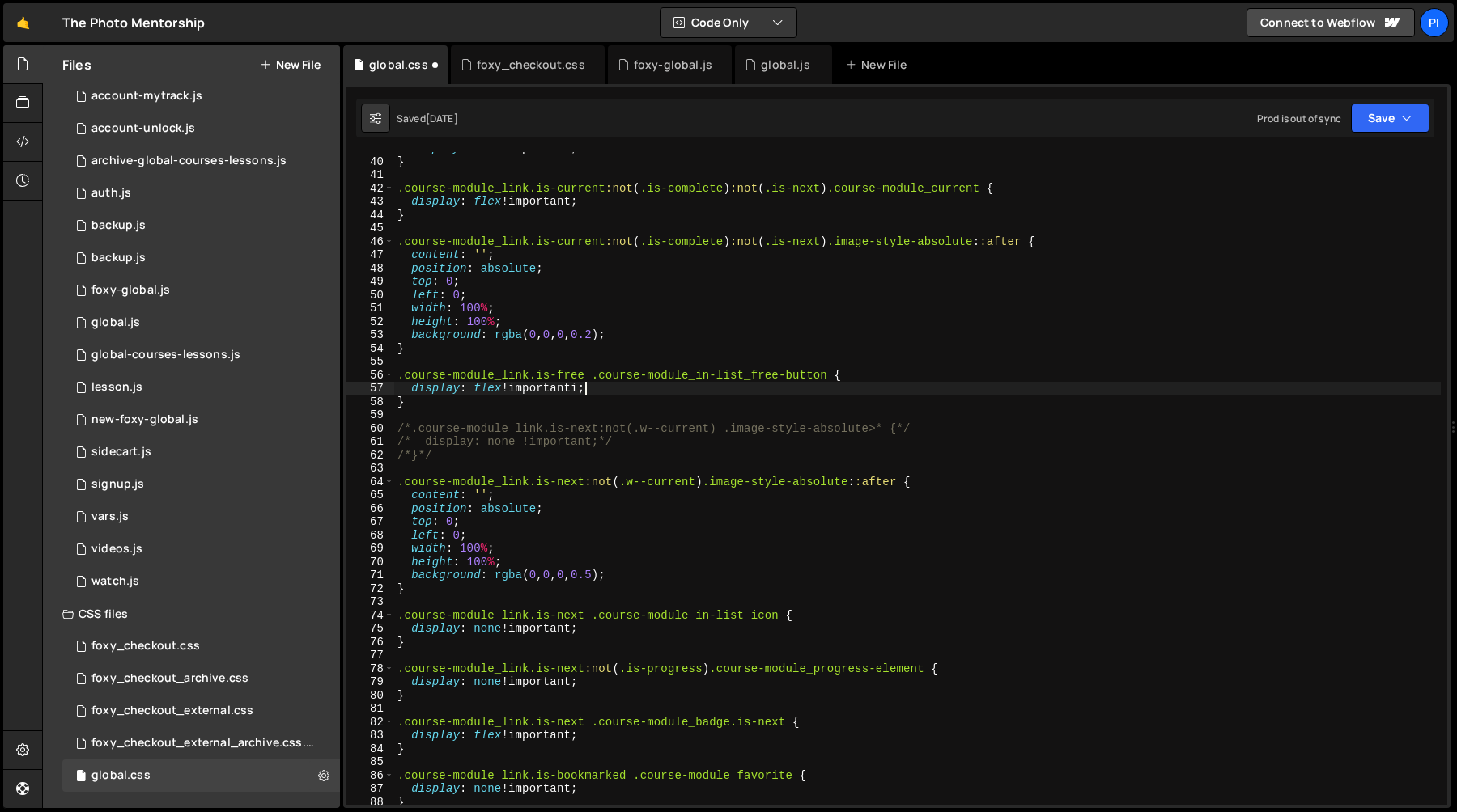
scroll to position [0, 9]
click at [632, 397] on div "display : none ! important ; } .course-module_link.is-current :not ( .is-comple…" at bounding box center [917, 481] width 1047 height 680
click at [598, 378] on div "display : none !important ; } .course-module_link.is-current :not ( .is-complet…" at bounding box center [917, 481] width 1047 height 680
click at [827, 377] on div "display : none !important ; } .course-module_link.is-current :not ( .is-complet…" at bounding box center [917, 481] width 1047 height 680
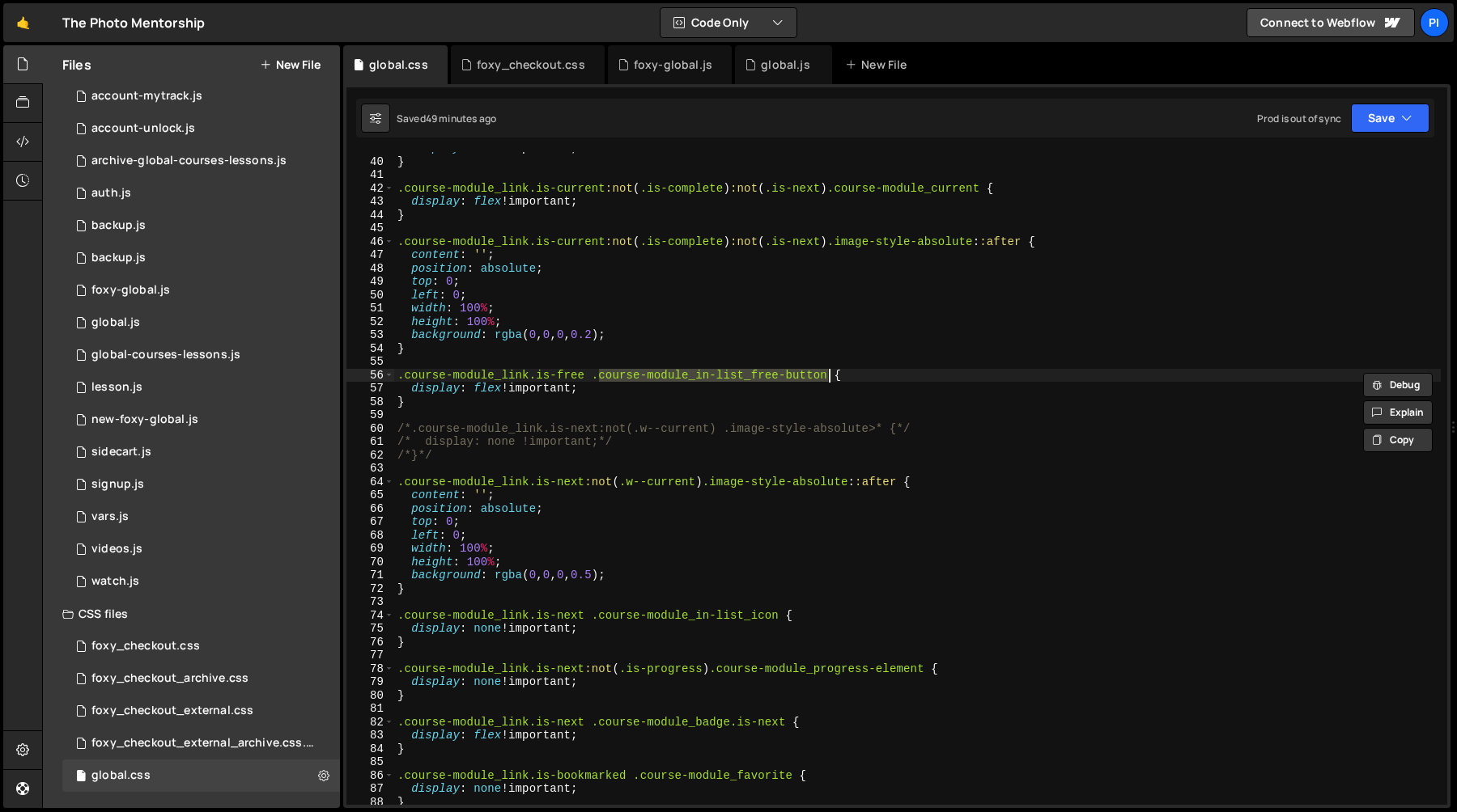
click at [722, 311] on div "display : none !important ; } .course-module_link.is-current :not ( .is-complet…" at bounding box center [917, 481] width 1047 height 680
type textarea "width: 100%;"
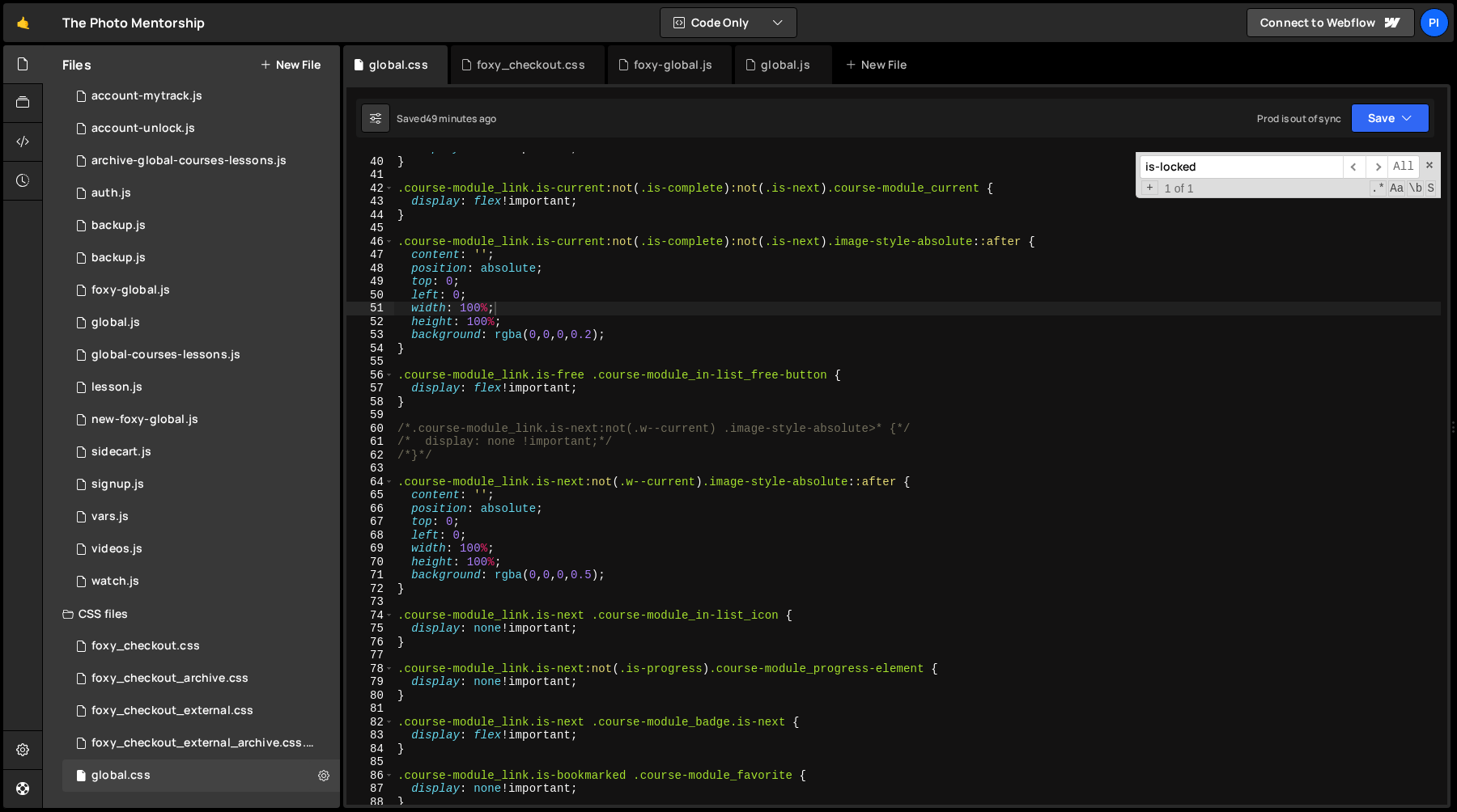
paste input ".course-module_link.is-current:not(.is-complete):not(.is-next) .image-style-abs…"
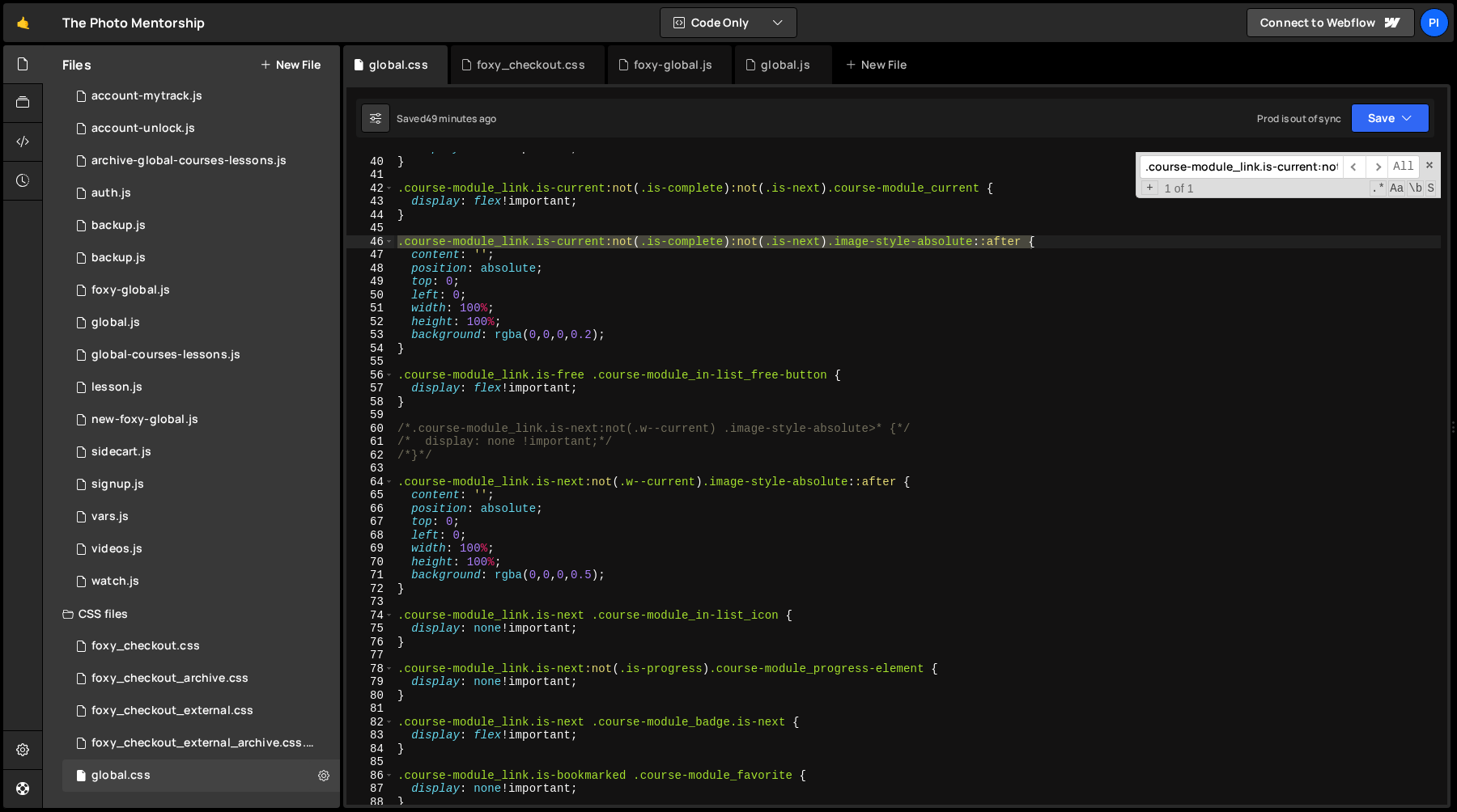
scroll to position [0, 307]
type input ".course-module_link.is-current:not(.is-complete):not(.is-next) .image-style-abs…"
click at [1377, 170] on span "​" at bounding box center [1376, 167] width 23 height 24
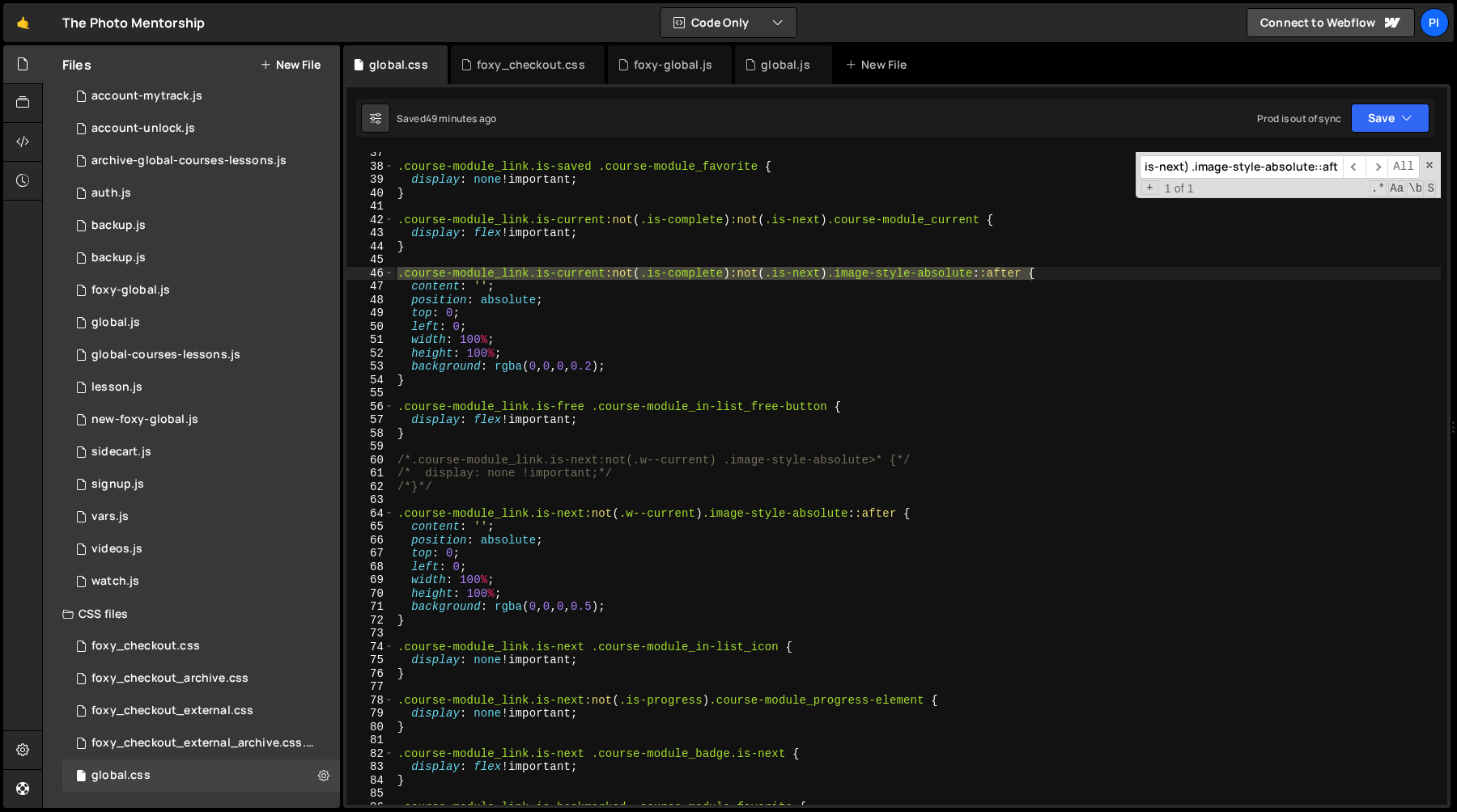
scroll to position [0, 0]
click at [612, 303] on div ".course-module_link.is-saved .course-module_favorite { display : none !importan…" at bounding box center [917, 486] width 1047 height 680
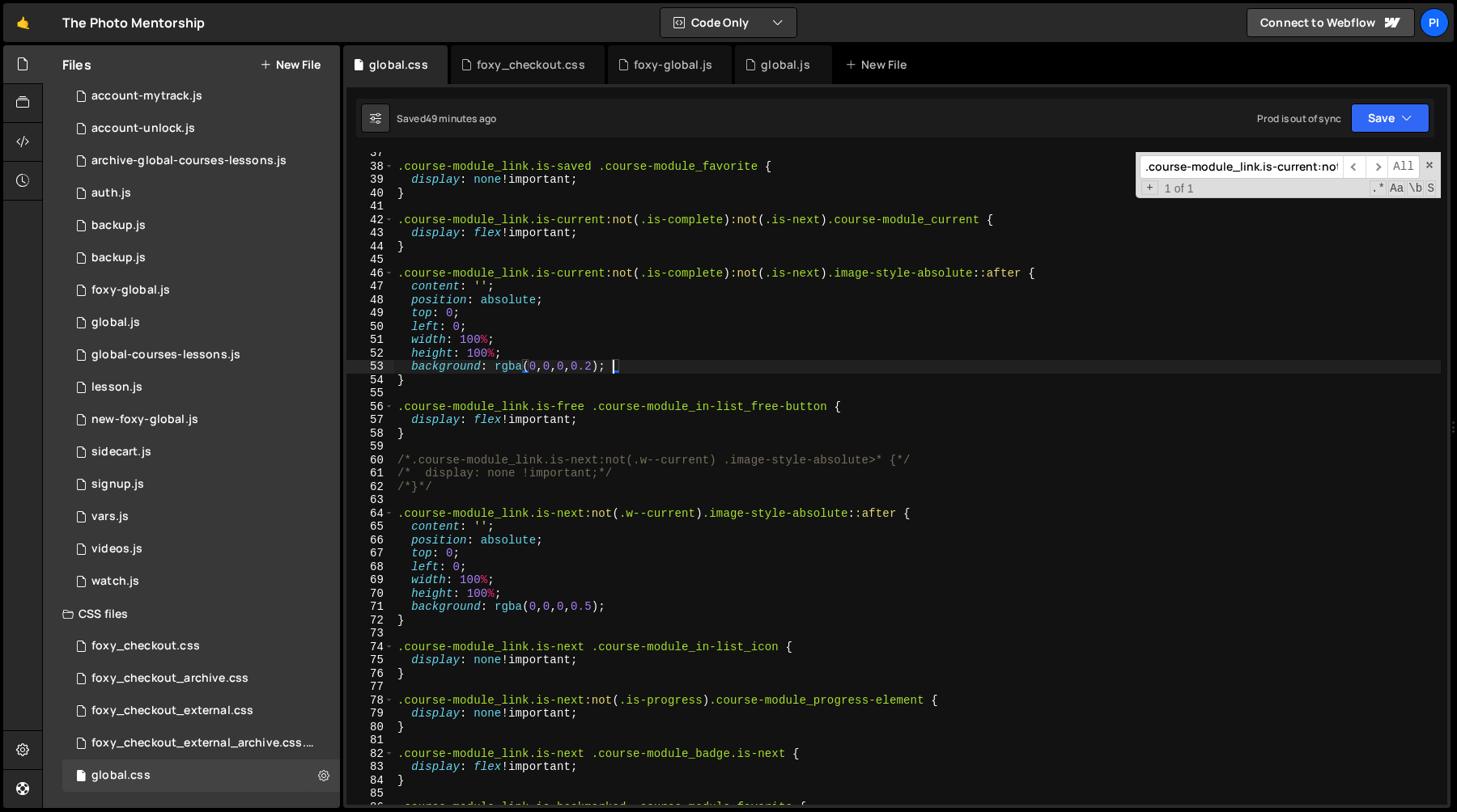
click at [612, 366] on div ".course-module_link.is-saved .course-module_favorite { display : none !importan…" at bounding box center [917, 486] width 1047 height 680
click at [401, 277] on div ".course-module_link.is-saved .course-module_favorite { display : none !importan…" at bounding box center [917, 486] width 1047 height 680
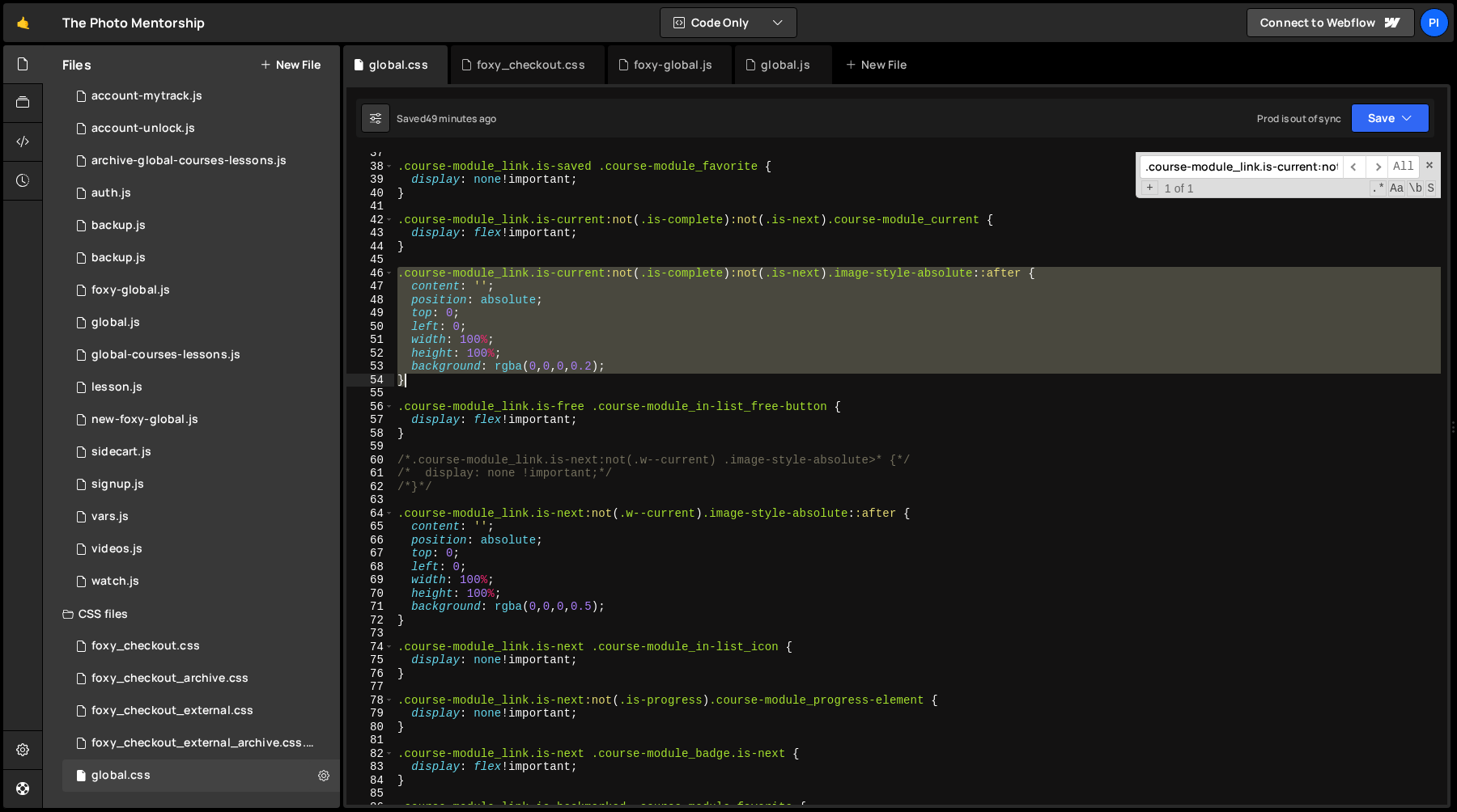
click at [429, 382] on div ".course-module_link.is-saved .course-module_favorite { display : none !importan…" at bounding box center [917, 486] width 1047 height 680
type textarea "background: rgba(0, 0, 0, 0.2); }"
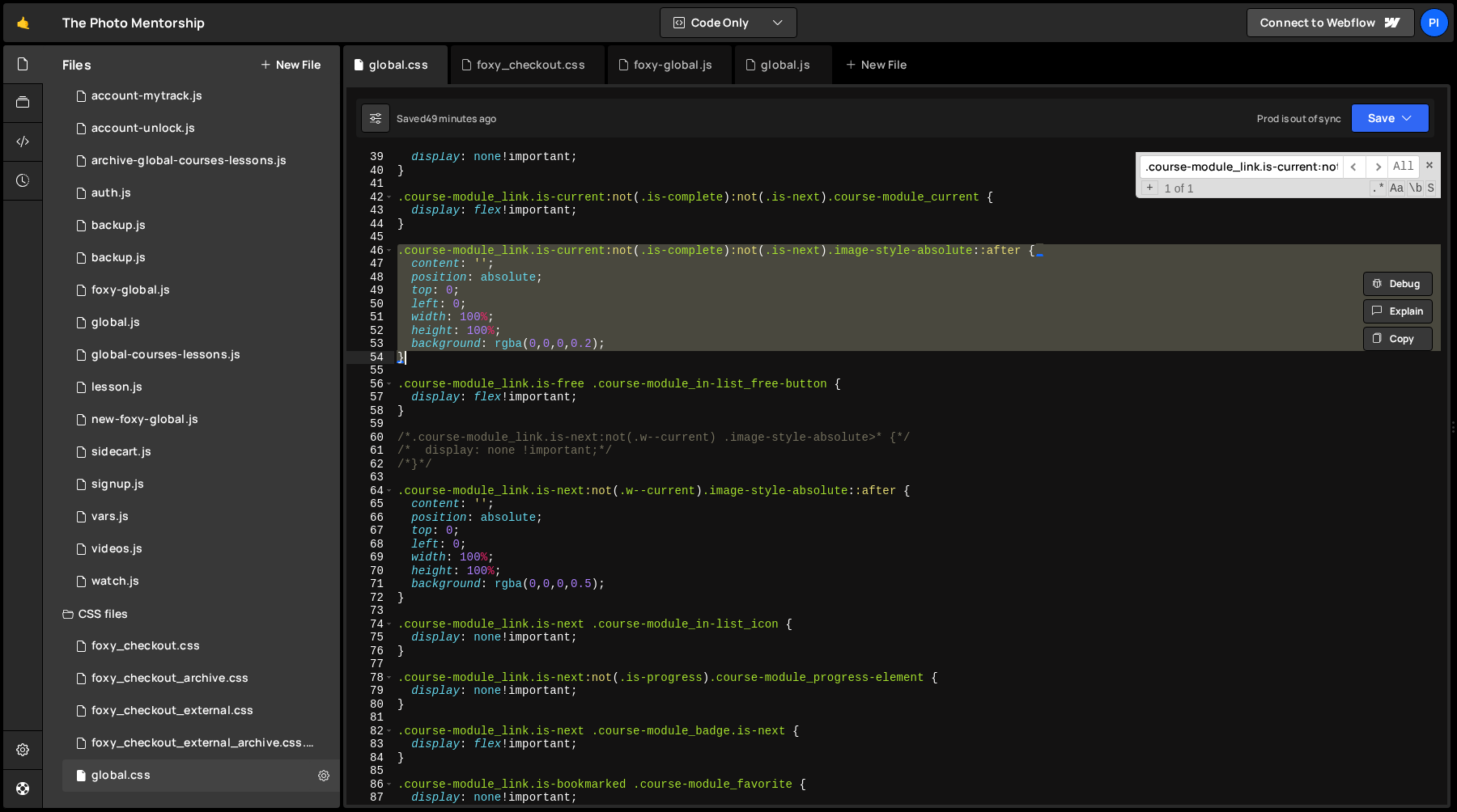
scroll to position [526, 0]
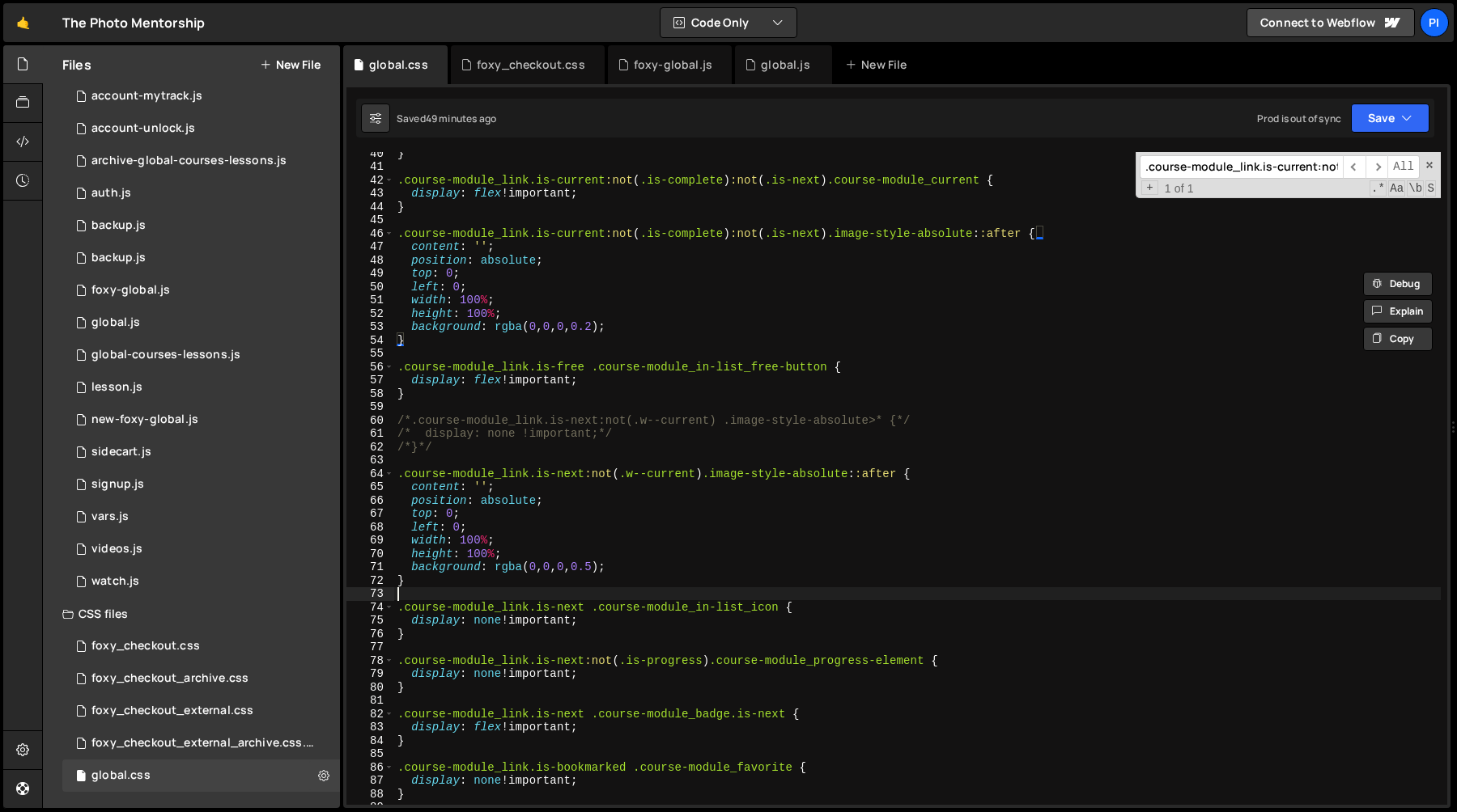
click at [464, 590] on div "} .course-module_link.is-current :not ( .is-complete ) :not ( .is-next ) .cours…" at bounding box center [917, 486] width 1047 height 680
click at [453, 579] on div "} .course-module_link.is-current :not ( .is-complete ) :not ( .is-next ) .cours…" at bounding box center [917, 486] width 1047 height 680
type textarea "}"
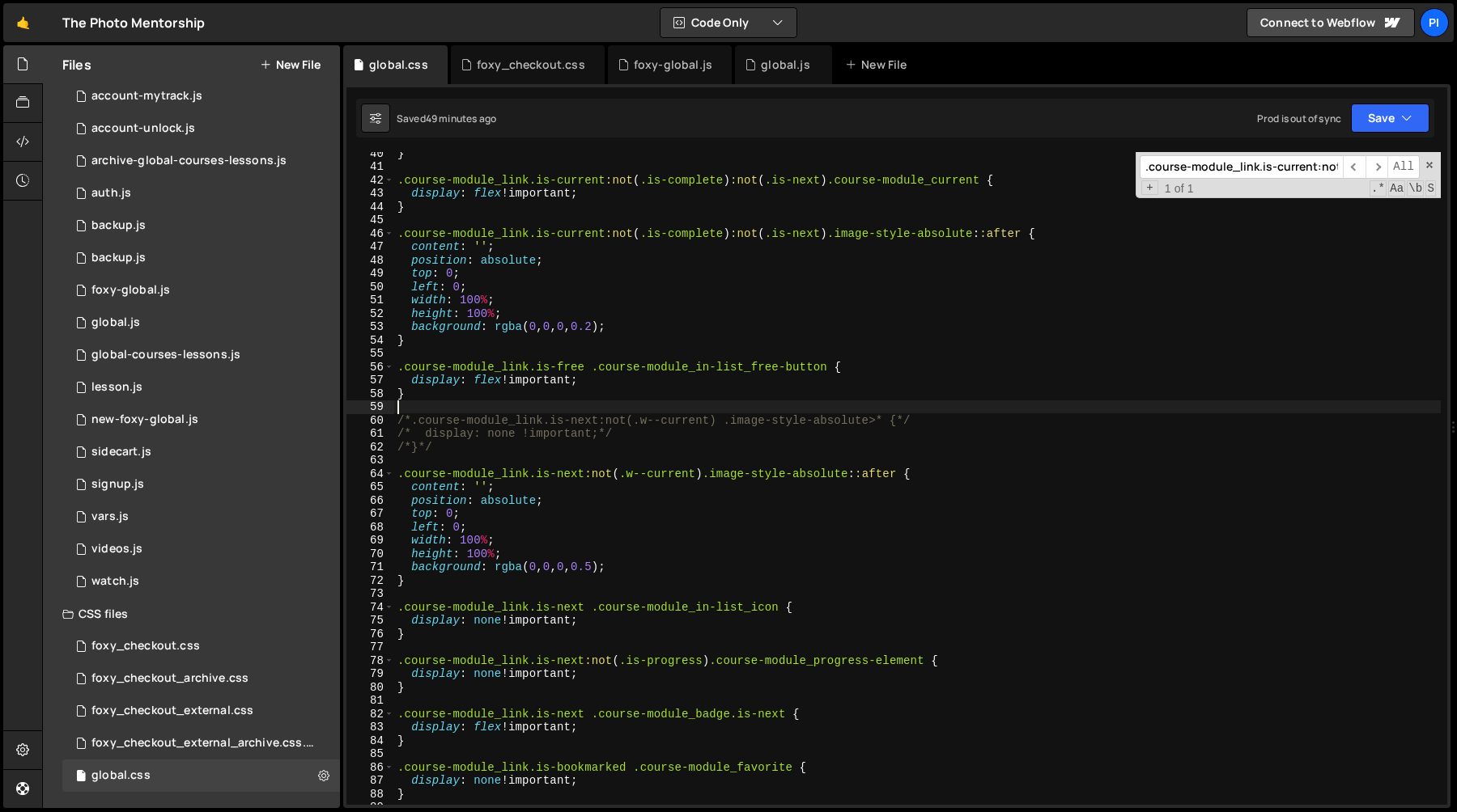
click at [509, 405] on div "} .course-module_link.is-current :not ( .is-complete ) :not ( .is-next ) .cours…" at bounding box center [917, 486] width 1047 height 680
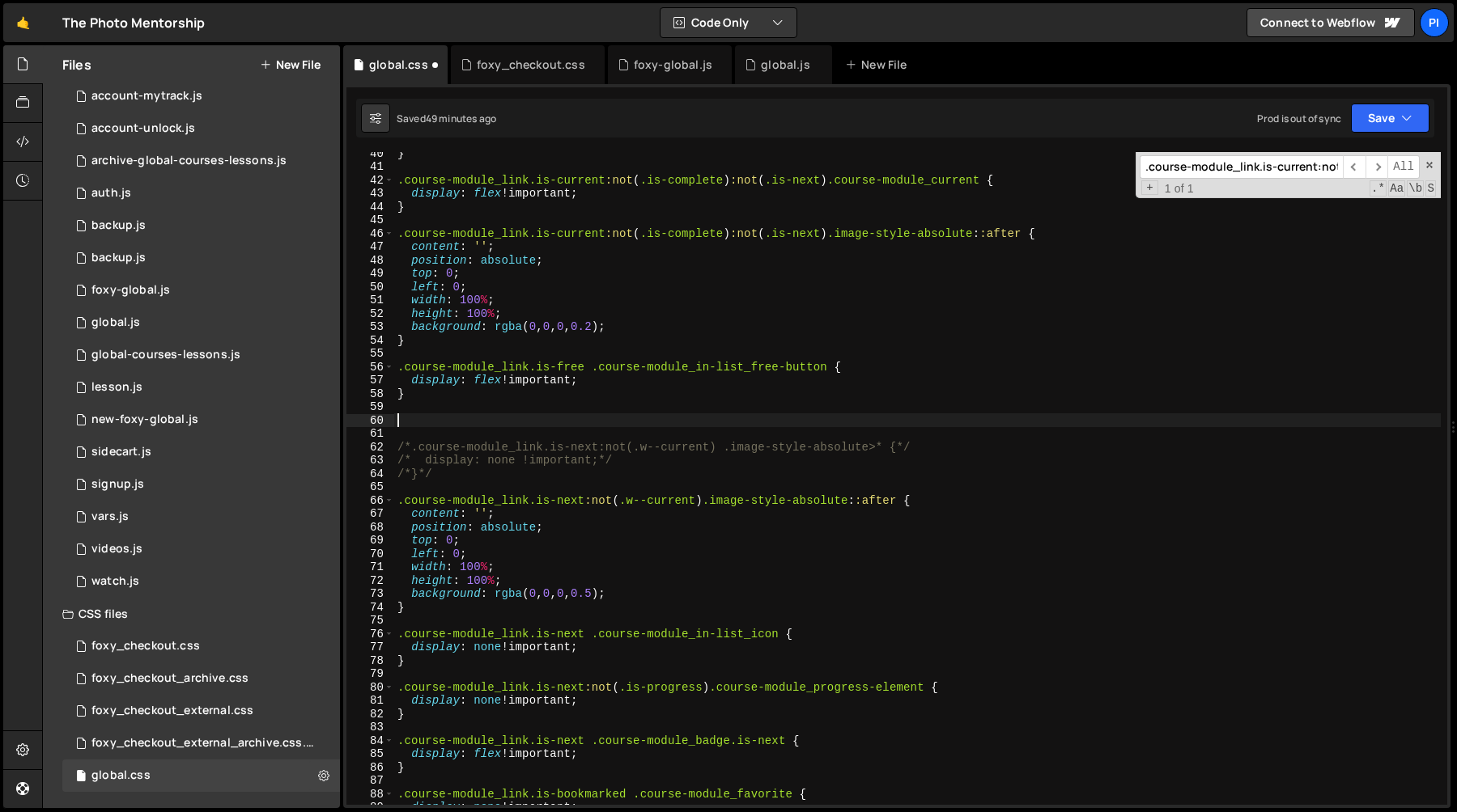
paste textarea "}"
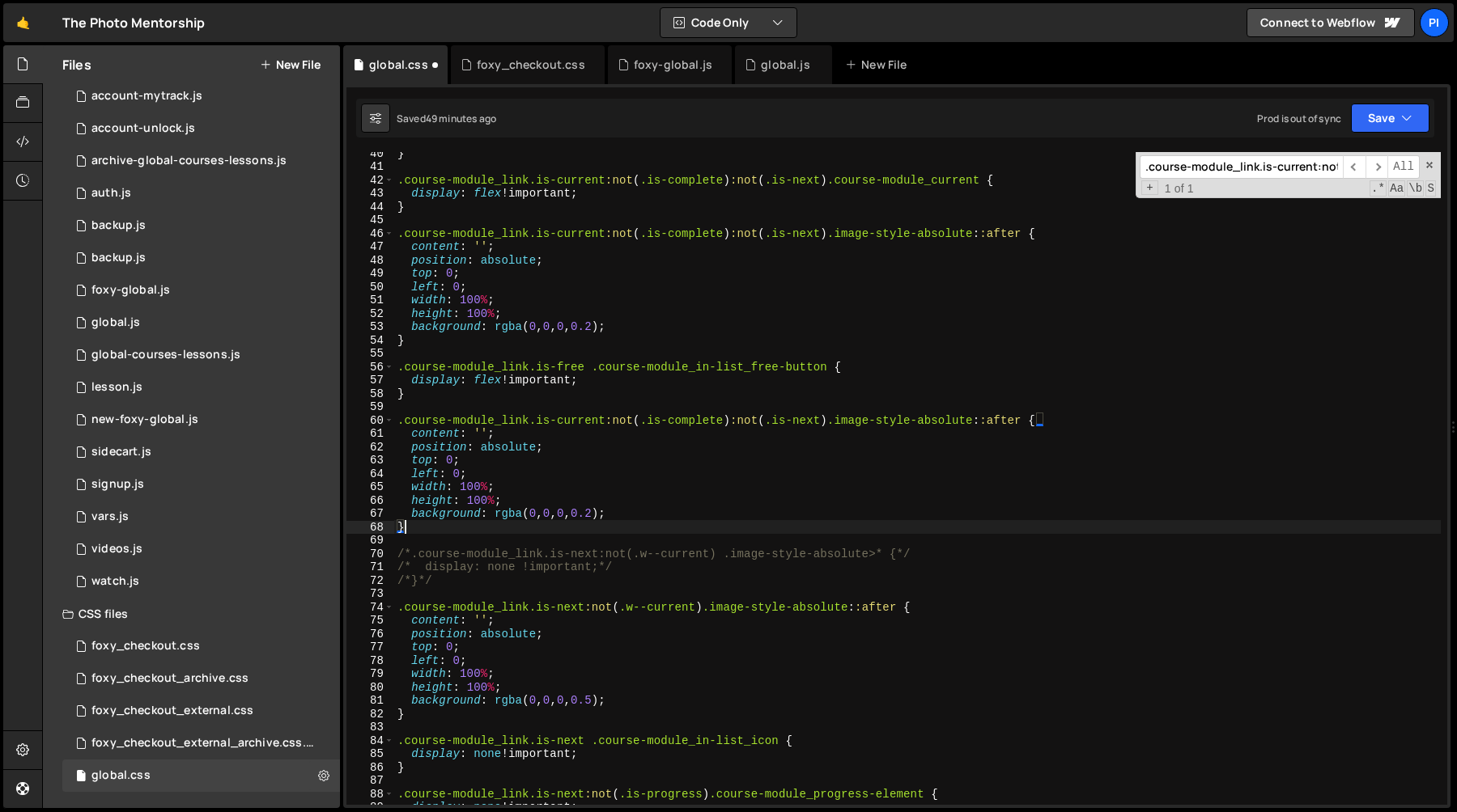
click at [687, 420] on div "} .course-module_link.is-current :not ( .is-complete ) :not ( .is-next ) .cours…" at bounding box center [917, 486] width 1047 height 680
click at [665, 510] on div "} .course-module_link.is-current :not ( .is-complete ) :not ( .is-next ) .cours…" at bounding box center [917, 486] width 1047 height 680
type textarea "background: rgba(0, 0, 0, 0.2);"
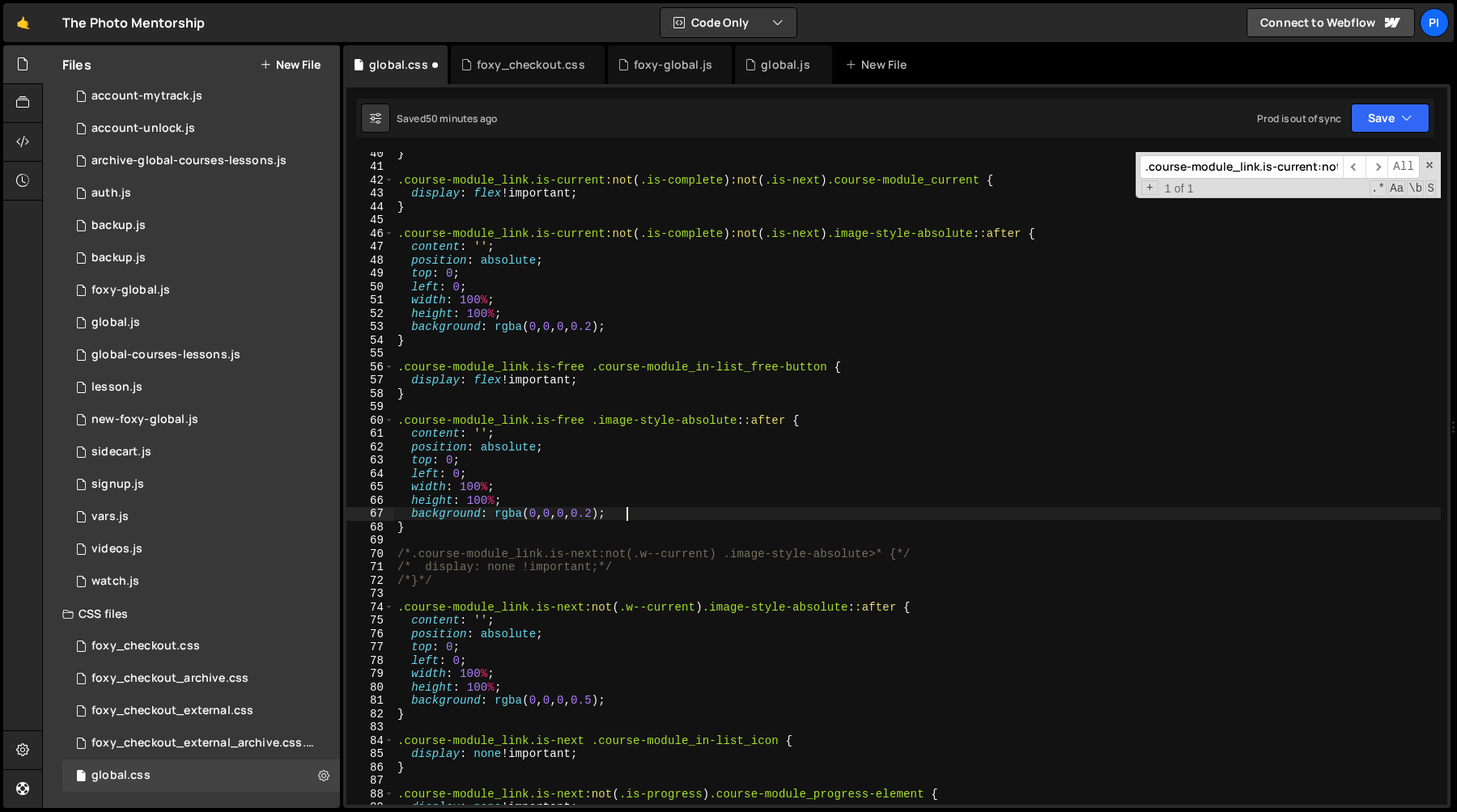
scroll to position [0, 0]
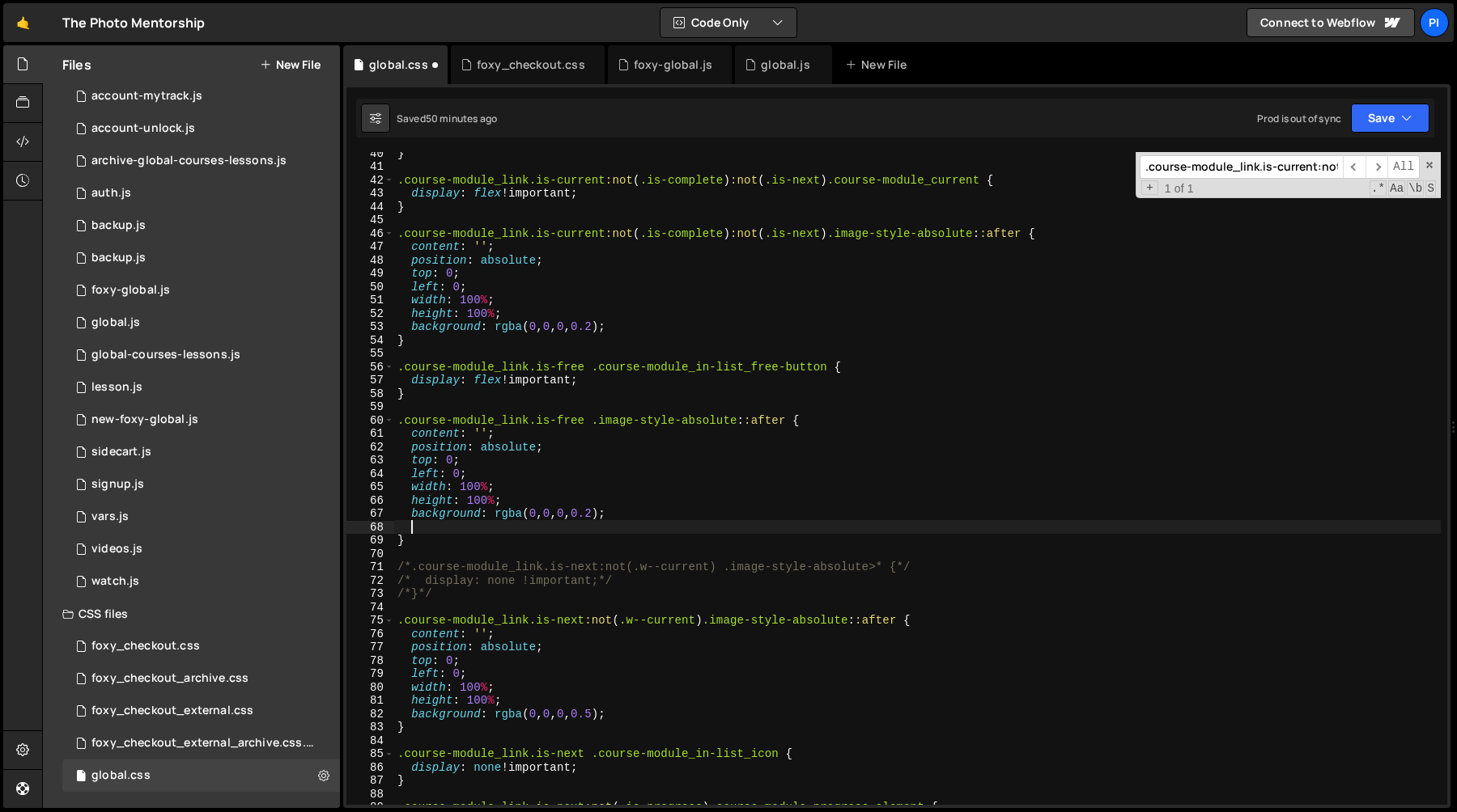
paste textarea "backdrop-filter"
click at [397, 422] on div "} .course-module_link.is-current :not ( .is-complete ) :not ( .is-next ) .cours…" at bounding box center [917, 486] width 1047 height 680
click at [421, 538] on div "} .course-module_link.is-current :not ( .is-complete ) :not ( .is-next ) .cours…" at bounding box center [917, 486] width 1047 height 680
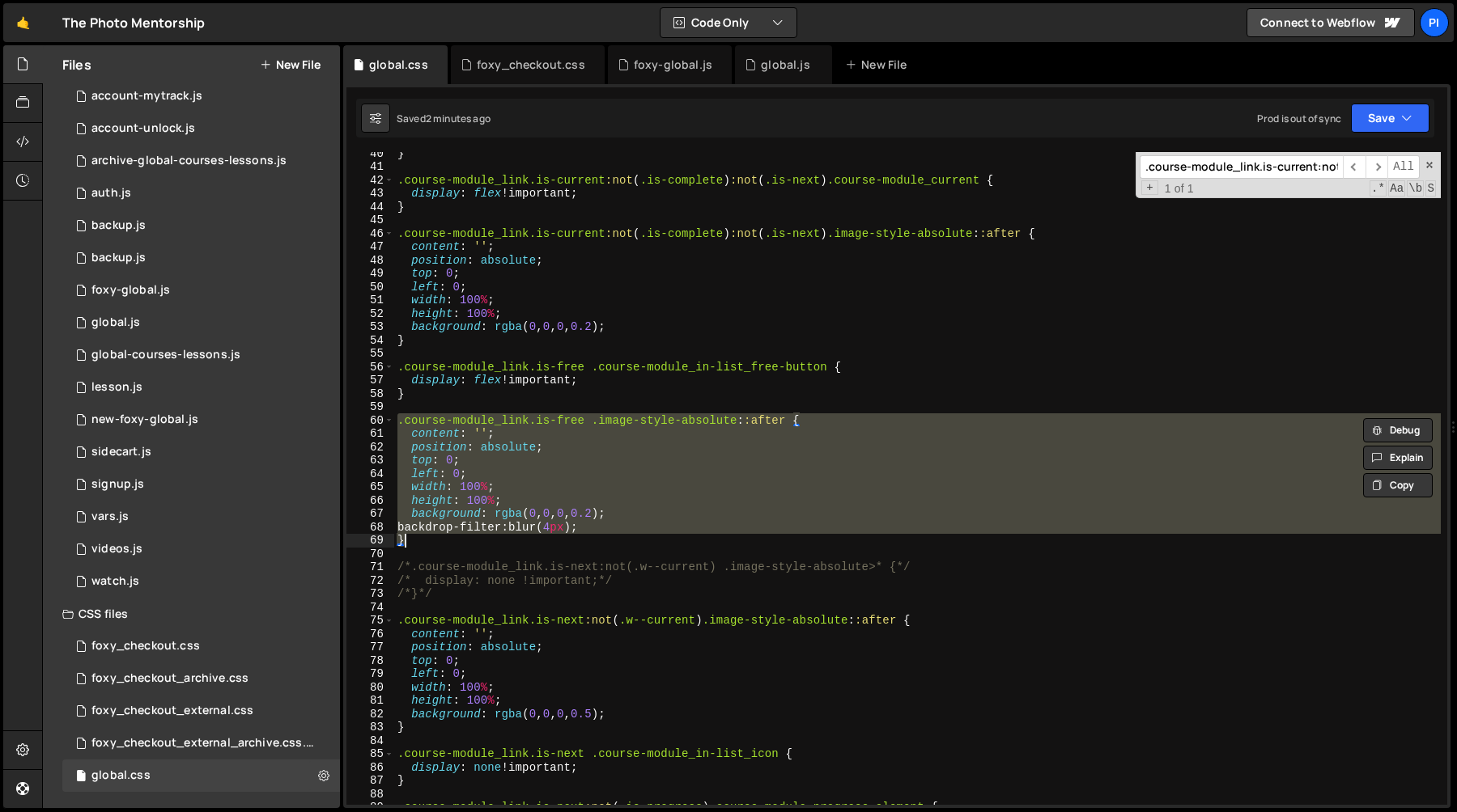
click at [420, 538] on div "} .course-module_link.is-current :not ( .is-complete ) :not ( .is-next ) .cours…" at bounding box center [917, 478] width 1047 height 653
type textarea "}"
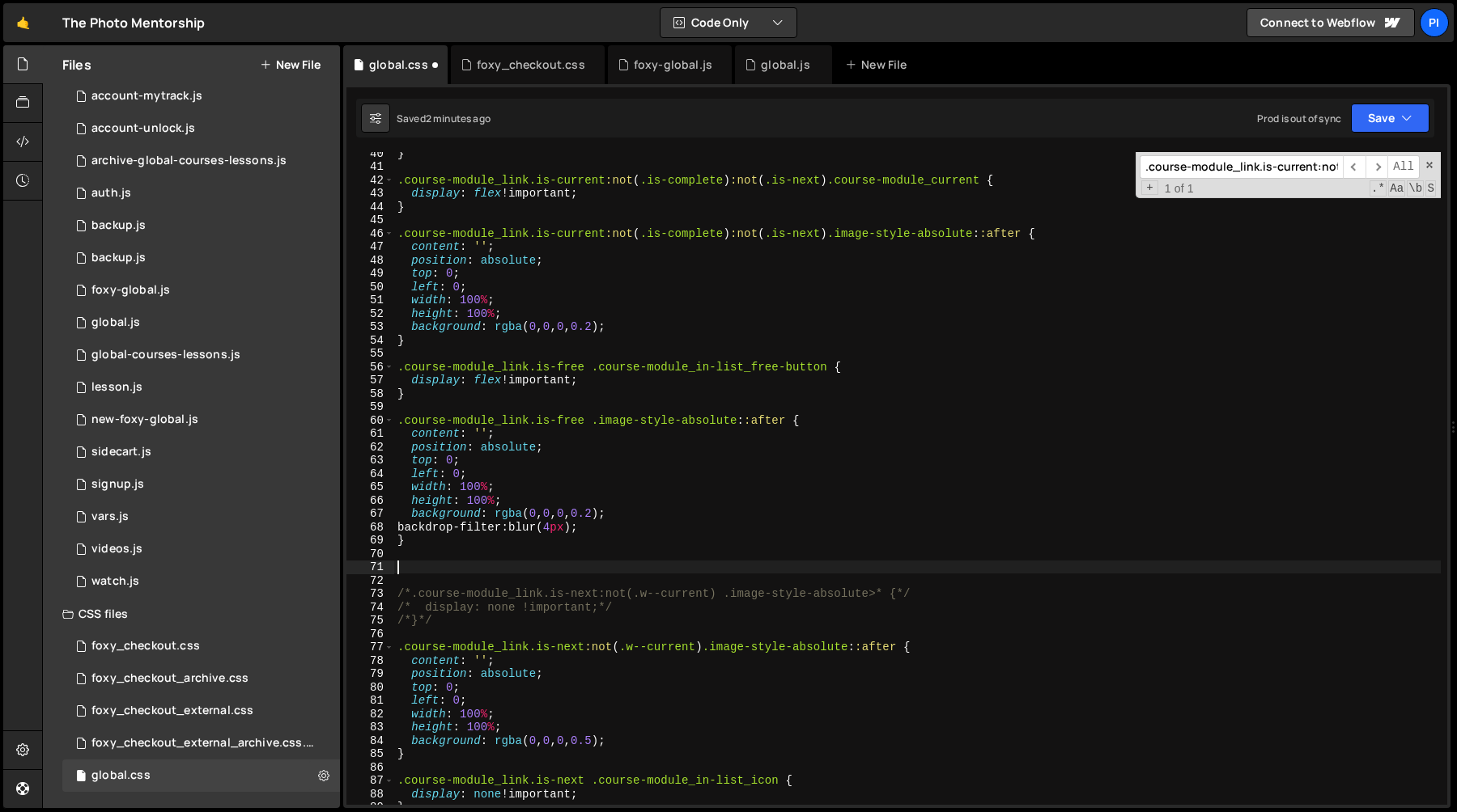
paste textarea "}"
type textarea "}"
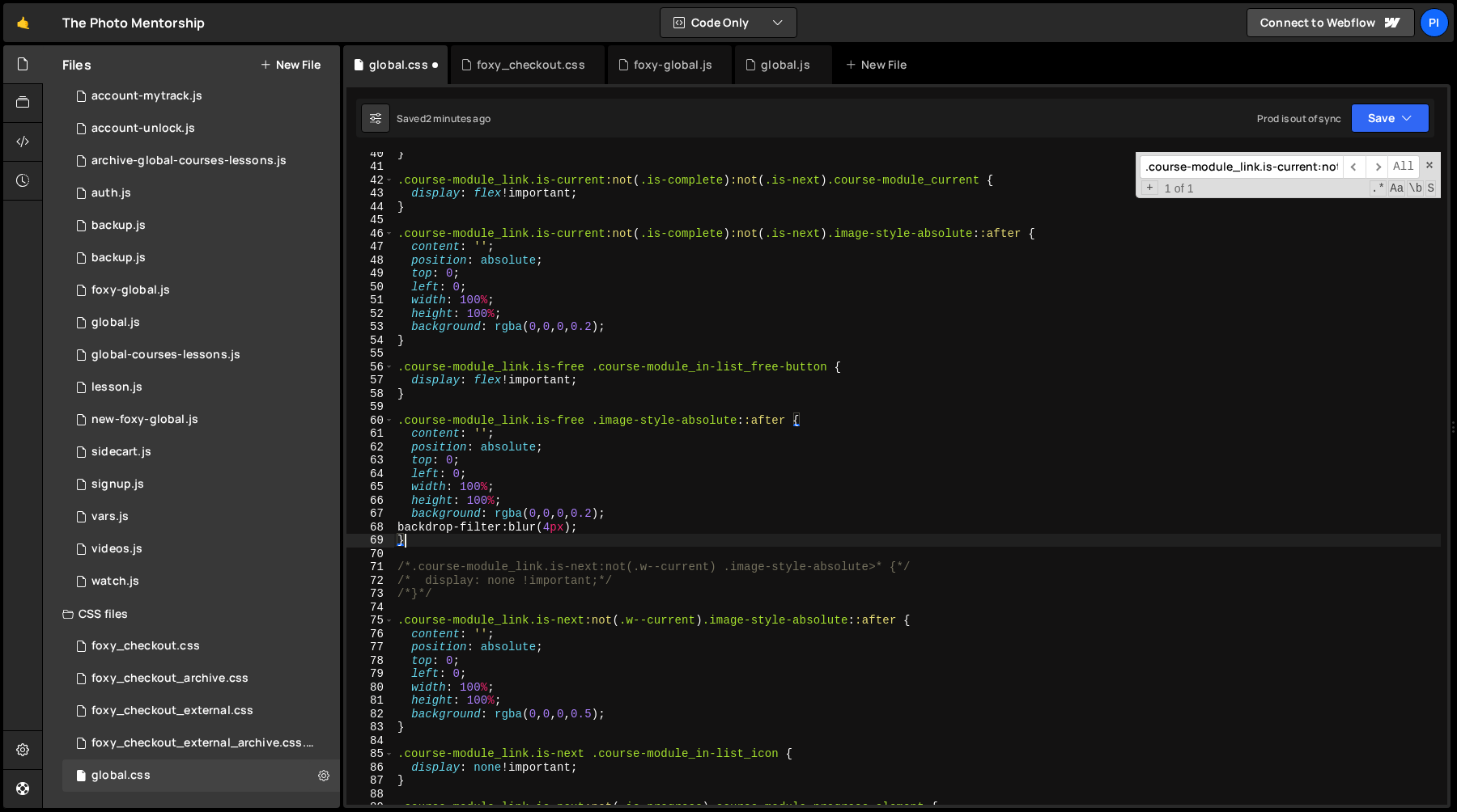
click at [397, 370] on div "} .course-module_link.is-current :not ( .is-complete ) :not ( .is-next ) .cours…" at bounding box center [917, 486] width 1047 height 680
click at [408, 397] on div "} .course-module_link.is-current :not ( .is-complete ) :not ( .is-next ) .cours…" at bounding box center [917, 486] width 1047 height 680
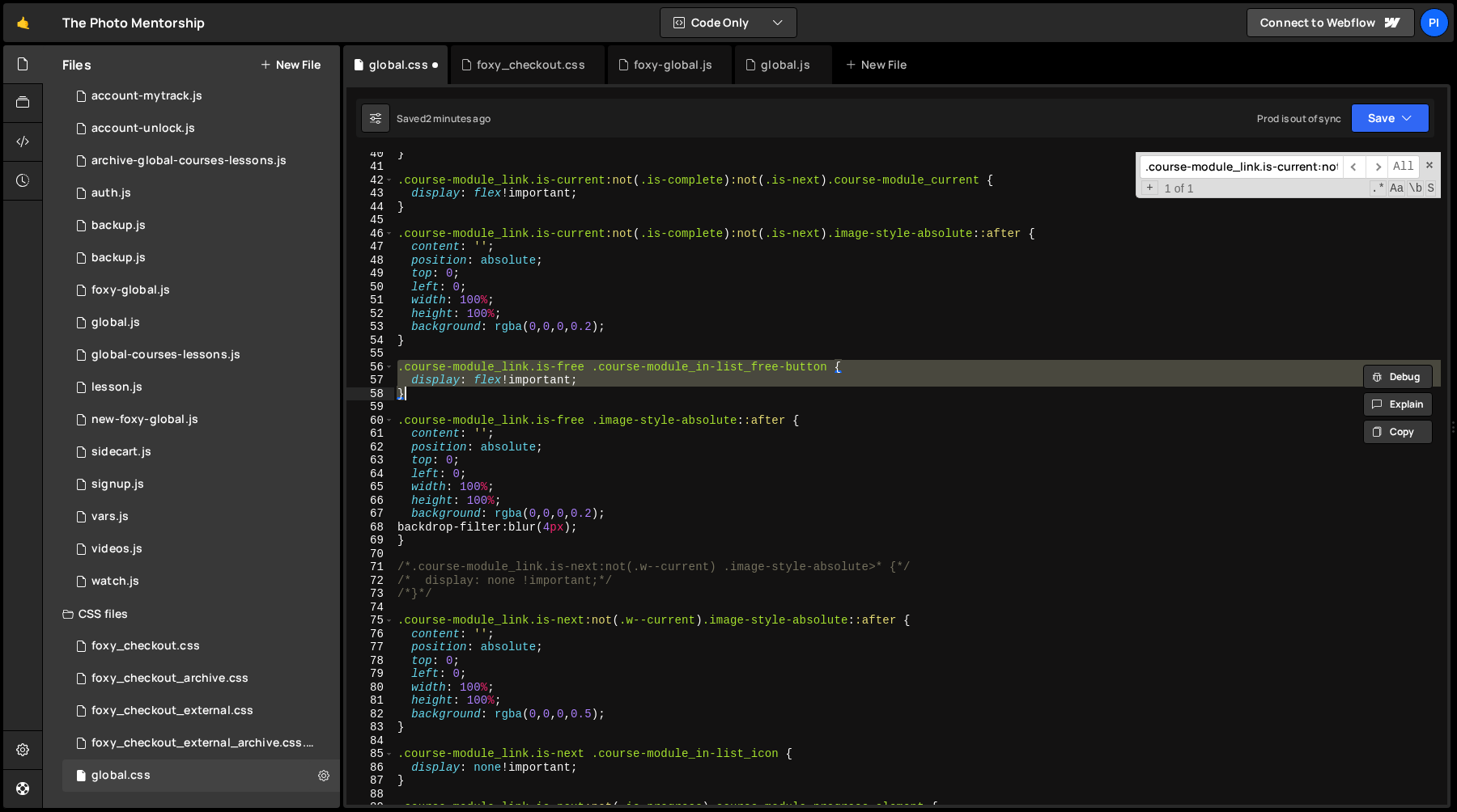
click at [420, 397] on div "} .course-module_link.is-current :not ( .is-complete ) :not ( .is-next ) .cours…" at bounding box center [917, 478] width 1047 height 653
type textarea "}"
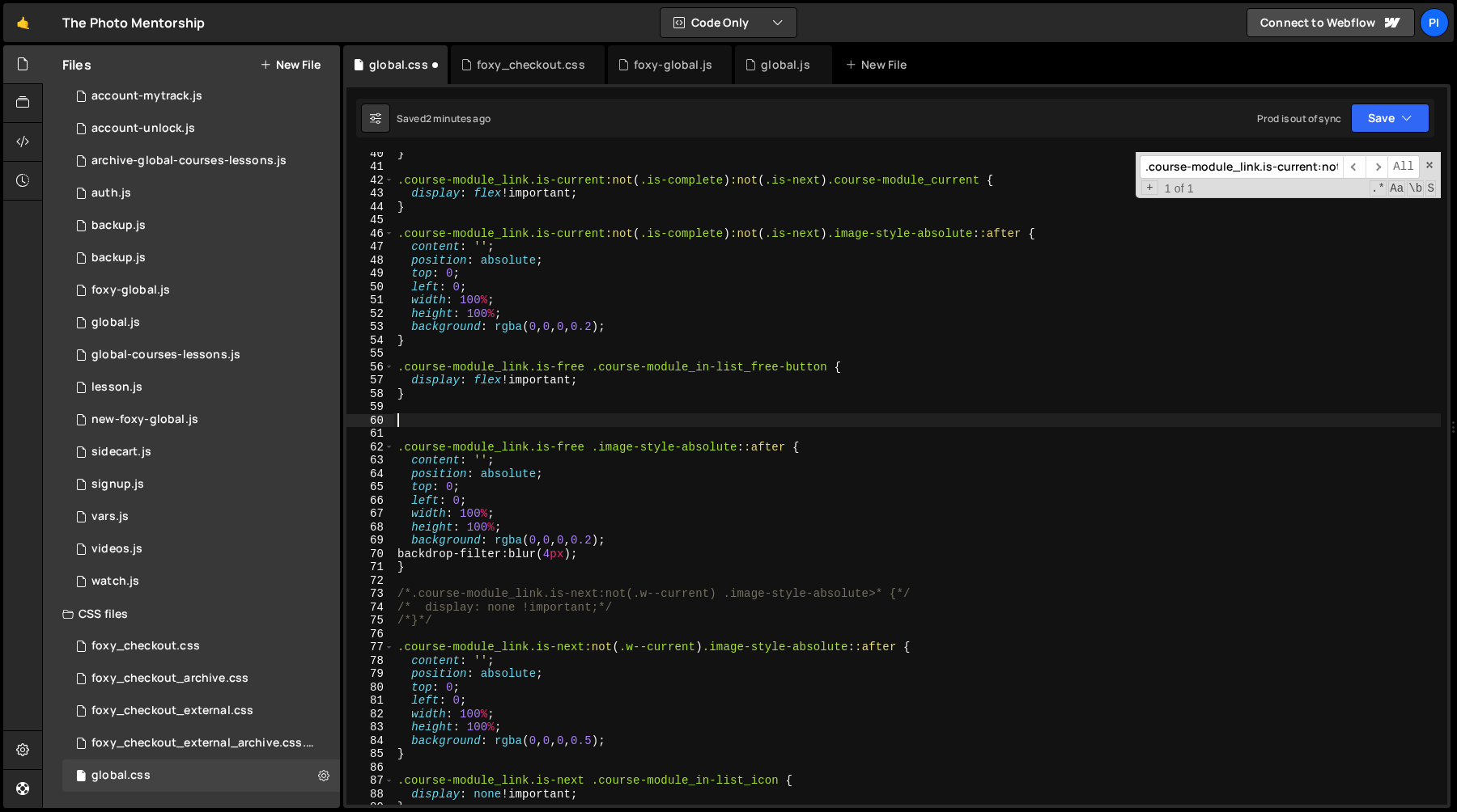
paste textarea "}"
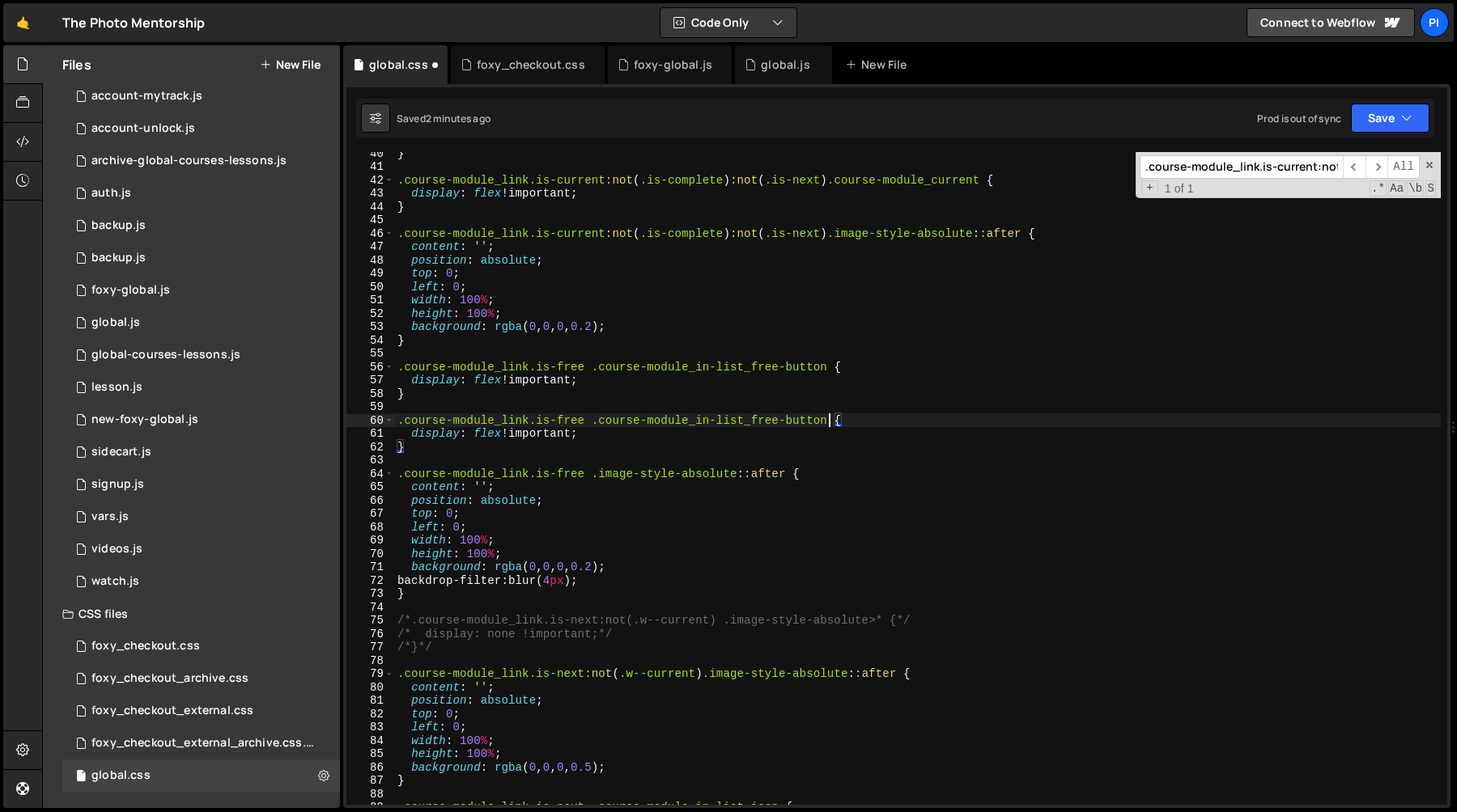
click at [825, 424] on div "} .course-module_link.is-current :not ( .is-complete ) :not ( .is-next ) .cours…" at bounding box center [917, 486] width 1047 height 680
type textarea "transform: scale(1.2) !important;"
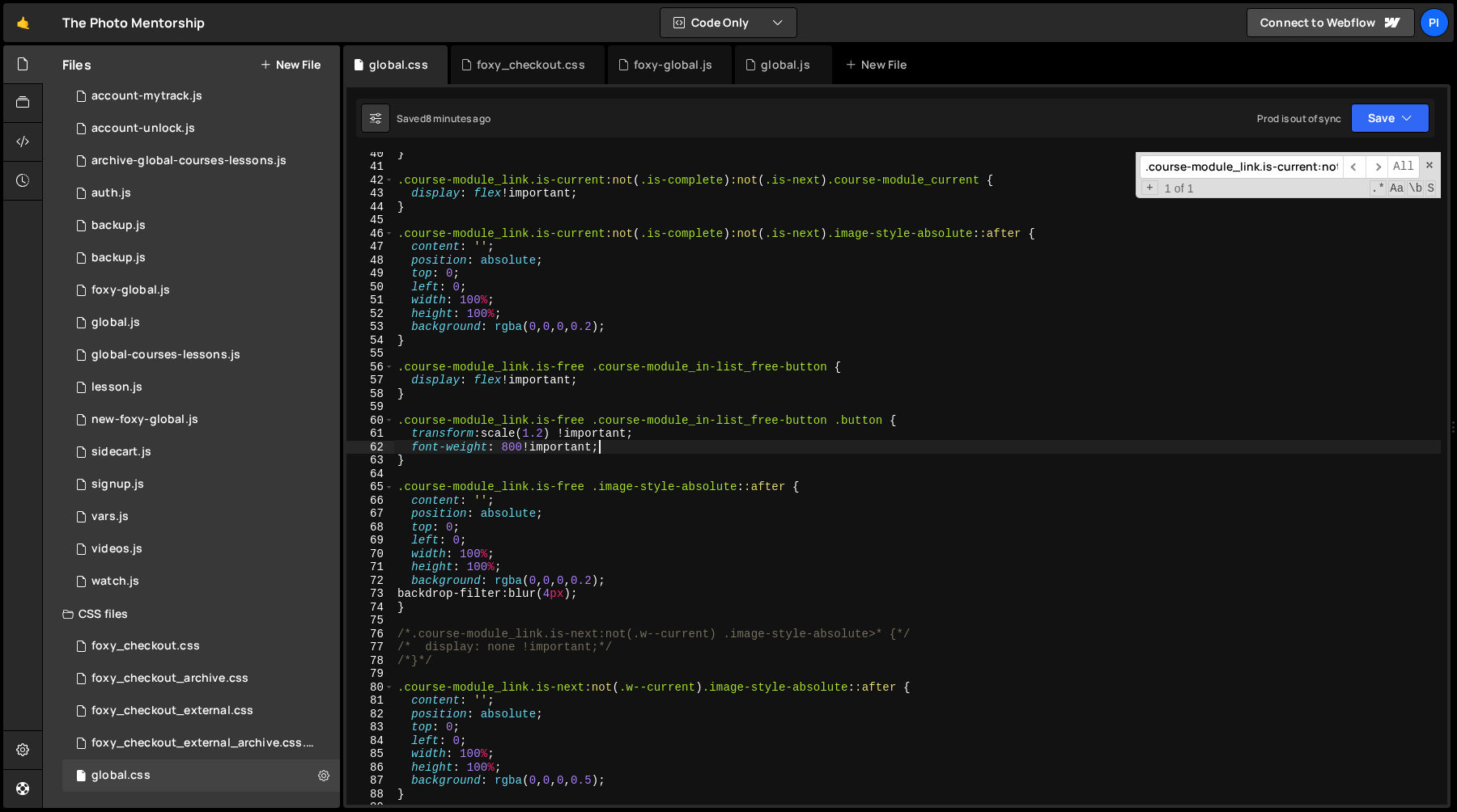
click at [627, 253] on div "} .course-module_link.is-current :not ( .is-complete ) :not ( .is-next ) .cours…" at bounding box center [917, 486] width 1047 height 680
type textarea "content: '';"
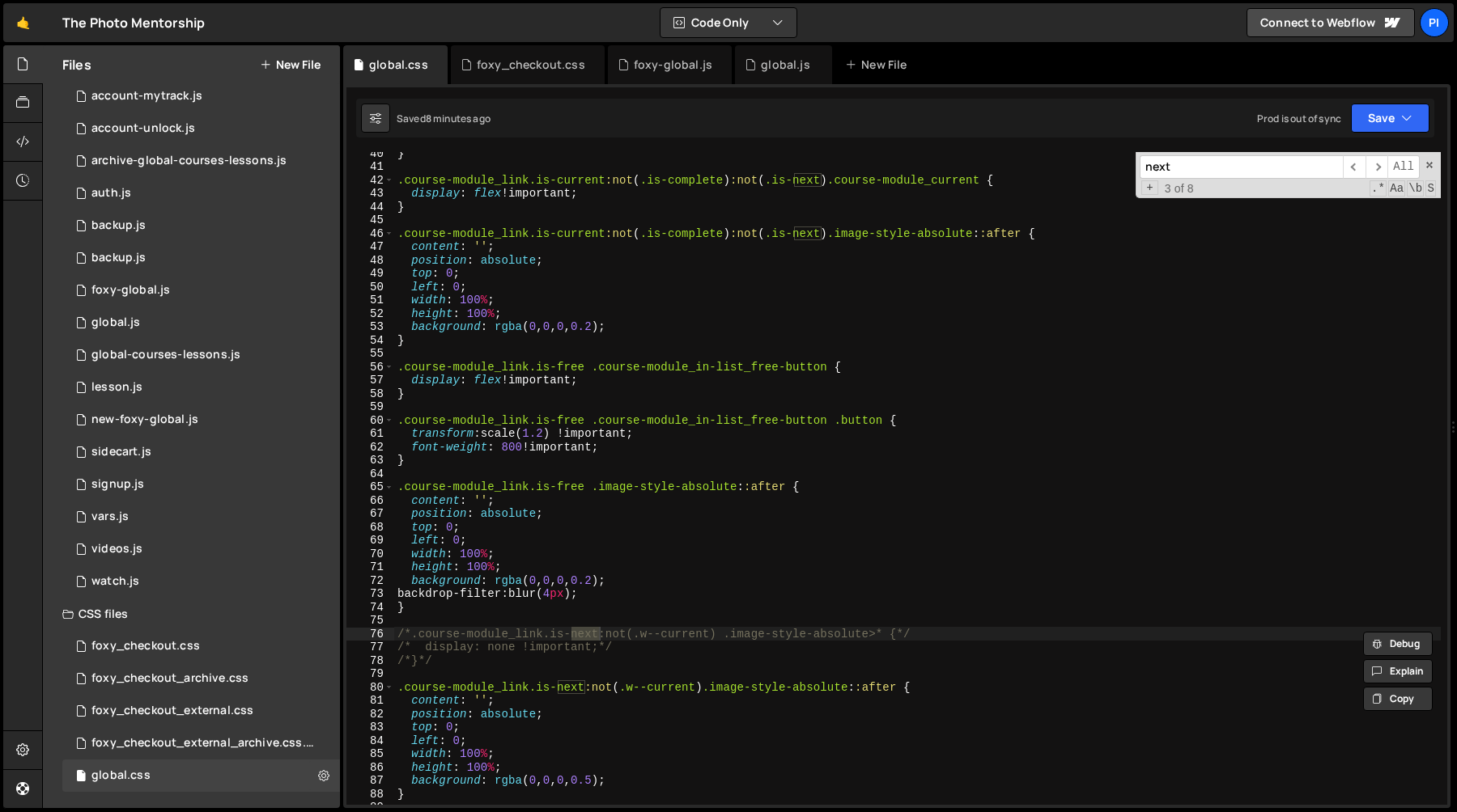
scroll to position [549, 0]
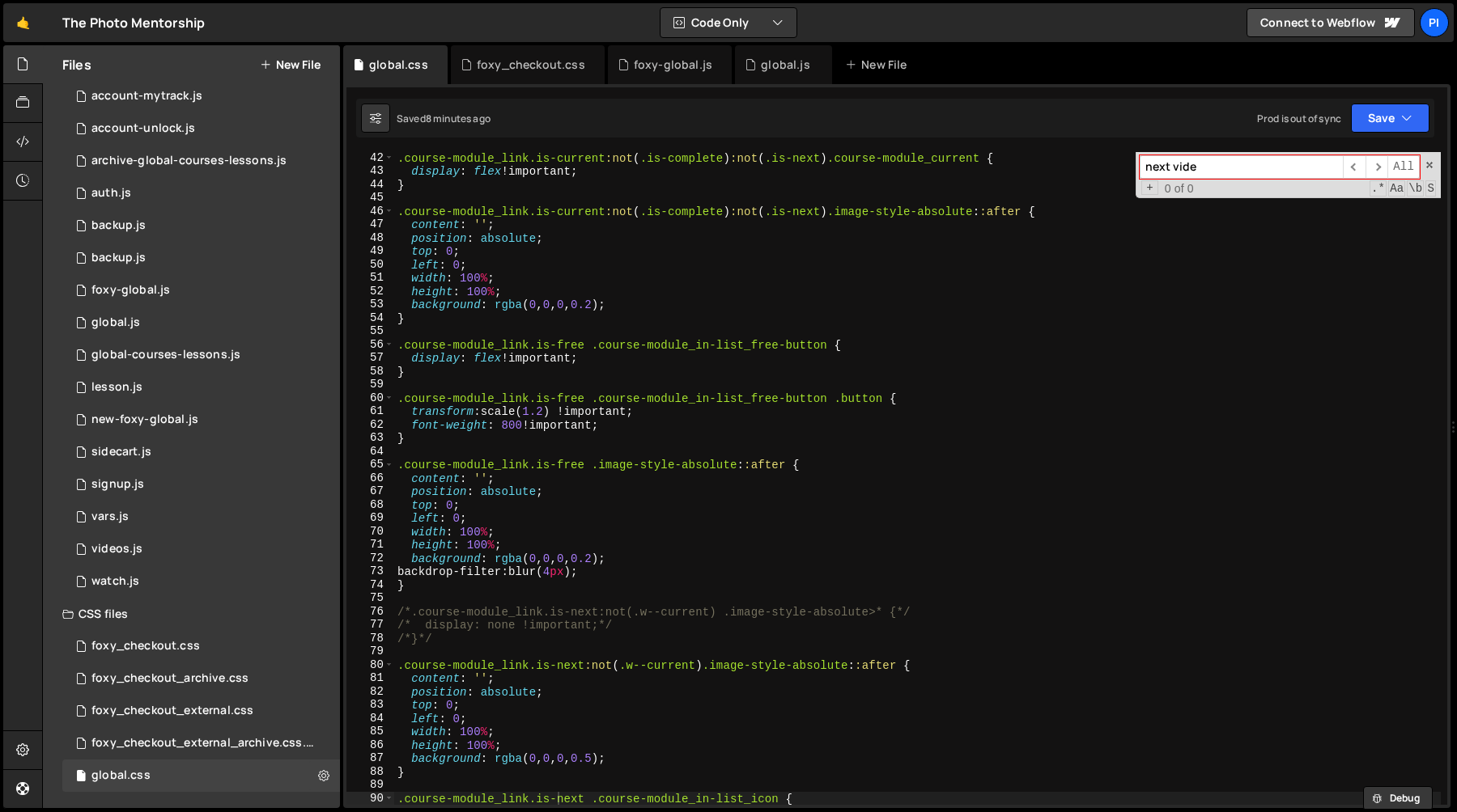
type input "next video"
type input "next"
click at [769, 68] on div "global.js" at bounding box center [784, 65] width 49 height 16
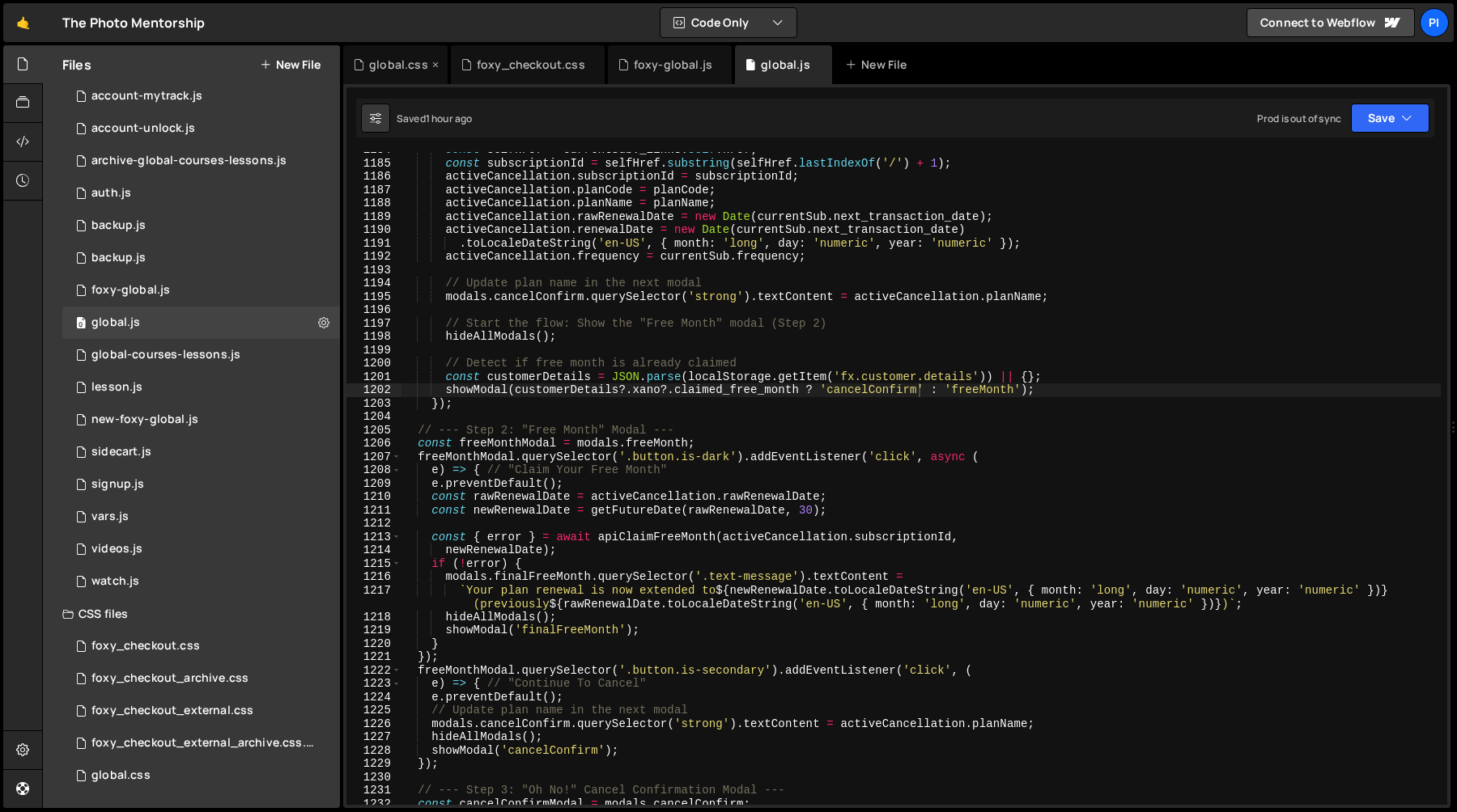
scroll to position [1528, 0]
click at [434, 65] on icon at bounding box center [434, 65] width 11 height 16
click at [662, 390] on div "const selfHref = currentSub . _links . self . href ; const subscriptionId = sel…" at bounding box center [920, 483] width 1040 height 680
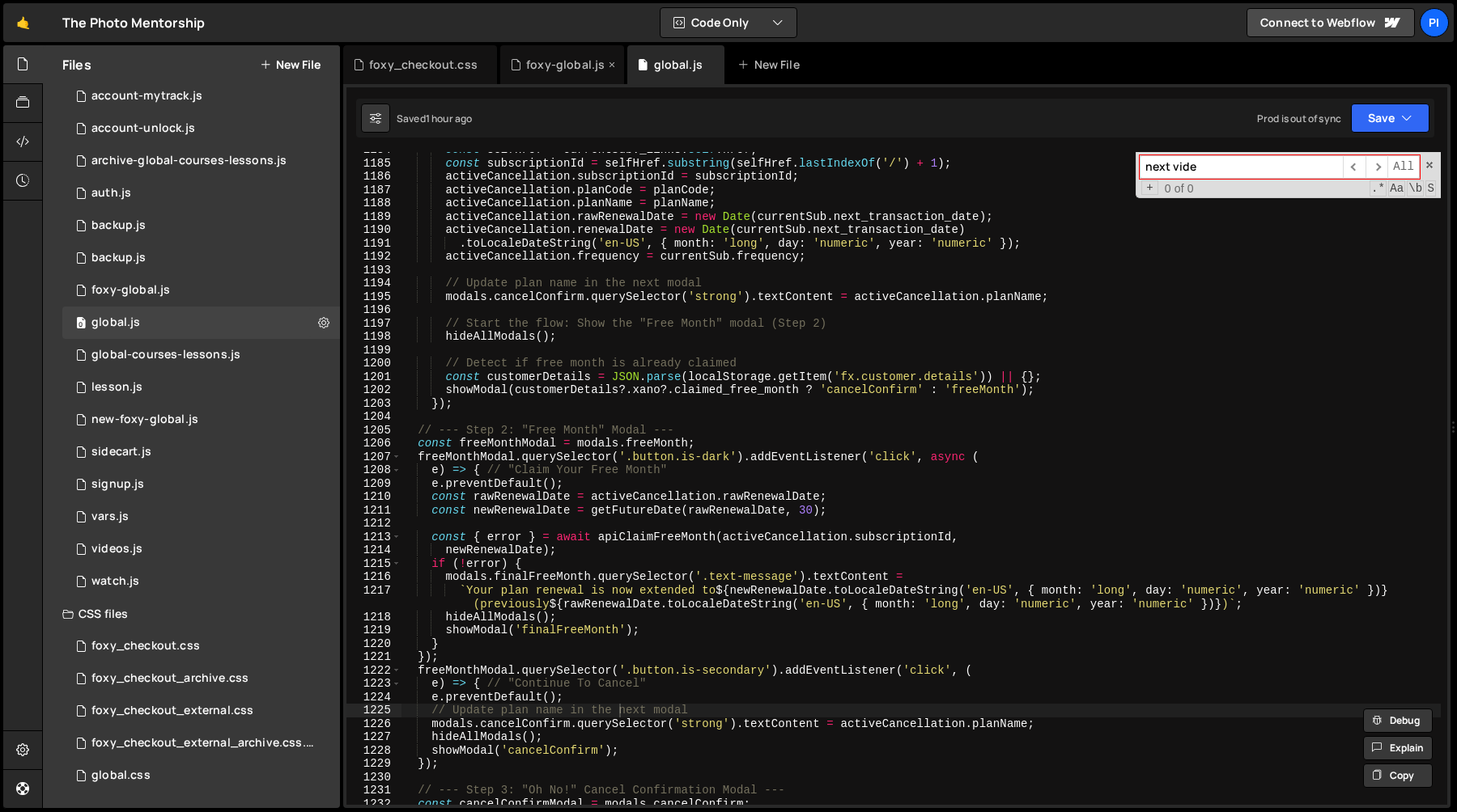
type input "next vide"
click at [533, 81] on div "foxy-global.js" at bounding box center [562, 65] width 124 height 39
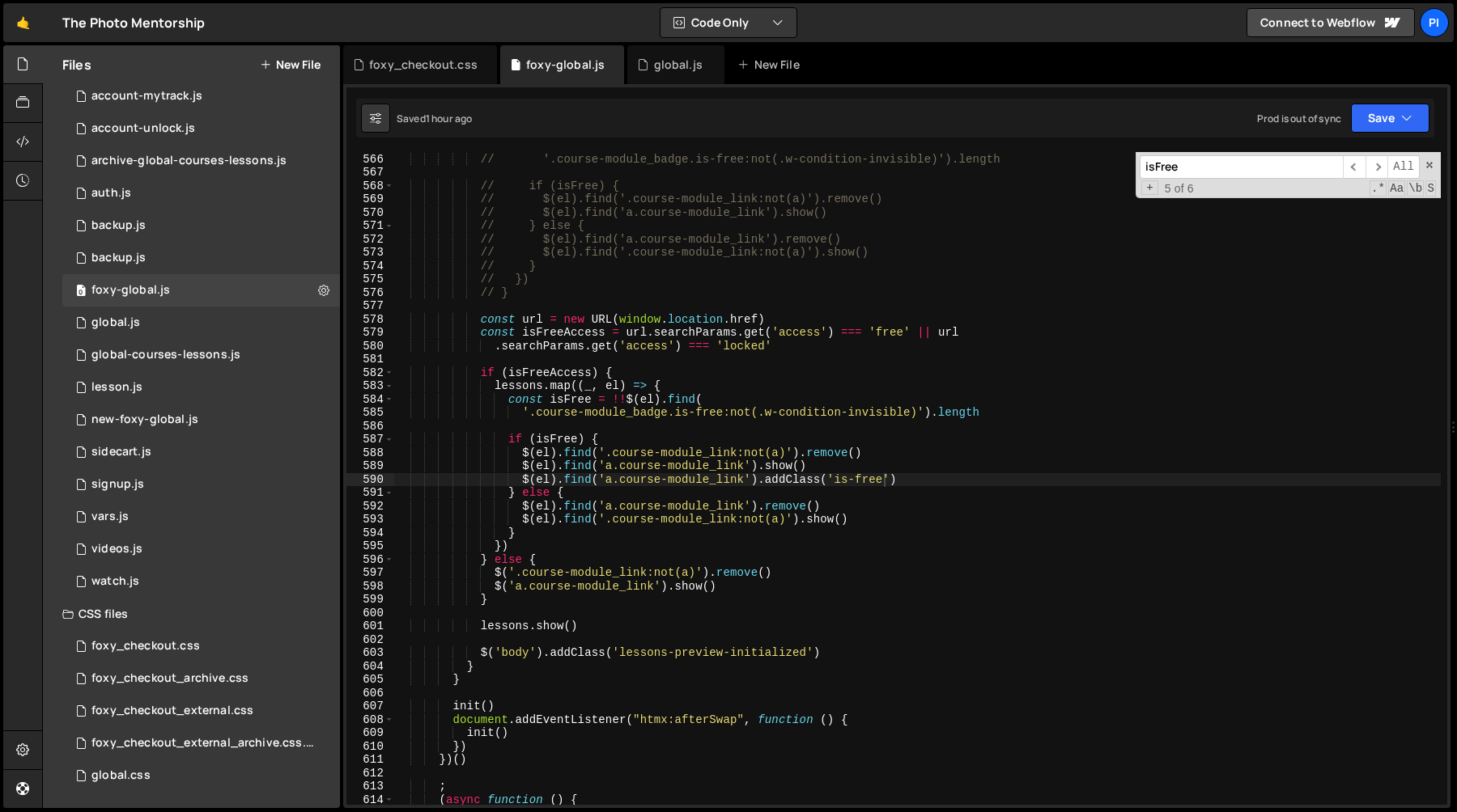
type textarea "const isFreeAccess = url.searchParams.get('access') === 'free' || url"
click at [533, 329] on div "// const isFree = !!$(el).find( // '.course-module_badge.is-free:not(.w-conditi…" at bounding box center [917, 479] width 1047 height 680
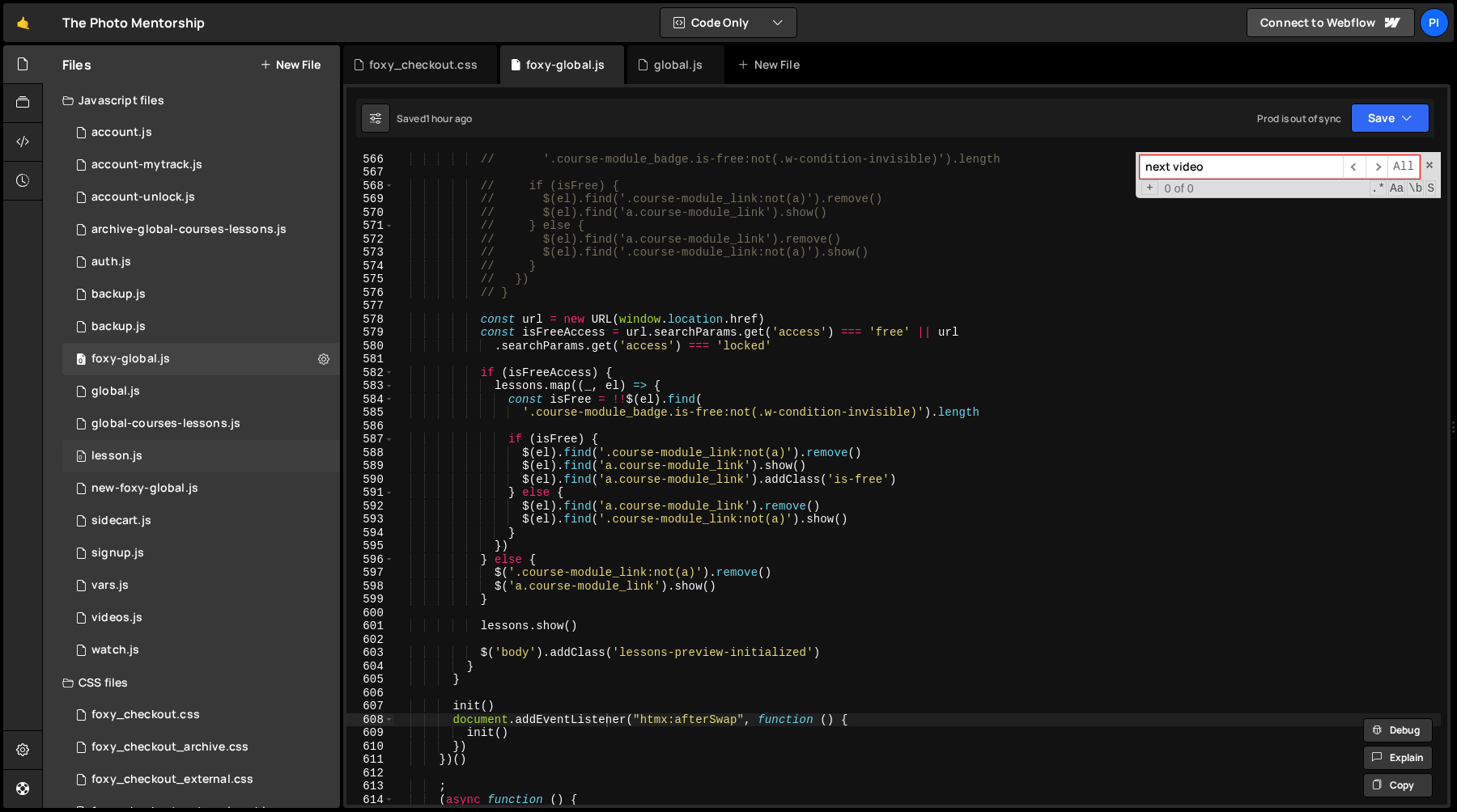
type input "next video"
click at [161, 465] on div "0 lesson.js 0" at bounding box center [201, 456] width 277 height 33
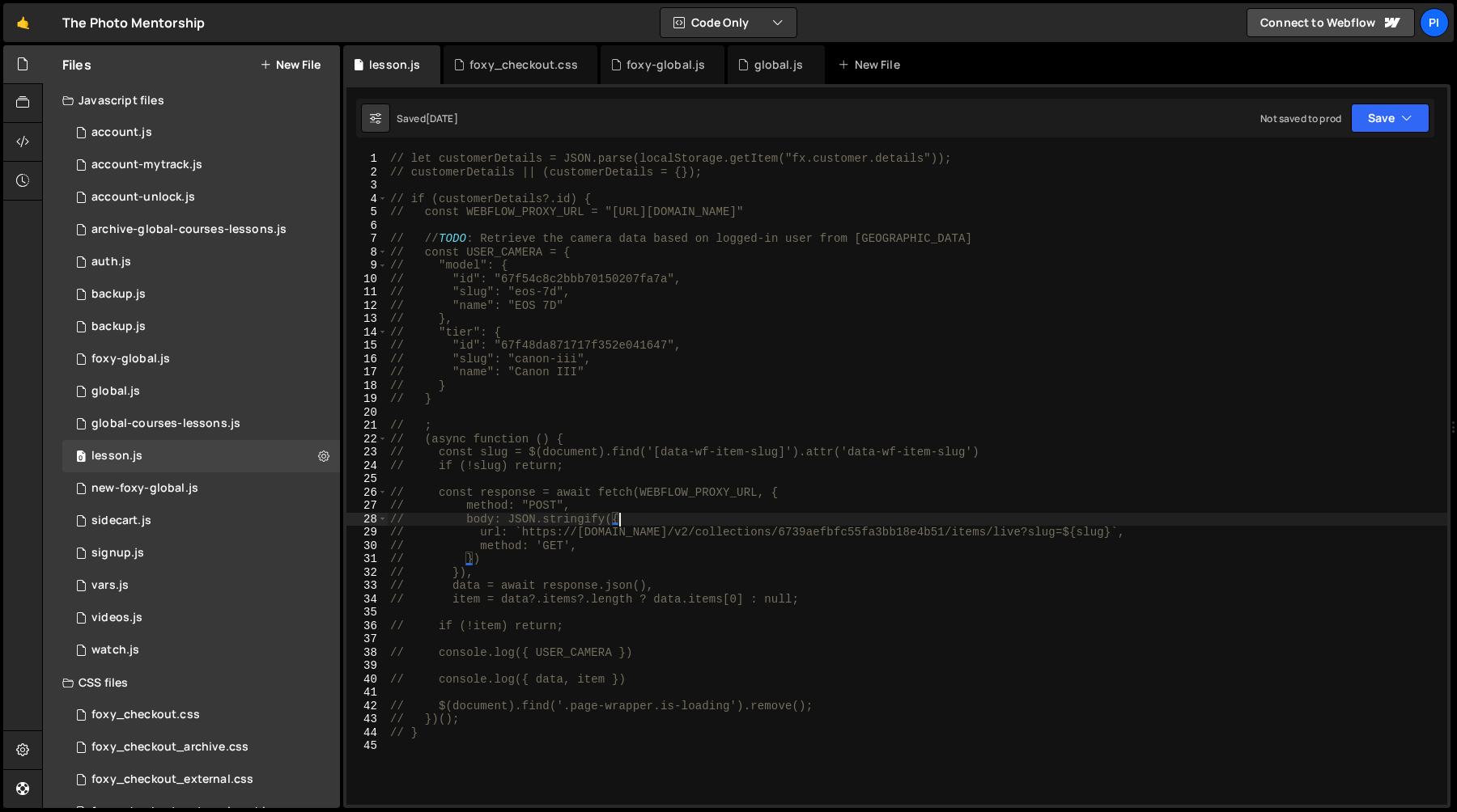
click at [987, 525] on div "// let customerDetails = JSON.parse(localStorage.getItem("fx.customer.details")…" at bounding box center [916, 492] width 1060 height 680
click at [467, 521] on div "// let customerDetails = JSON.parse(localStorage.getItem("fx.customer.details")…" at bounding box center [916, 492] width 1060 height 680
click at [490, 555] on div "// let customerDetails = JSON.parse(localStorage.getItem("fx.customer.details")…" at bounding box center [916, 492] width 1060 height 680
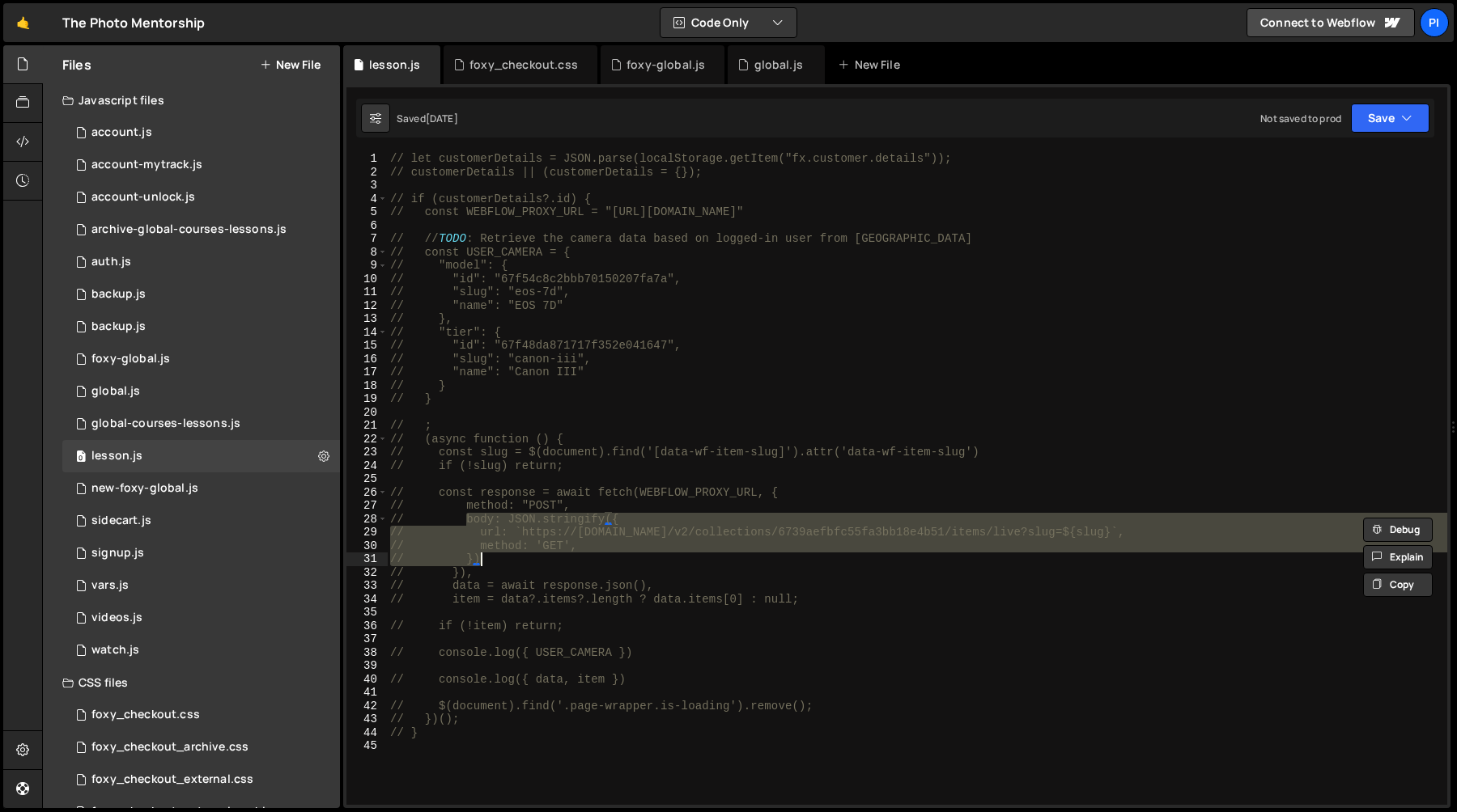
click at [490, 555] on div "// let customerDetails = JSON.parse(localStorage.getItem("fx.customer.details")…" at bounding box center [916, 492] width 1060 height 680
type textarea "// })"
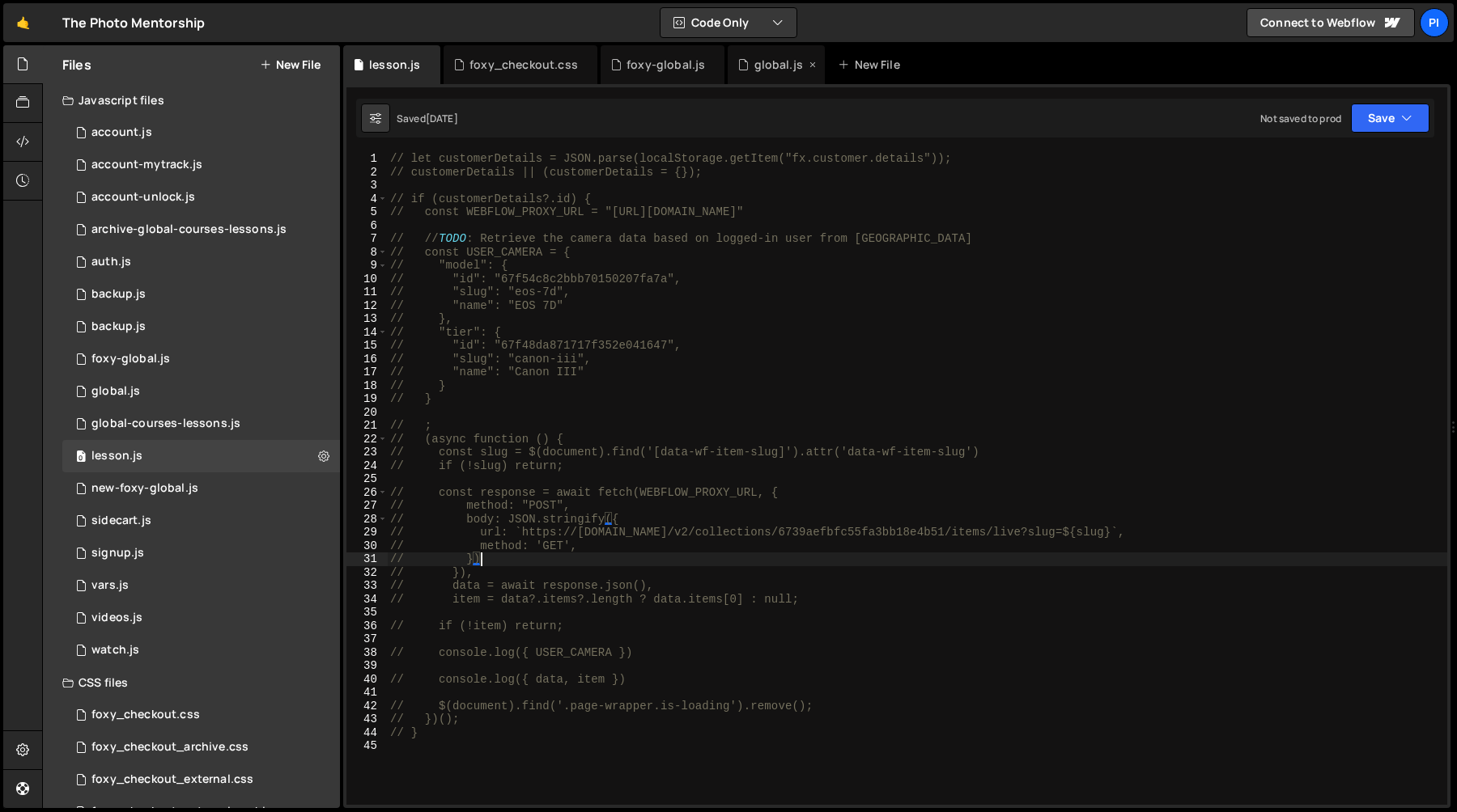
click at [731, 73] on div "global.js" at bounding box center [776, 65] width 97 height 39
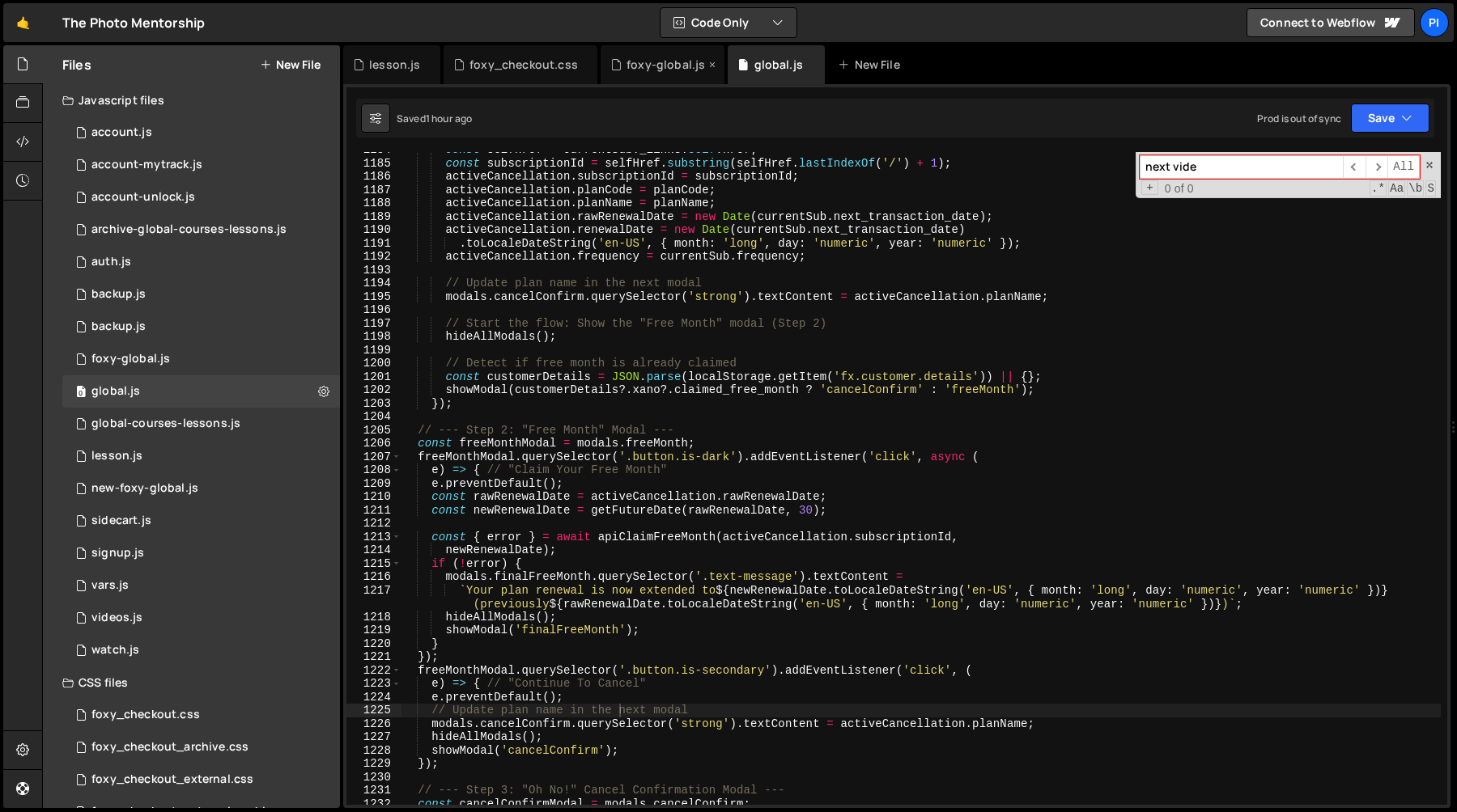
scroll to position [1528, 0]
click at [655, 71] on div "foxy-global.js" at bounding box center [665, 65] width 79 height 16
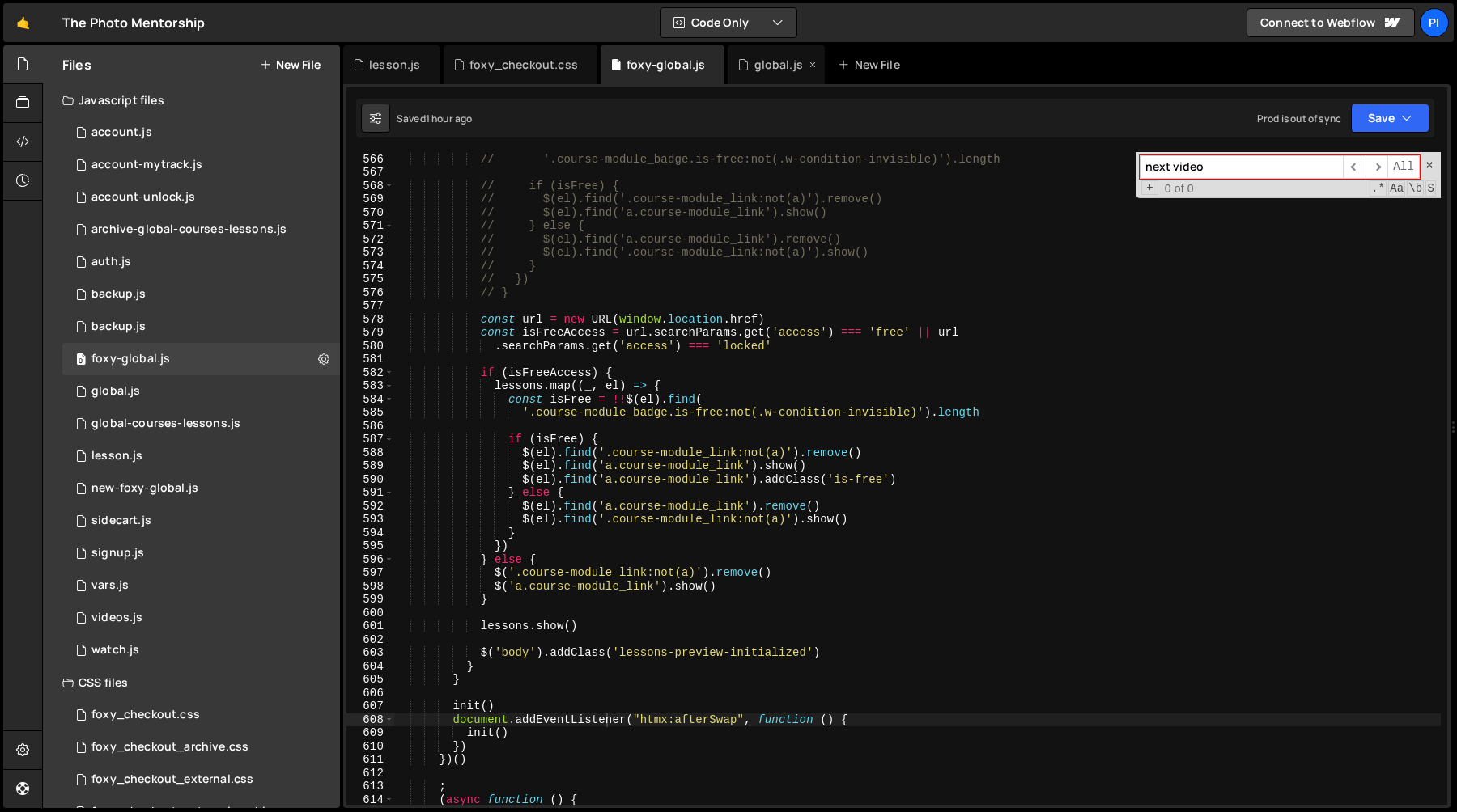
scroll to position [839, 0]
click at [746, 68] on div "global.js" at bounding box center [771, 65] width 68 height 16
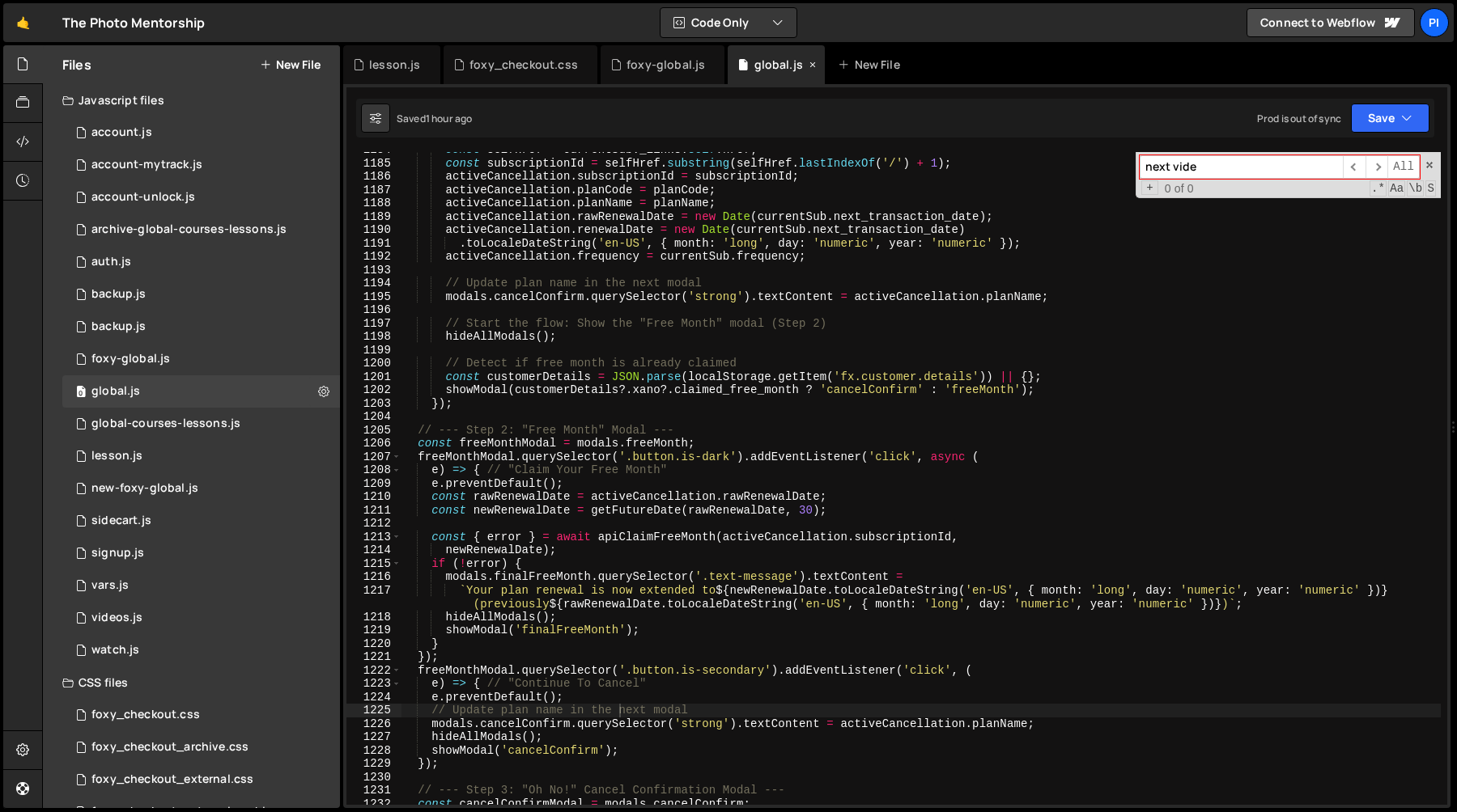
scroll to position [0, 0]
type textarea "const customerDetails = JSON.parse(localStorage.getItem('fx.customer.details'))…"
click at [744, 375] on div "const selfHref = currentSub . _links . self . href ; const subscriptionId = sel…" at bounding box center [920, 483] width 1040 height 680
type input "next"
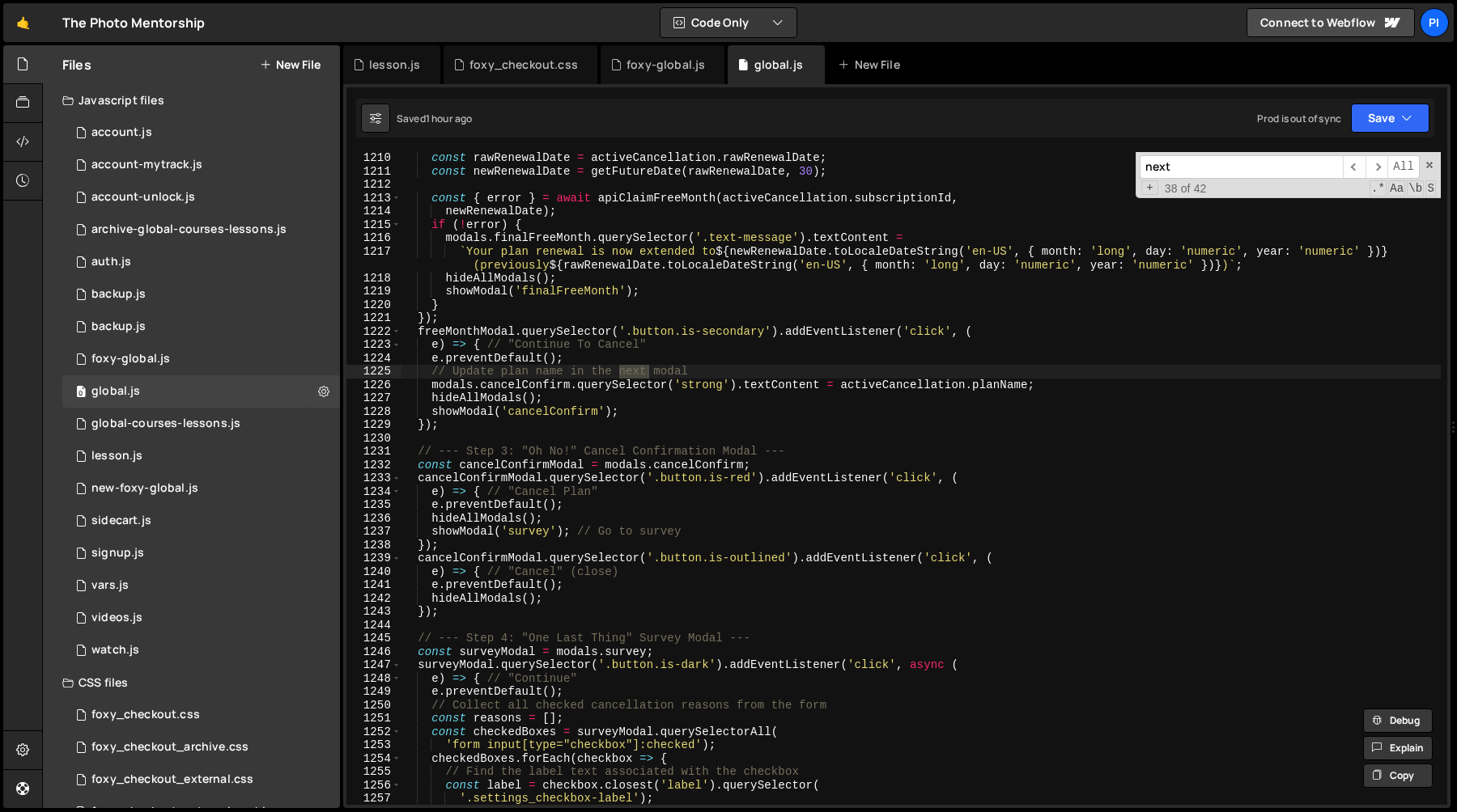
scroll to position [16629, 0]
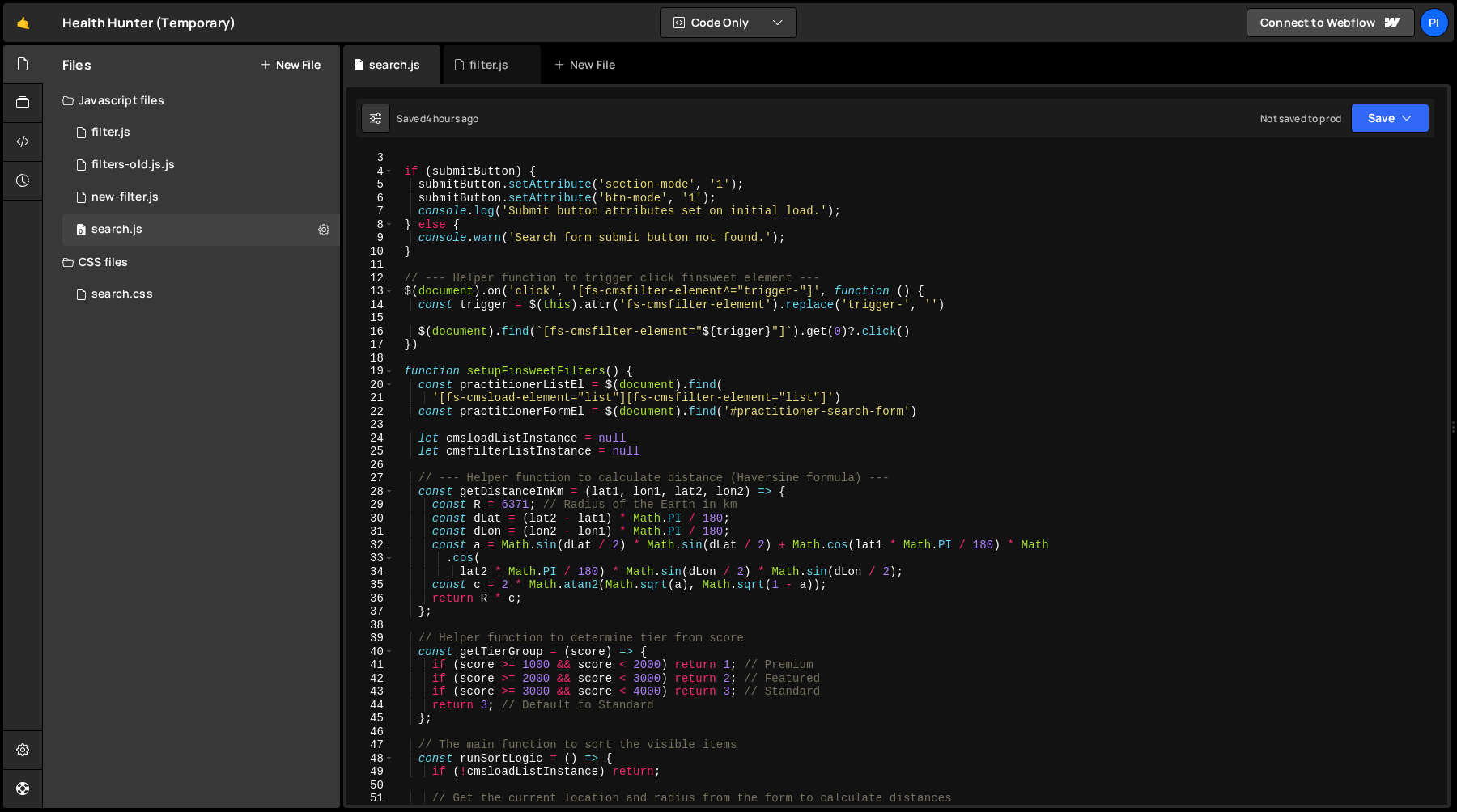
scroll to position [28, 0]
click at [760, 260] on div "if ( submitButton ) { submitButton . setAttribute ( 'section-mode' , '1' ) ; su…" at bounding box center [917, 491] width 1047 height 680
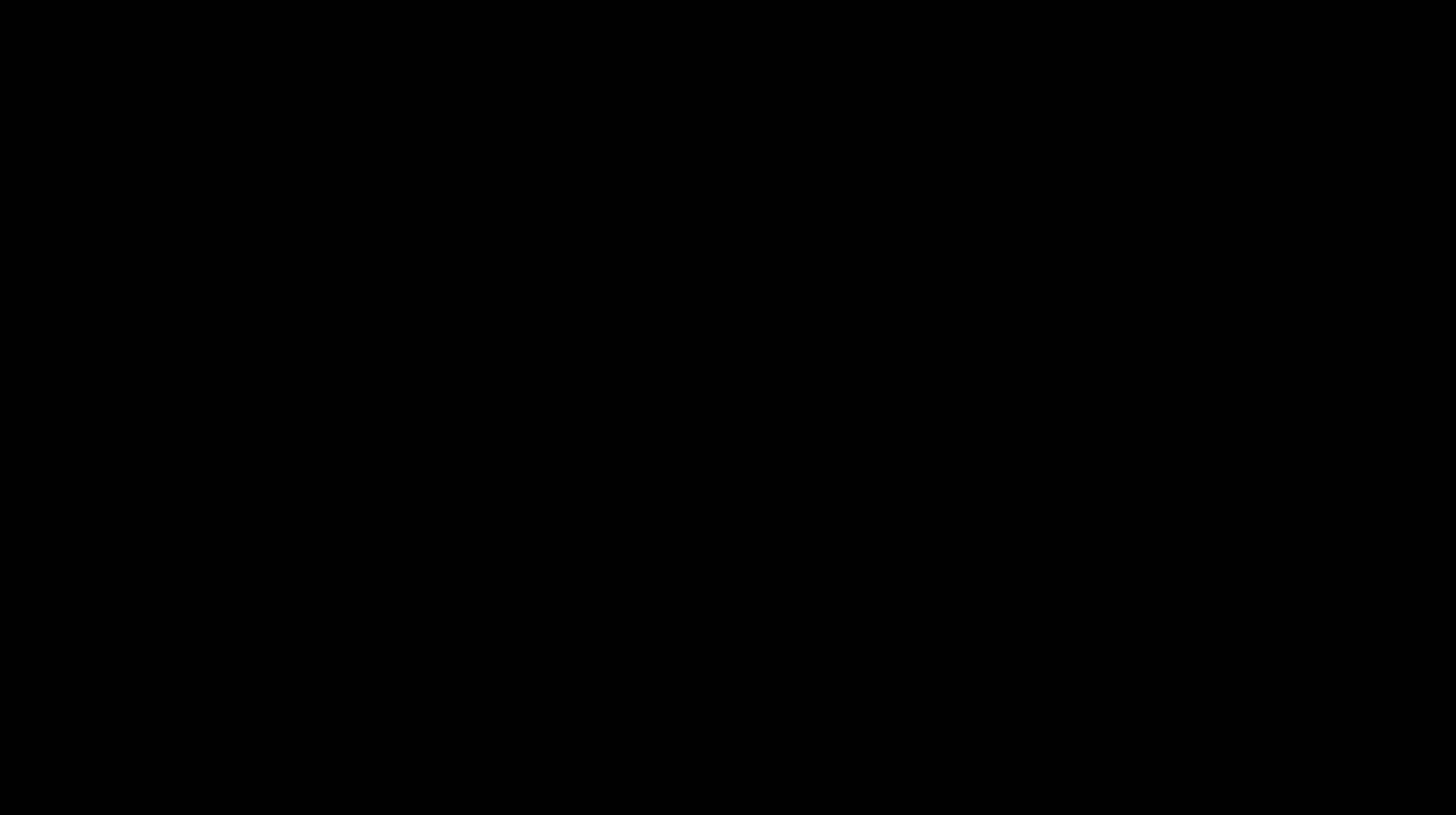
scroll to position [330, 0]
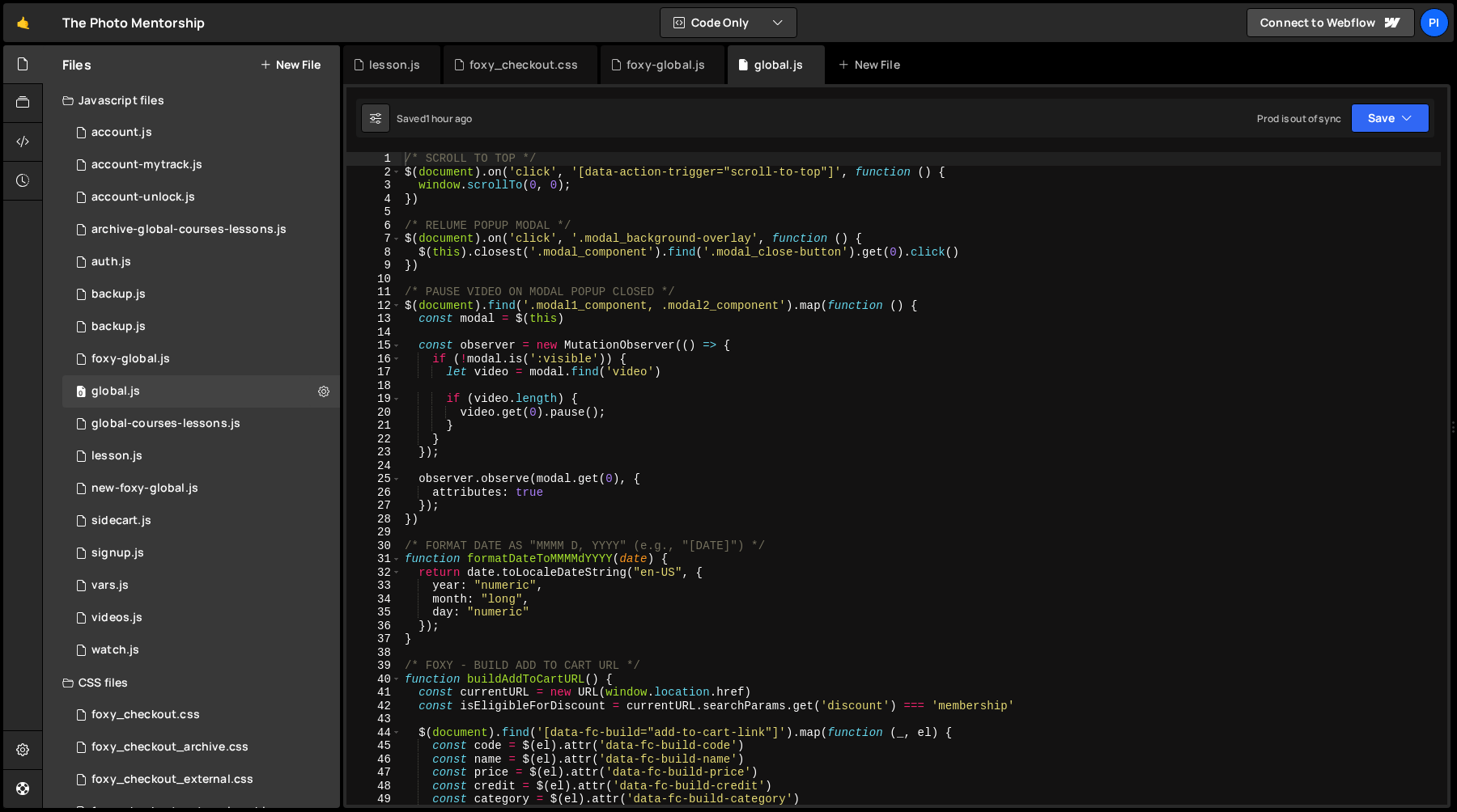
scroll to position [1528, 0]
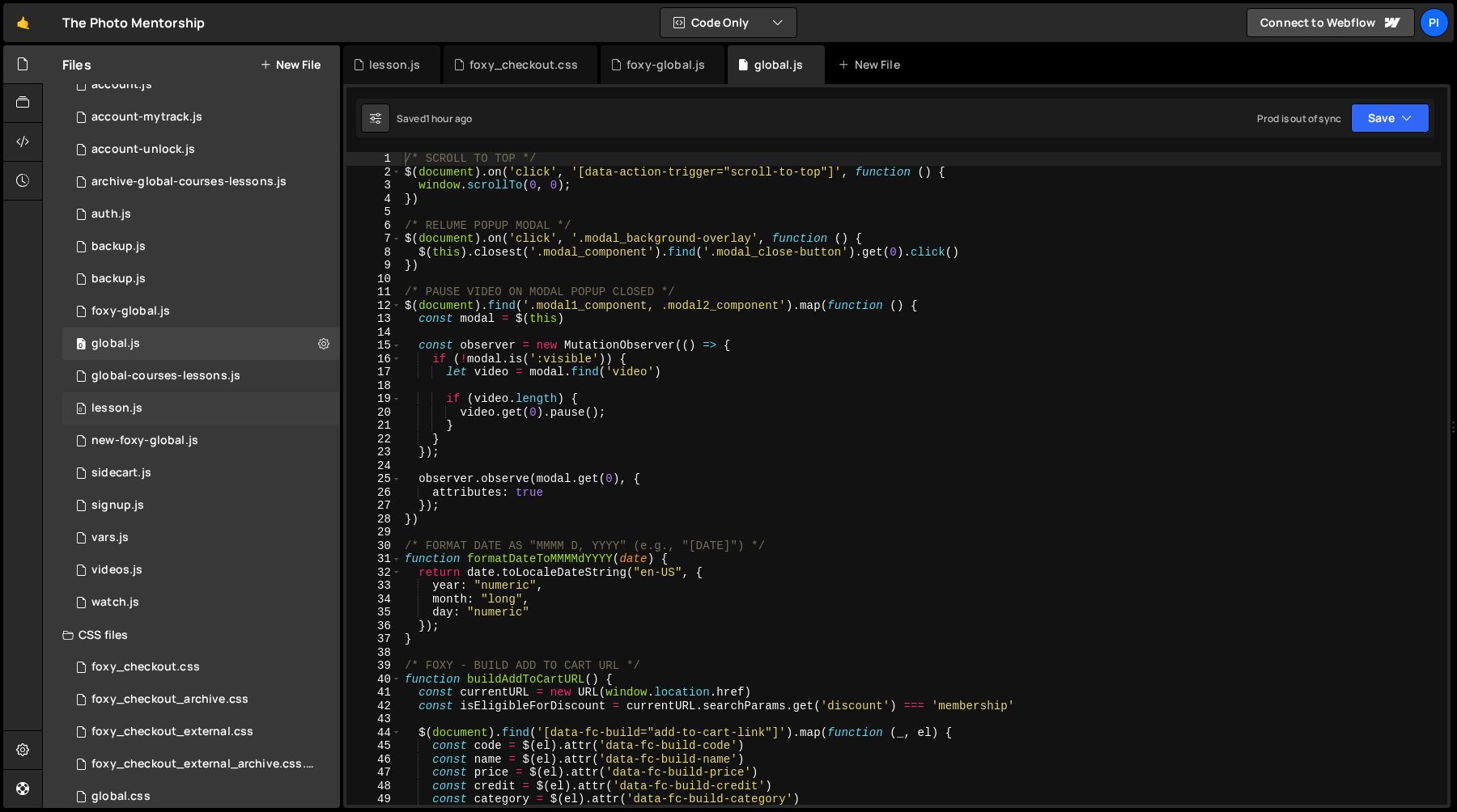
scroll to position [69, 0]
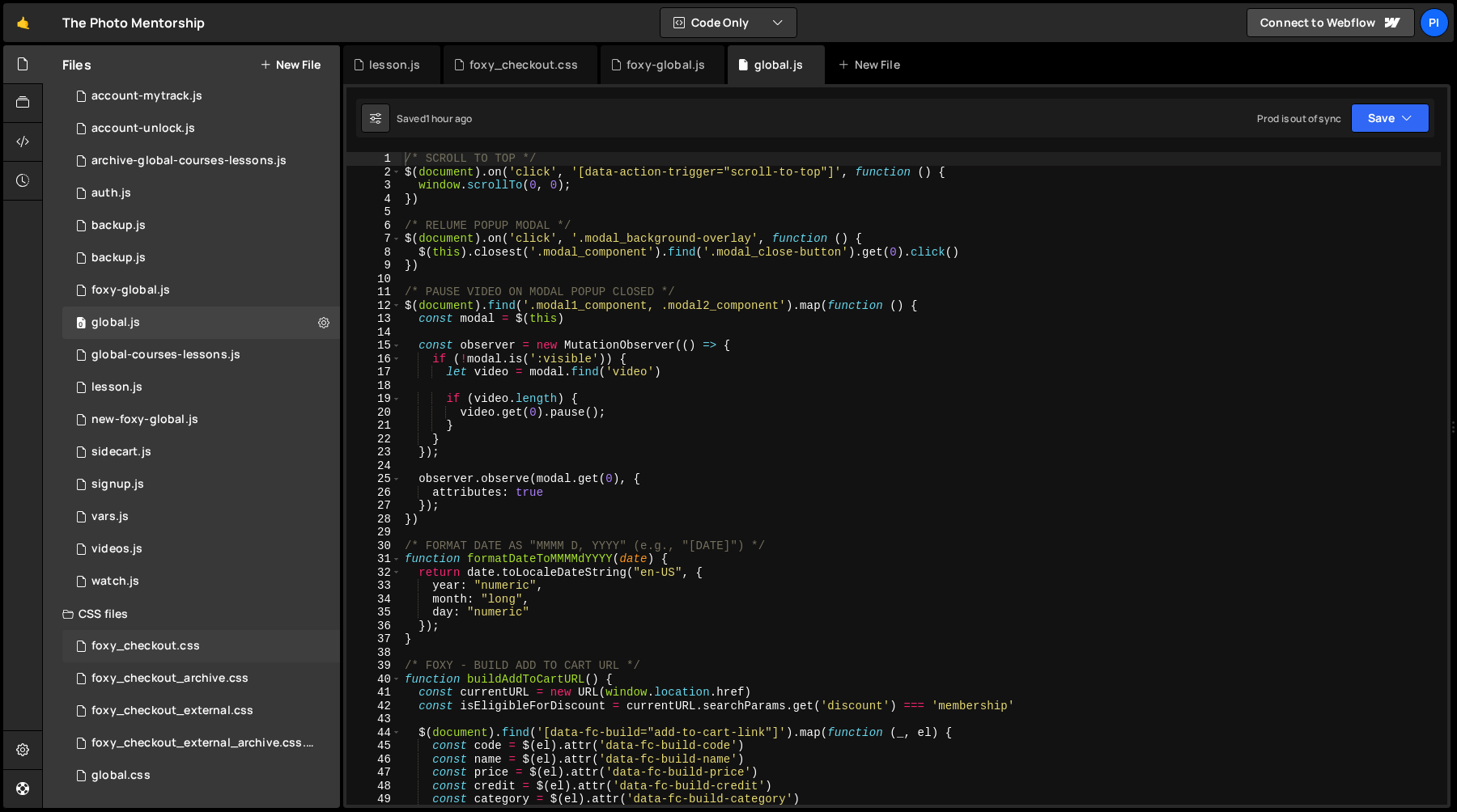
click at [207, 641] on div "foxy_checkout.css 0" at bounding box center [201, 646] width 277 height 33
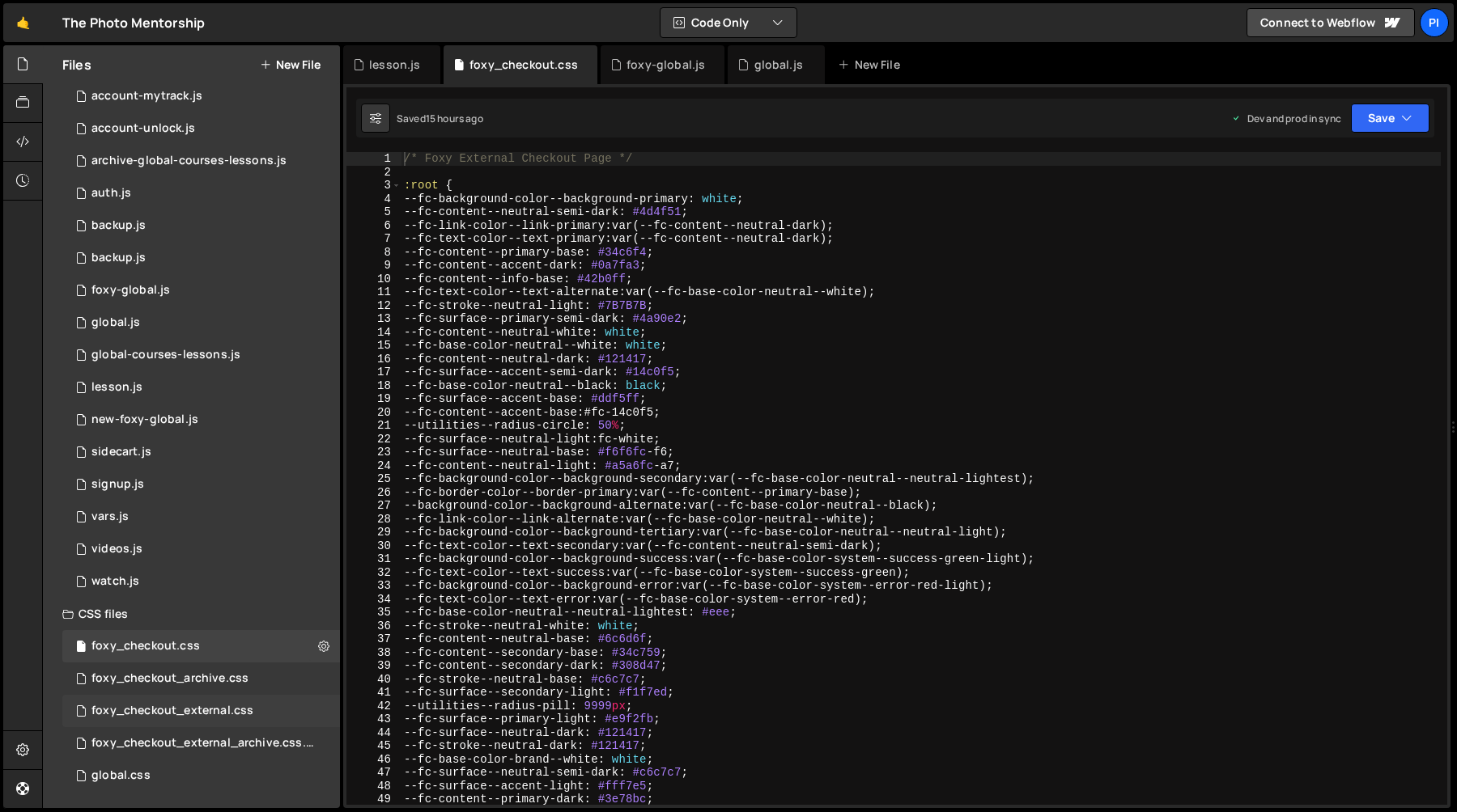
scroll to position [17874, 0]
click at [149, 769] on div "global.css 0" at bounding box center [201, 776] width 277 height 33
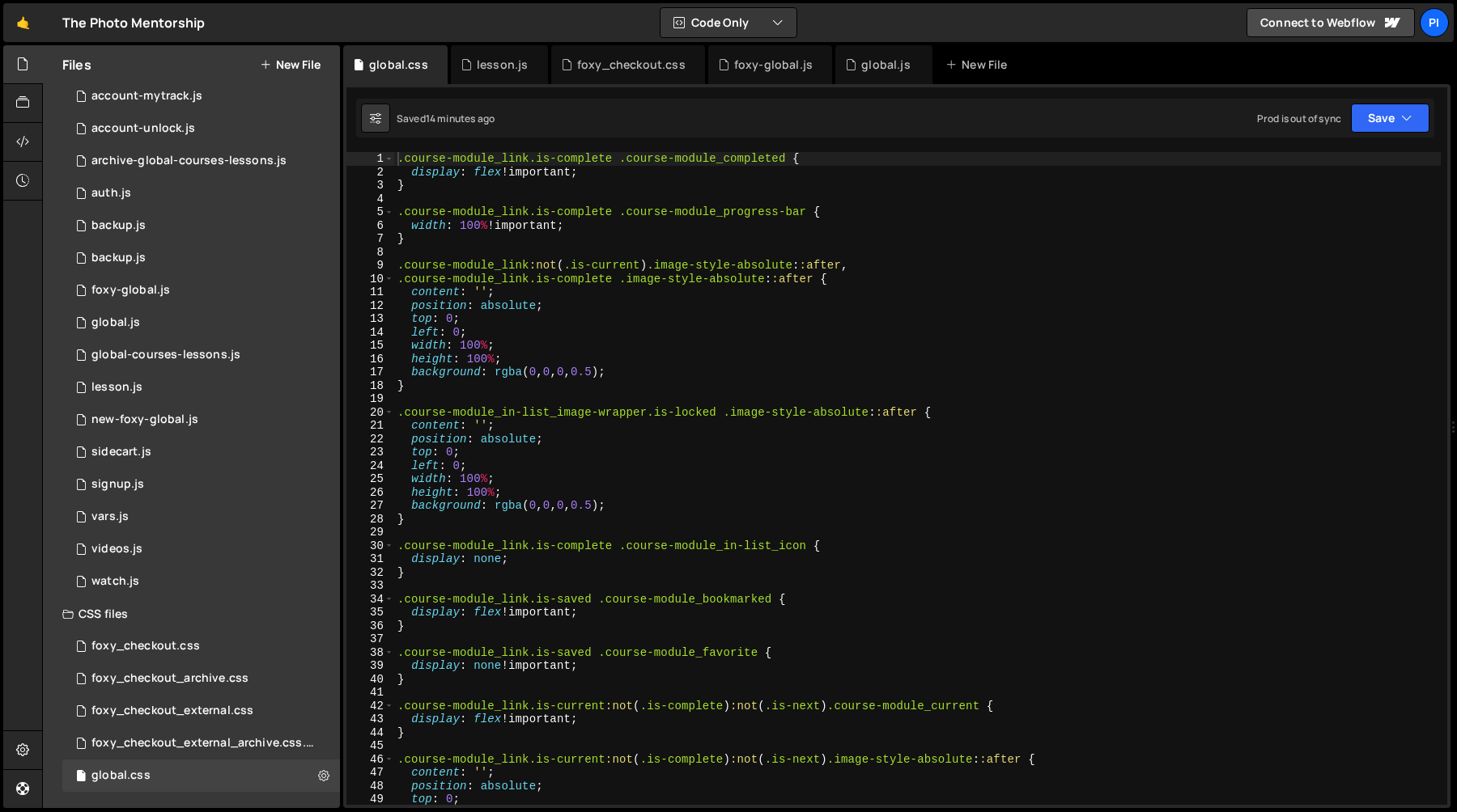
type textarea "}"
click at [623, 187] on div ".course-module_link.is-complete .course-module_completed { display : flex !impo…" at bounding box center [917, 492] width 1047 height 680
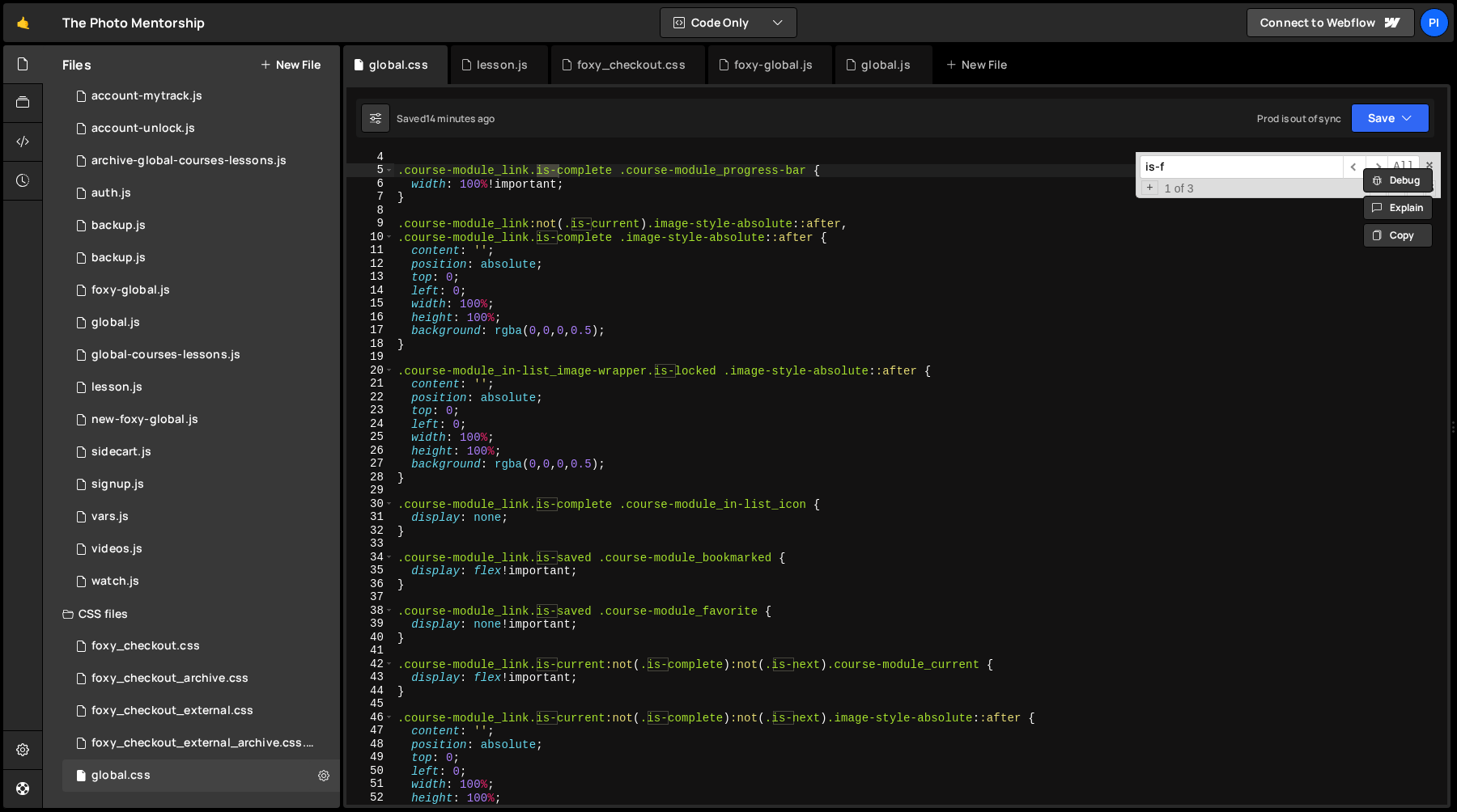
scroll to position [420, 0]
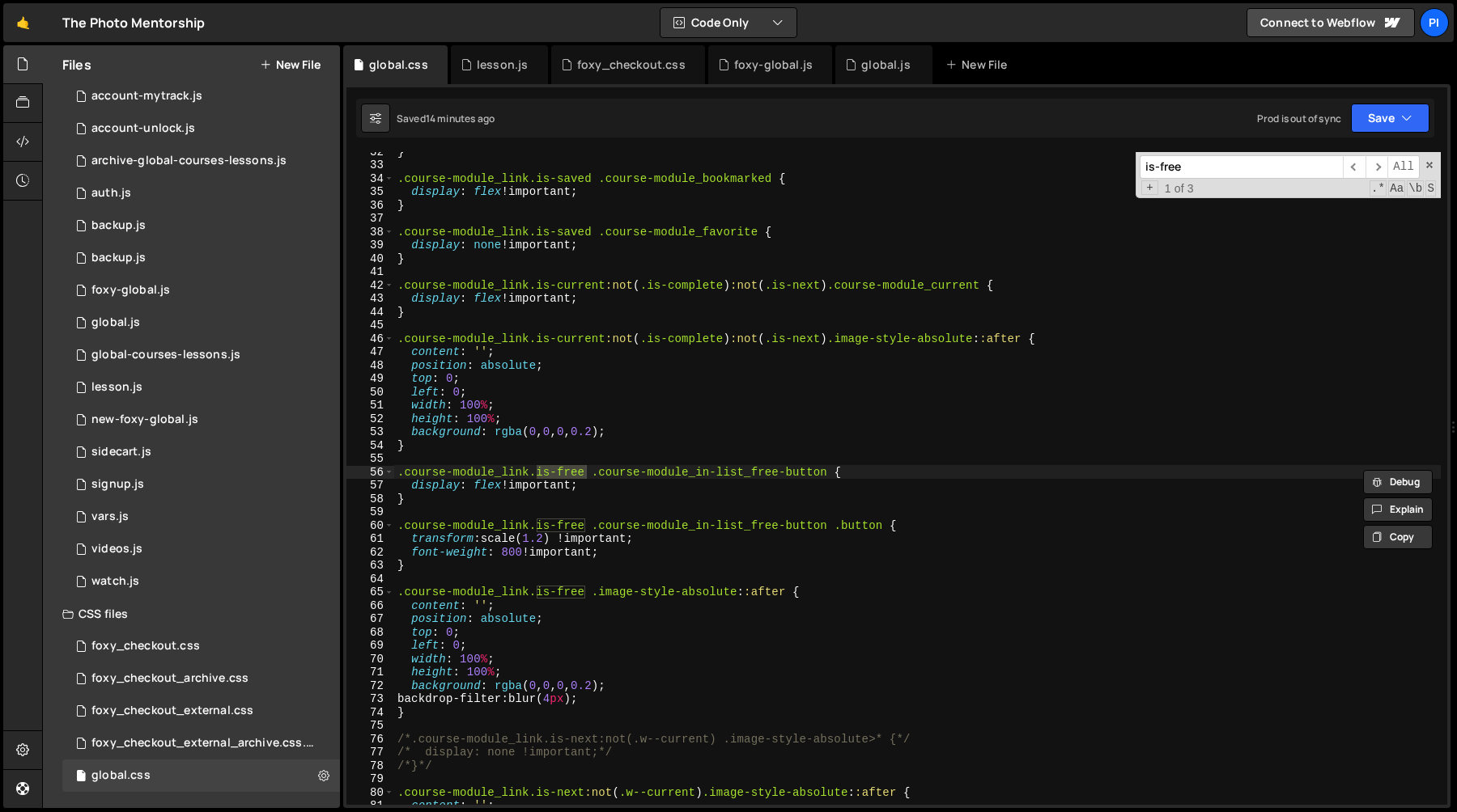
type input "is-free"
click at [918, 529] on div "} .course-module_link.is-saved .course-module_bookmarked { display : flex !impo…" at bounding box center [917, 485] width 1047 height 680
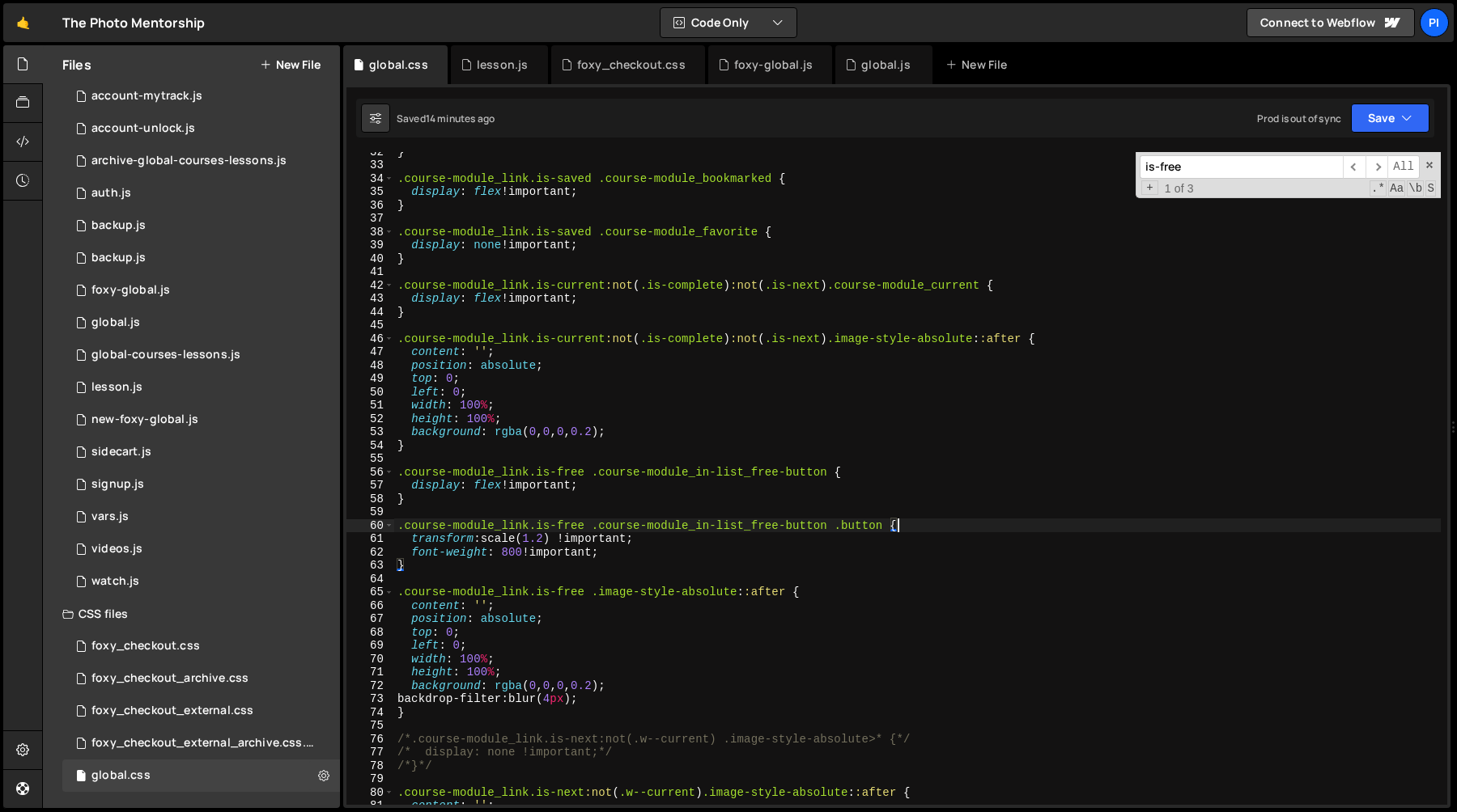
click at [725, 551] on div "} .course-module_link.is-saved .course-module_bookmarked { display : flex !impo…" at bounding box center [917, 485] width 1047 height 680
type textarea "font-weight: 800 !important;"
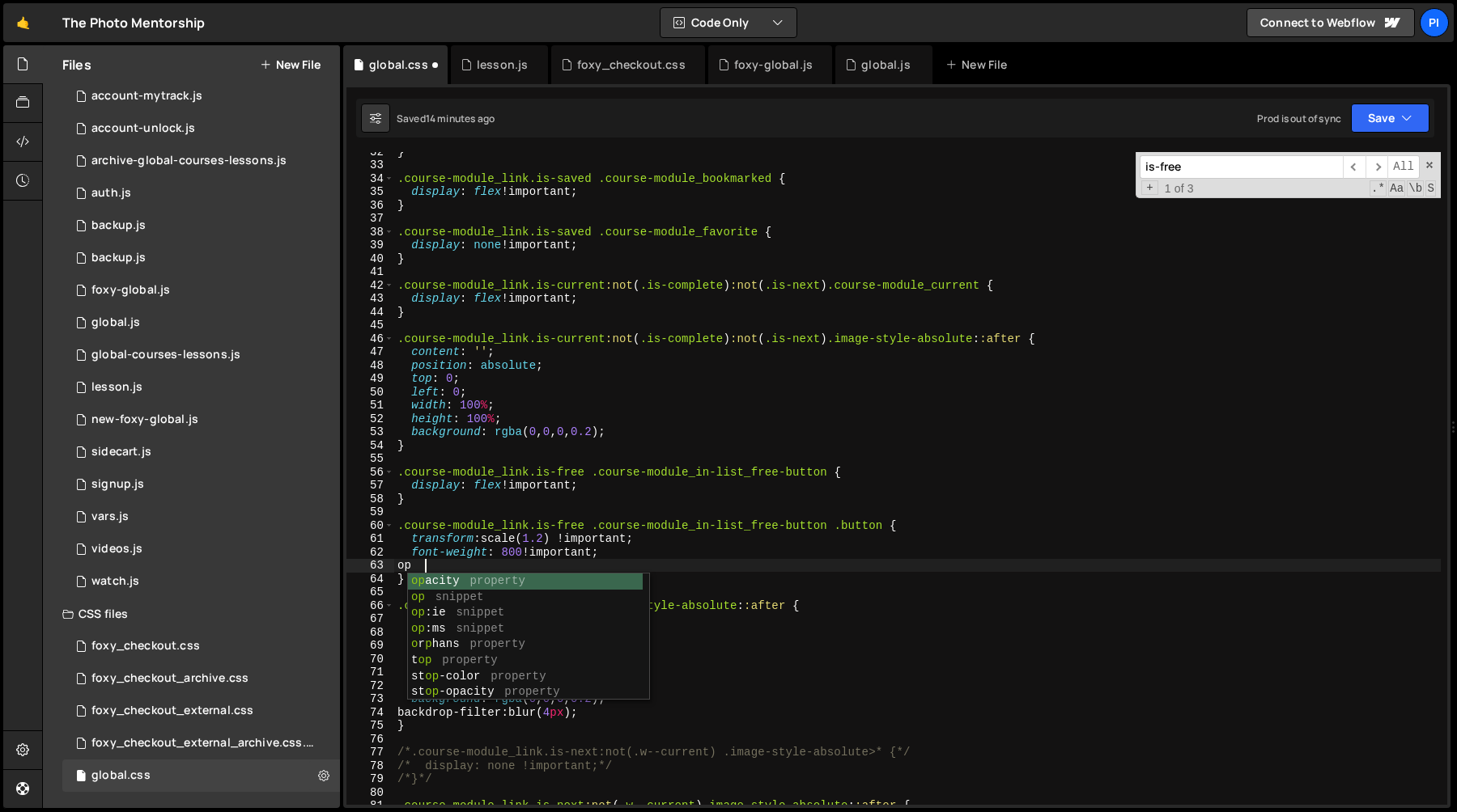
scroll to position [0, 1]
type textarea "o"
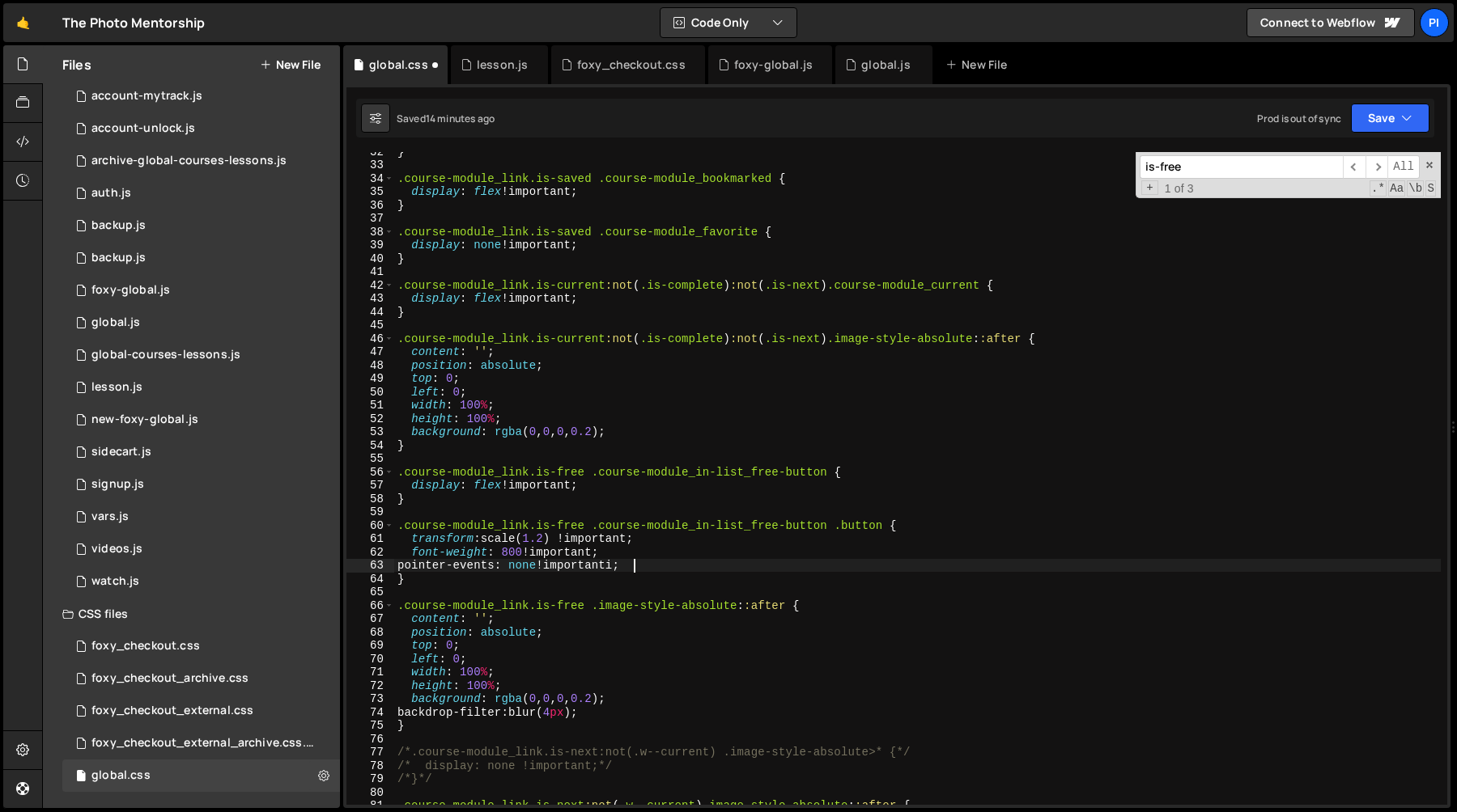
scroll to position [0, 11]
type textarea "pointer-events: none !important;"
